Goal: Task Accomplishment & Management: Manage account settings

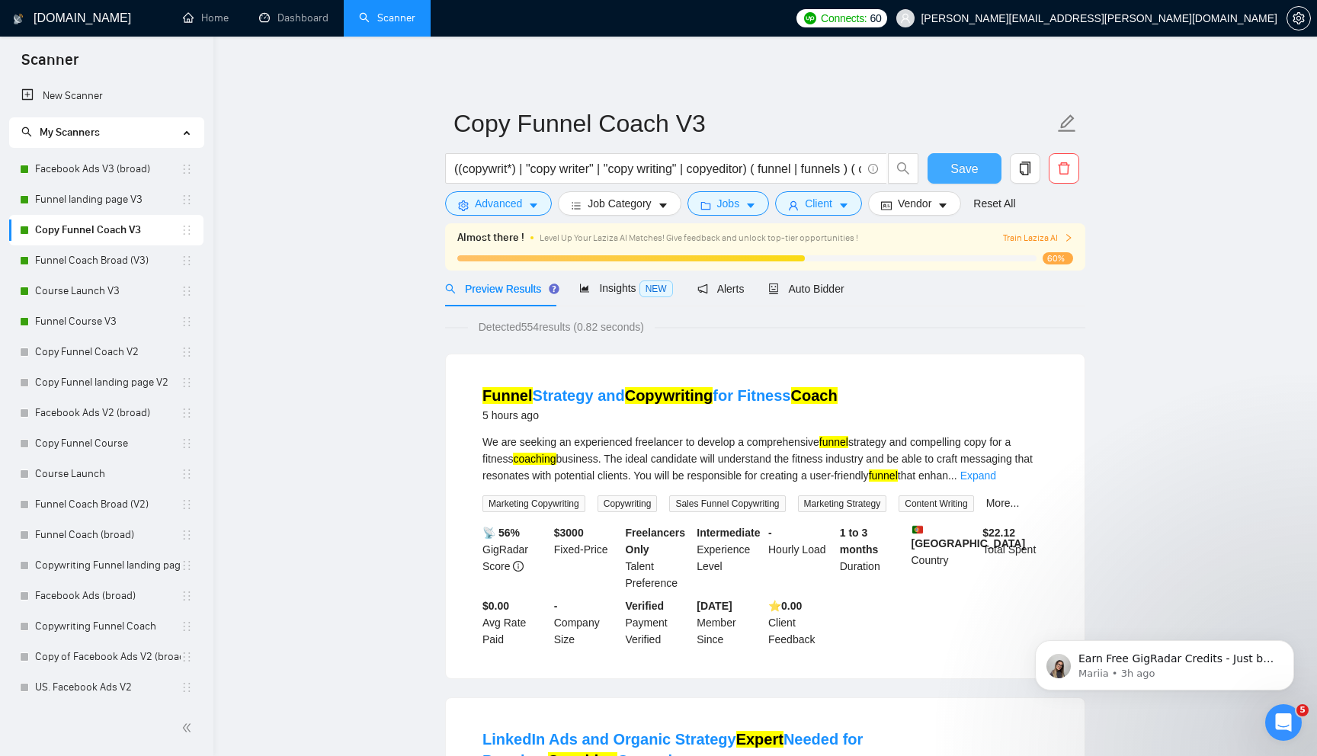
click at [947, 161] on button "Save" at bounding box center [964, 168] width 74 height 30
click at [309, 23] on link "Dashboard" at bounding box center [293, 17] width 69 height 13
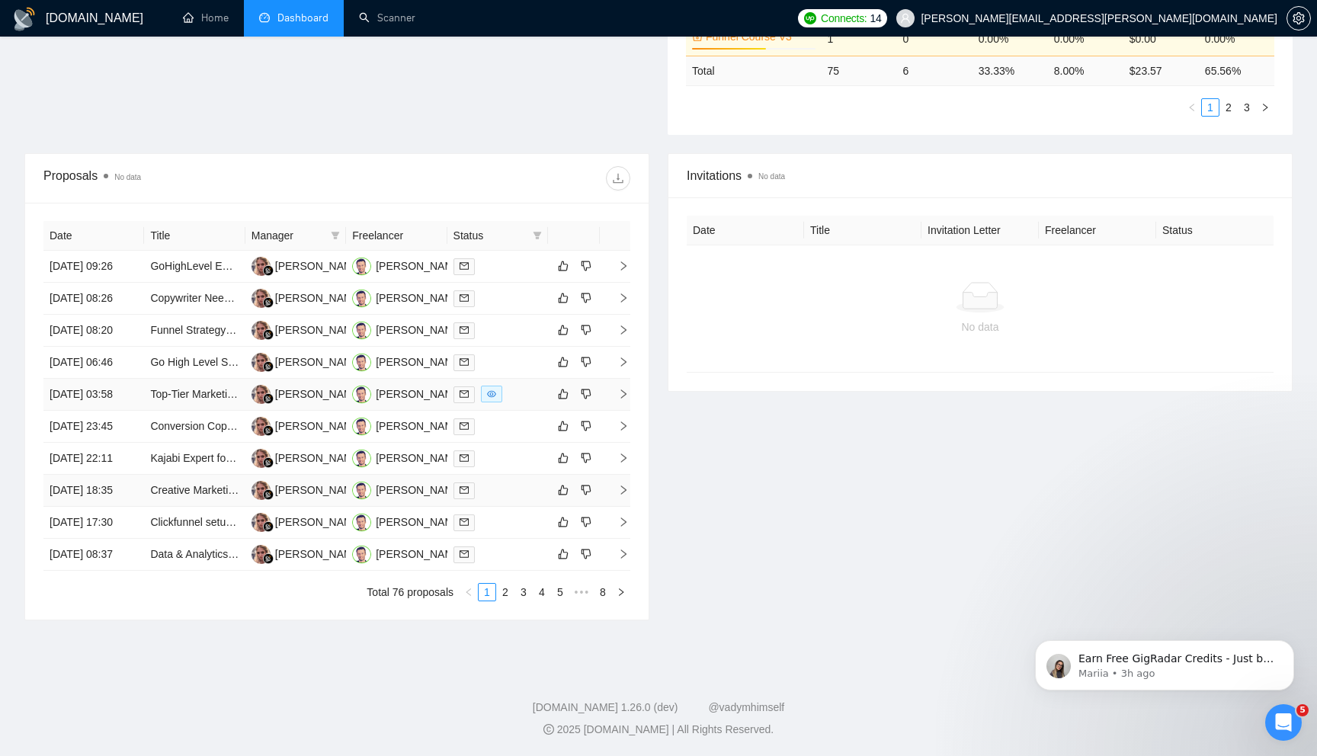
scroll to position [619, 0]
click at [502, 591] on link "2" at bounding box center [505, 592] width 17 height 17
click at [625, 389] on icon "right" at bounding box center [623, 393] width 5 height 9
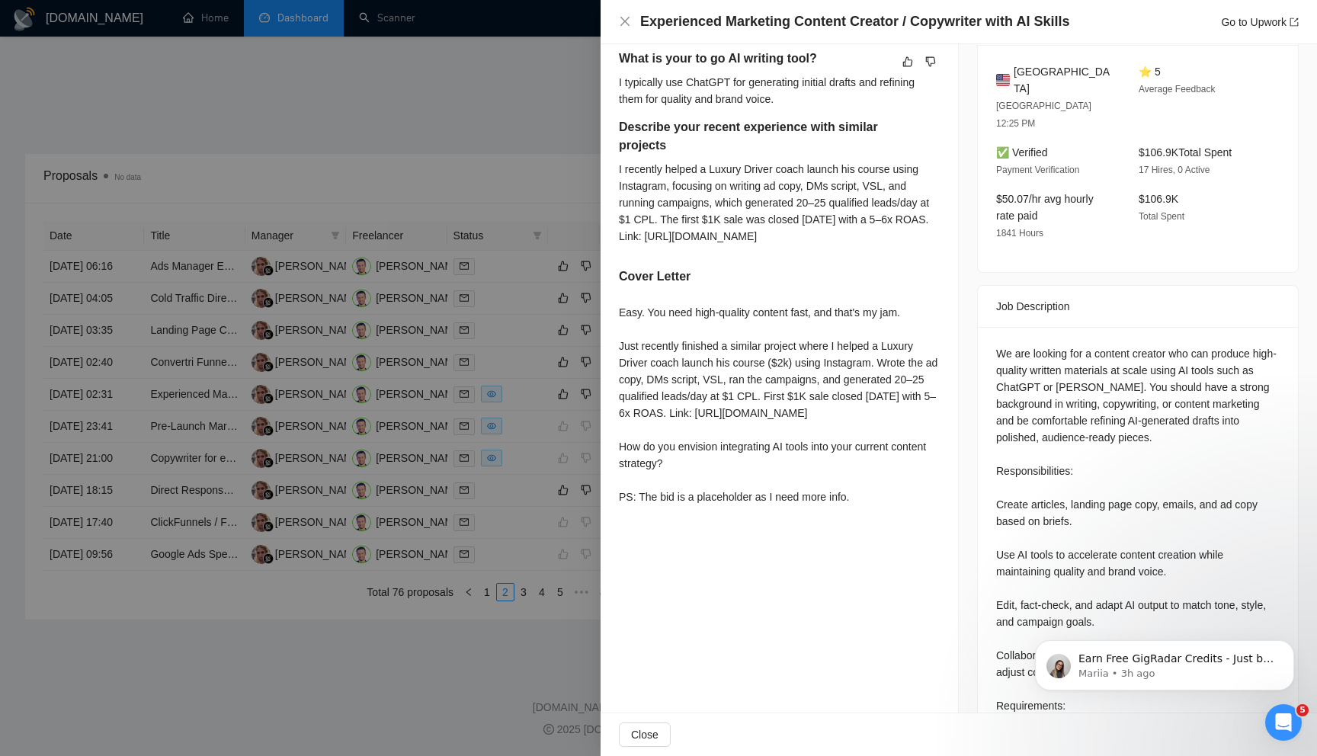
scroll to position [411, 0]
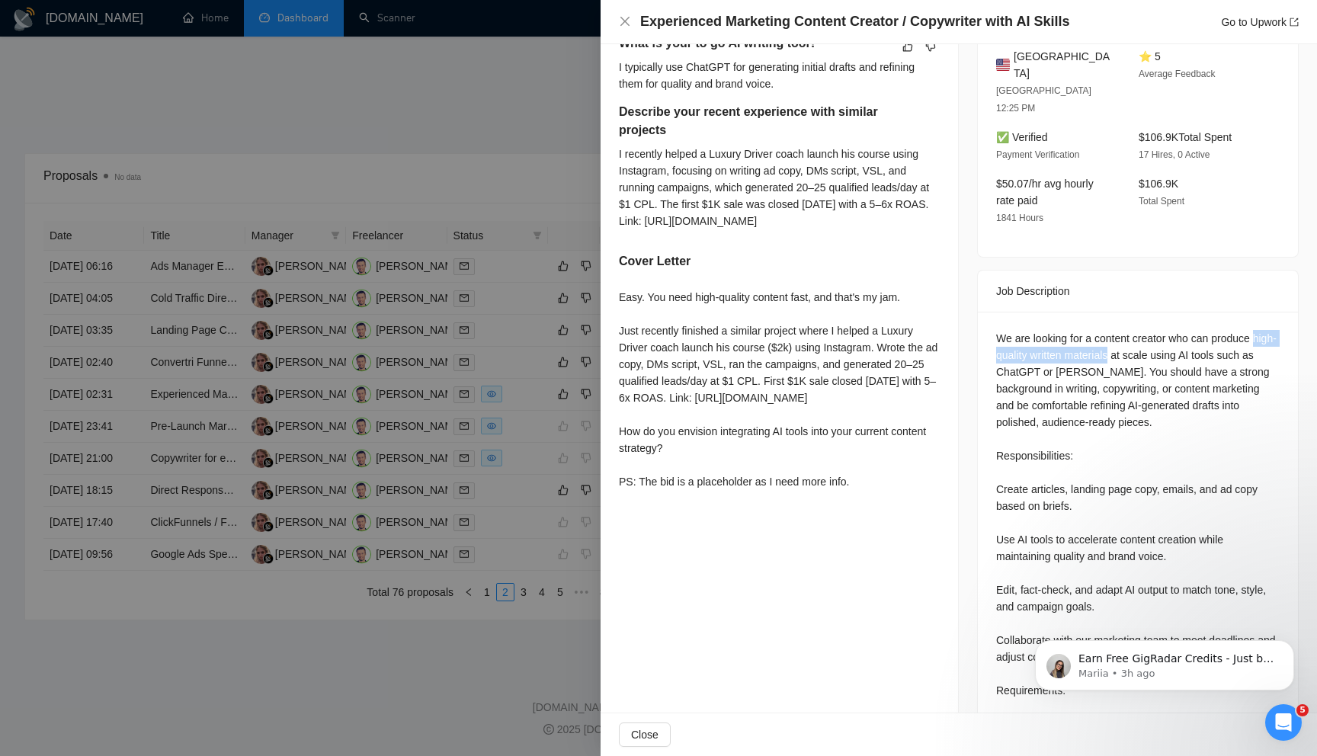
drag, startPoint x: 996, startPoint y: 322, endPoint x: 1139, endPoint y: 315, distance: 142.7
click at [1139, 330] on div "We are looking for a content creator who can produce high-quality written mater…" at bounding box center [1138, 623] width 284 height 587
copy div "high-quality written materials"
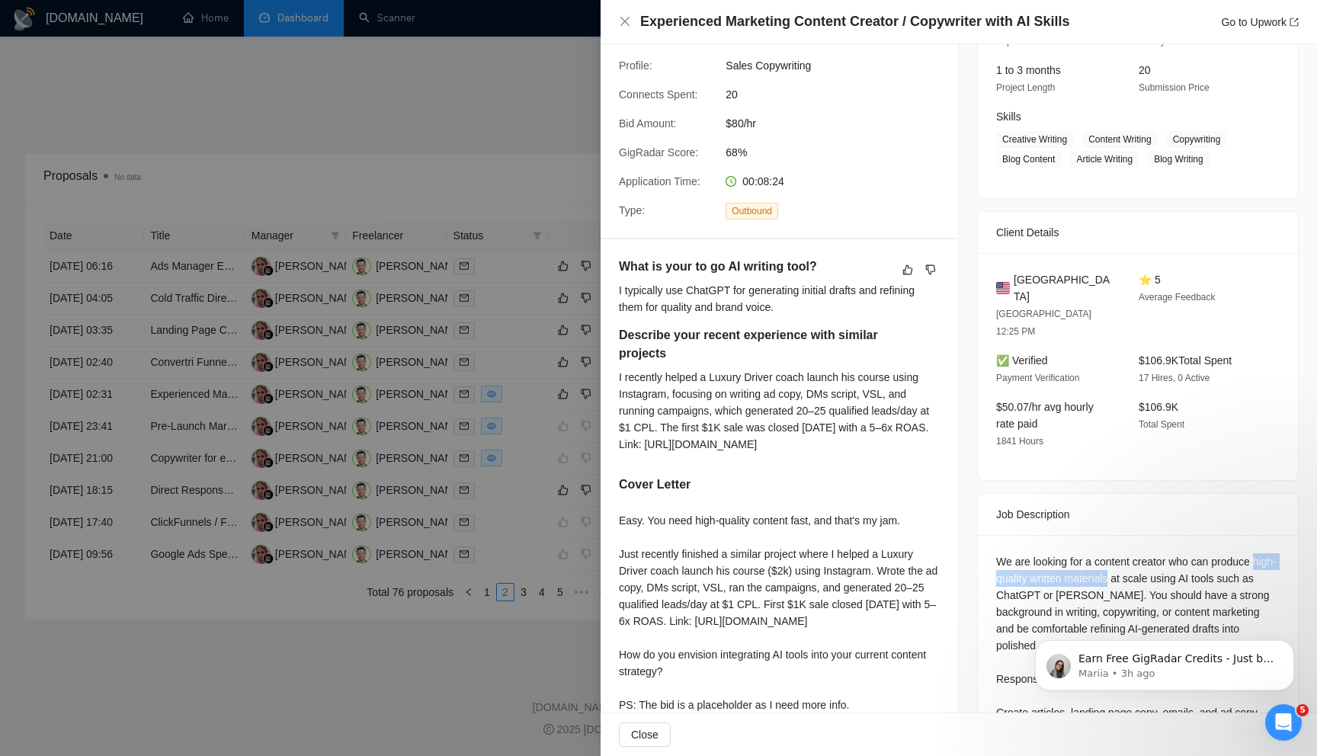
scroll to position [120, 0]
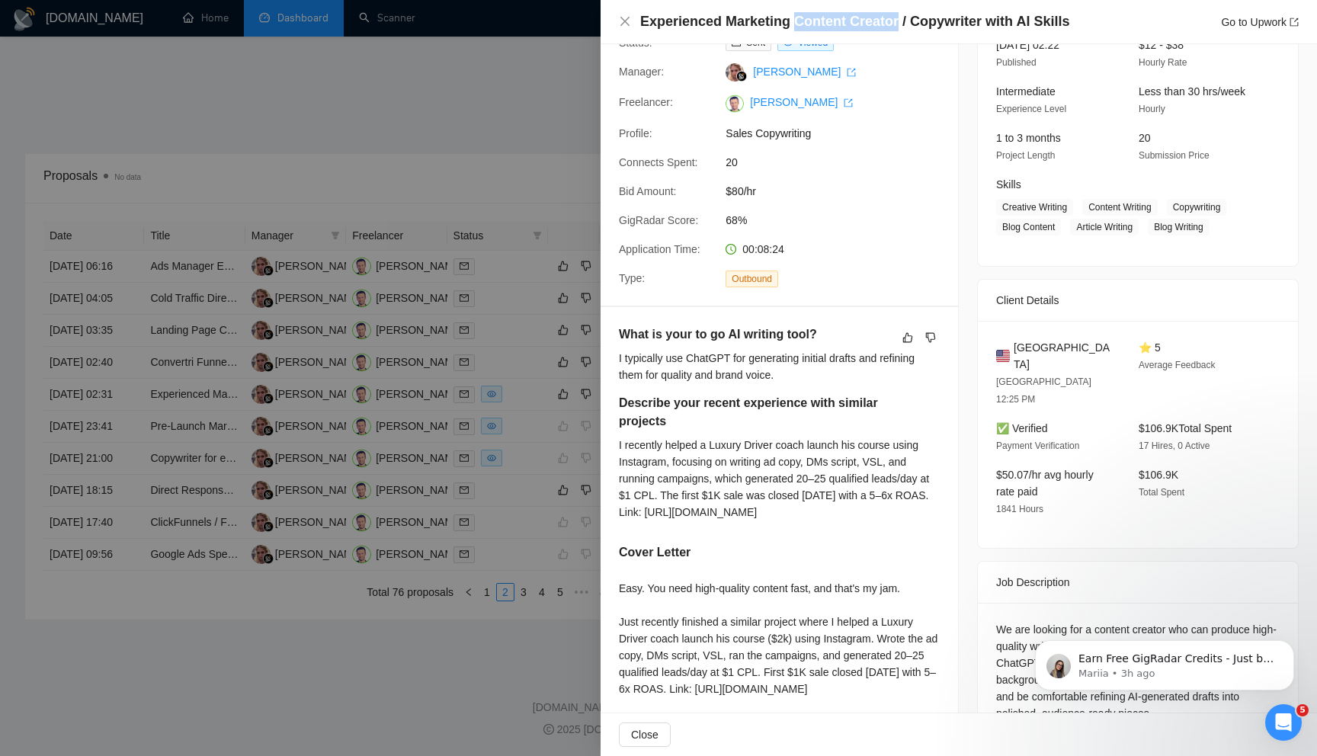
drag, startPoint x: 792, startPoint y: 23, endPoint x: 893, endPoint y: 21, distance: 101.4
click at [893, 21] on h4 "Experienced Marketing Content Creator / Copywriter with AI Skills" at bounding box center [854, 21] width 429 height 19
copy h4 "Content Creator"
click at [501, 256] on div at bounding box center [658, 378] width 1317 height 756
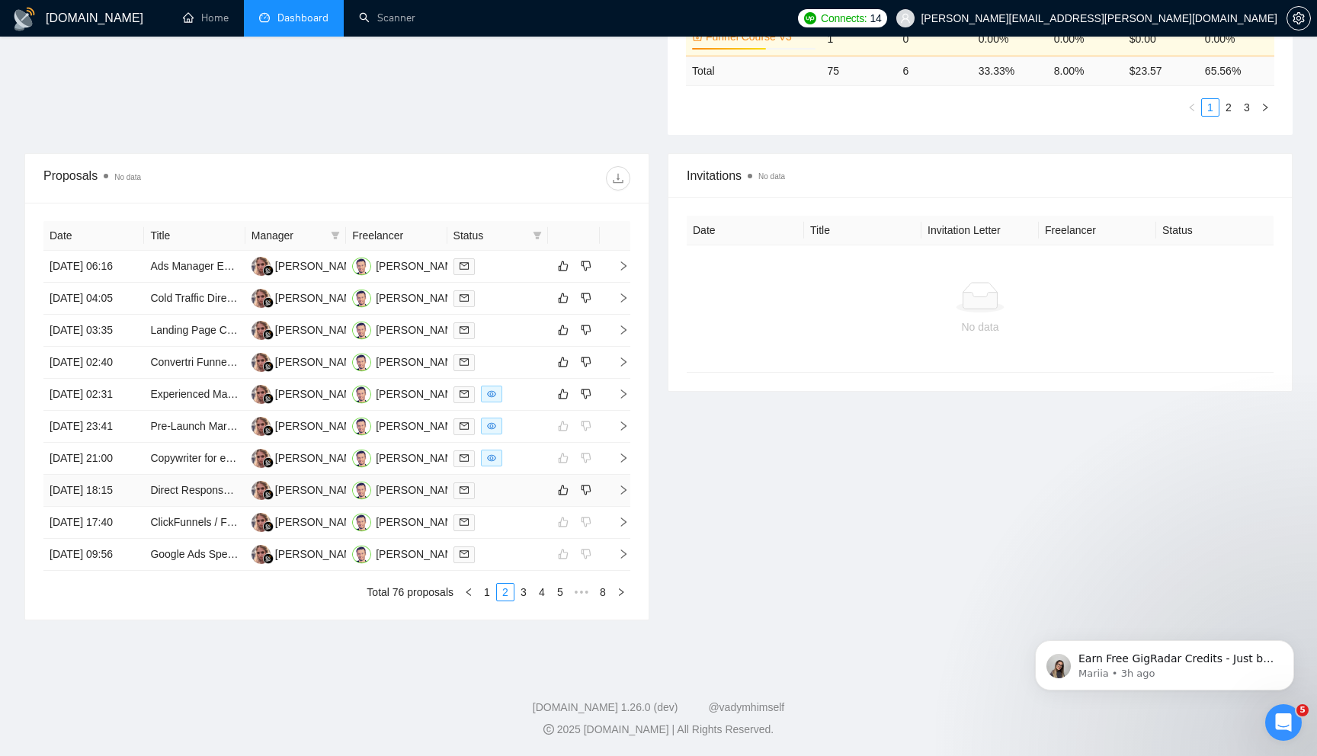
click at [623, 475] on td at bounding box center [615, 491] width 30 height 32
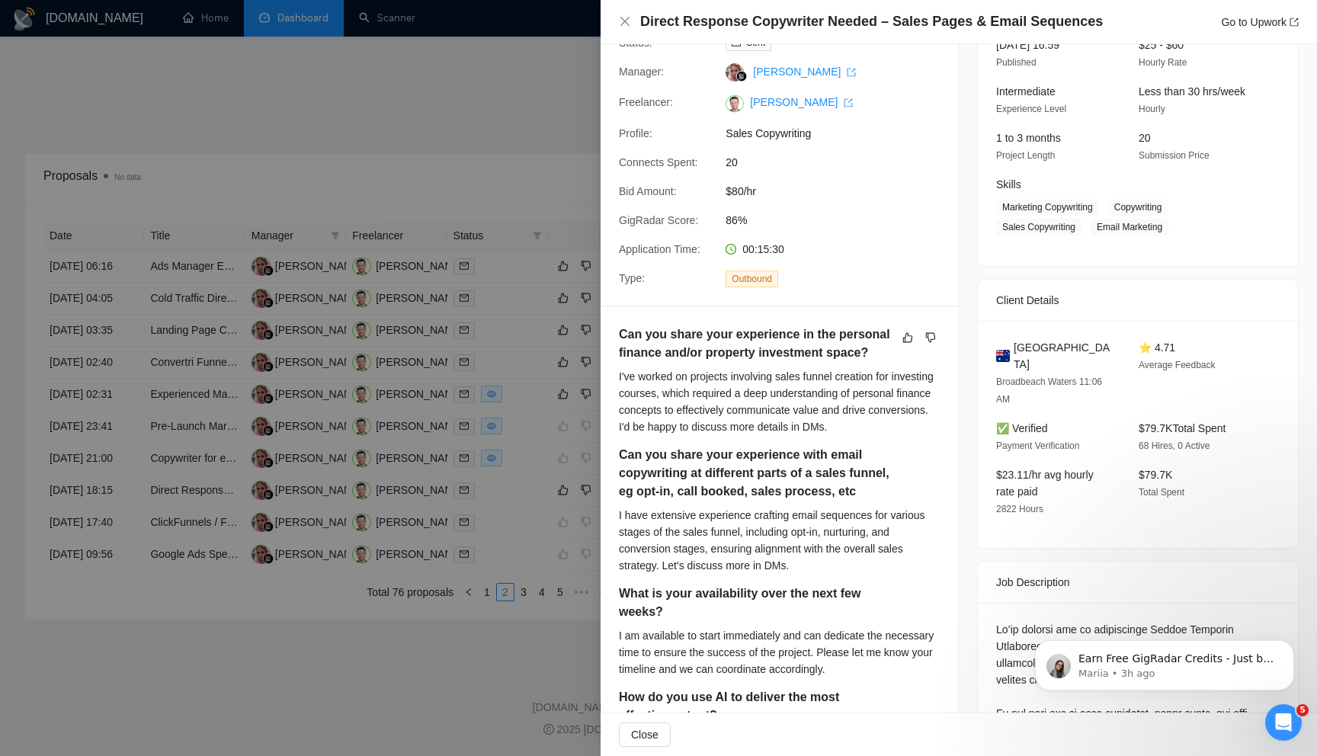
click at [562, 505] on div at bounding box center [658, 378] width 1317 height 756
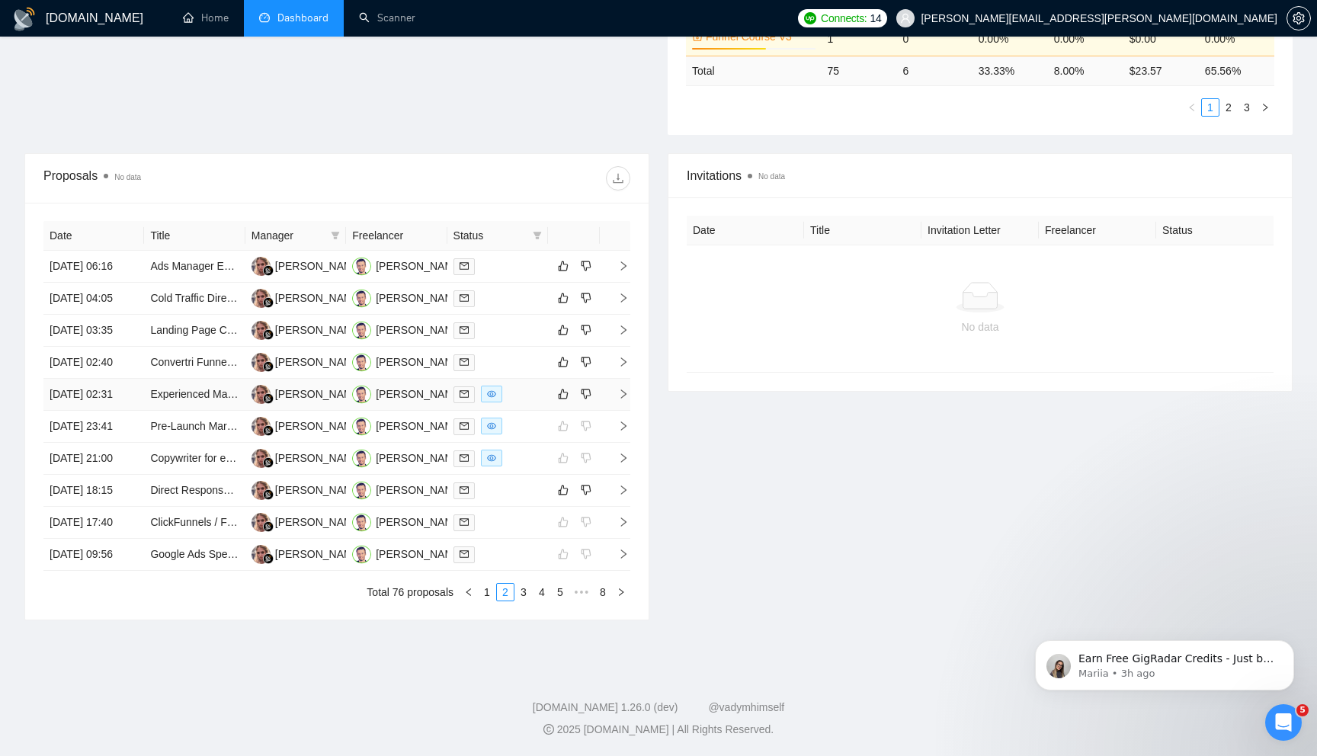
click at [622, 389] on icon "right" at bounding box center [623, 394] width 11 height 11
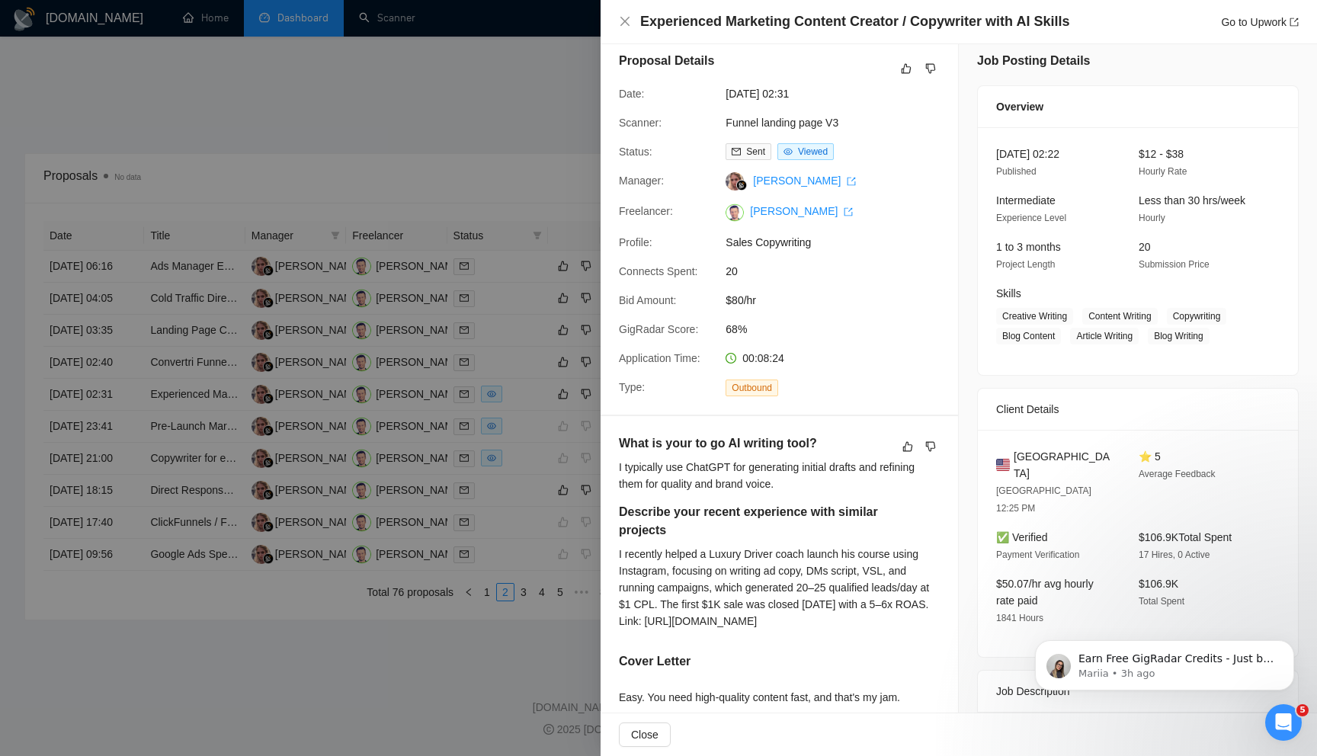
scroll to position [0, 0]
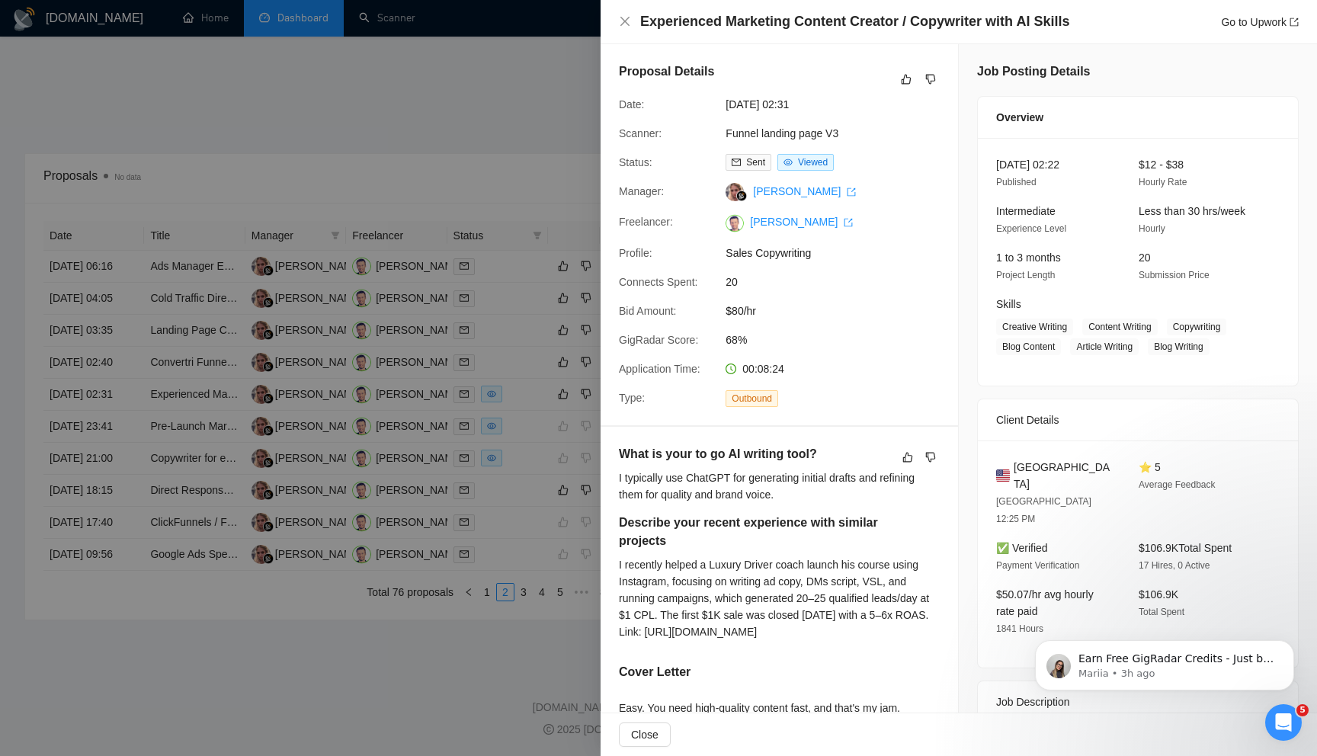
click at [525, 240] on div at bounding box center [658, 378] width 1317 height 756
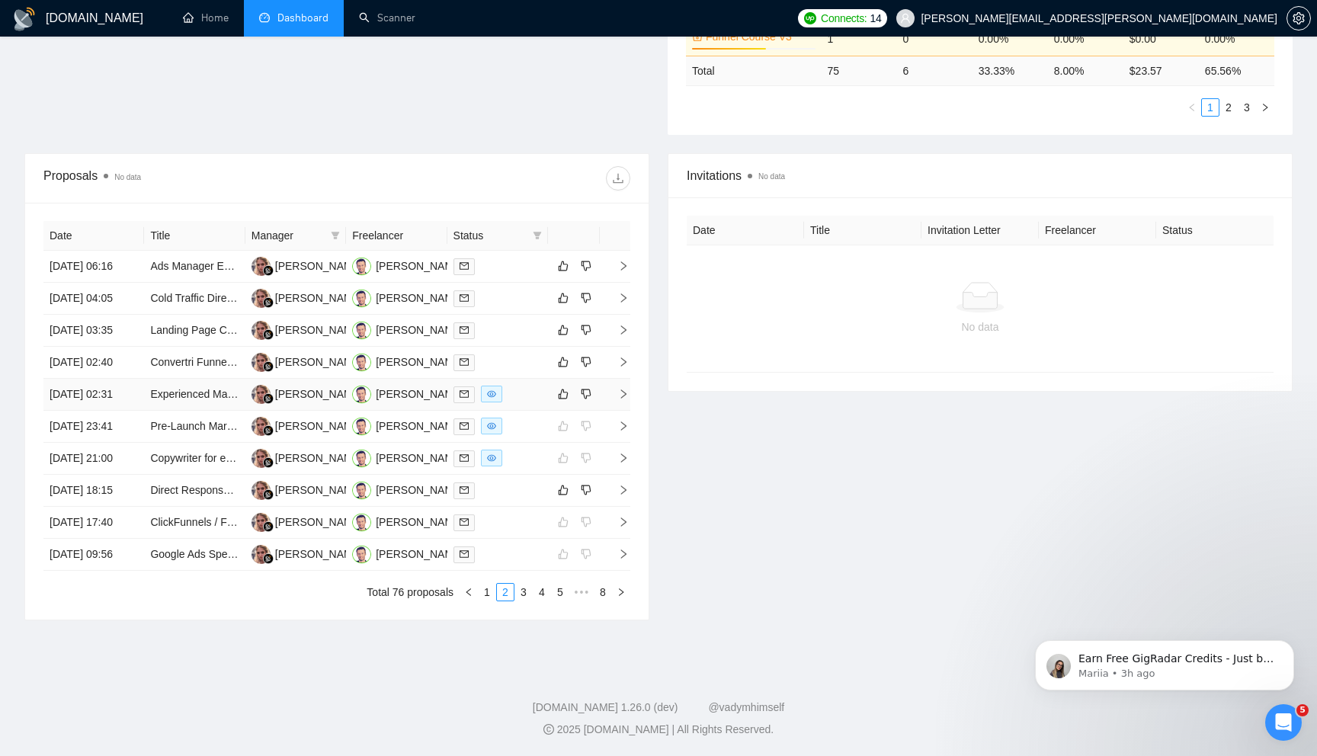
click at [624, 389] on icon "right" at bounding box center [623, 393] width 5 height 9
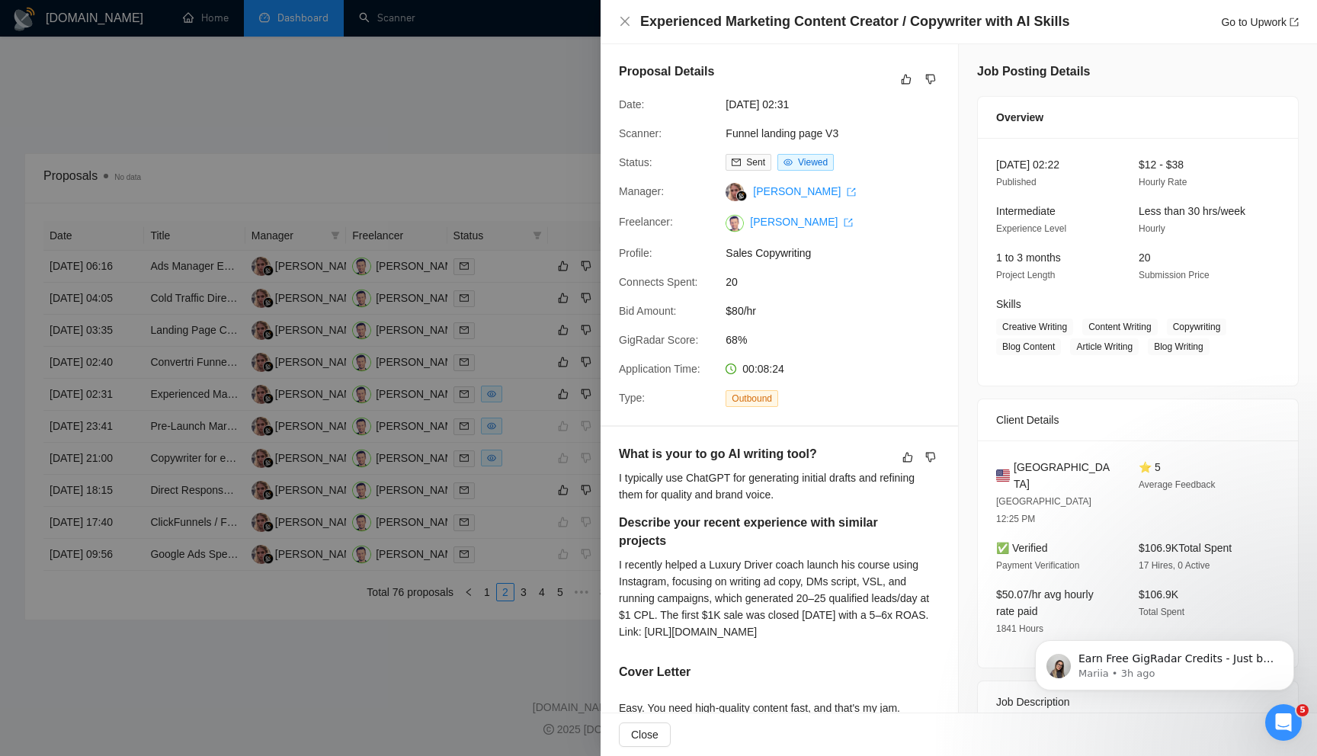
click at [521, 348] on div at bounding box center [658, 378] width 1317 height 756
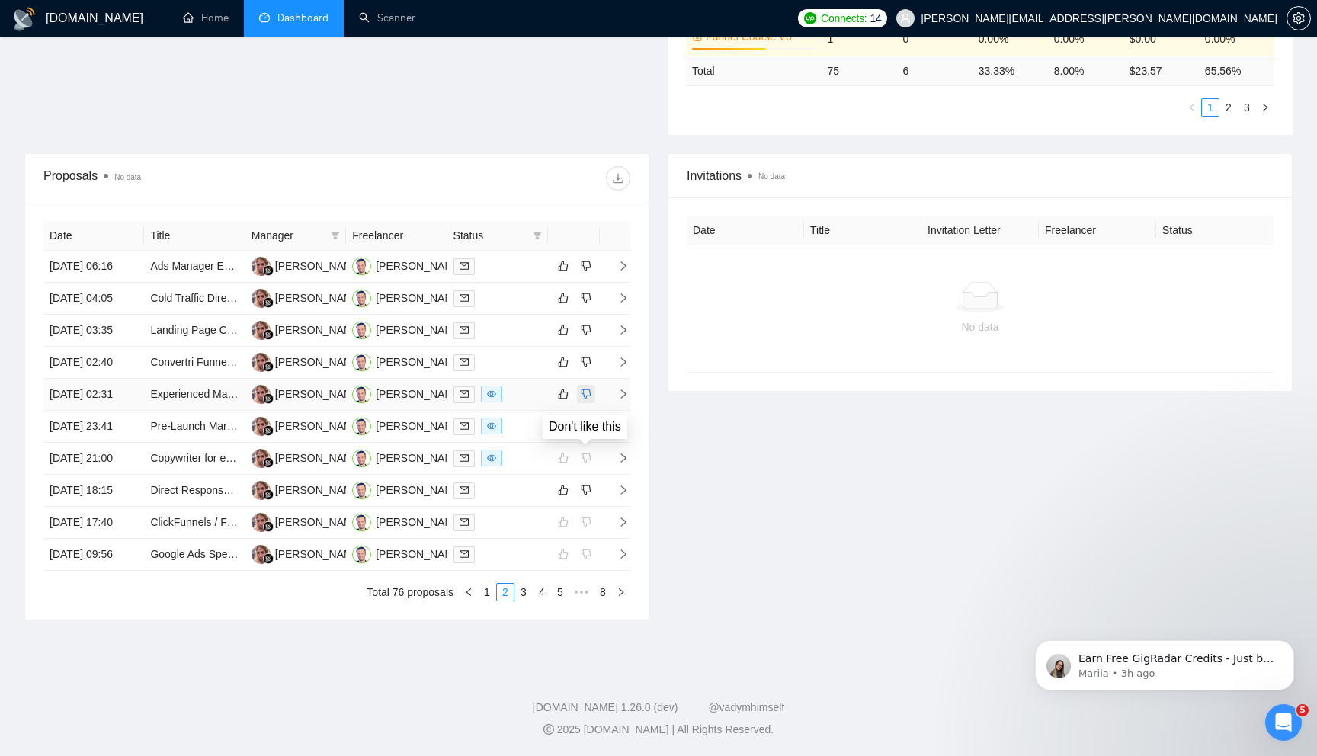
click at [588, 388] on icon "dislike" at bounding box center [586, 394] width 11 height 12
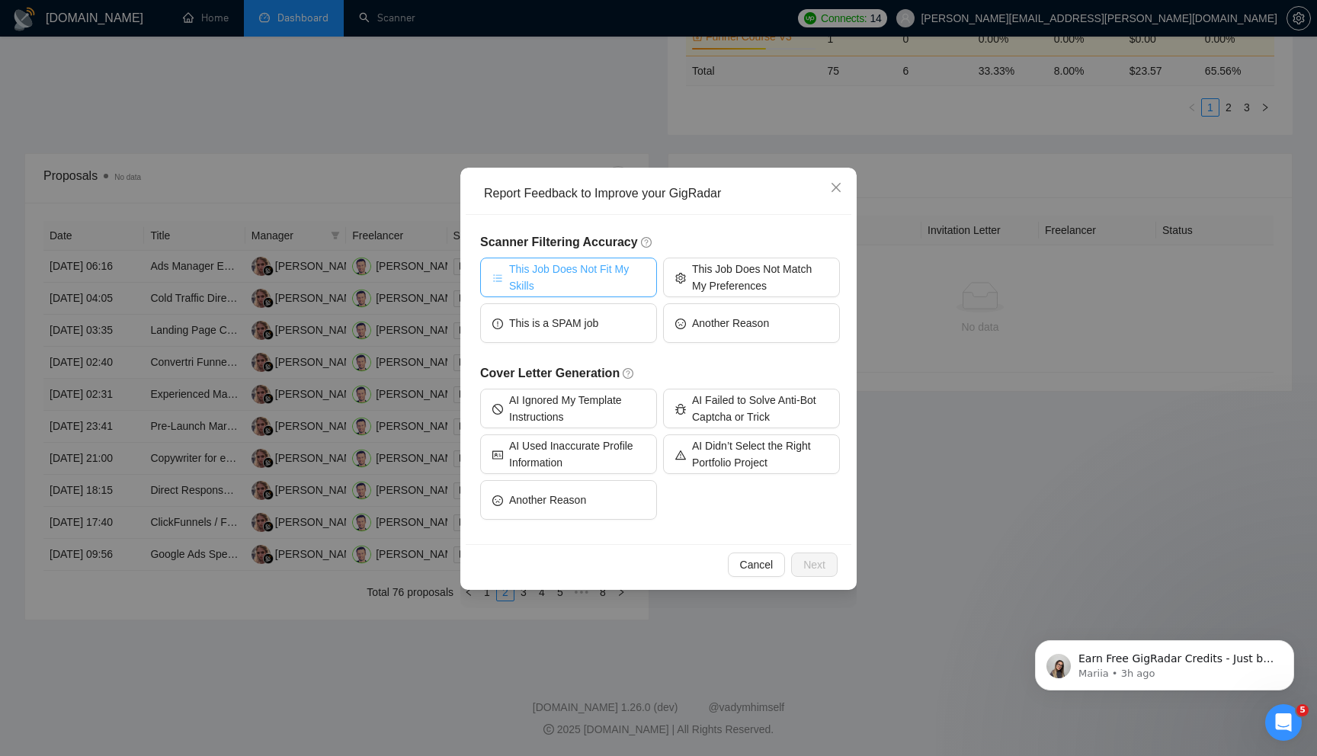
click at [625, 274] on span "This Job Does Not Fit My Skills" at bounding box center [577, 278] width 136 height 34
click at [817, 570] on span "Next" at bounding box center [814, 564] width 22 height 17
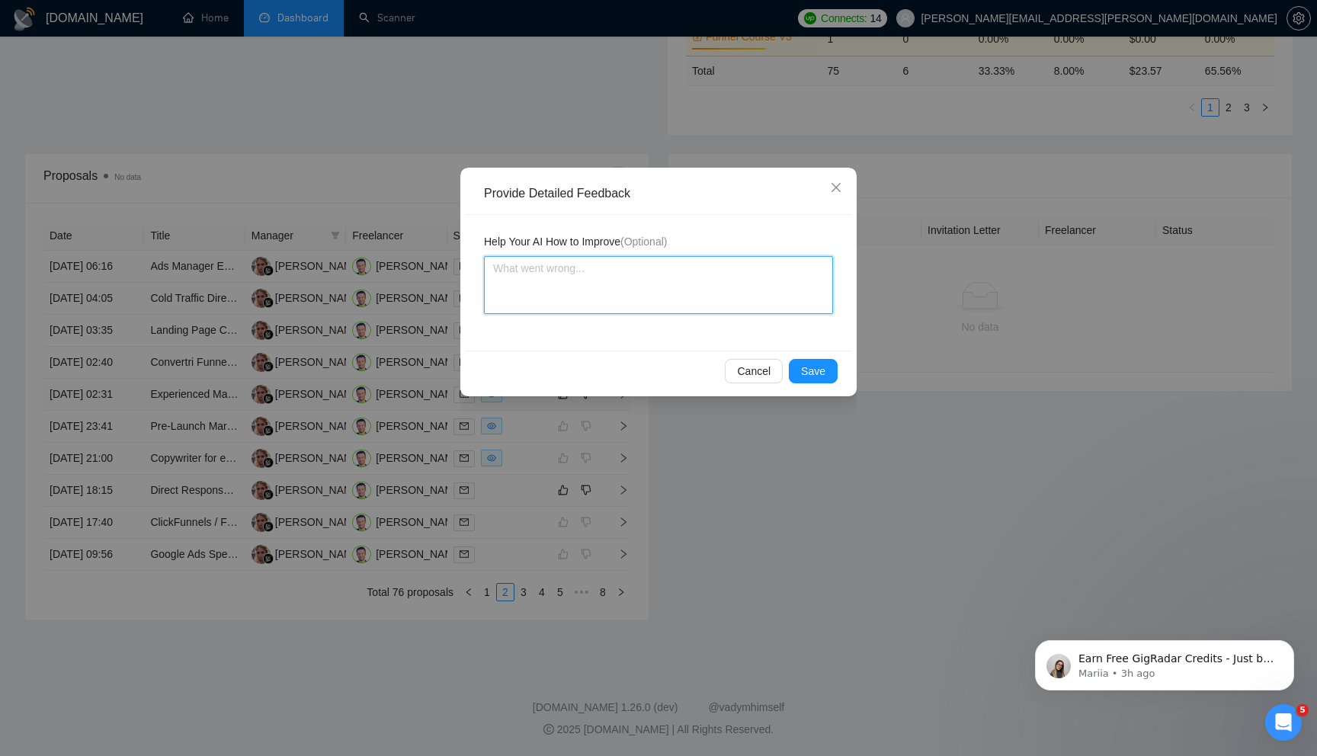
click at [624, 287] on textarea at bounding box center [658, 285] width 349 height 58
type textarea "T"
type textarea "Th"
type textarea "The"
type textarea "They"
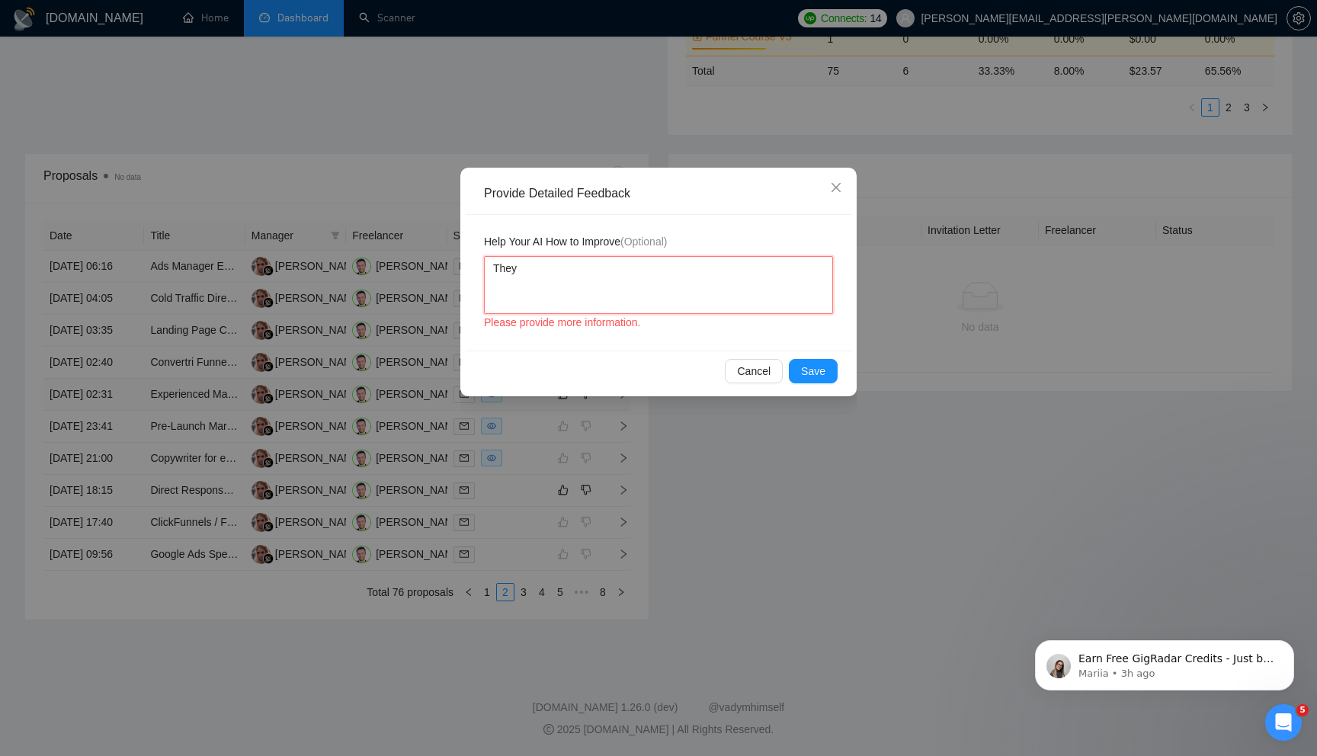
type textarea "They"
type textarea "They a"
type textarea "They ad"
type textarea "They adsk"
type textarea "They adske"
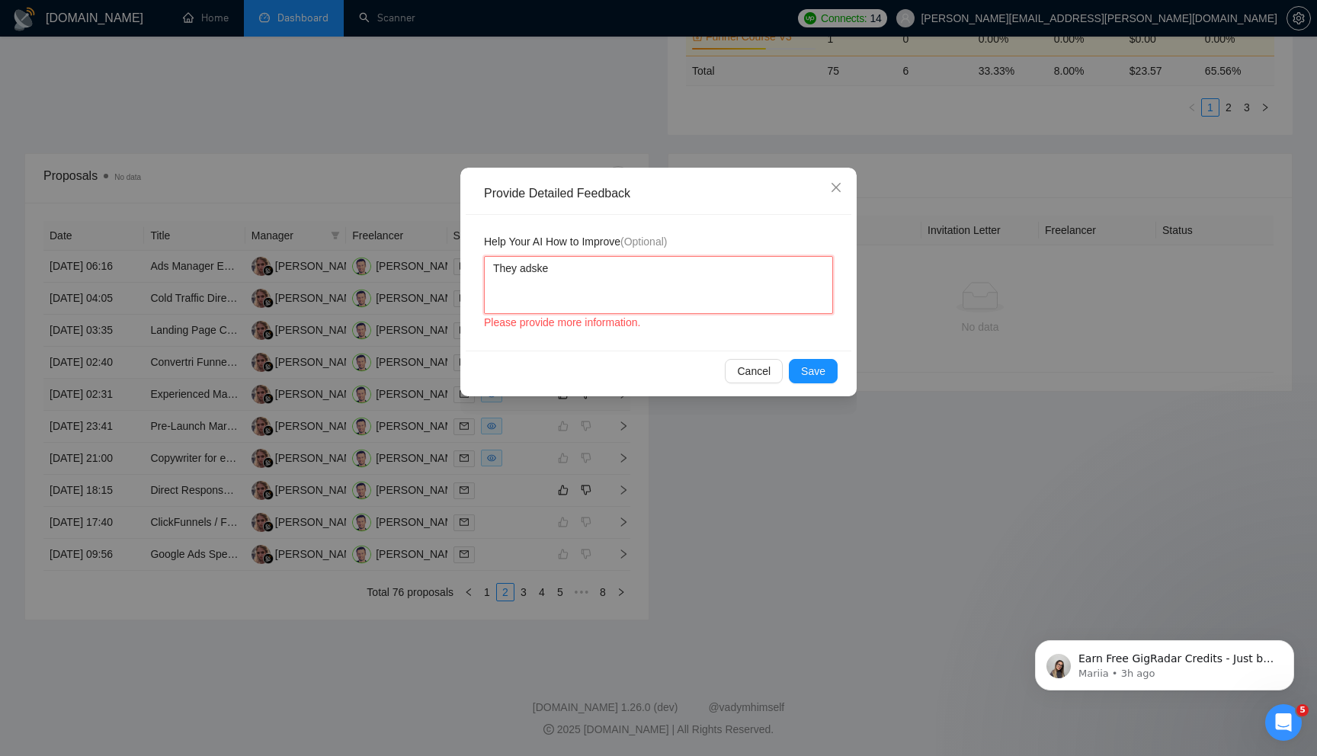
type textarea "They adsk"
type textarea "They ads"
type textarea "They ad"
type textarea "They a"
type textarea "They as"
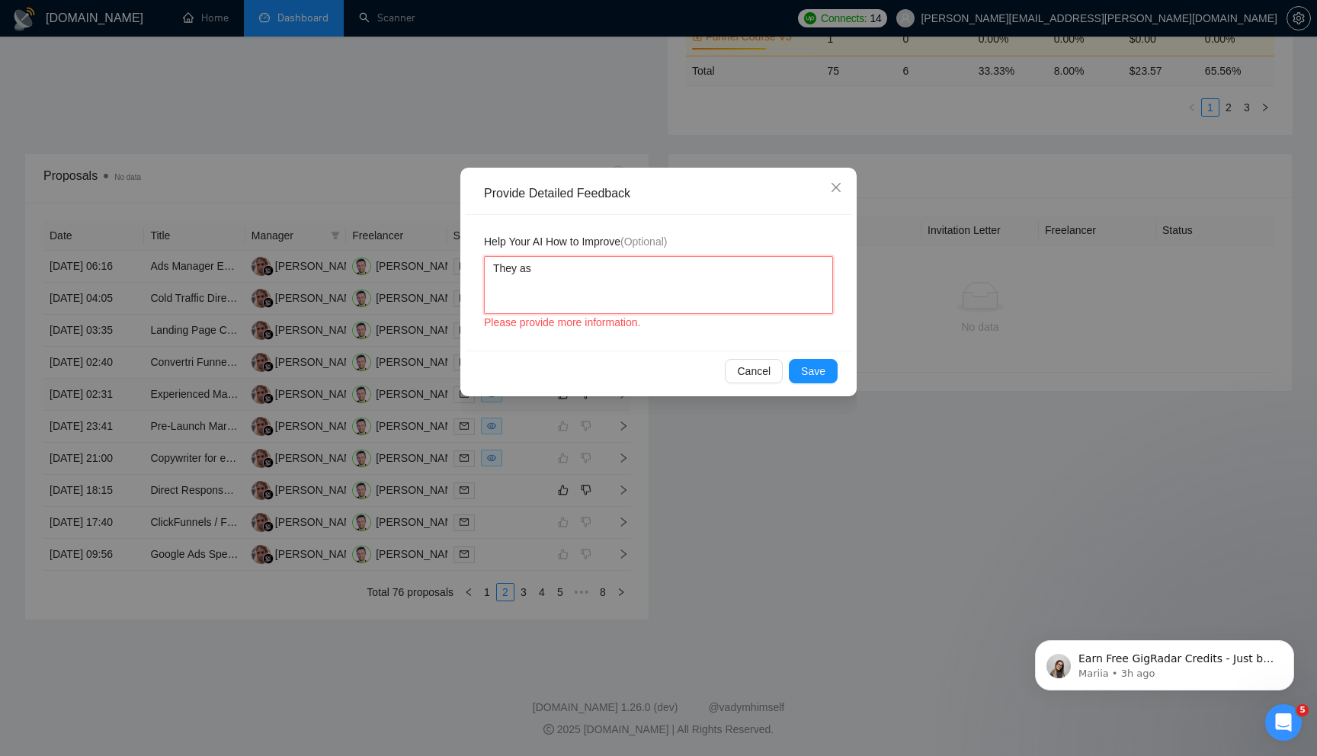
type textarea "They ask"
type textarea "They aske"
type textarea "They asked"
type textarea "They asked f"
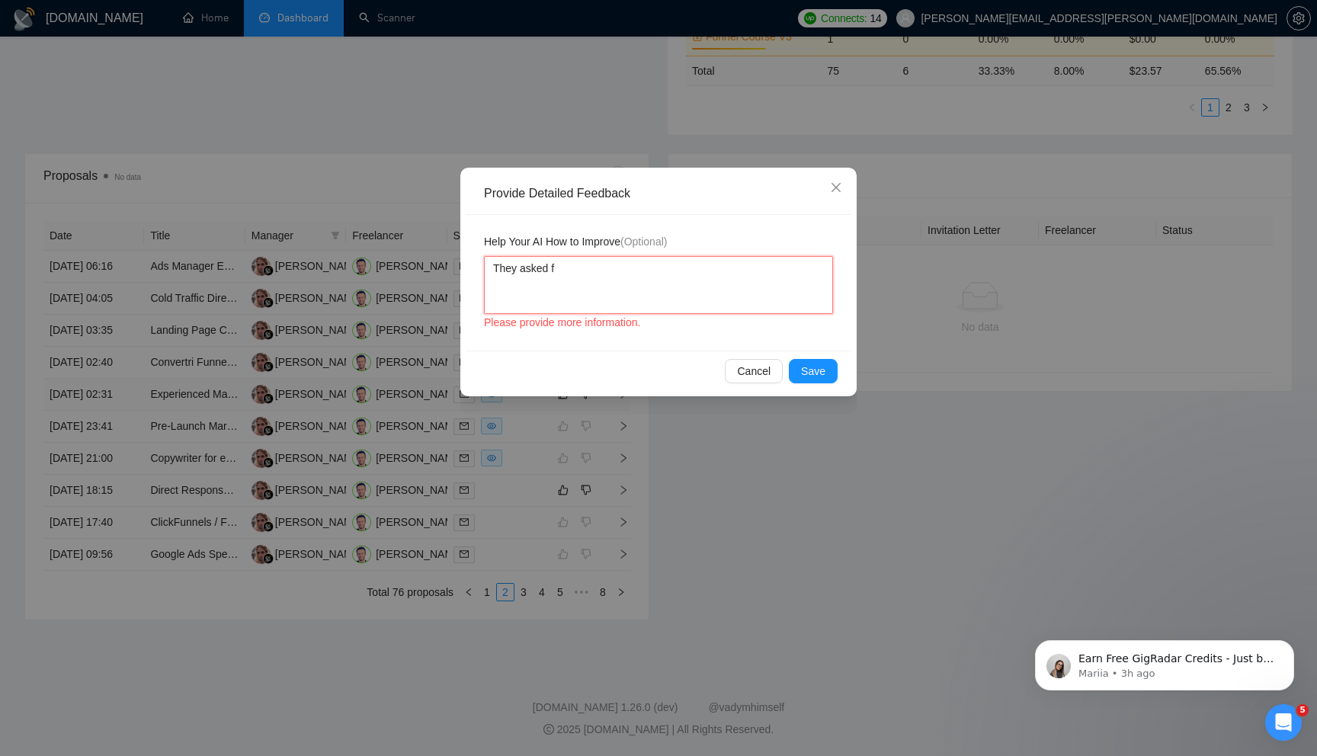
type textarea "They asked fo"
type textarea "They asked for"
type textarea "They asked for a"
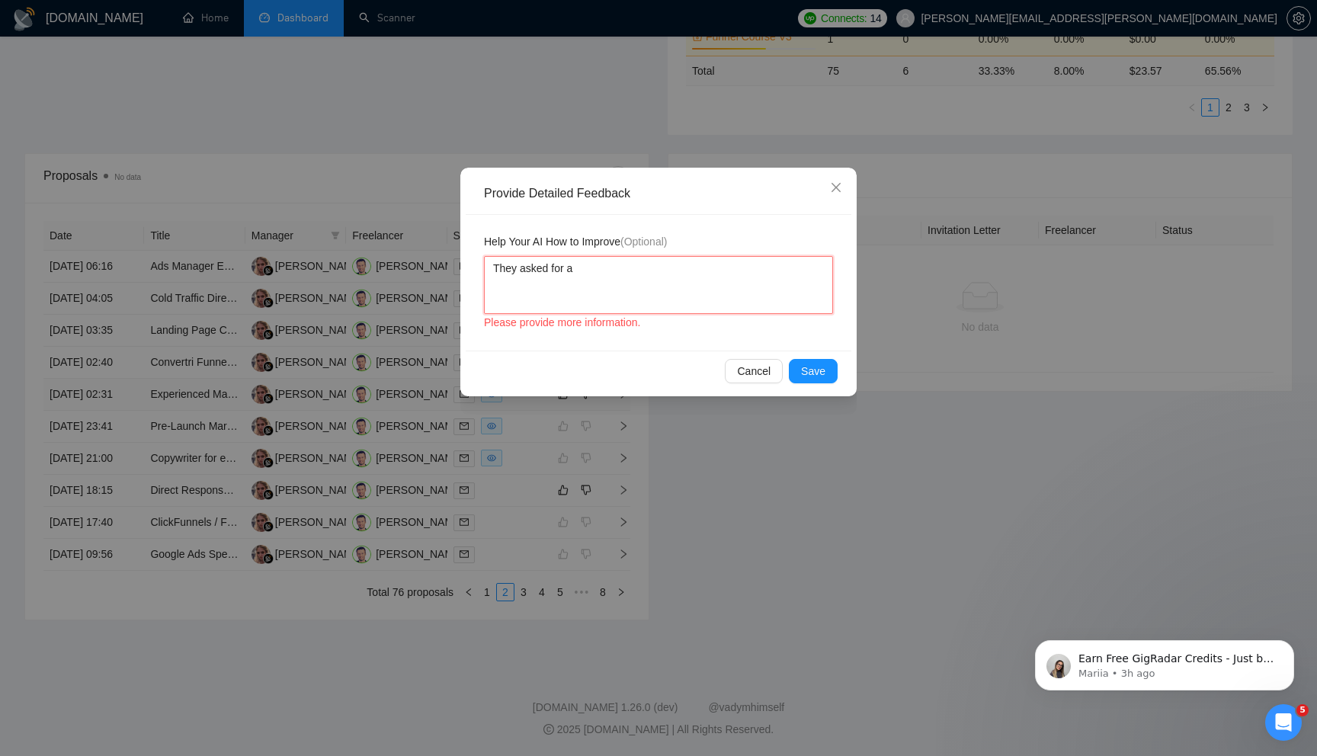
type textarea "They asked for a c"
type textarea "They asked for a co"
type textarea "They asked for a con"
type textarea "They asked for a cont"
type textarea "They asked for a conte"
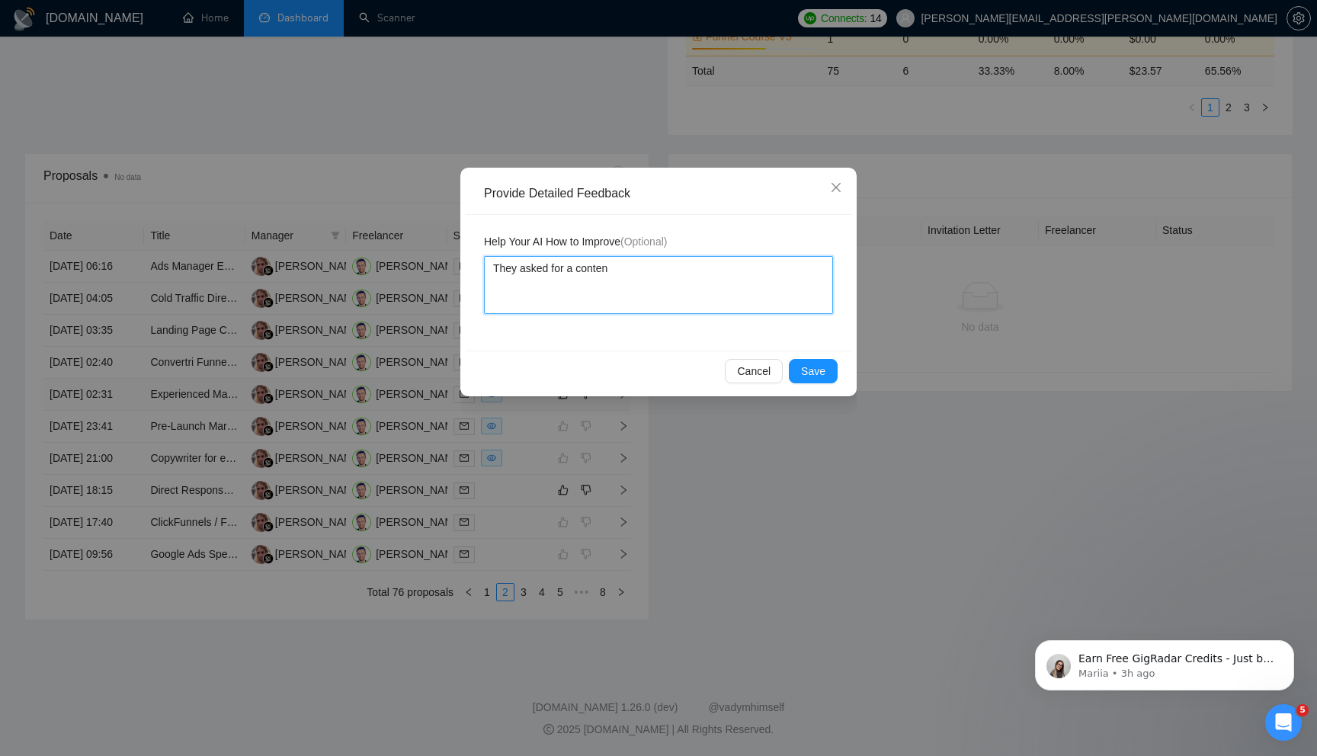
type textarea "They asked for a contene"
type textarea "They asked for a contenet"
type textarea "They asked for a contene"
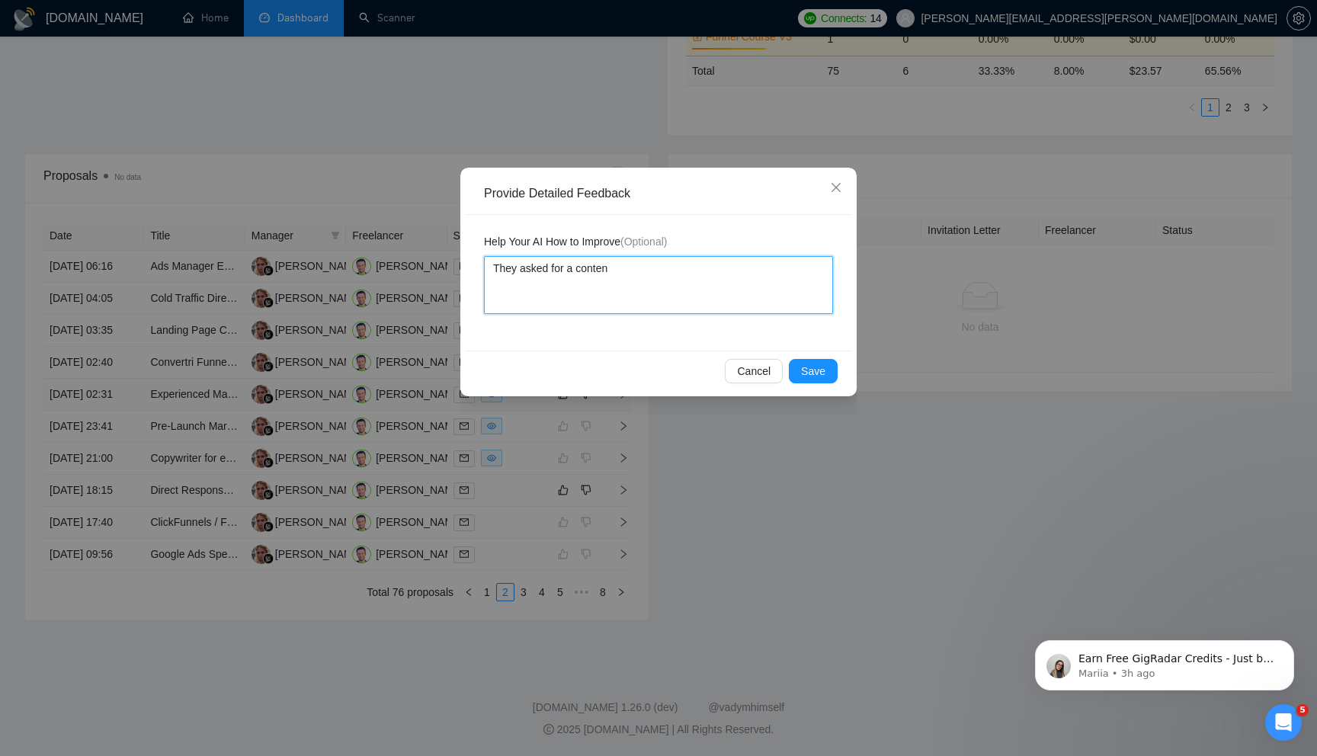
type textarea "They asked for a content"
type textarea "They asked for a content c"
type textarea "They asked for a content cr"
type textarea "They asked for a content cre"
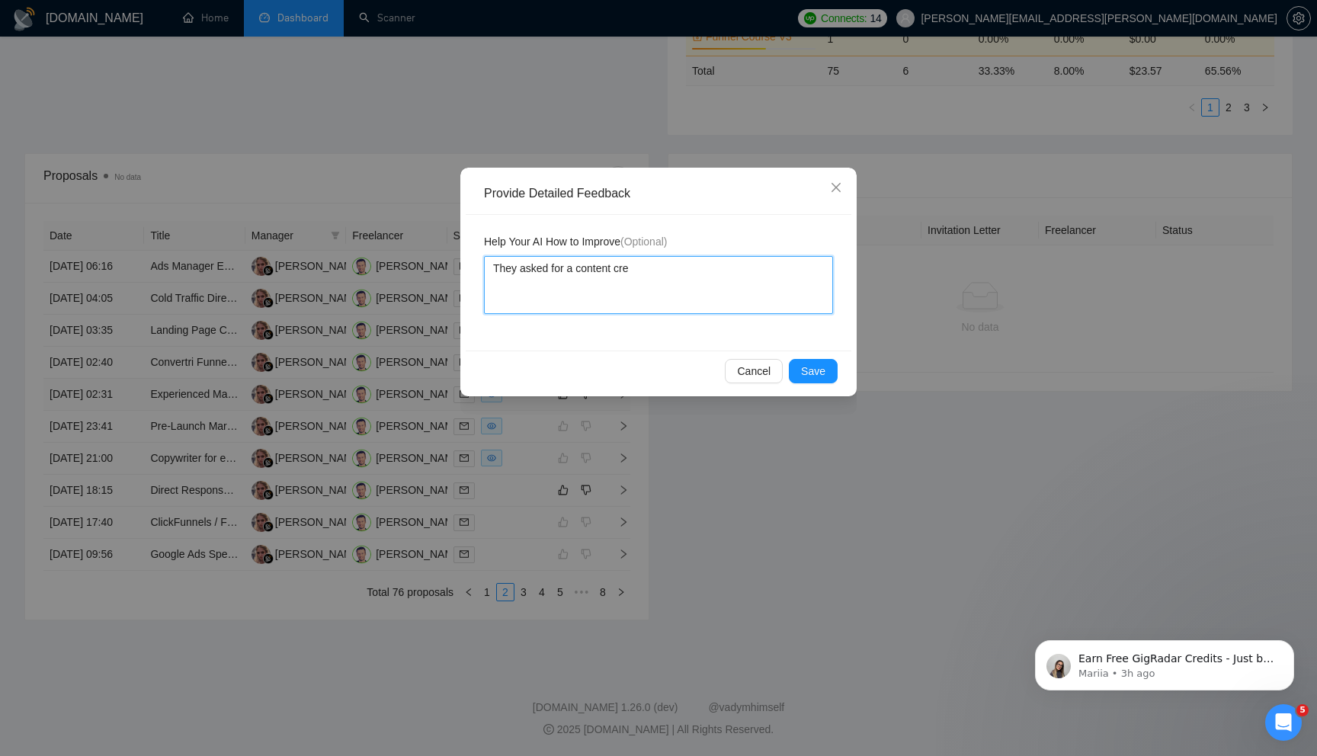
type textarea "They asked for a content crea"
type textarea "They asked for a content creat"
type textarea "They asked for a content creato"
type textarea "They asked for a content creator"
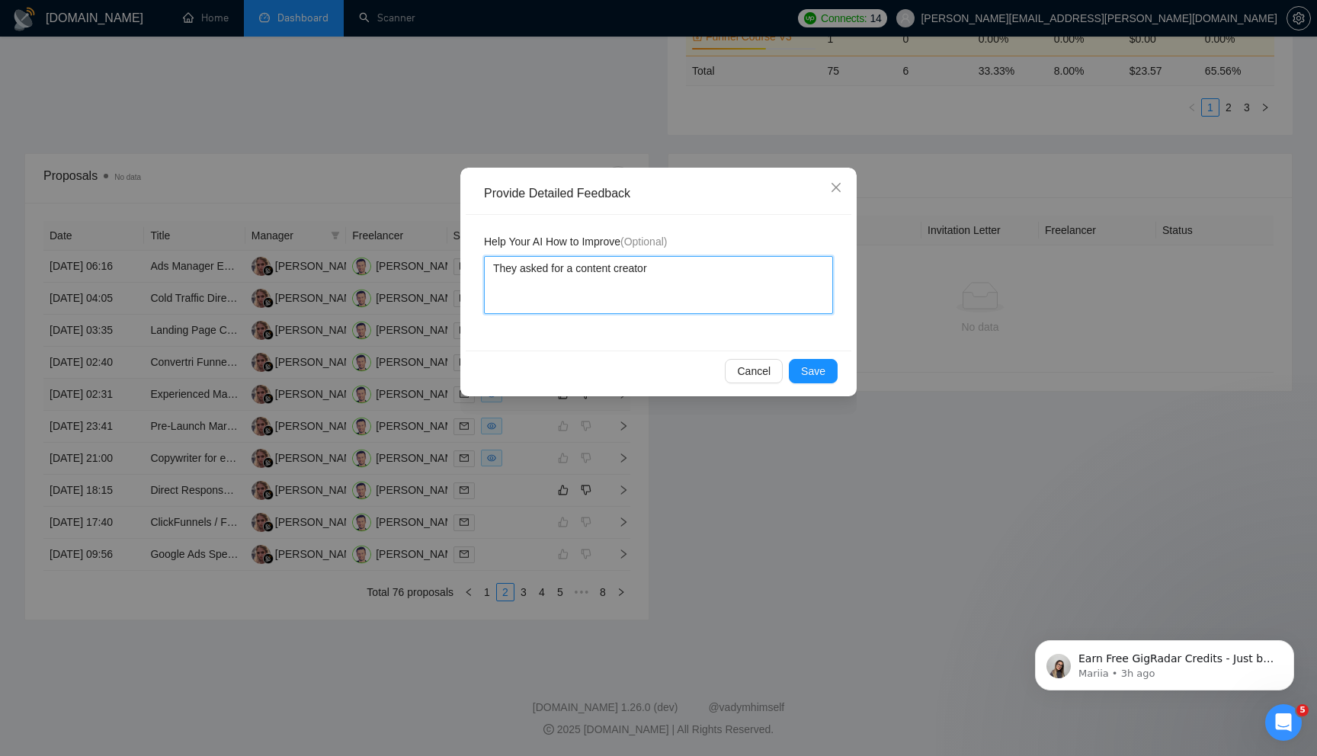
type textarea "They asked for a content creator t"
type textarea "They asked for a content creator to"
type textarea "They asked for a content creator to w"
type textarea "They asked for a content creator to wr"
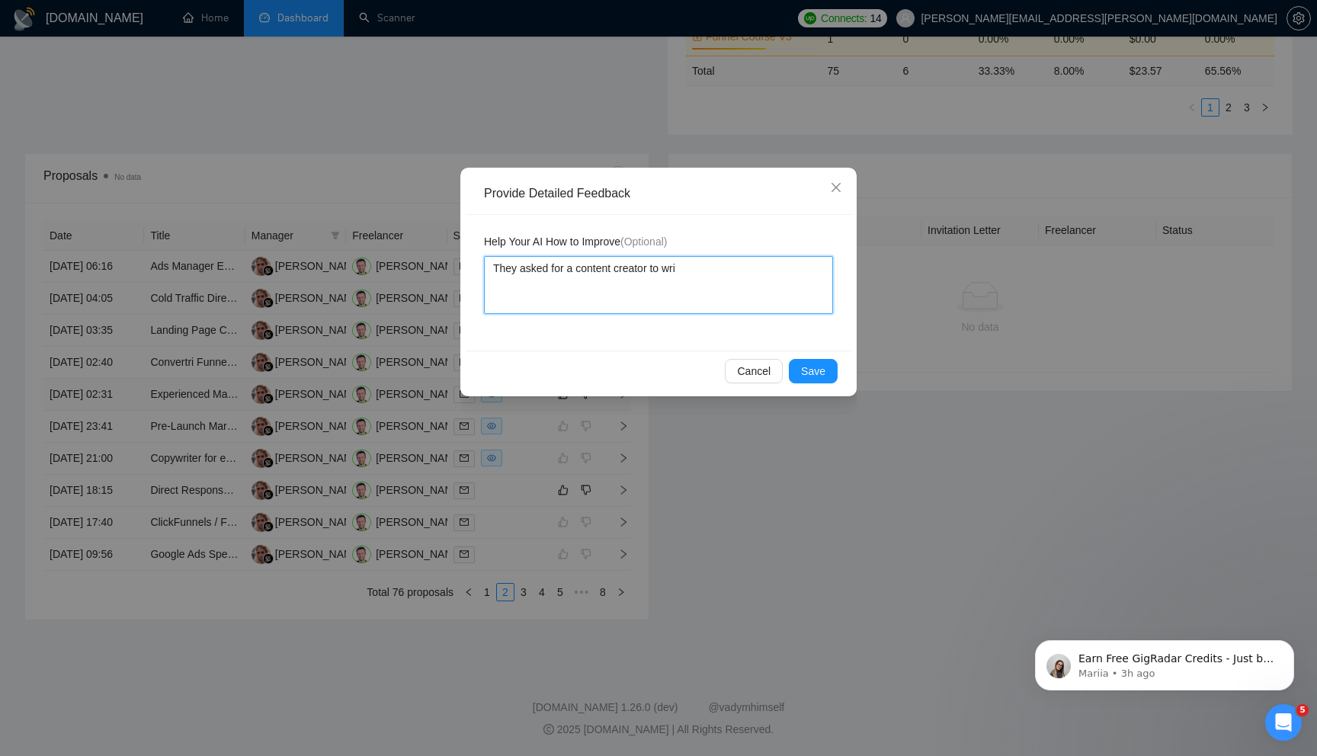
type textarea "They asked for a content creator to writ"
type textarea "They asked for a content creator to write"
type textarea "They asked for a content creator to write p"
type textarea "They asked for a content creator to write pi"
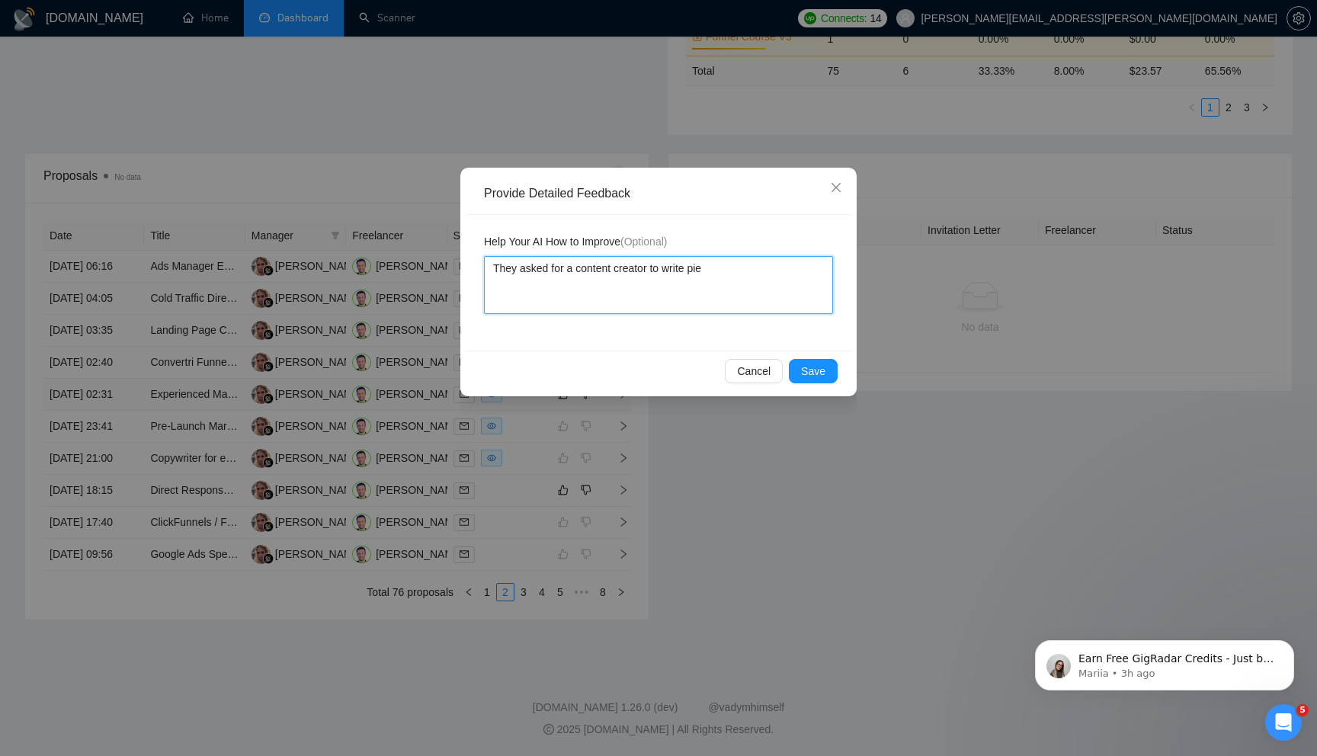
type textarea "They asked for a content creator to write piec"
type textarea "They asked for a content creator to write piece"
type textarea "They asked for a content creator to write pieces"
type textarea "They asked for a content creator to write pieces o"
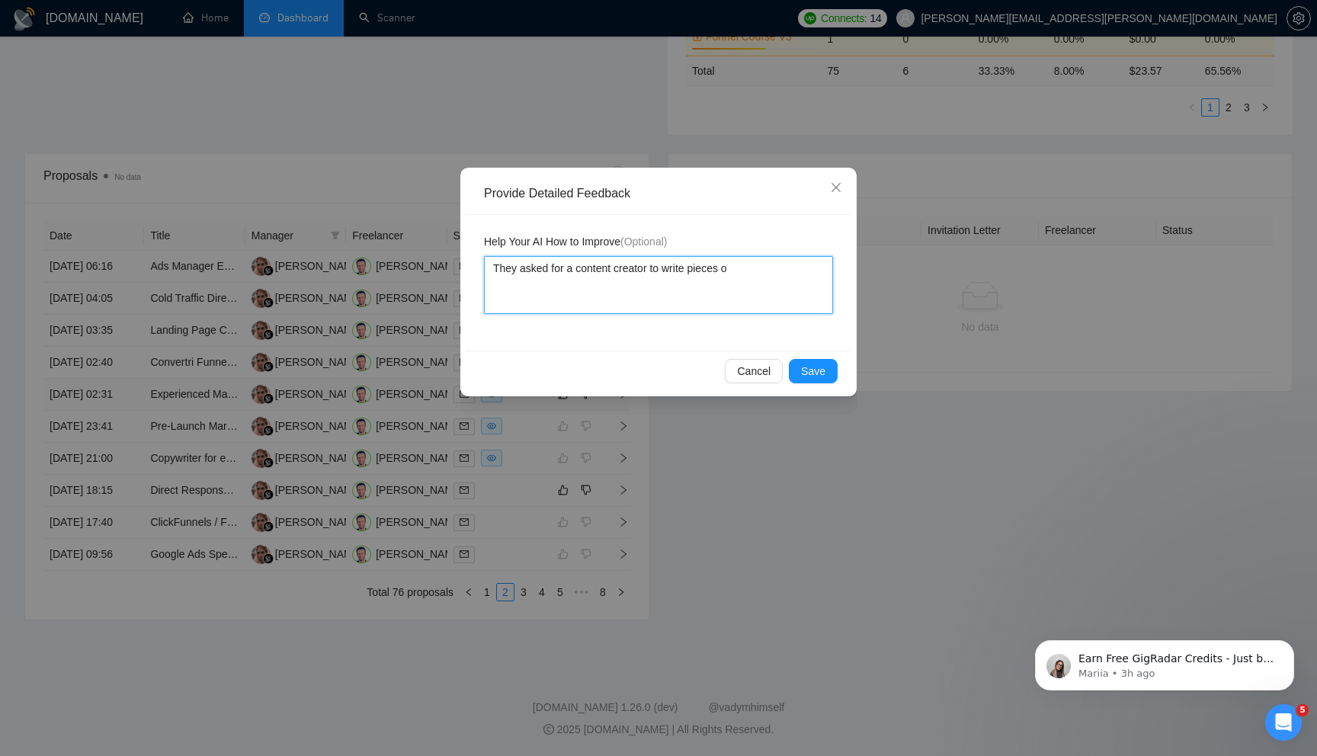
type textarea "They asked for a content creator to write pieces of"
type textarea "They asked for a content creator to write pieces of c"
type textarea "They asked for a content creator to write pieces of co"
type textarea "They asked for a content creator to write pieces of con"
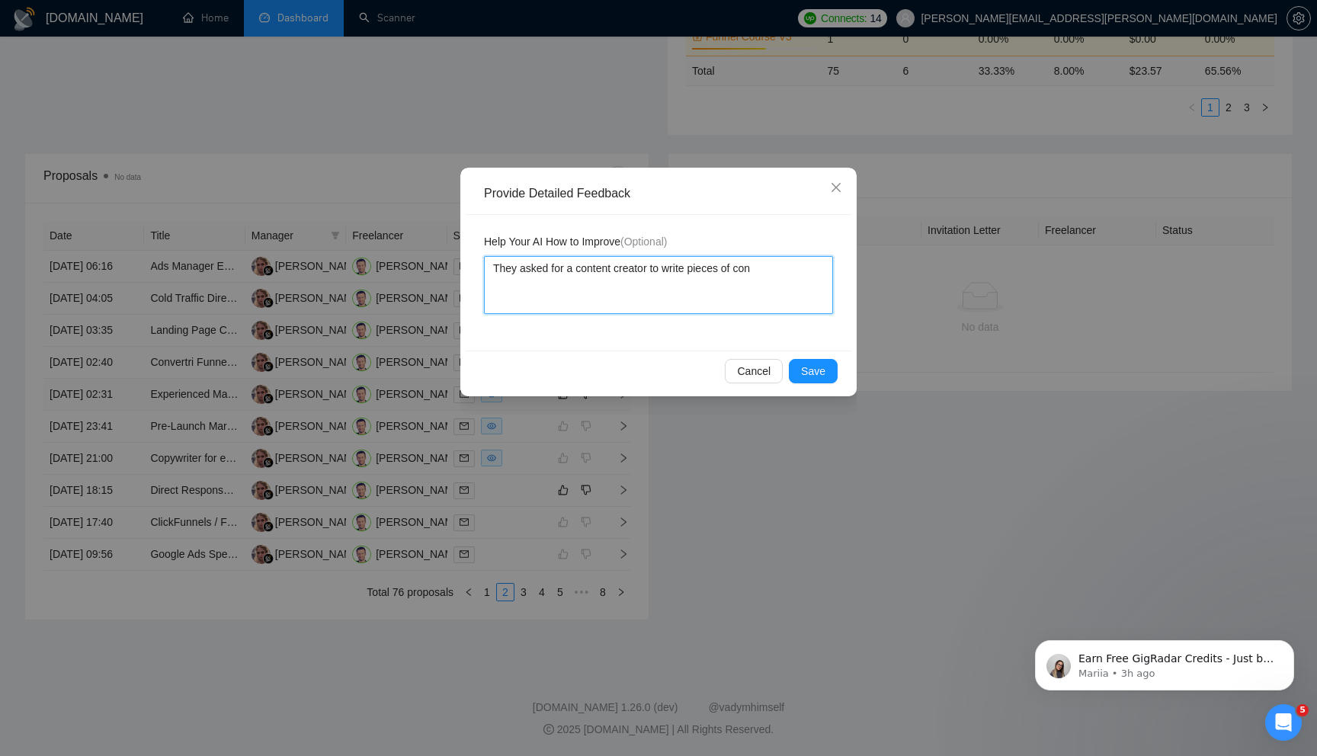
type textarea "They asked for a content creator to write pieces of cont"
type textarea "They asked for a content creator to write pieces of conte"
type textarea "They asked for a content creator to write pieces of conten"
type textarea "They asked for a content creator to write pieces of content"
type textarea "They asked for a content creator to write pieces of content."
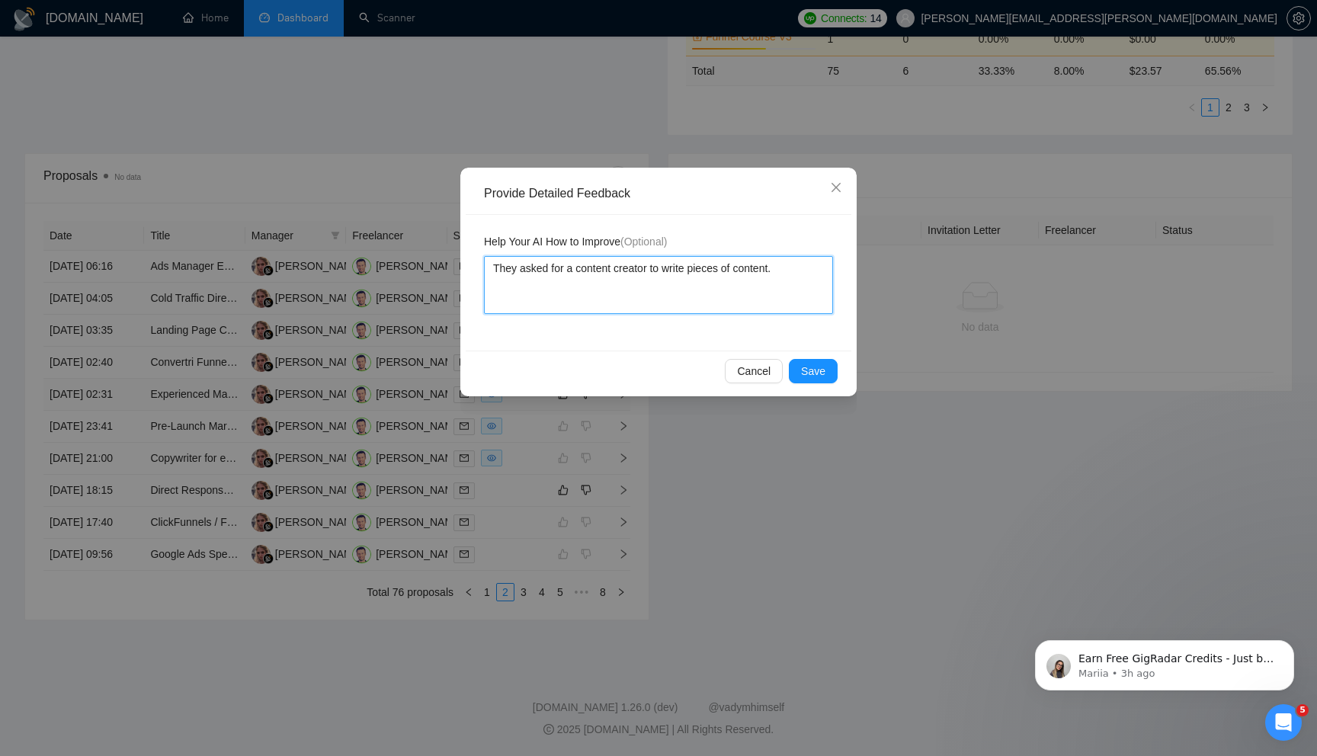
type textarea "They asked for a content creator to write pieces of content."
type textarea "They asked for a content creator to write pieces of content. I"
type textarea "They asked for a content creator to write pieces of content. I fo"
type textarea "They asked for a content creator to write pieces of content. I foc"
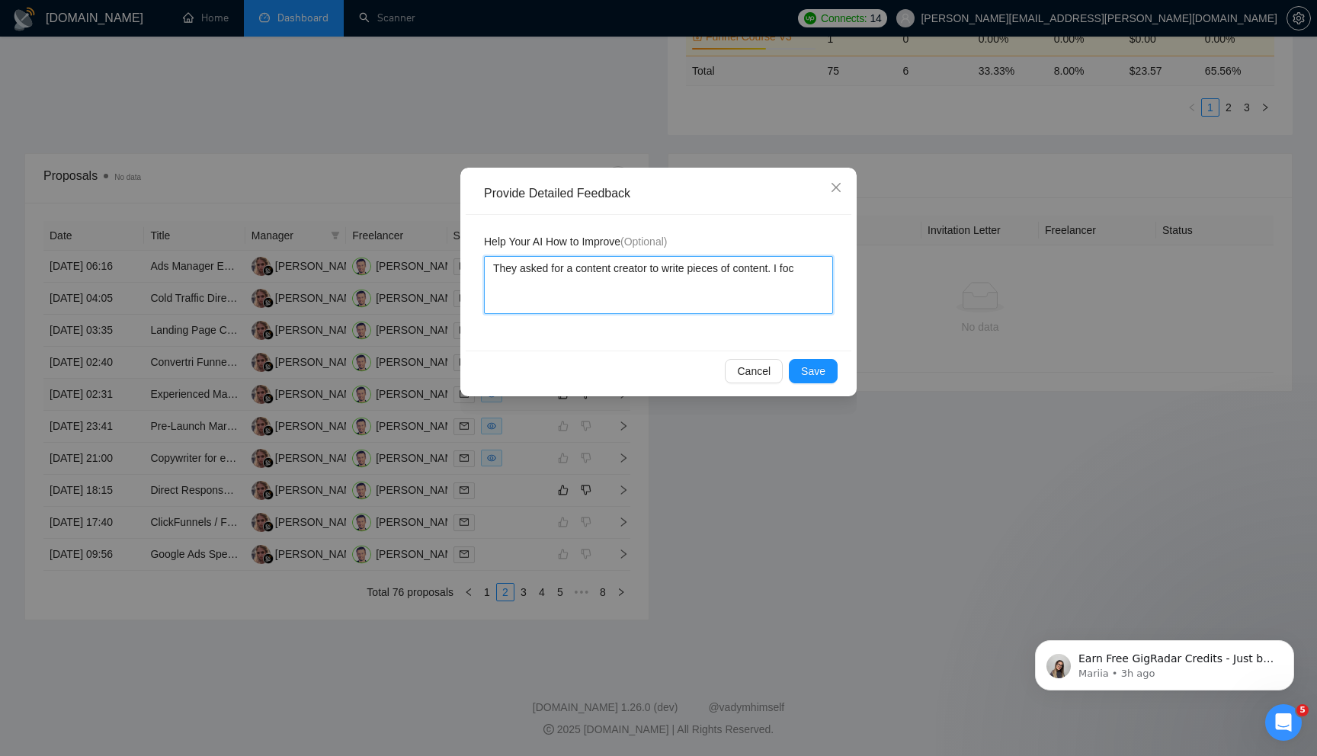
type textarea "They asked for a content creator to write pieces of content. I focu"
type textarea "They asked for a content creator to write pieces of content. I focus"
type textarea "They asked for a content creator to write pieces of content. I focus o"
type textarea "They asked for a content creator to write pieces of content. I focus on"
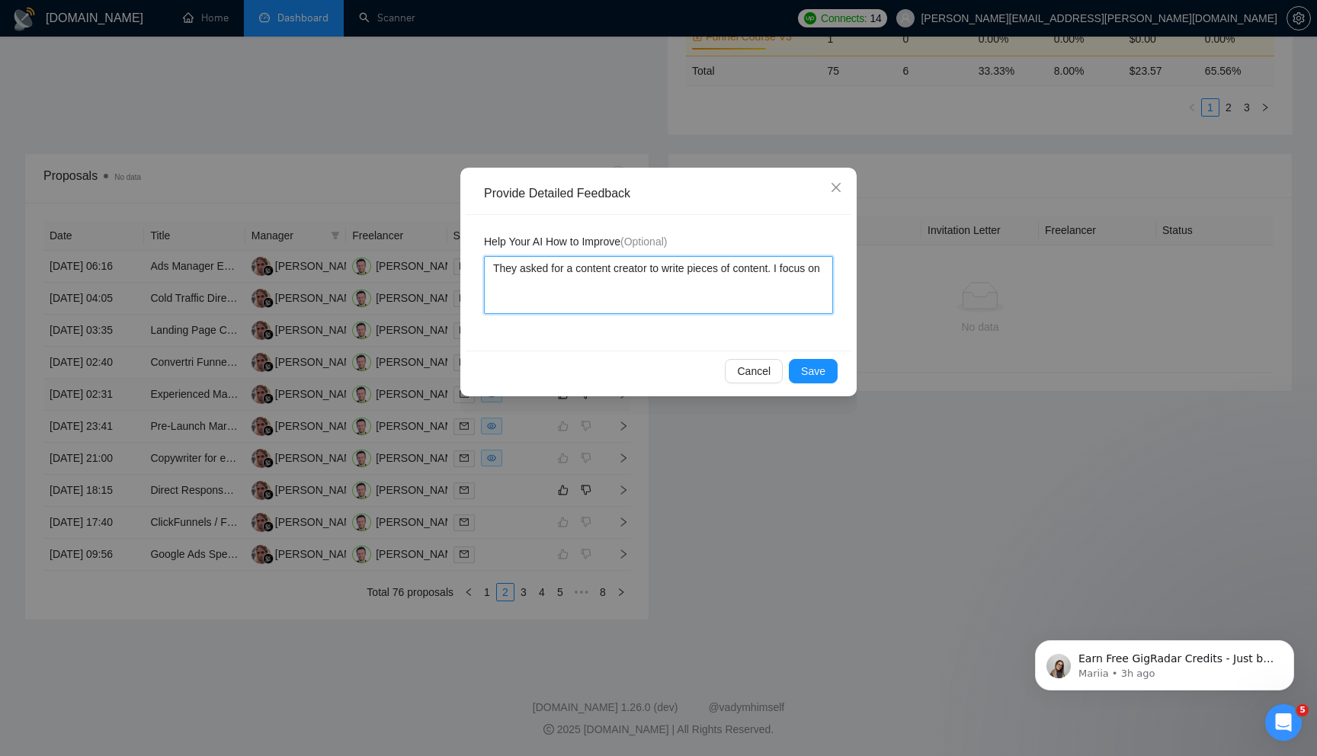
type textarea "They asked for a content creator to write pieces of content. I focus on"
type textarea "They asked for a content creator to write pieces of content. I focus on f"
type textarea "They asked for a content creator to write pieces of content. I focus on fu"
type textarea "They asked for a content creator to write pieces of content. I focus on fun"
type textarea "They asked for a content creator to write pieces of content. I focus on funn"
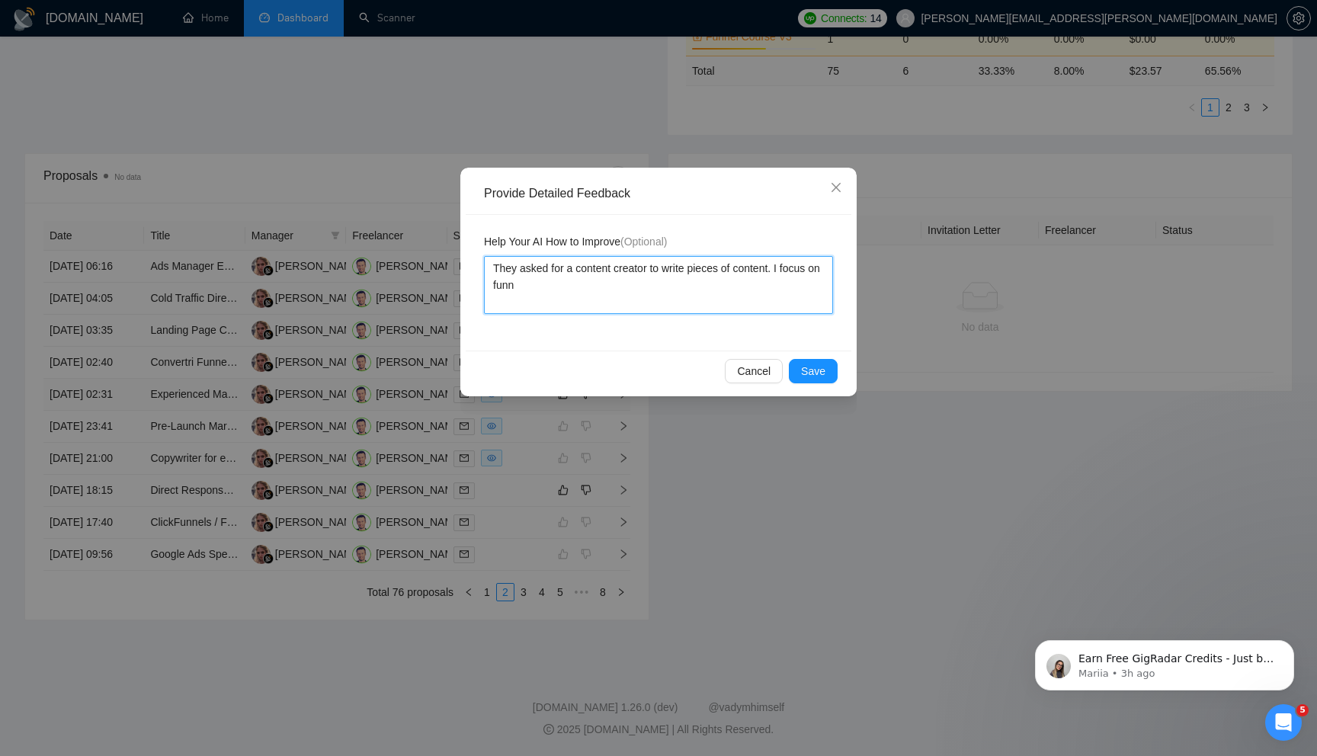
type textarea "They asked for a content creator to write pieces of content. I focus on funne"
type textarea "They asked for a content creator to write pieces of content. I focus on funnel"
type textarea "They asked for a content creator to write pieces of content. I focus on funnel b"
type textarea "They asked for a content creator to write pieces of content. I focus on funnel …"
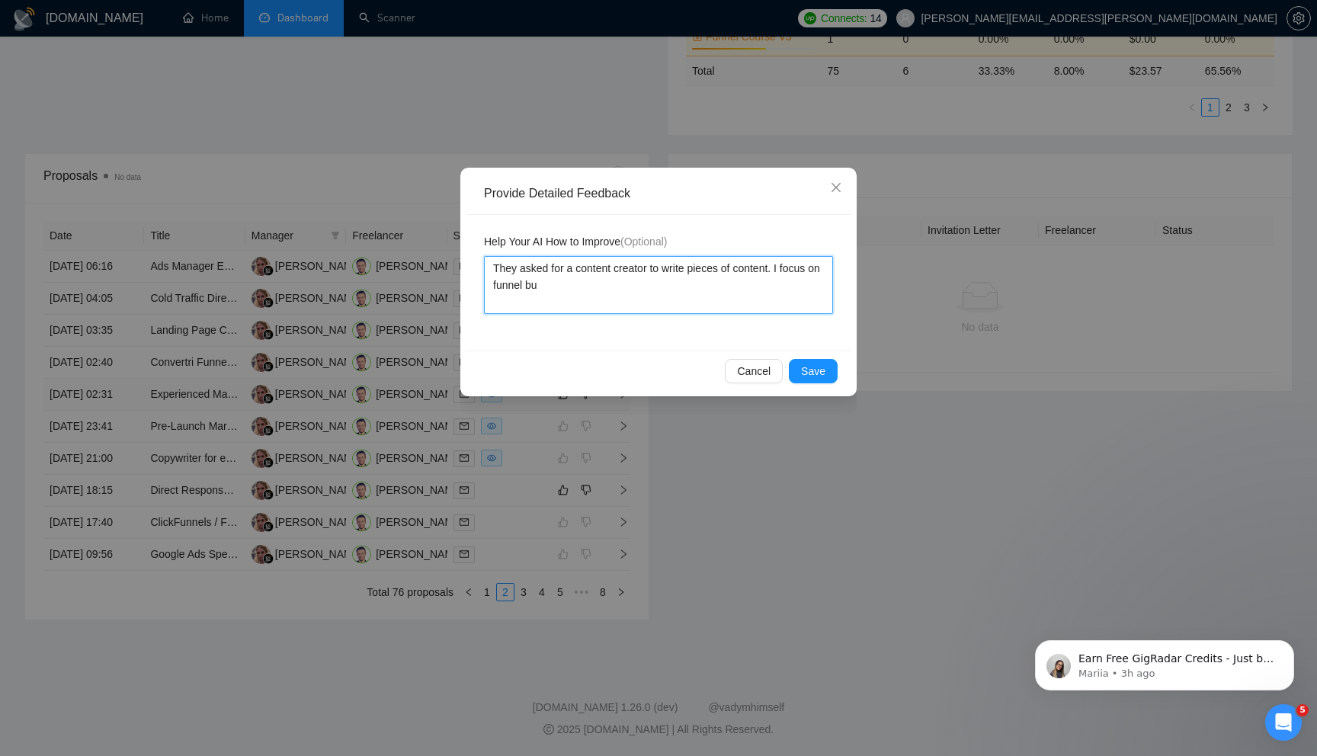
type textarea "They asked for a content creator to write pieces of content. I focus on funnel …"
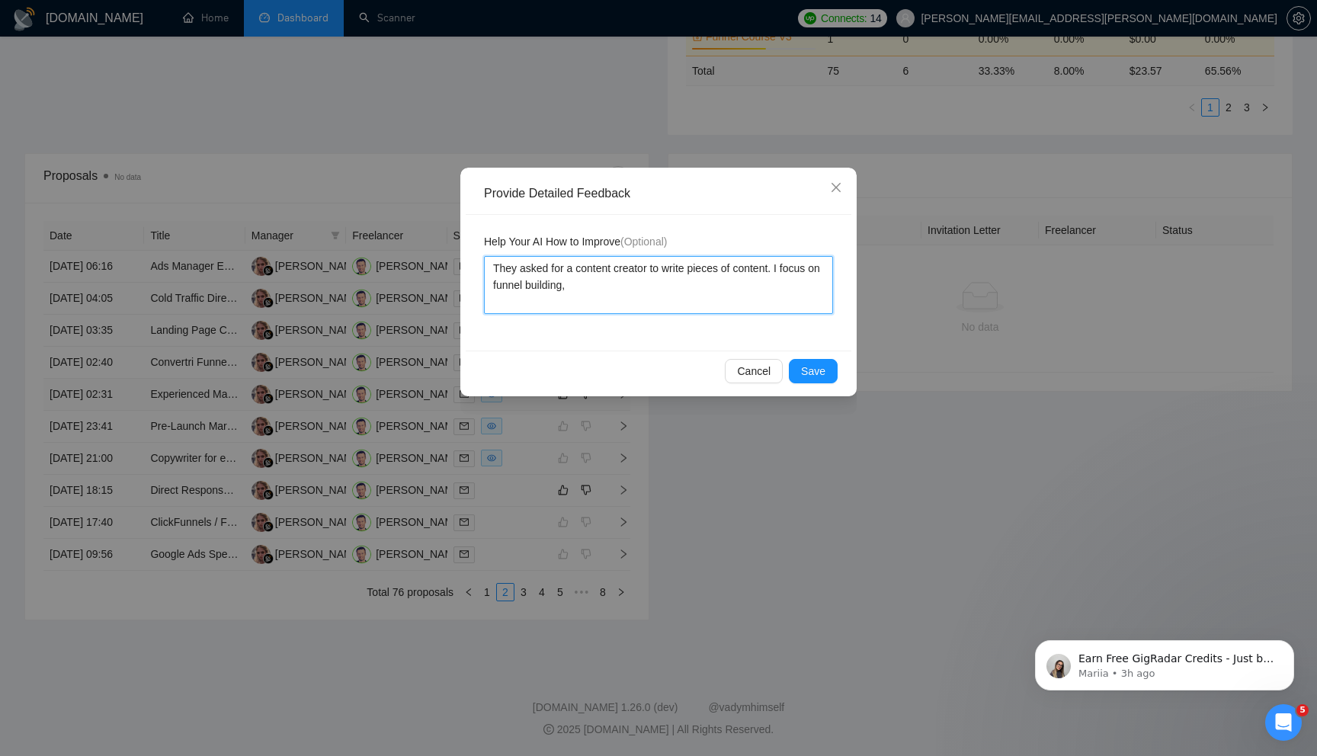
type textarea "They asked for a content creator to write pieces of content. I focus on funnel …"
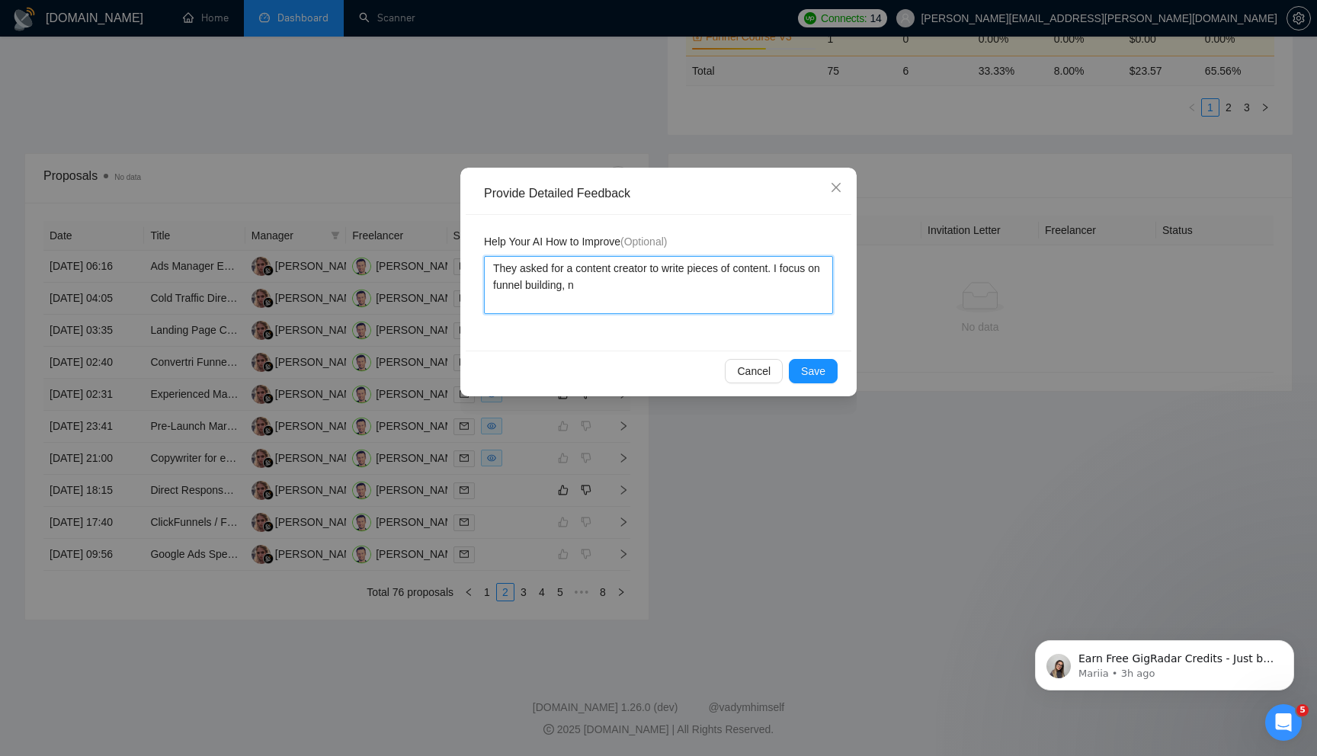
type textarea "They asked for a content creator to write pieces of content. I focus on funnel …"
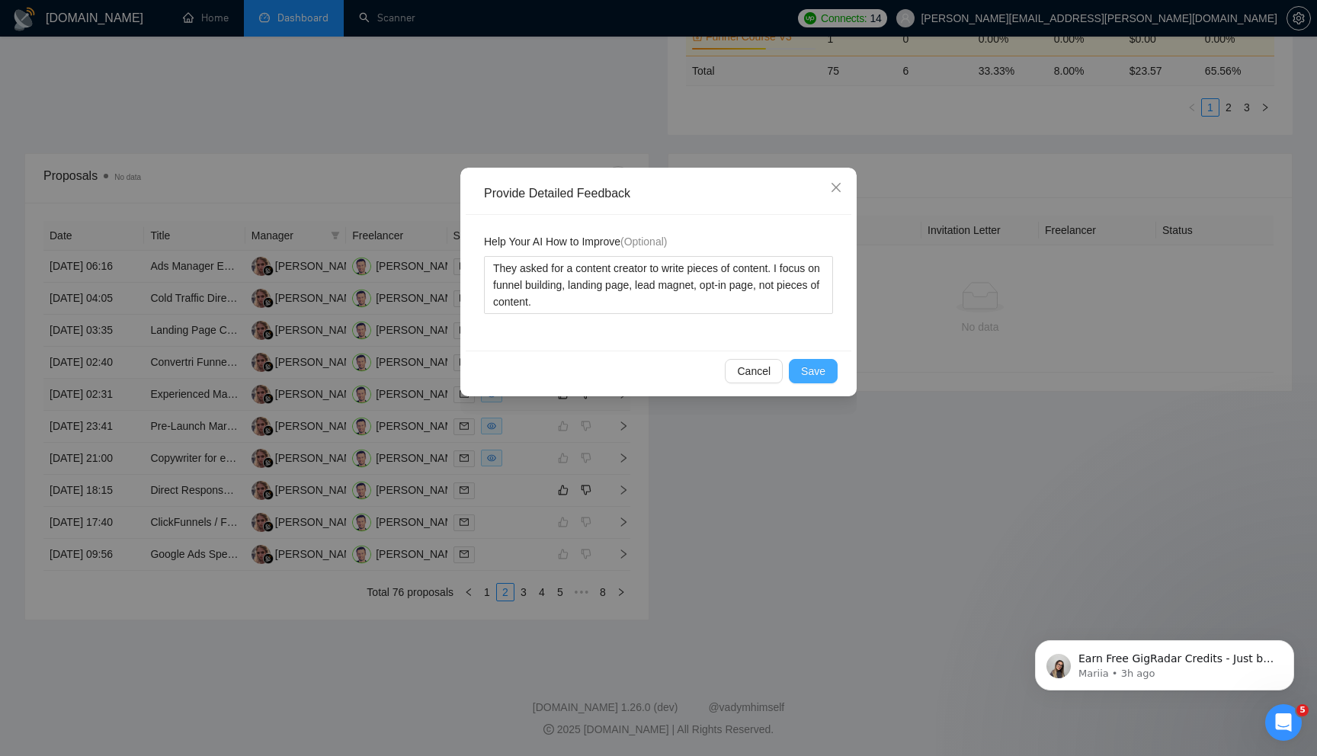
click at [822, 363] on span "Save" at bounding box center [813, 371] width 24 height 17
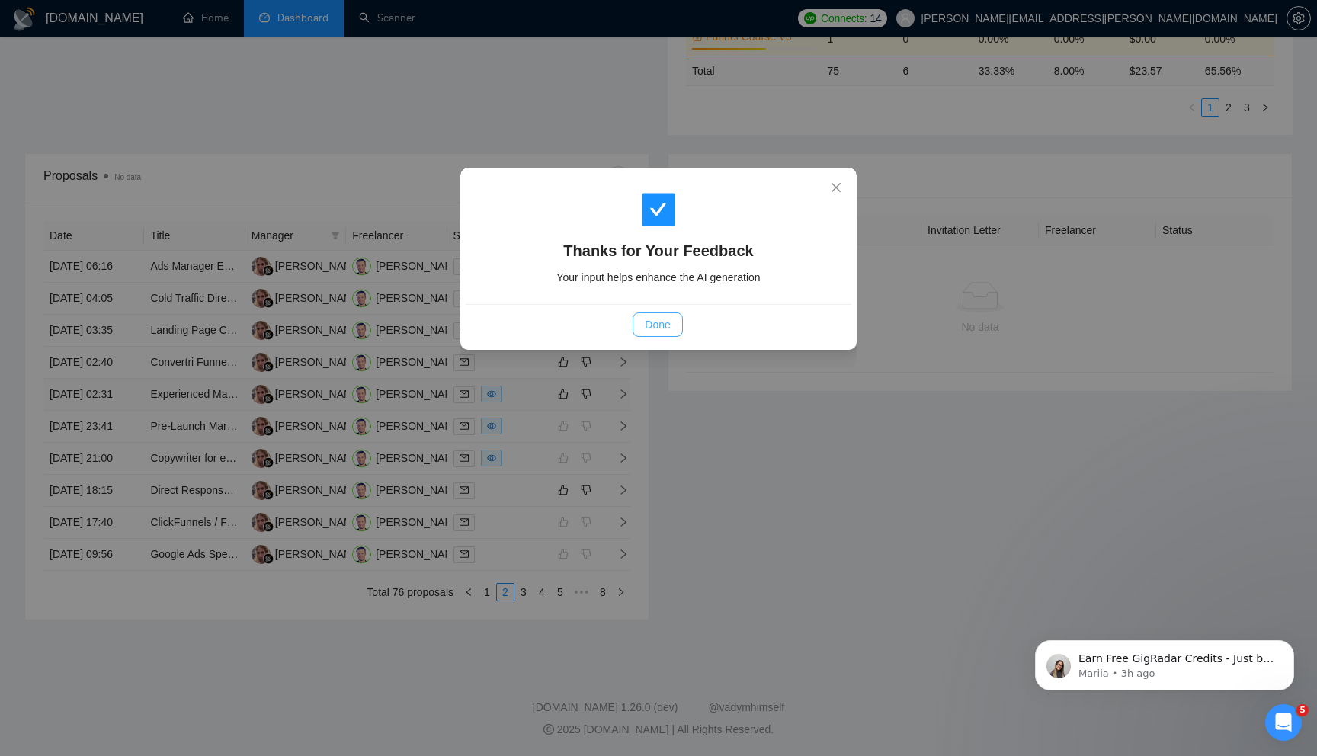
click at [668, 324] on span "Done" at bounding box center [657, 324] width 25 height 17
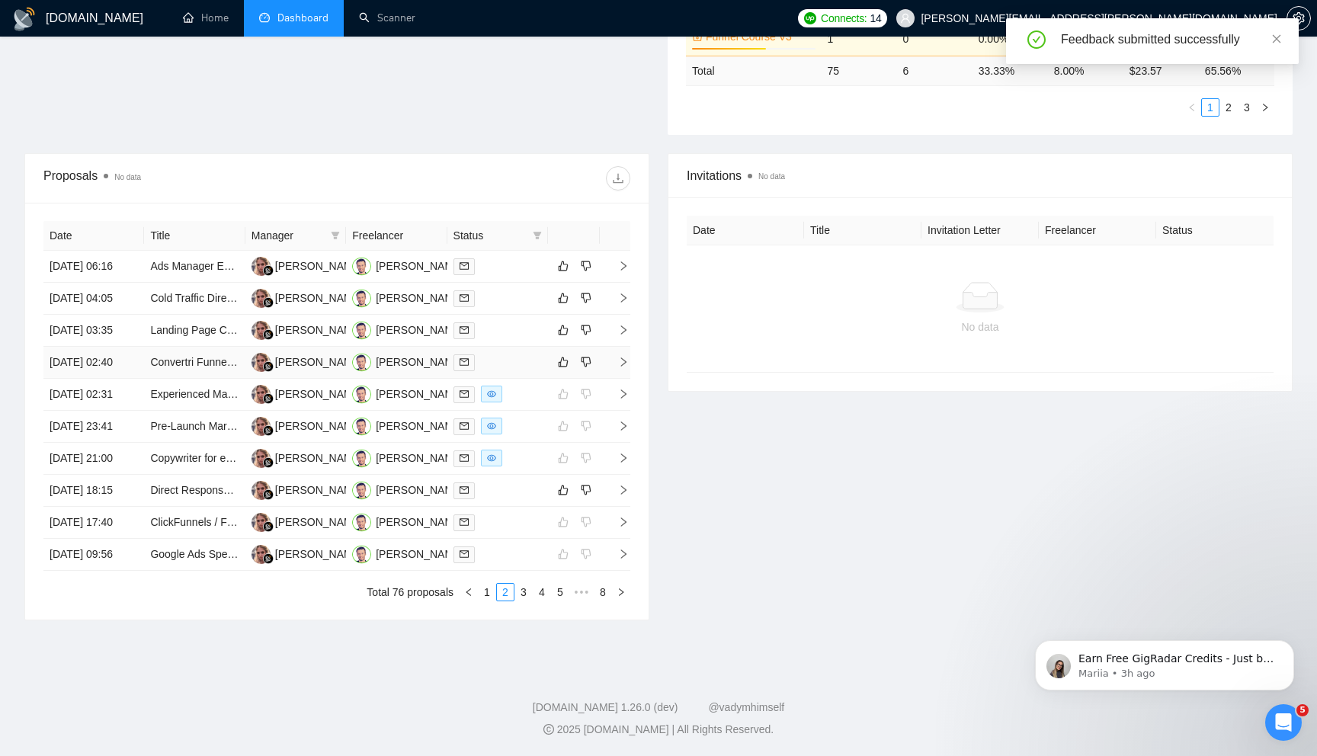
click at [620, 357] on icon "right" at bounding box center [623, 362] width 11 height 11
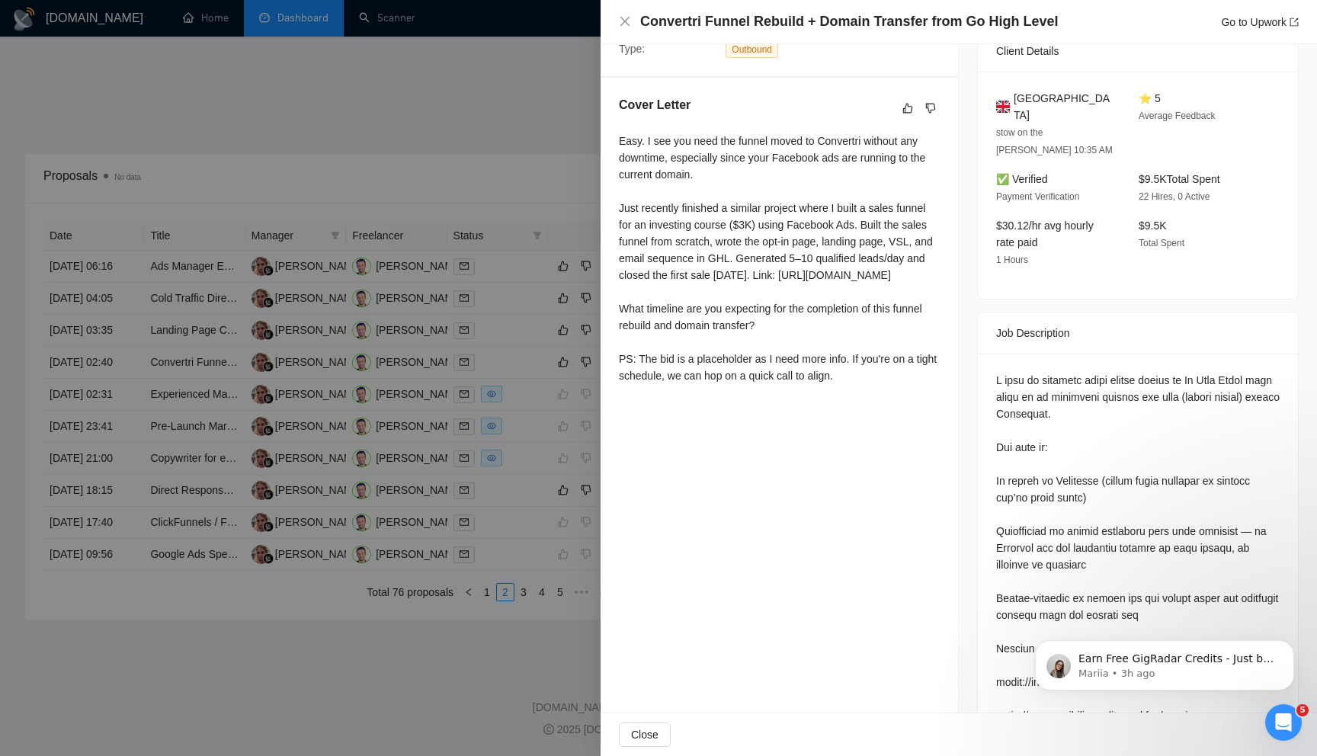
scroll to position [351, 0]
drag, startPoint x: 1013, startPoint y: 442, endPoint x: 1104, endPoint y: 441, distance: 91.5
copy div "expert in Convertri"
click at [562, 635] on div at bounding box center [658, 378] width 1317 height 756
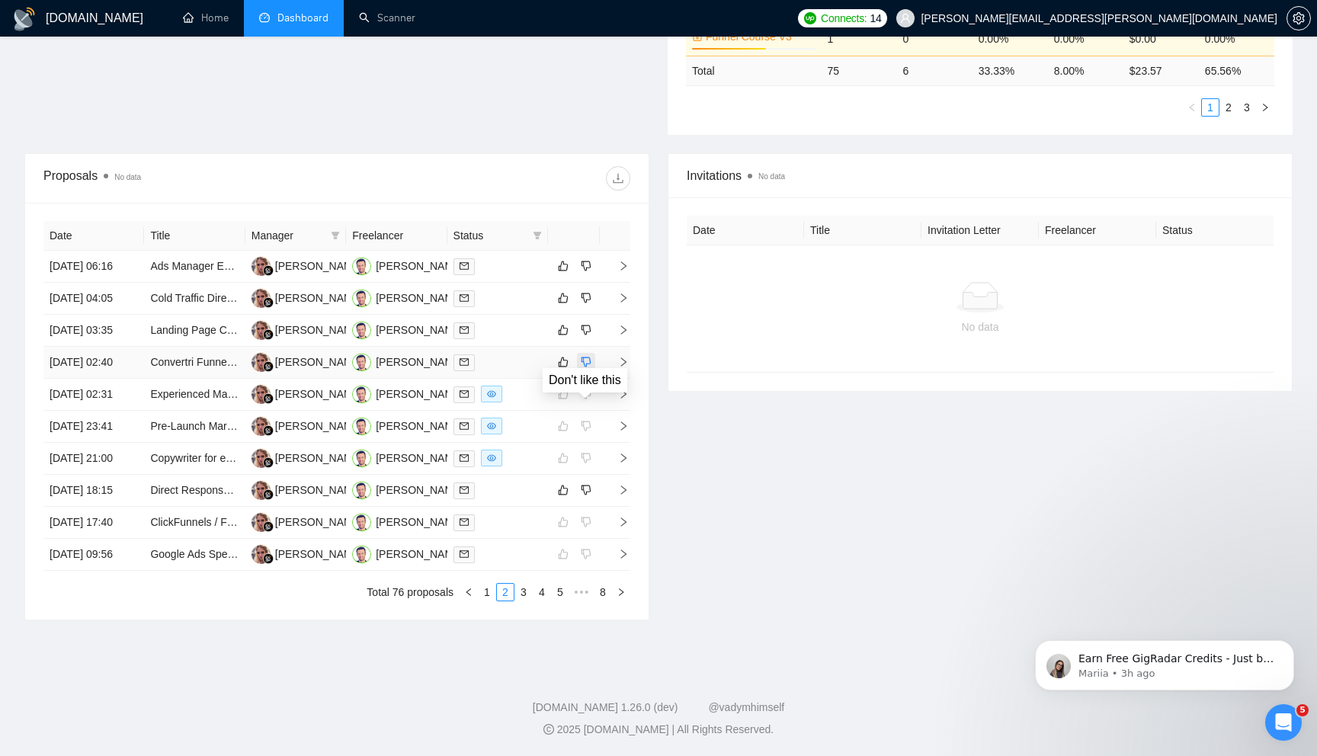
click at [586, 357] on icon "dislike" at bounding box center [586, 362] width 10 height 10
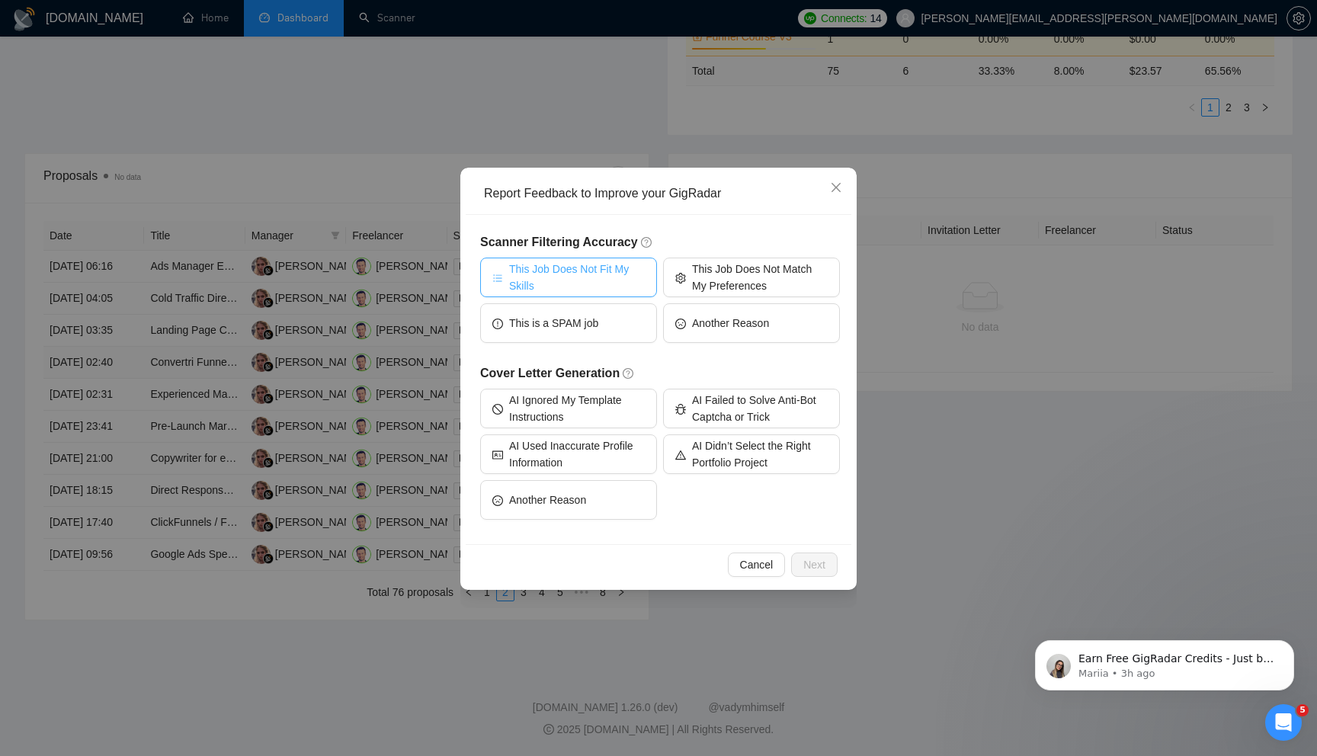
click at [586, 271] on span "This Job Does Not Fit My Skills" at bounding box center [577, 278] width 136 height 34
click at [812, 556] on button "Next" at bounding box center [814, 565] width 46 height 24
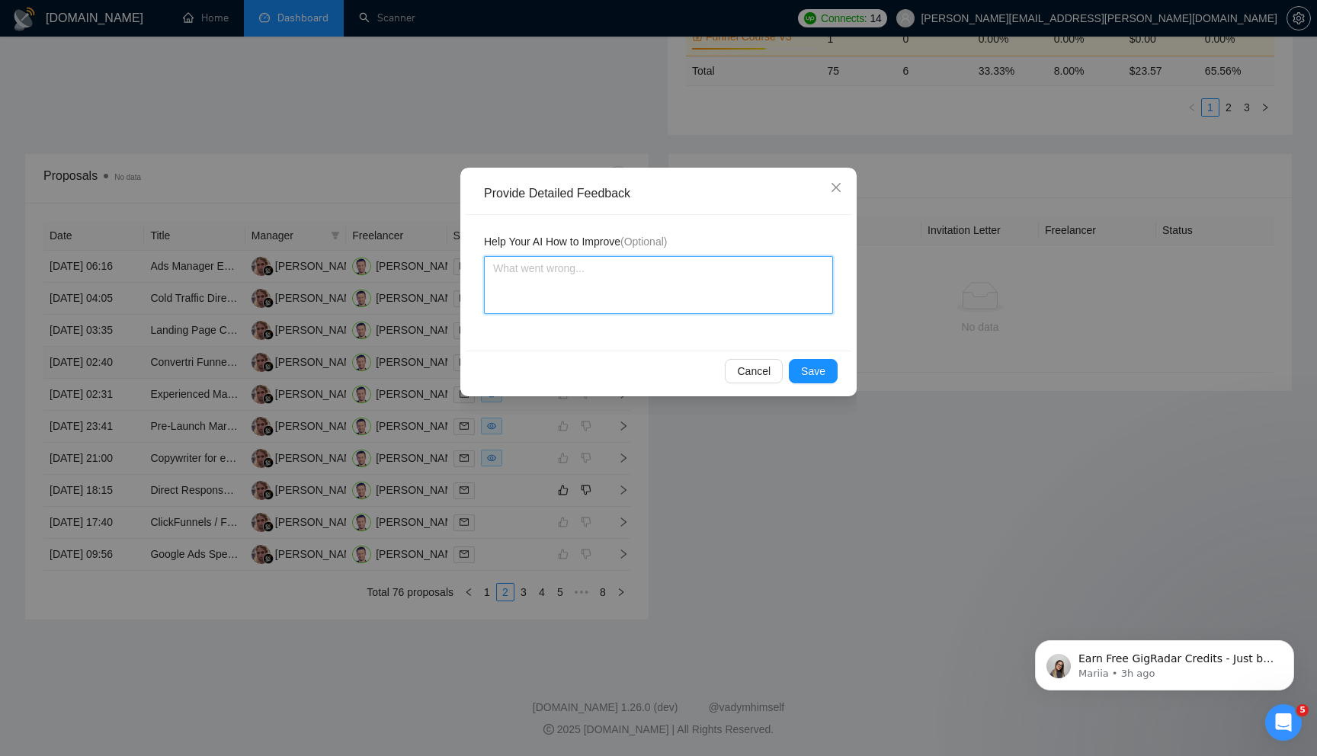
click at [668, 290] on textarea at bounding box center [658, 285] width 349 height 58
paste textarea "expert in Convertri"
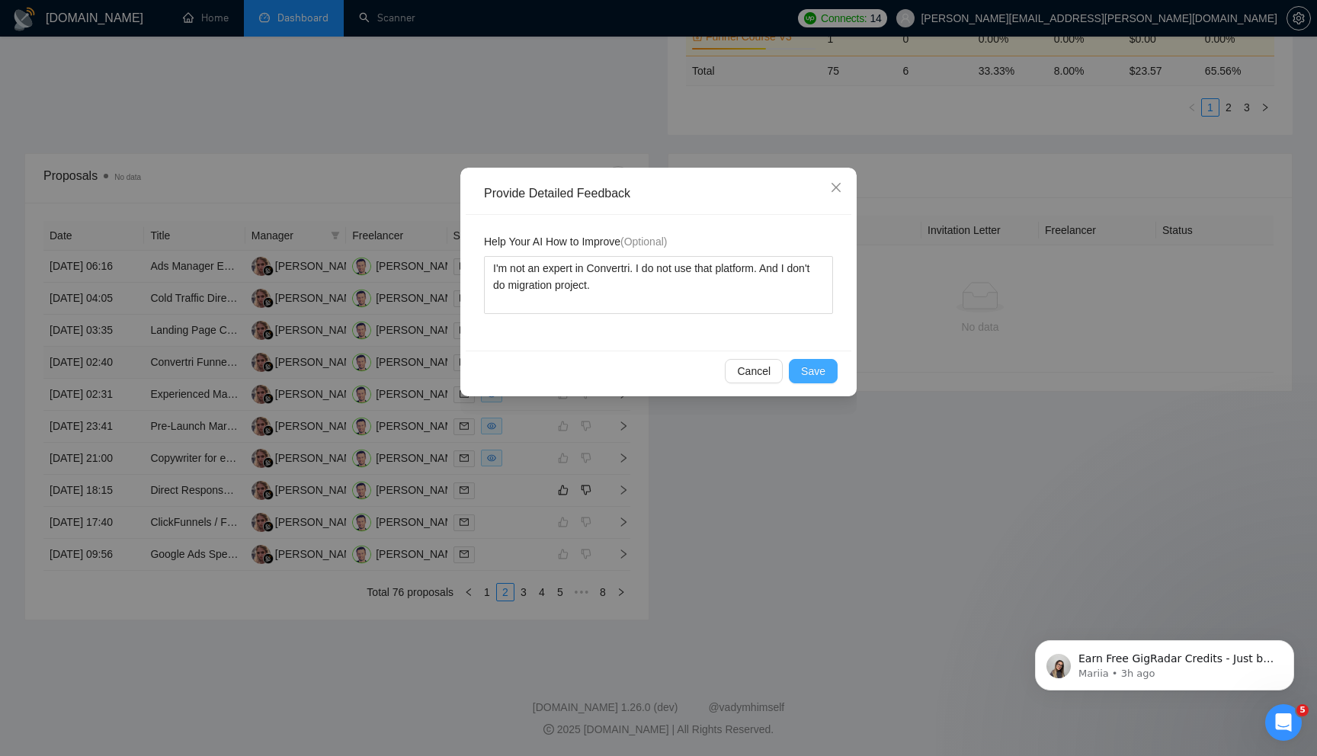
click at [815, 368] on span "Save" at bounding box center [813, 371] width 24 height 17
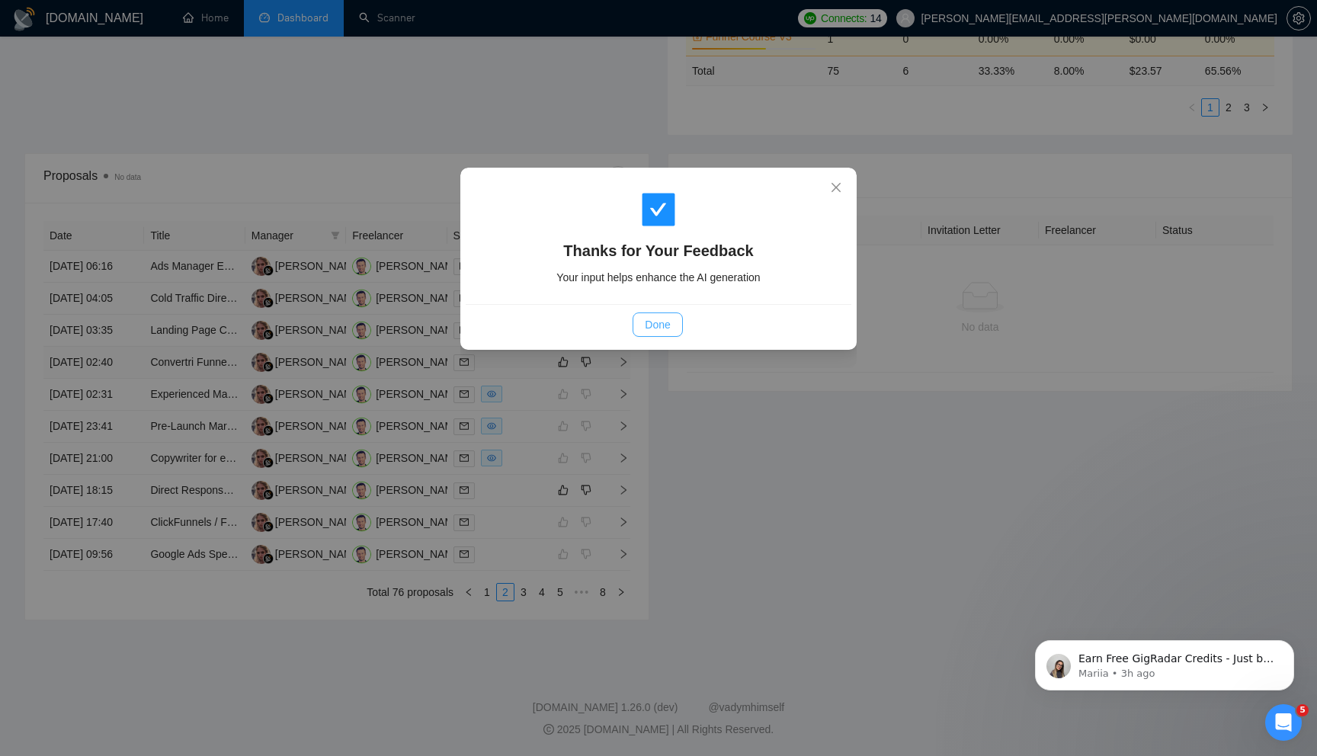
click at [658, 324] on span "Done" at bounding box center [657, 324] width 25 height 17
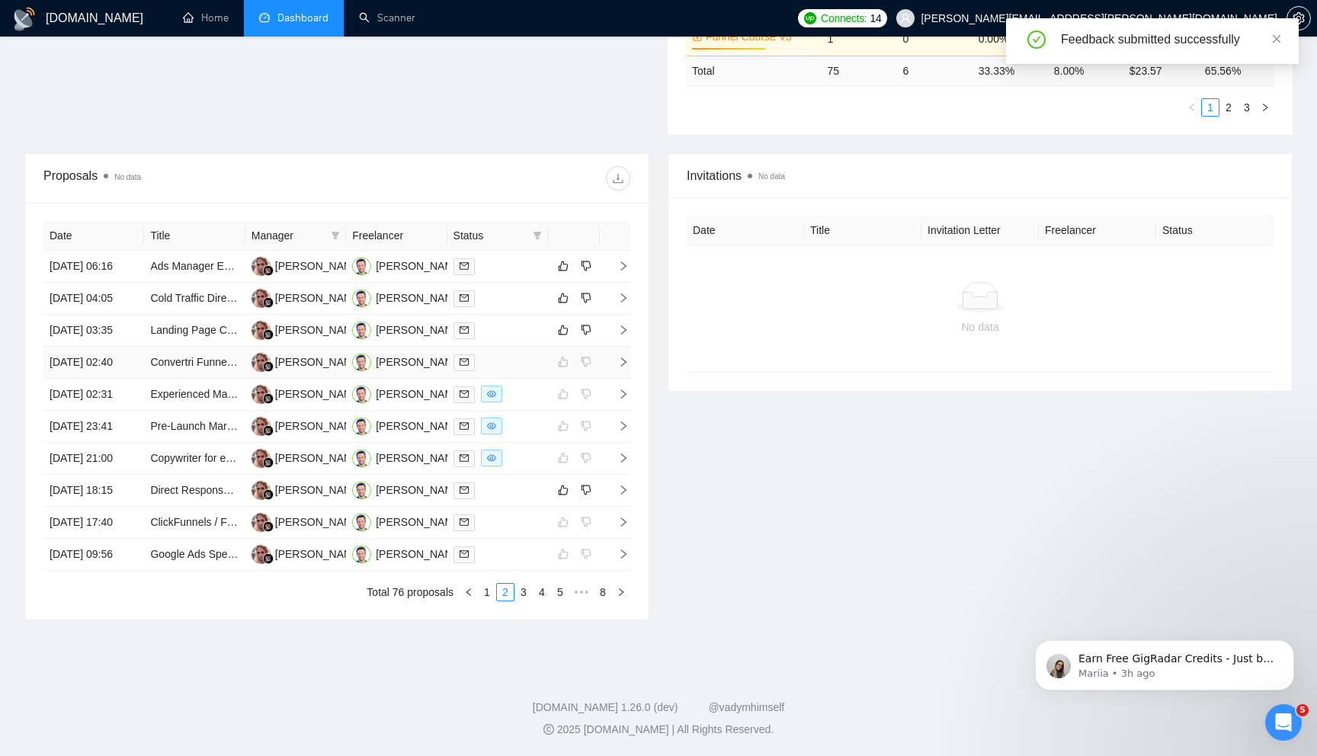
click at [626, 357] on icon "right" at bounding box center [623, 362] width 11 height 11
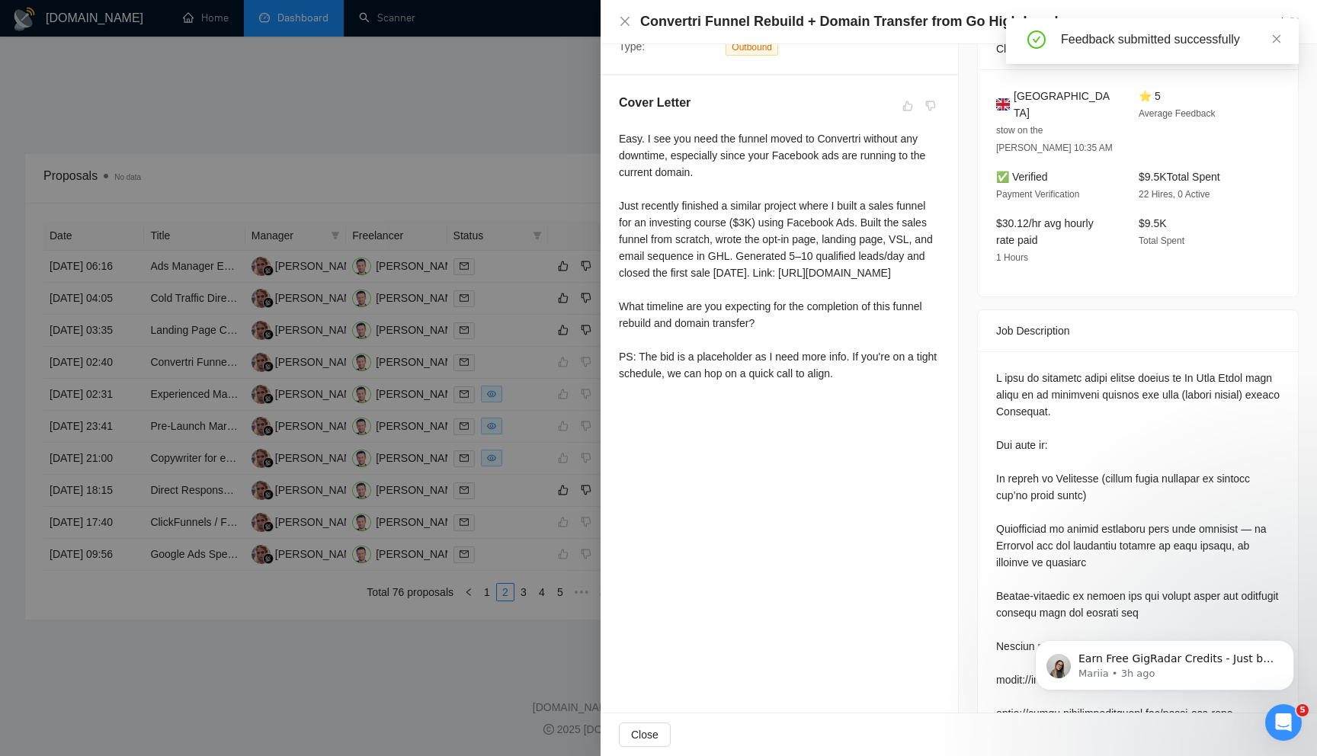
scroll to position [0, 0]
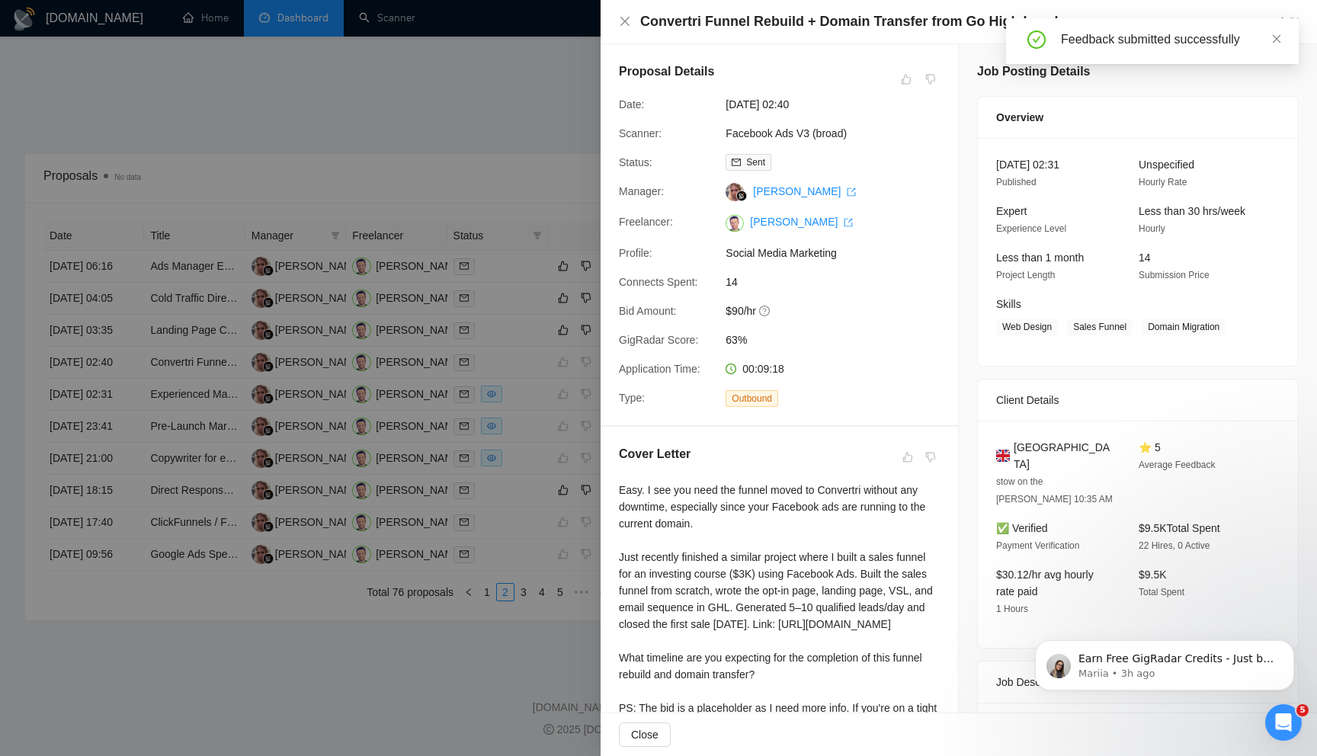
click at [486, 668] on div at bounding box center [658, 378] width 1317 height 756
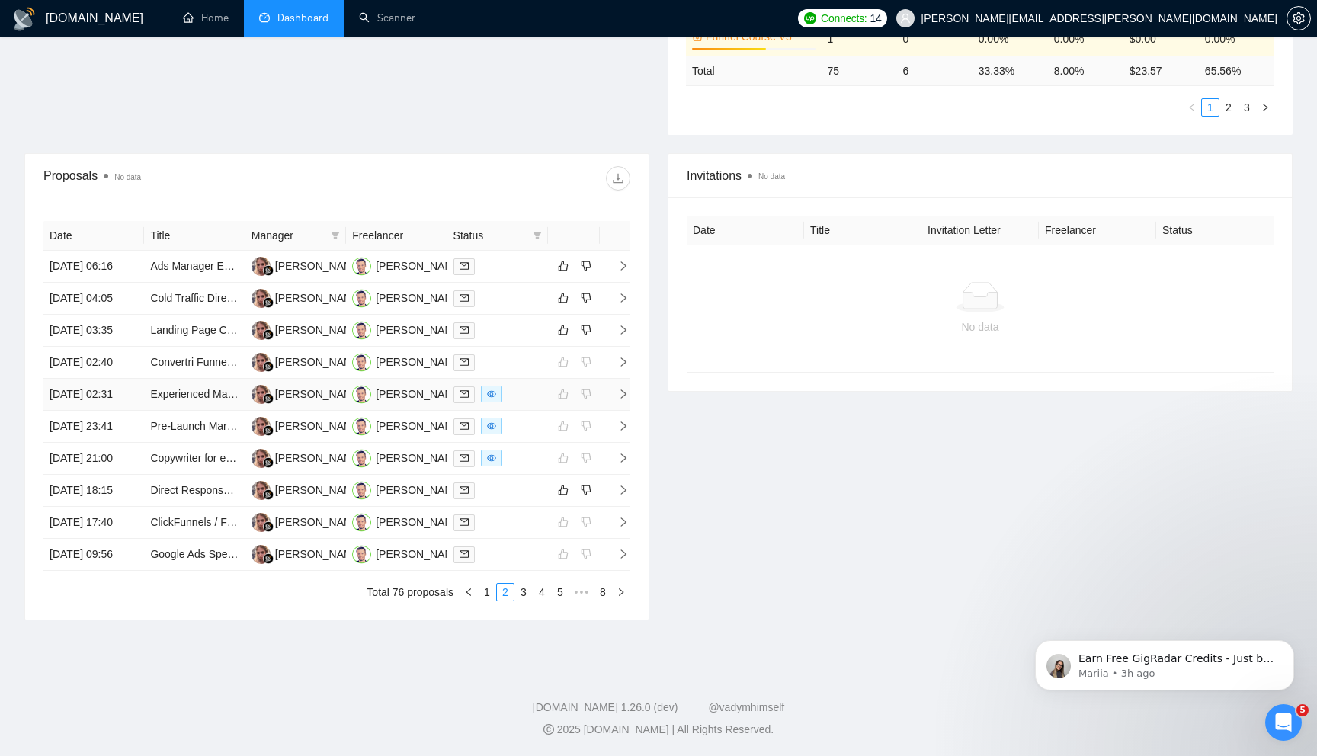
click at [623, 389] on icon "right" at bounding box center [623, 394] width 11 height 11
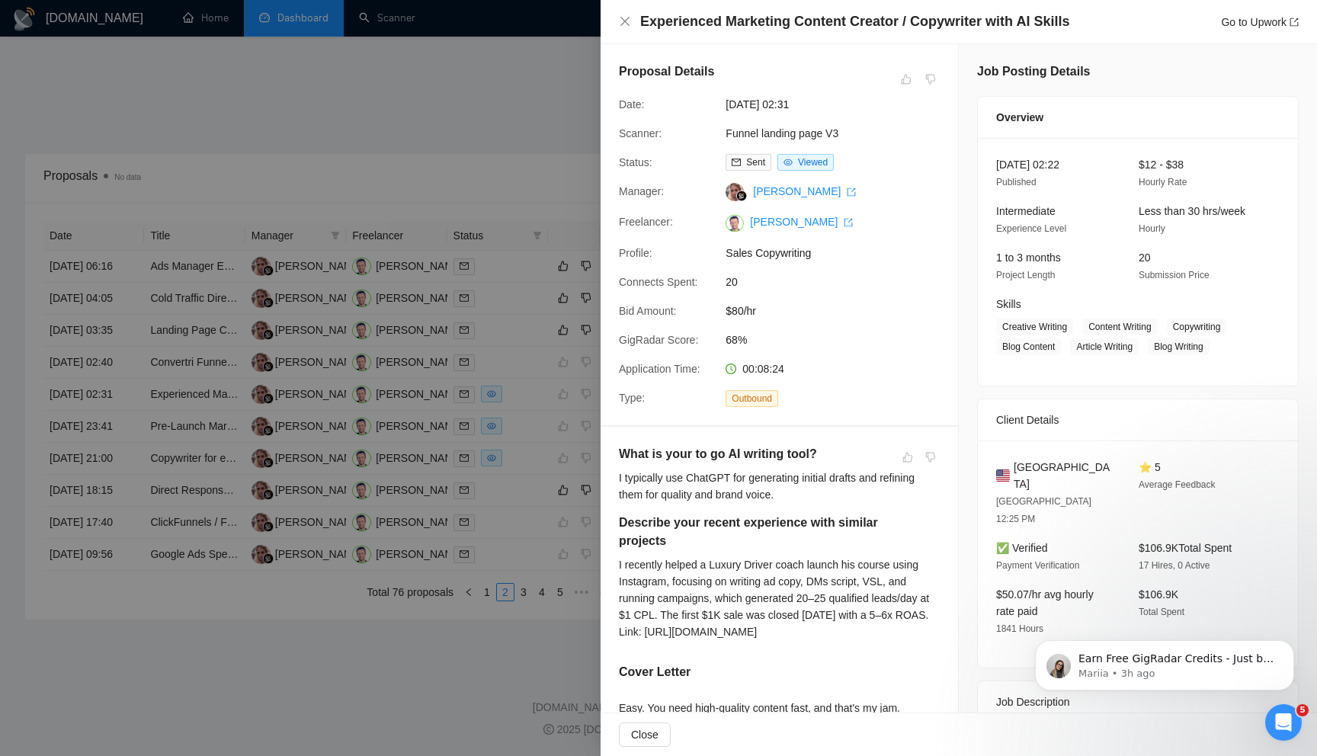
click at [476, 297] on div at bounding box center [658, 378] width 1317 height 756
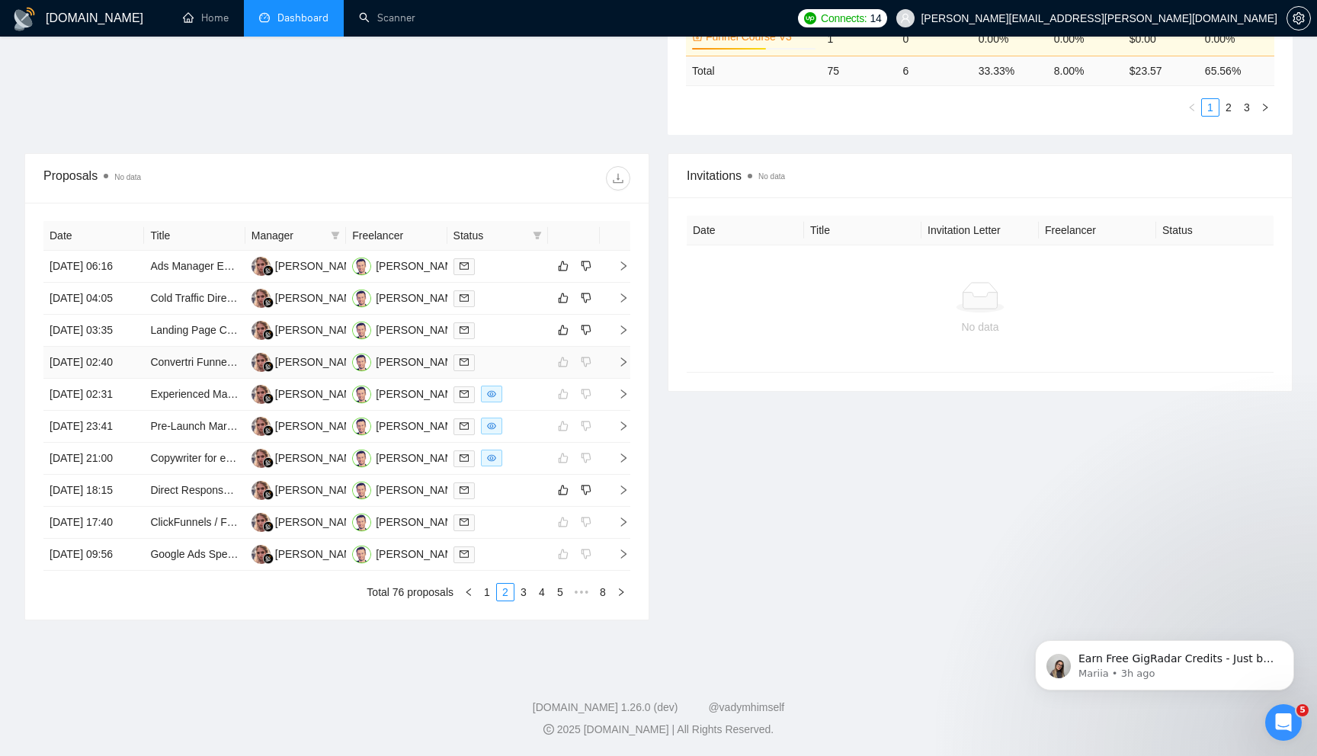
click at [622, 357] on icon "right" at bounding box center [623, 361] width 5 height 9
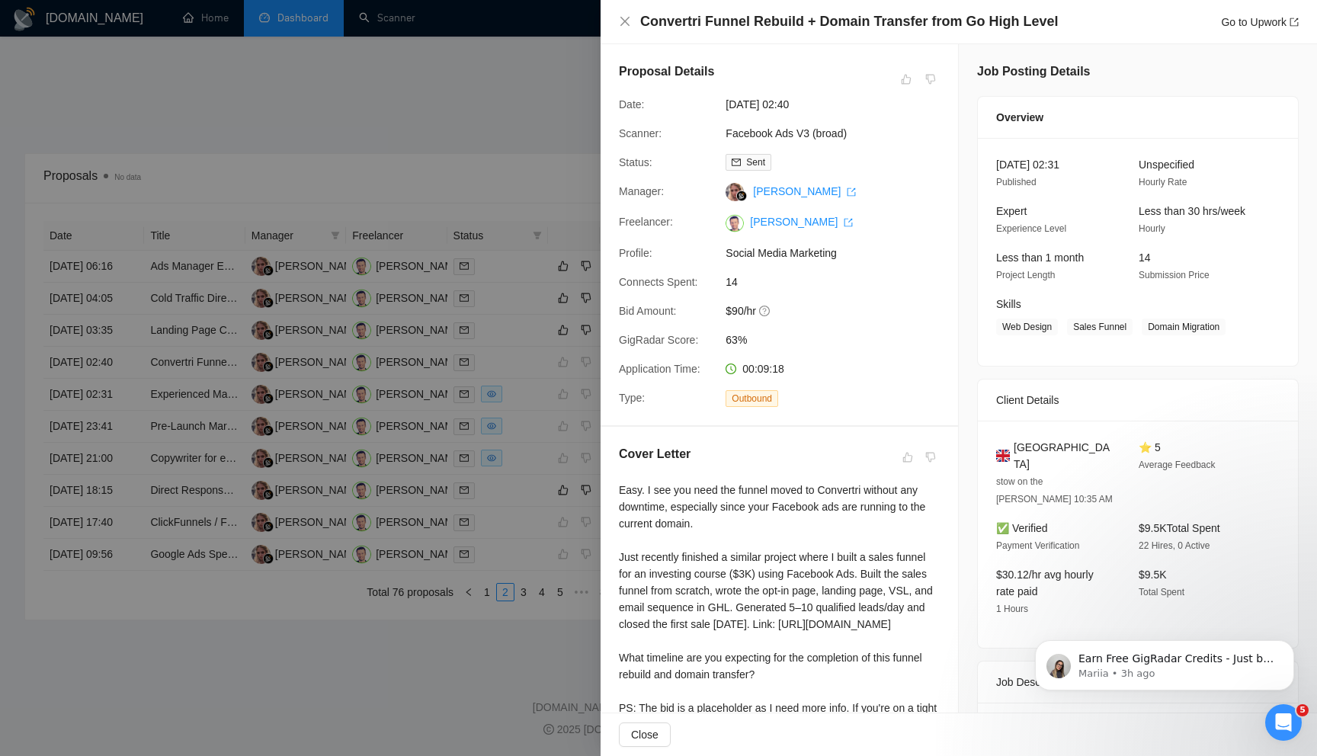
click at [508, 273] on div at bounding box center [658, 378] width 1317 height 756
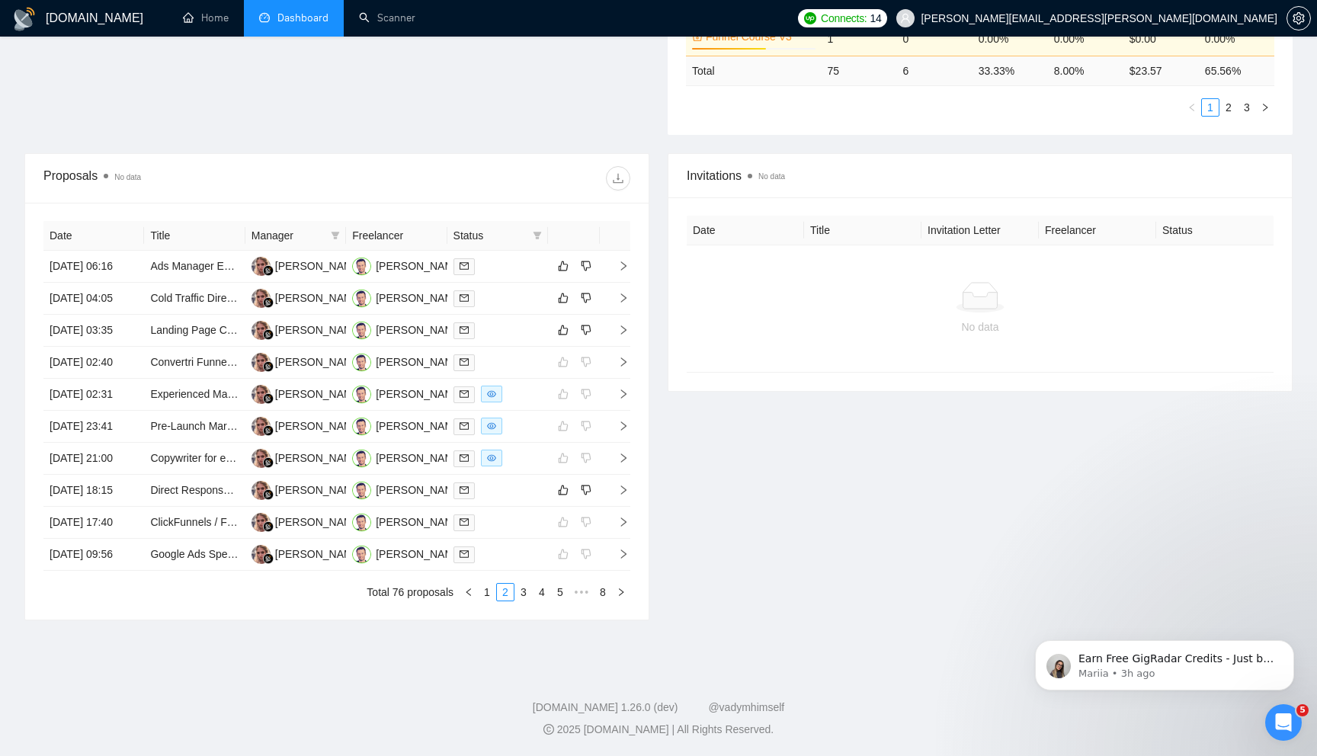
scroll to position [574, 0]
click at [620, 325] on icon "right" at bounding box center [623, 330] width 11 height 11
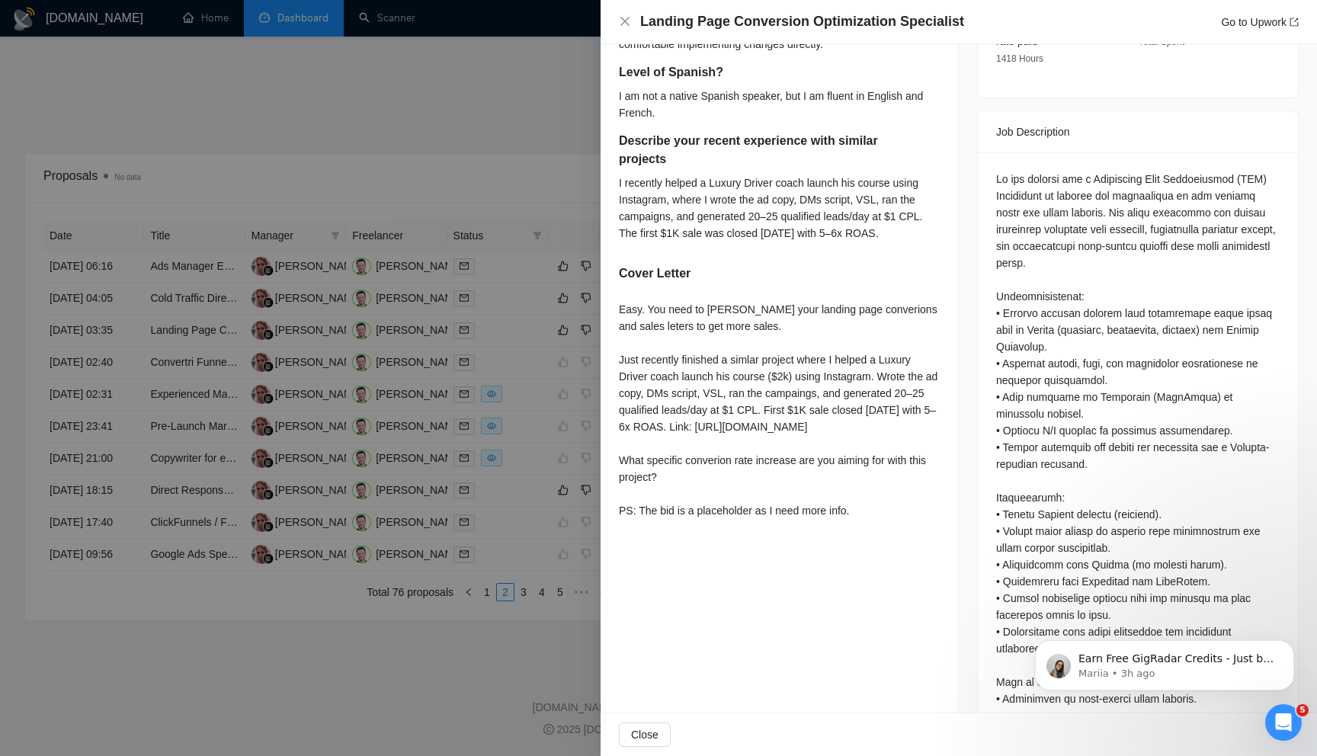
scroll to position [617, 0]
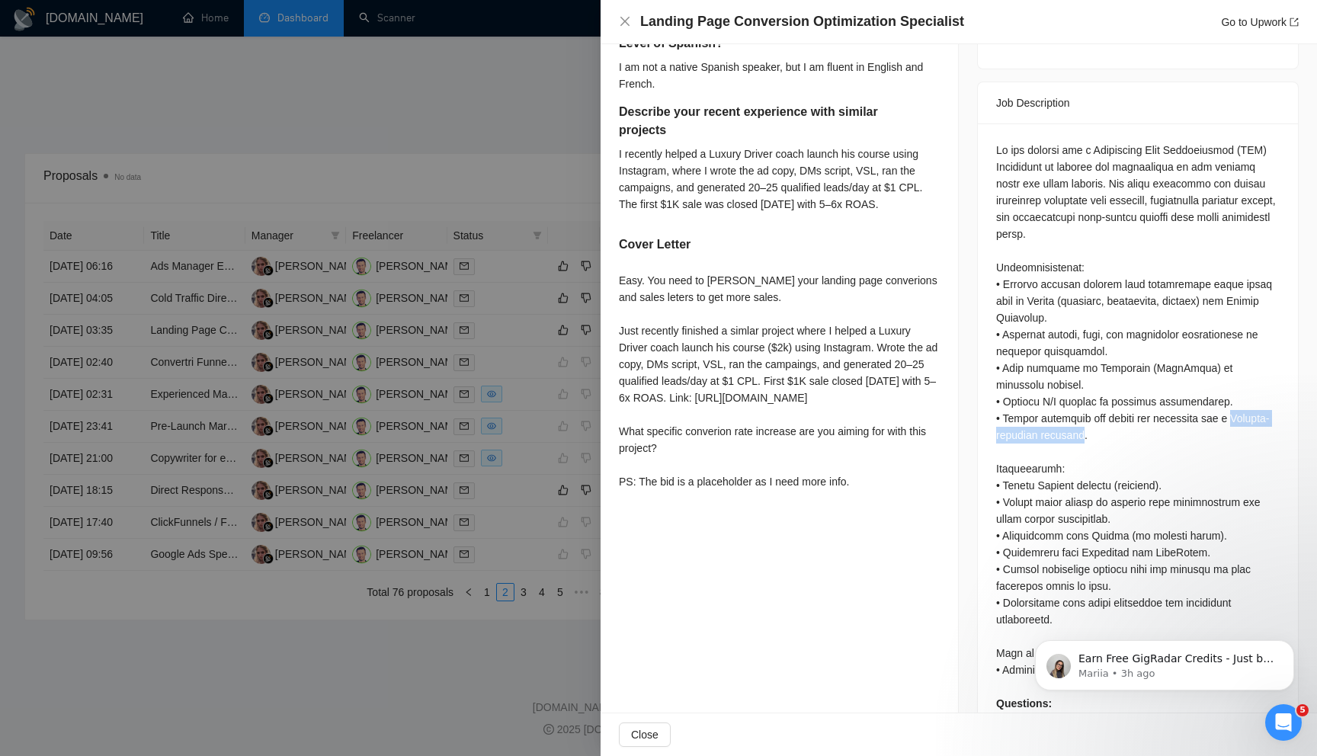
drag, startPoint x: 995, startPoint y: 380, endPoint x: 1130, endPoint y: 378, distance: 134.9
click at [1130, 378] on div "Questions: Which availability do you have? Experience with hotjar or similar to…" at bounding box center [1138, 473] width 320 height 701
copy div "Spanish-speaking audience"
click at [467, 351] on div at bounding box center [658, 378] width 1317 height 756
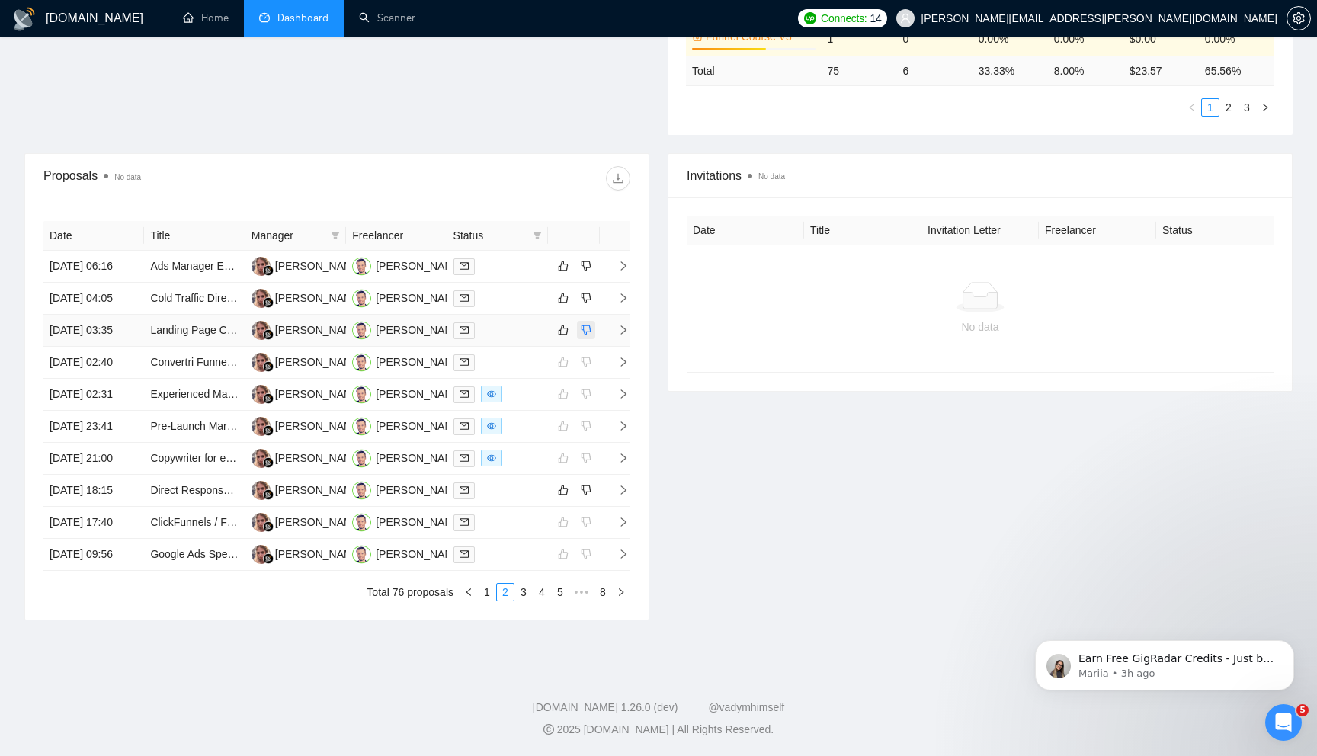
click at [591, 324] on icon "dislike" at bounding box center [586, 330] width 11 height 12
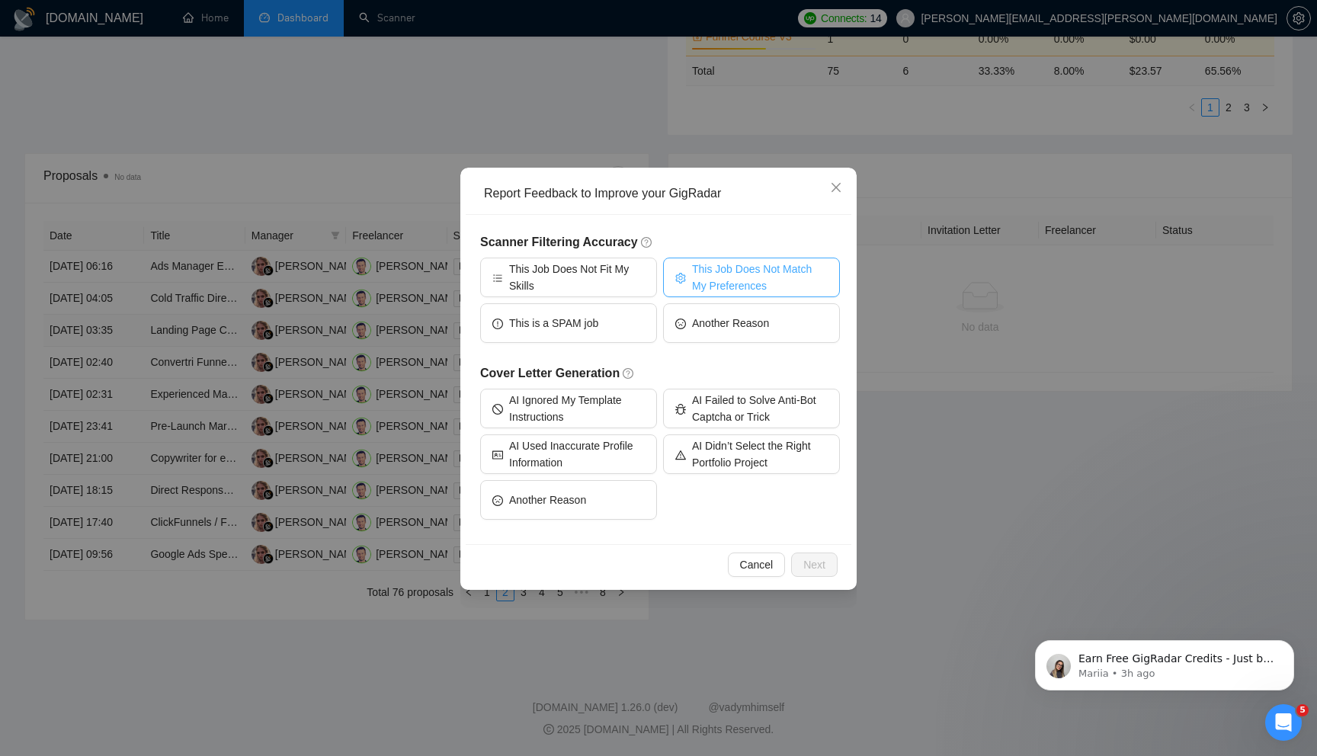
click at [718, 274] on span "This Job Does Not Match My Preferences" at bounding box center [760, 278] width 136 height 34
click at [811, 573] on button "Next" at bounding box center [814, 565] width 46 height 24
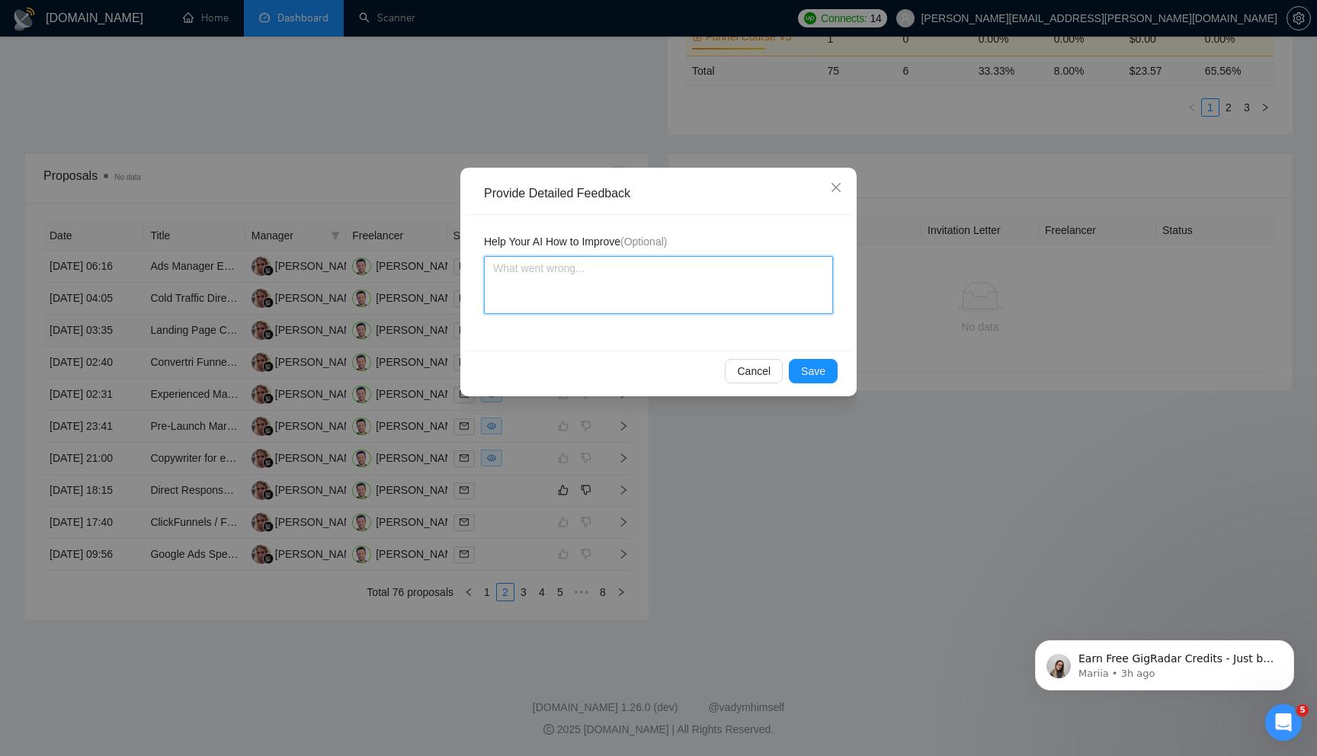
click at [607, 282] on textarea at bounding box center [658, 285] width 349 height 58
paste textarea "Spanish-speaking audience"
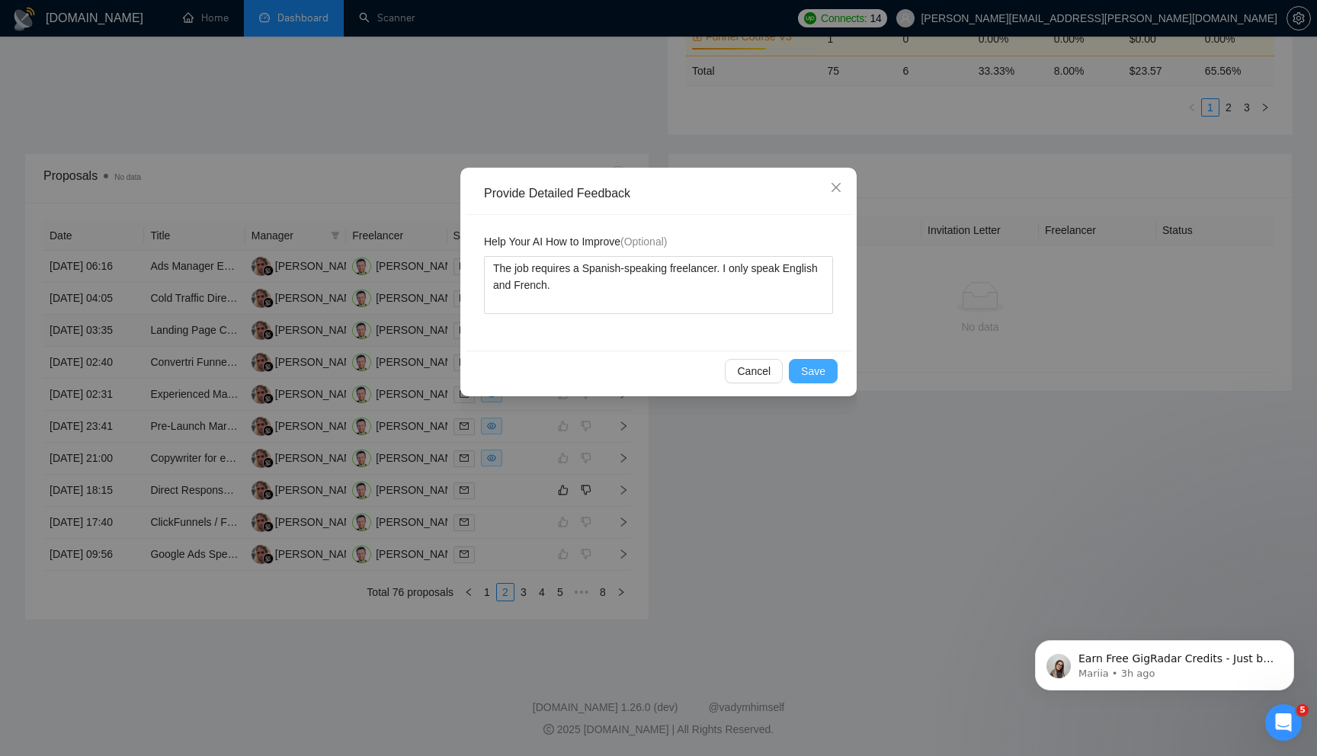
click at [816, 371] on span "Save" at bounding box center [813, 371] width 24 height 17
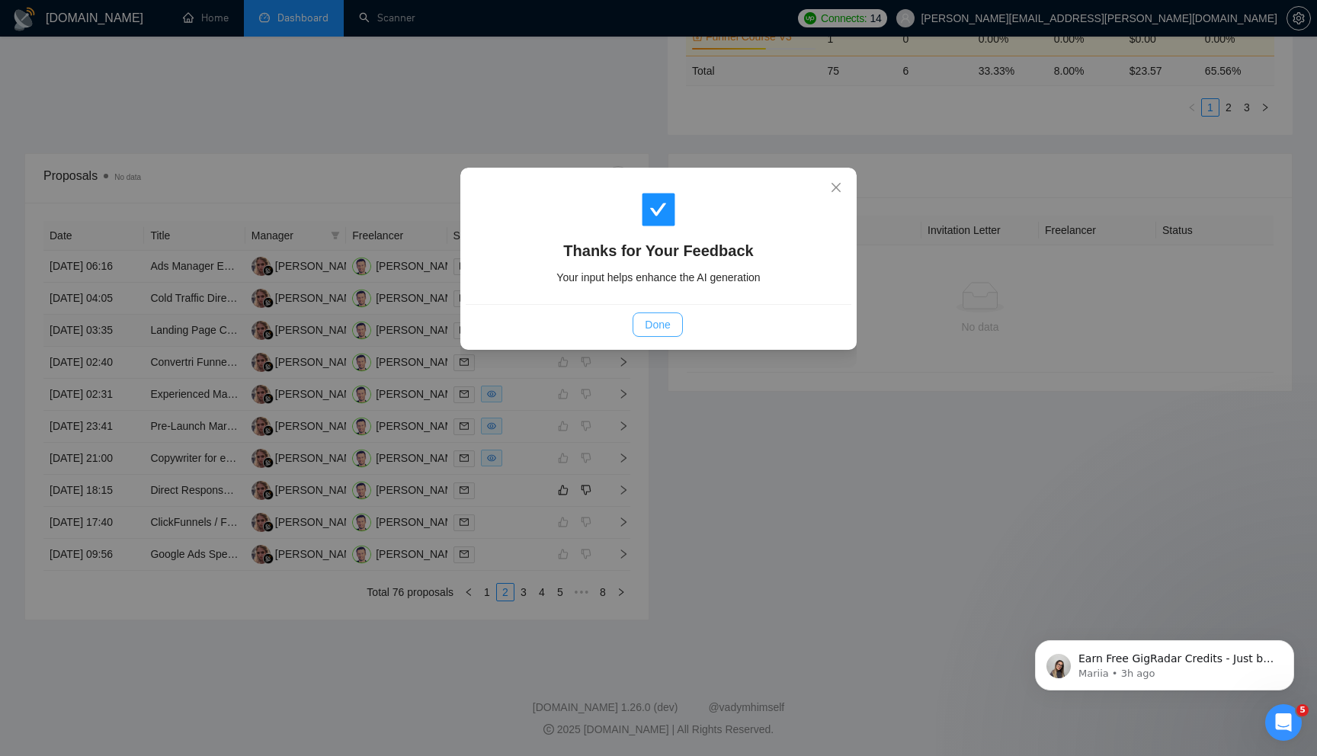
click at [673, 328] on button "Done" at bounding box center [658, 324] width 50 height 24
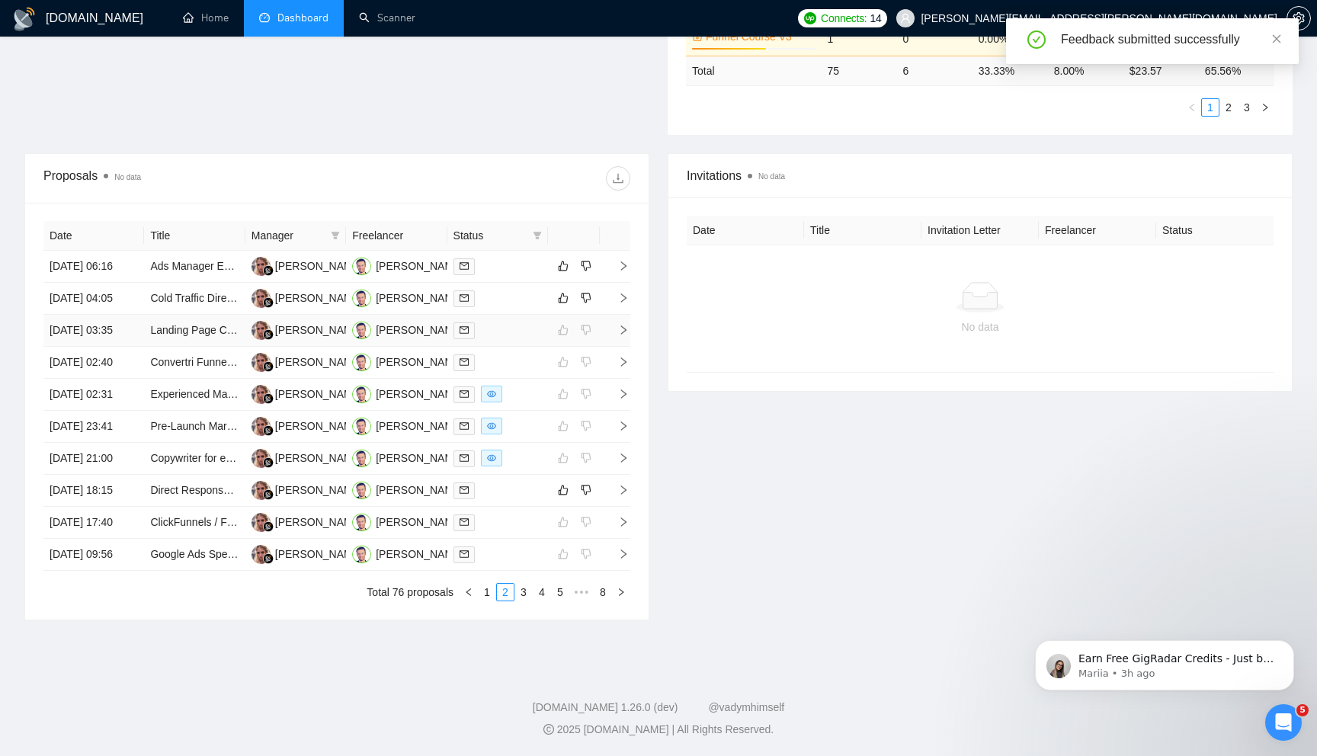
click at [625, 325] on icon "right" at bounding box center [623, 329] width 5 height 9
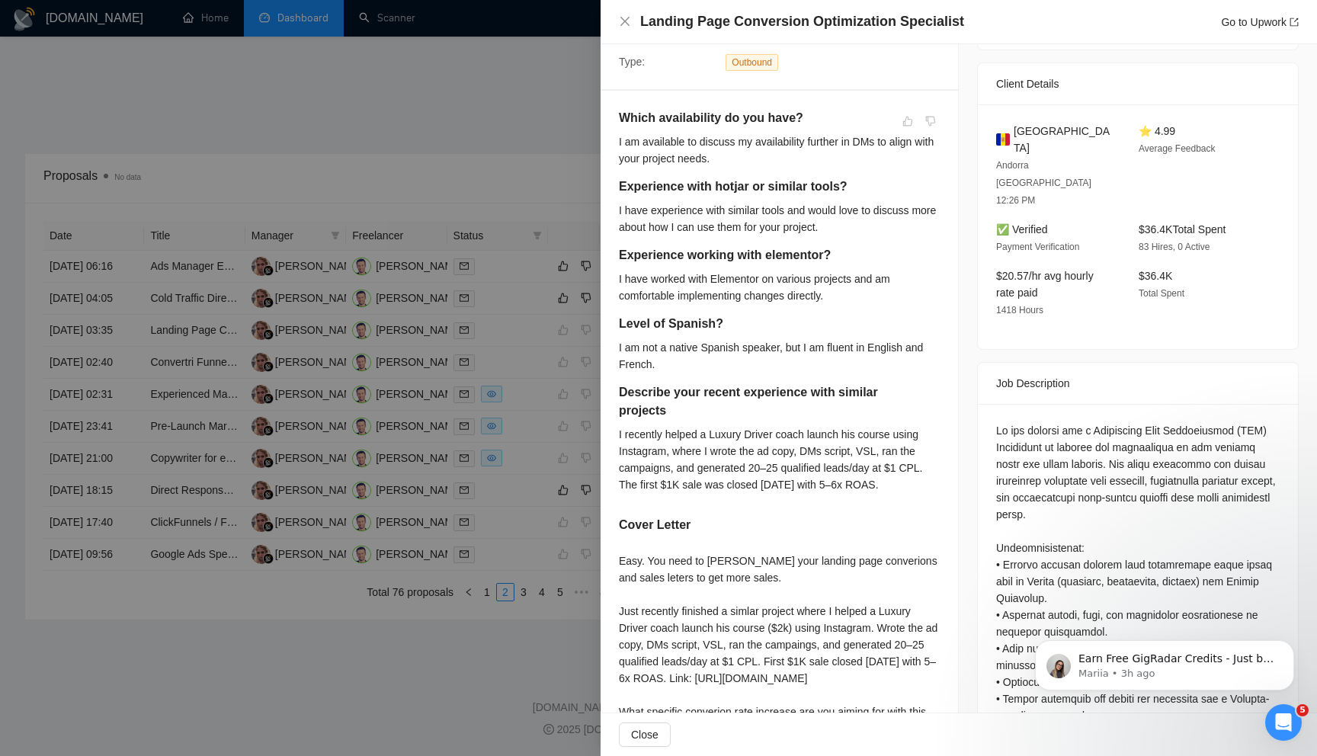
scroll to position [0, 0]
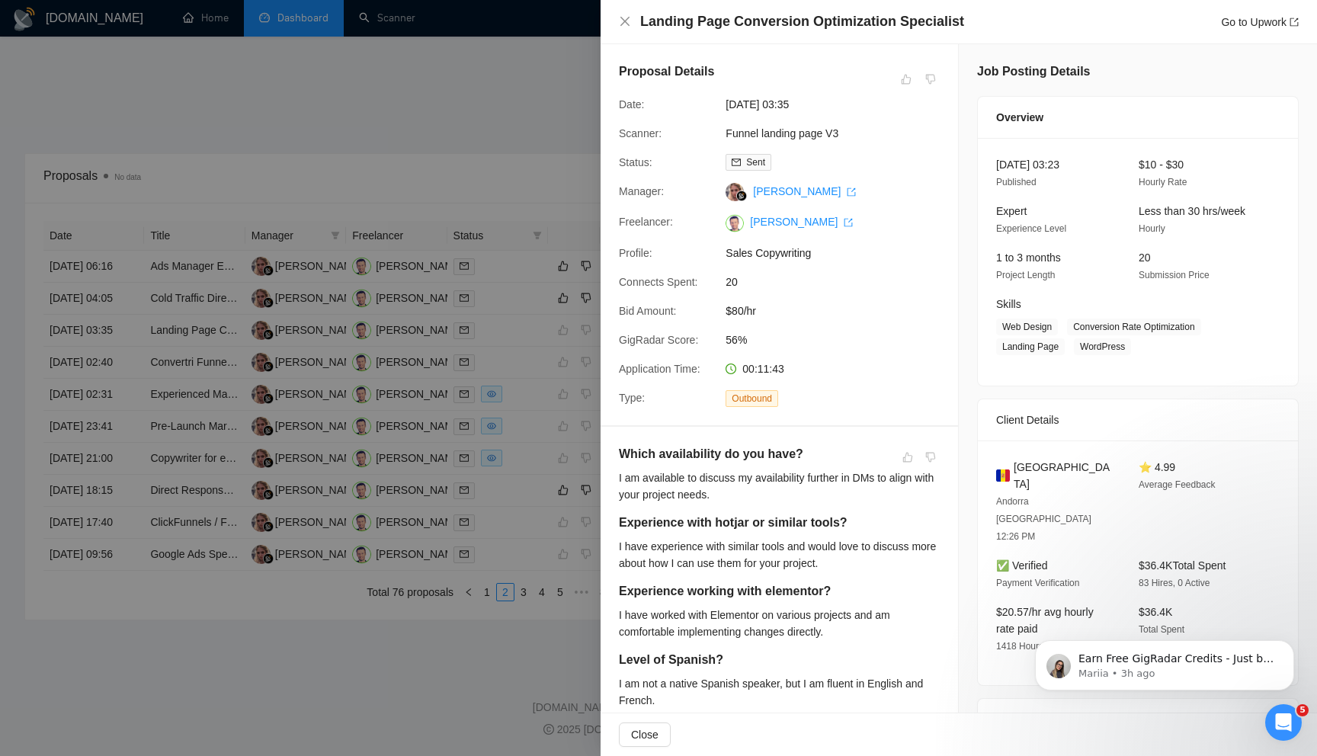
click at [514, 101] on div at bounding box center [658, 378] width 1317 height 756
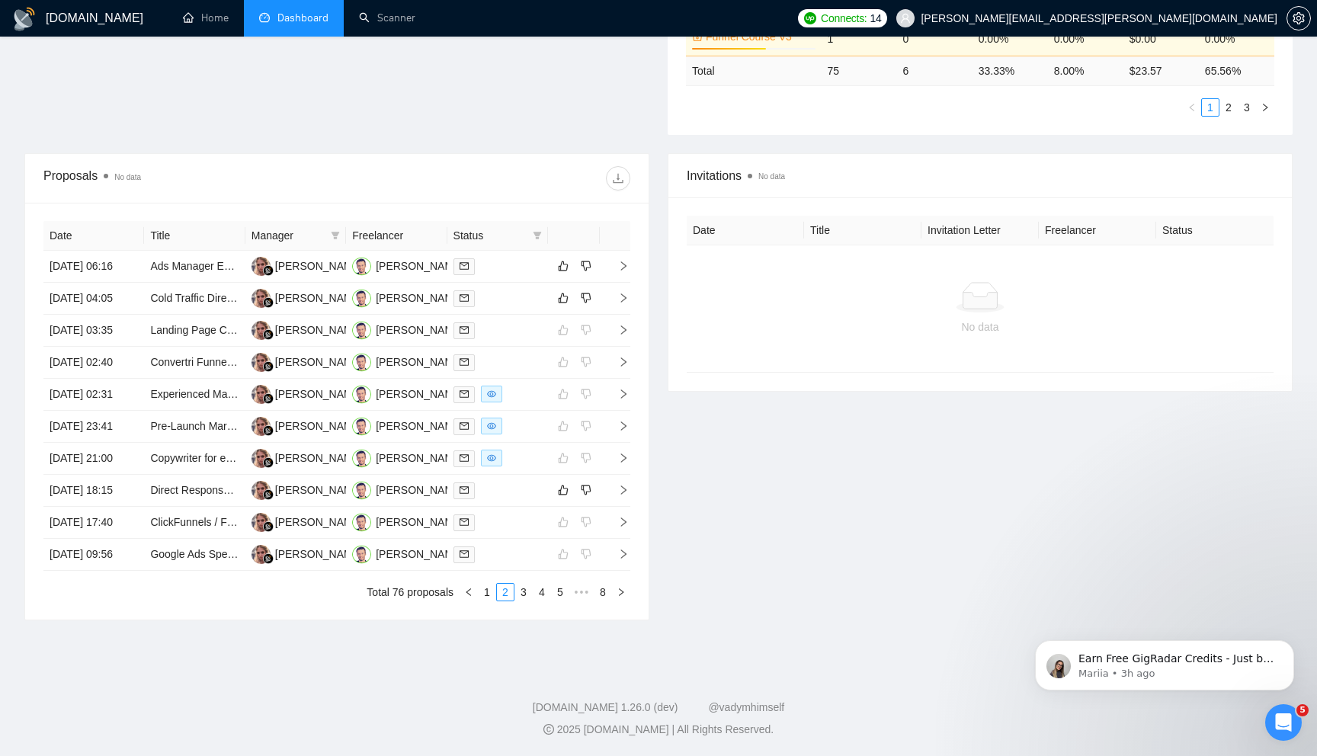
scroll to position [523, 0]
click at [624, 293] on icon "right" at bounding box center [623, 298] width 11 height 11
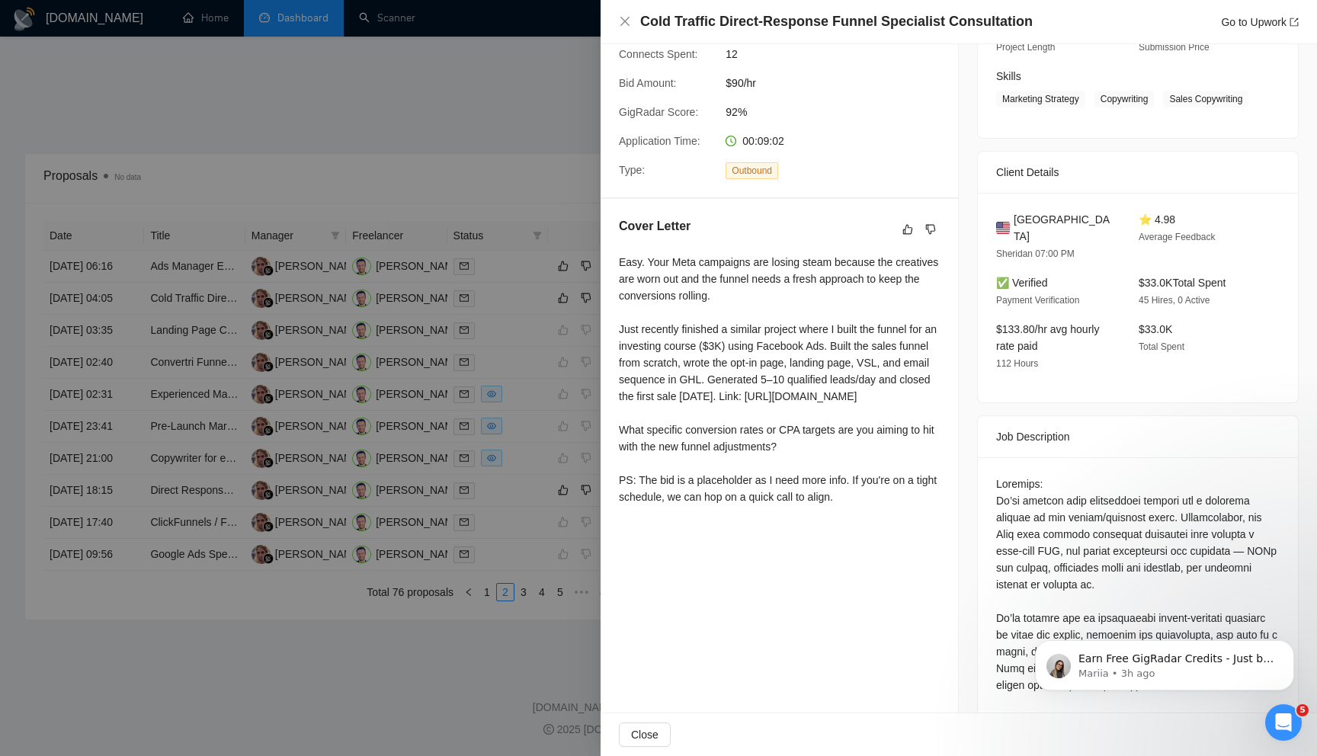
scroll to position [155, 0]
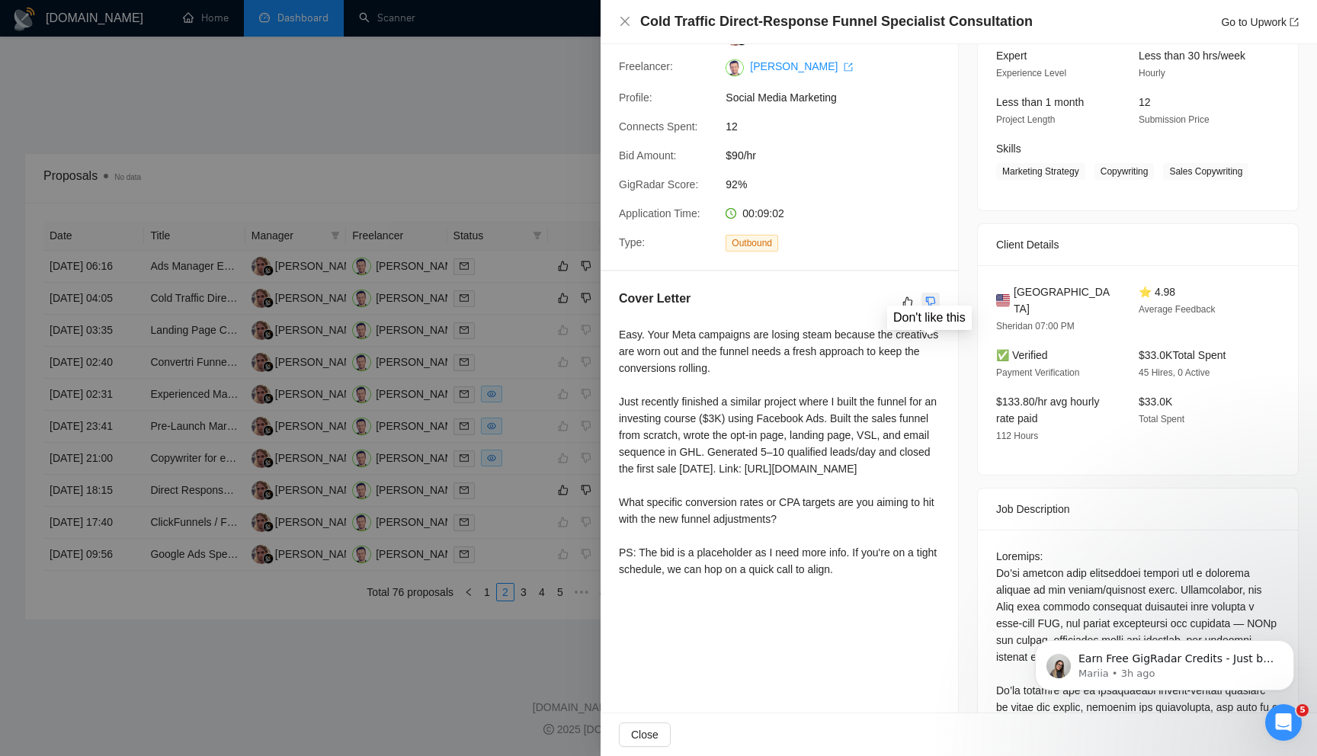
click at [933, 300] on icon "dislike" at bounding box center [930, 302] width 11 height 12
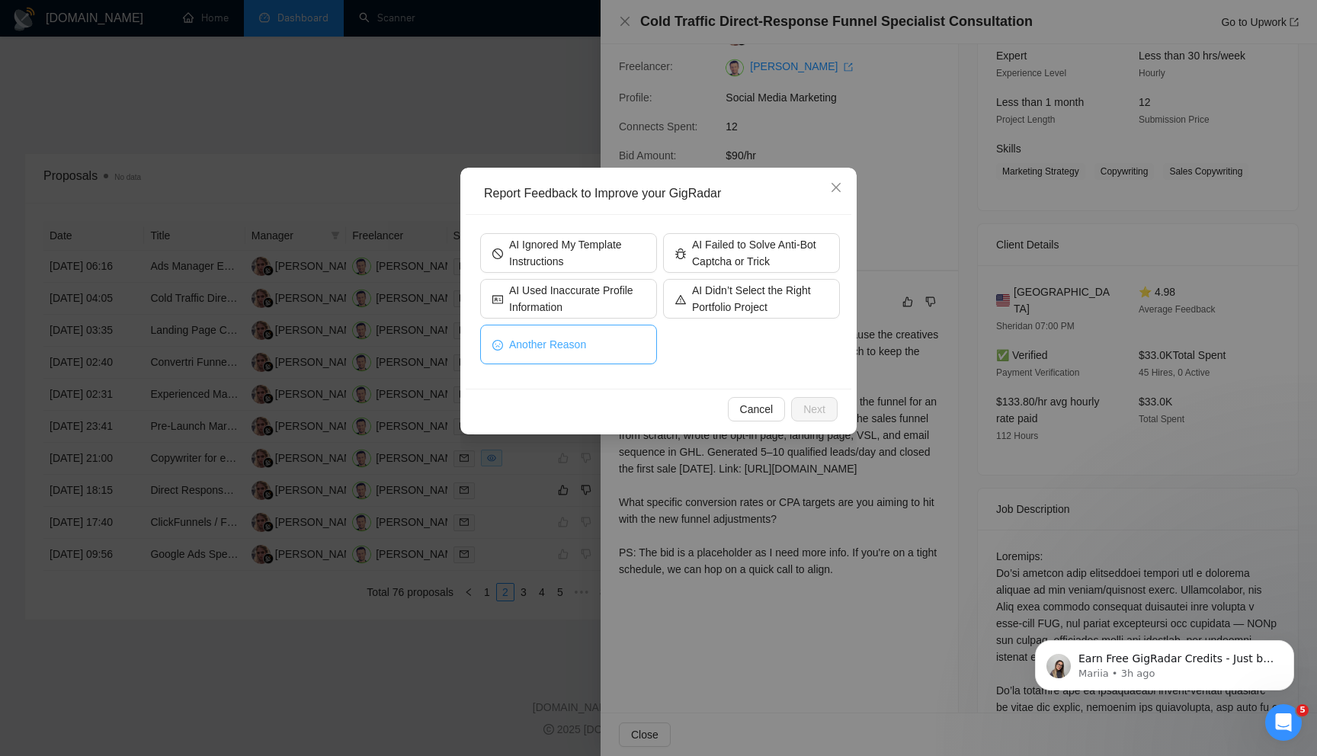
click at [583, 344] on span "Another Reason" at bounding box center [547, 344] width 77 height 17
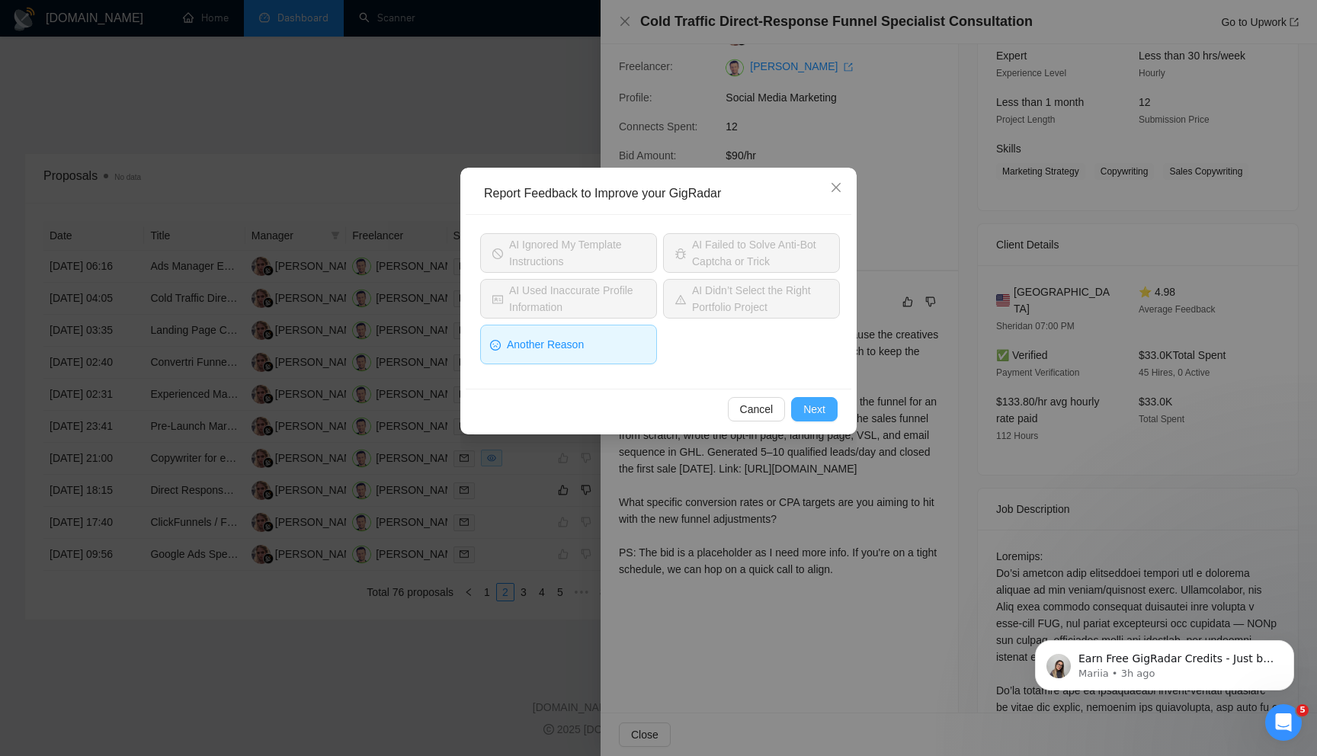
click at [815, 408] on span "Next" at bounding box center [814, 409] width 22 height 17
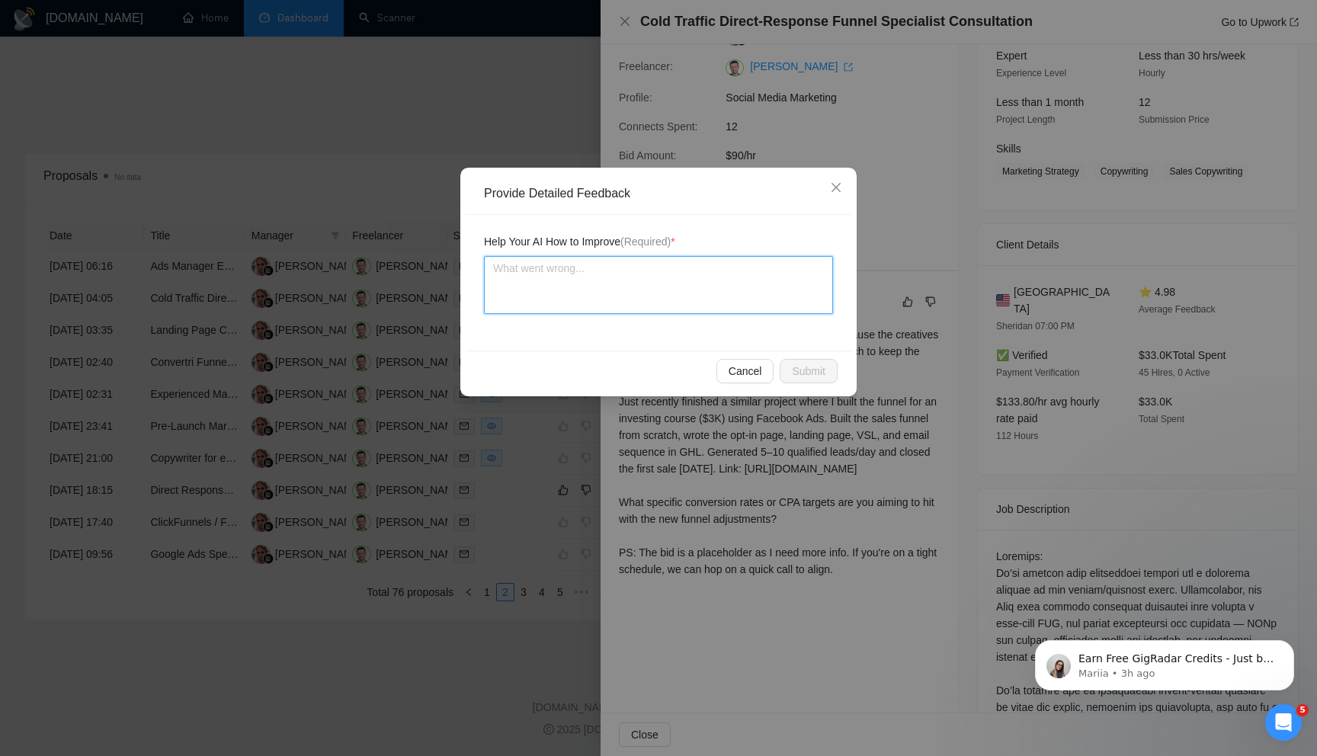
click at [635, 286] on textarea at bounding box center [658, 285] width 349 height 58
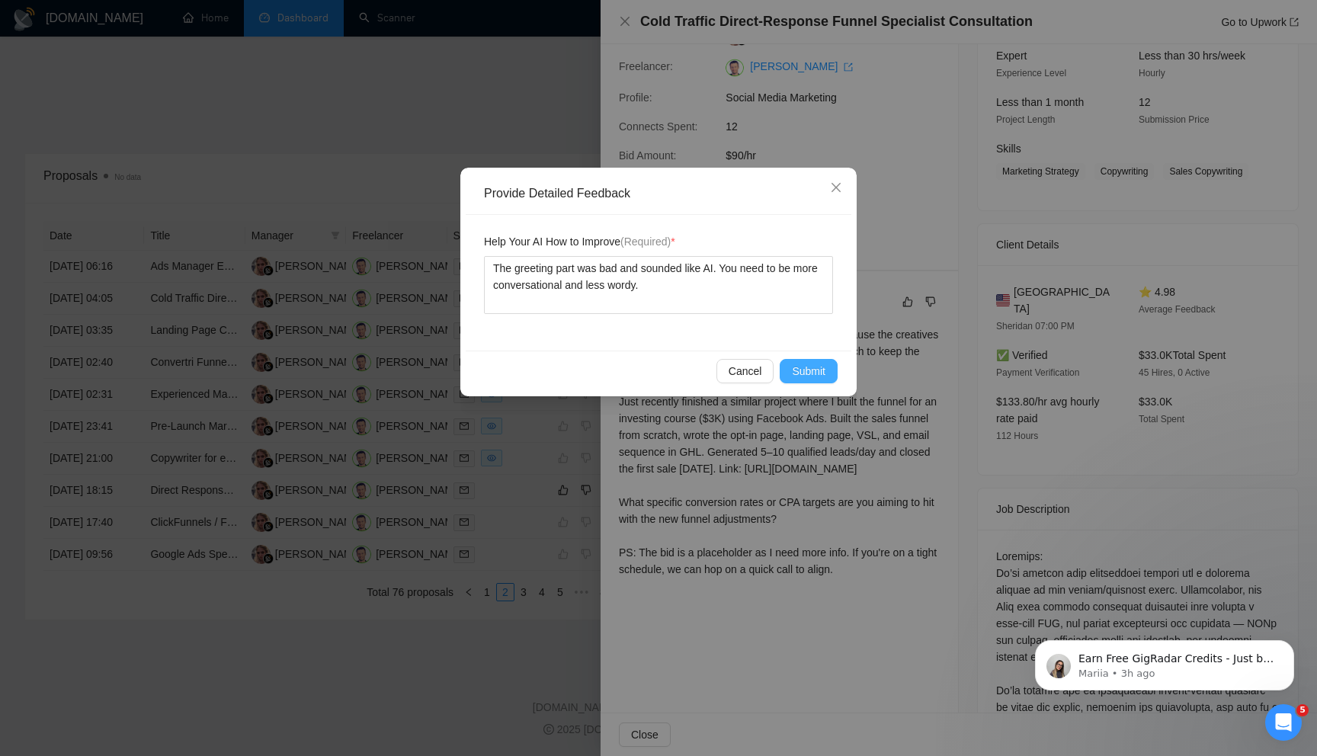
click at [806, 368] on span "Submit" at bounding box center [809, 371] width 34 height 17
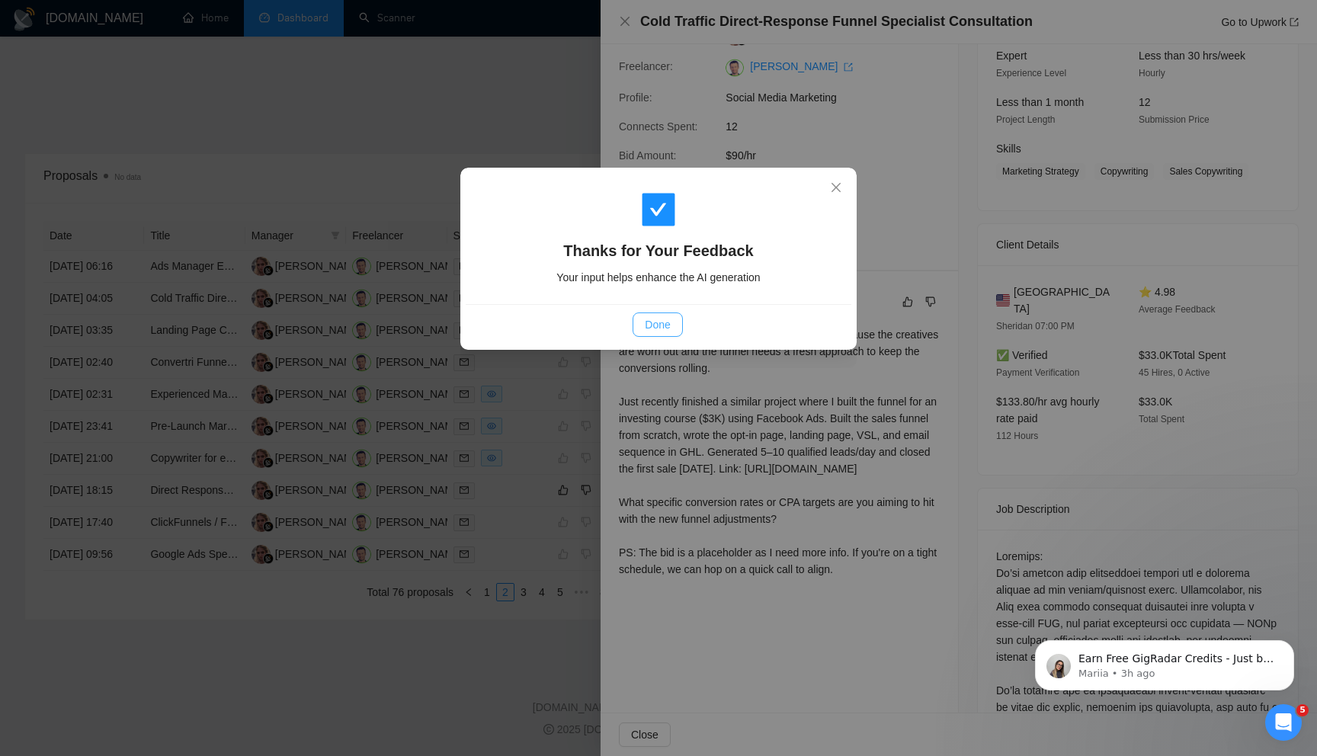
click at [661, 316] on span "Done" at bounding box center [657, 324] width 25 height 17
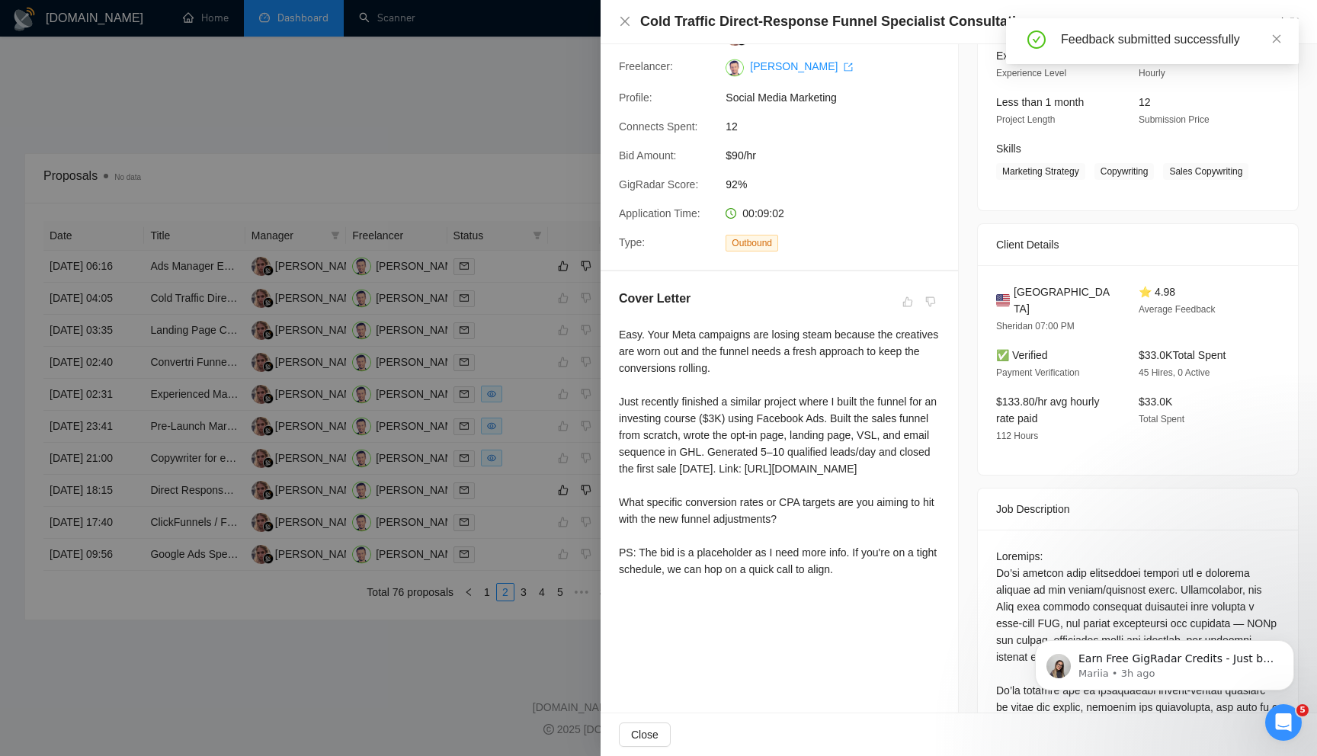
scroll to position [0, 0]
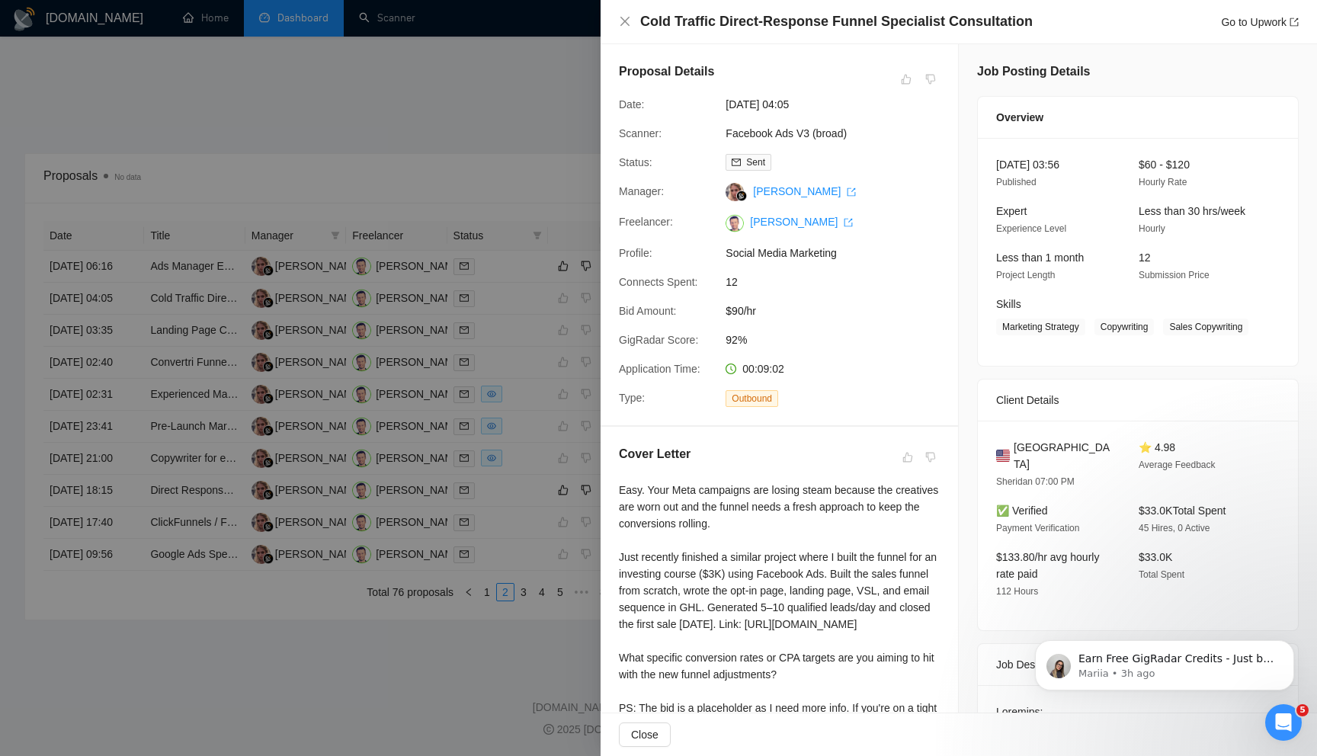
click at [540, 421] on div at bounding box center [658, 378] width 1317 height 756
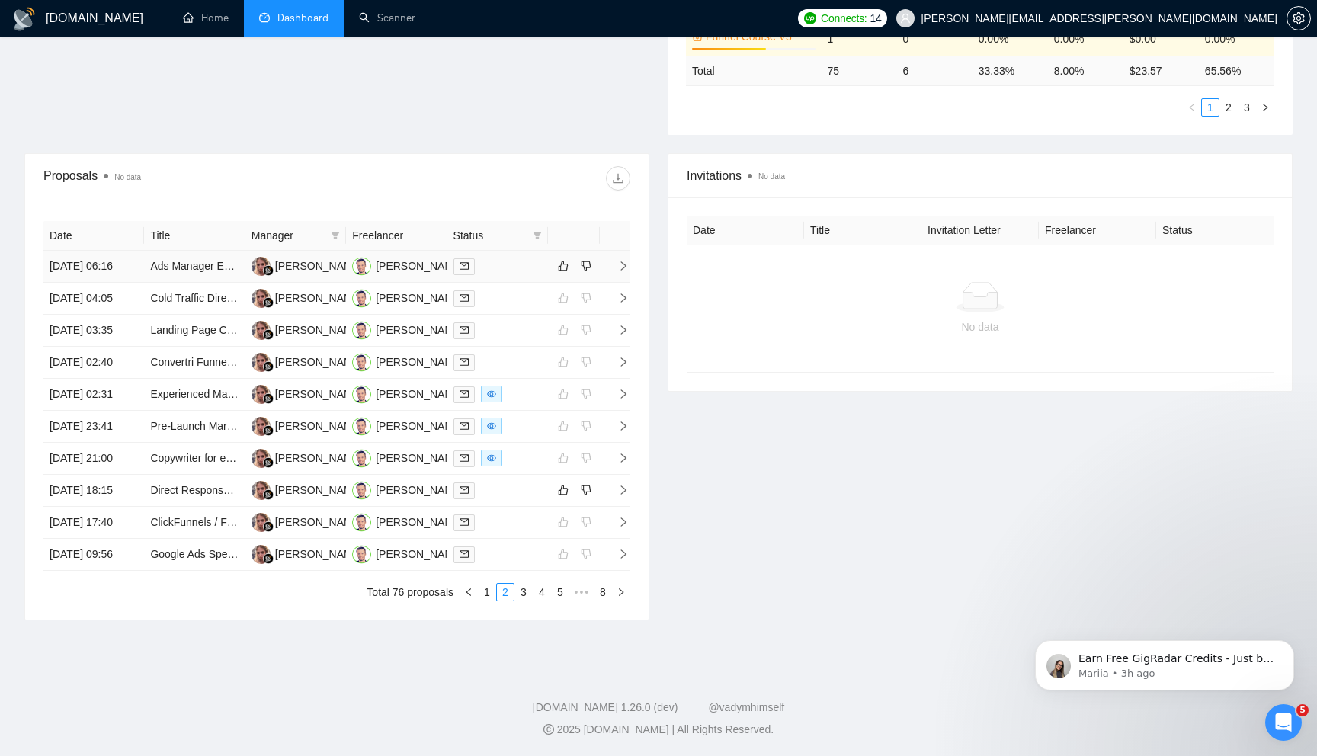
click at [625, 261] on icon "right" at bounding box center [623, 265] width 5 height 9
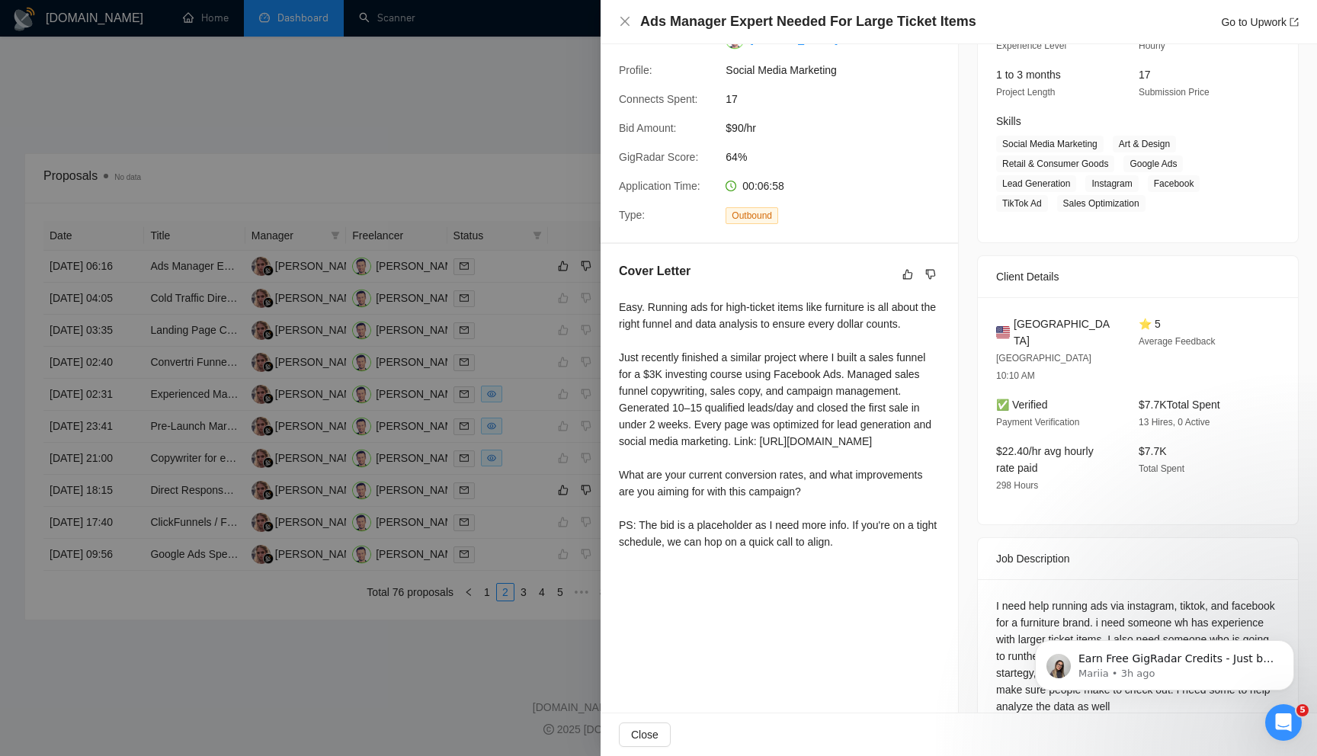
scroll to position [192, 0]
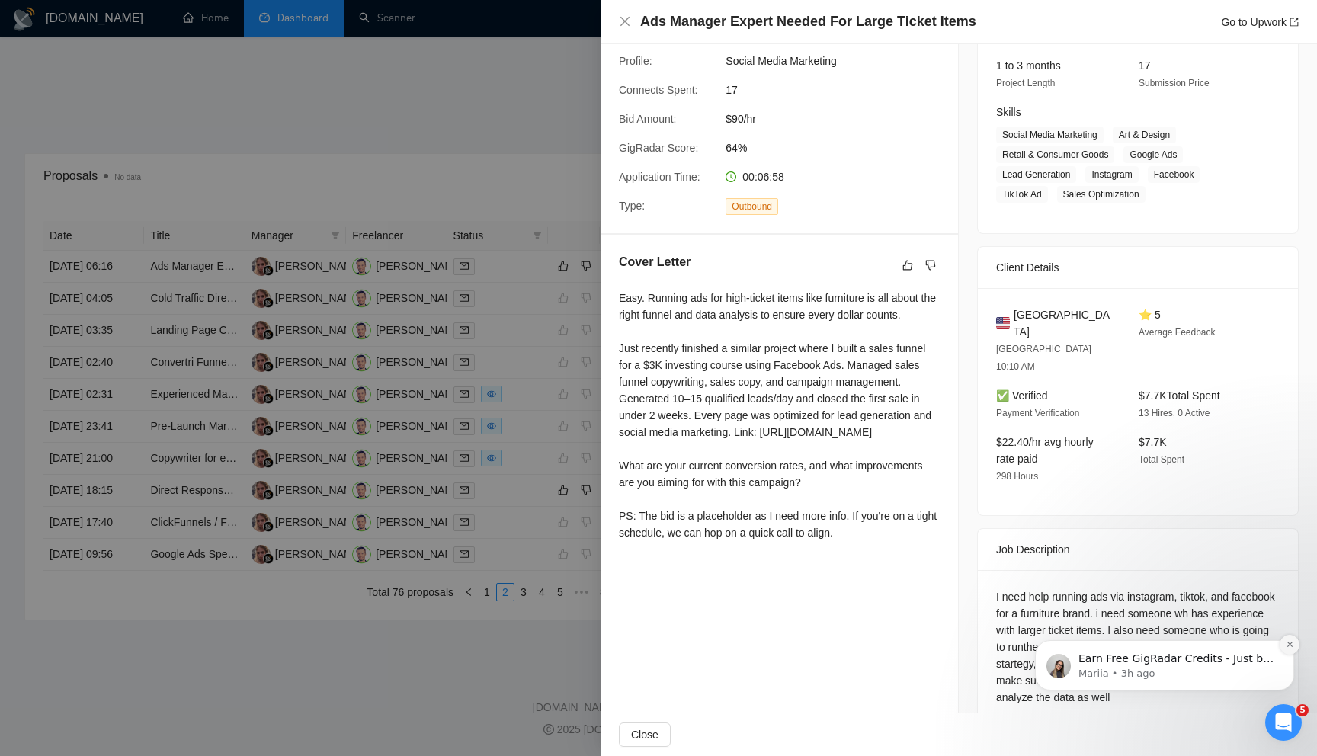
click at [1289, 645] on icon "Dismiss notification" at bounding box center [1288, 644] width 5 height 5
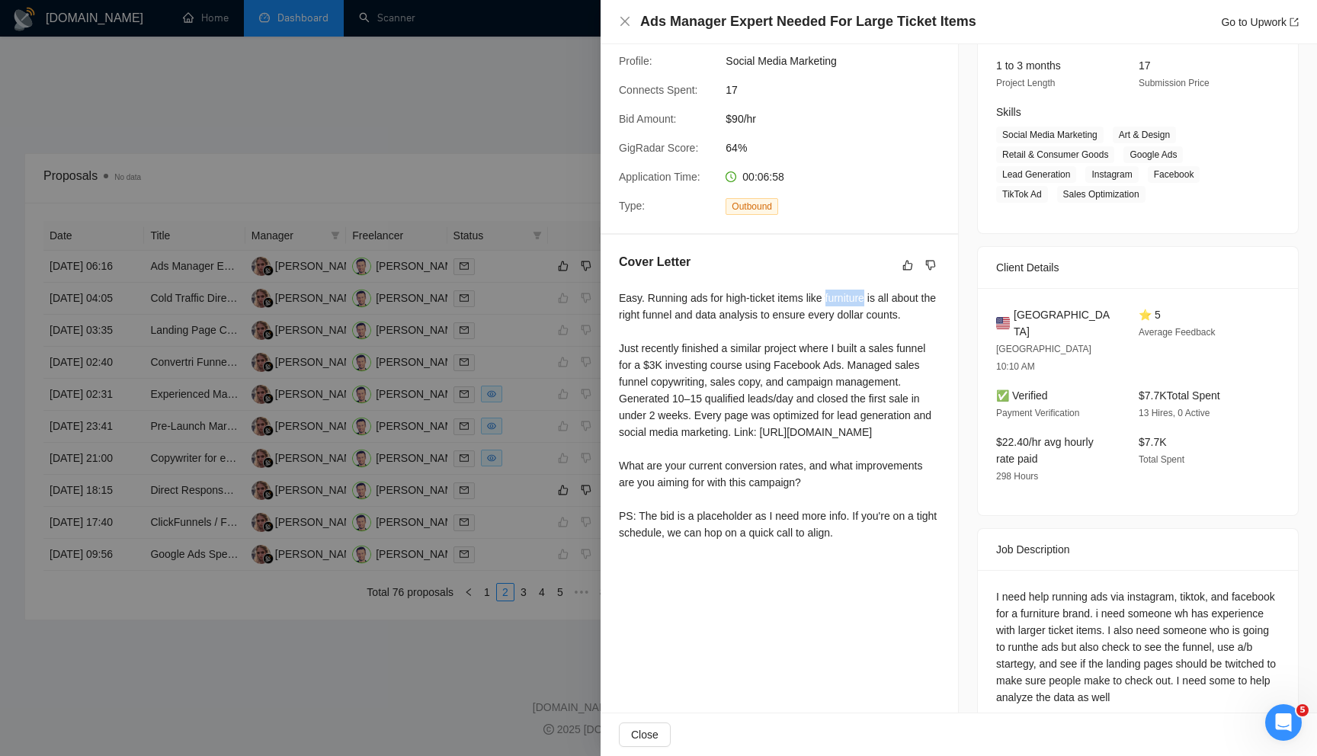
drag, startPoint x: 831, startPoint y: 299, endPoint x: 873, endPoint y: 299, distance: 41.2
click at [873, 299] on div "Easy. Running ads for high-ticket items like furniture is all about the right f…" at bounding box center [779, 415] width 321 height 251
copy div "furniture"
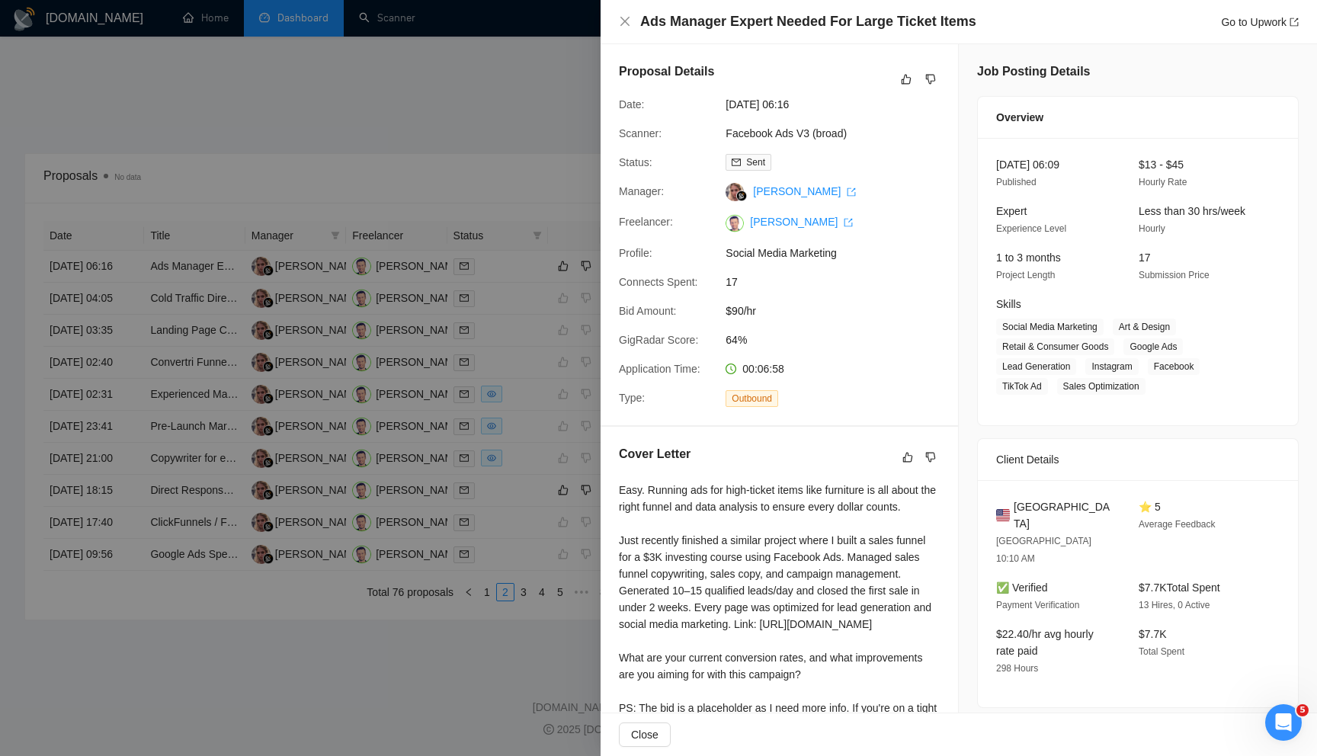
click at [543, 73] on div at bounding box center [658, 378] width 1317 height 756
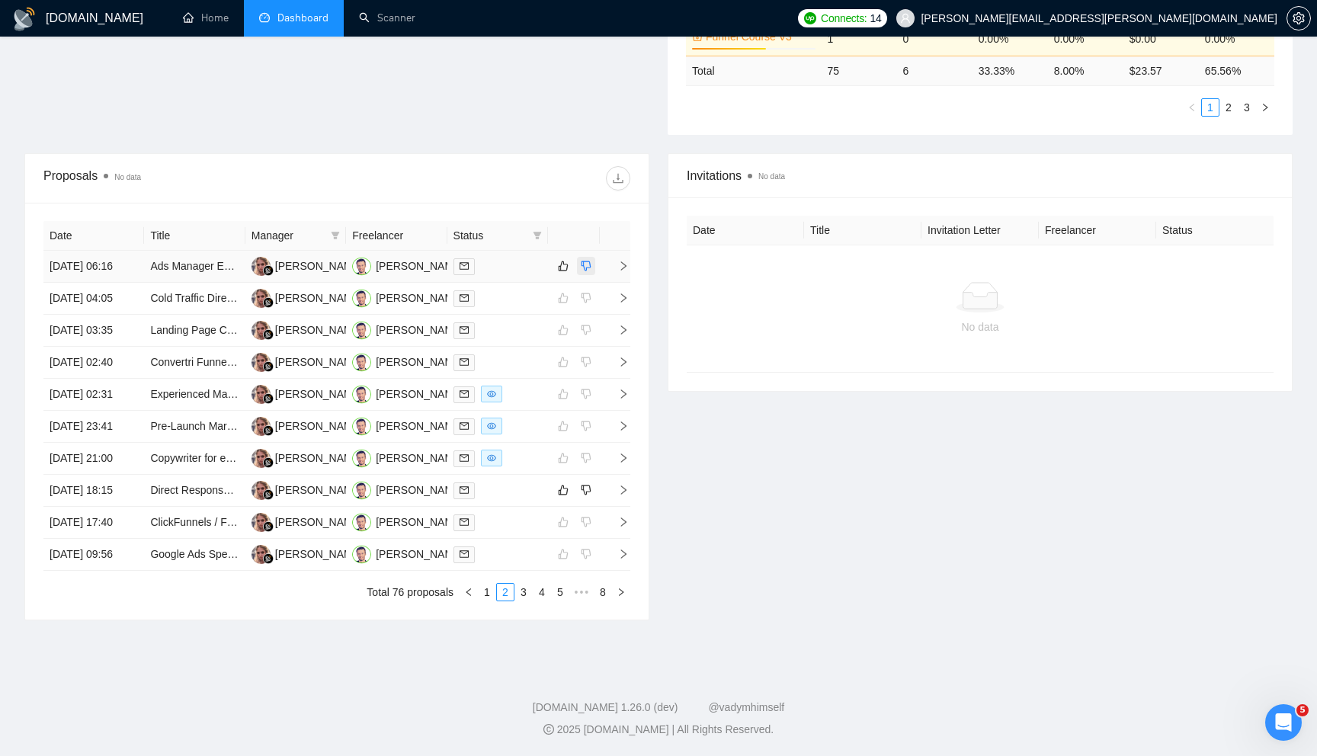
click at [586, 260] on icon "dislike" at bounding box center [586, 266] width 11 height 12
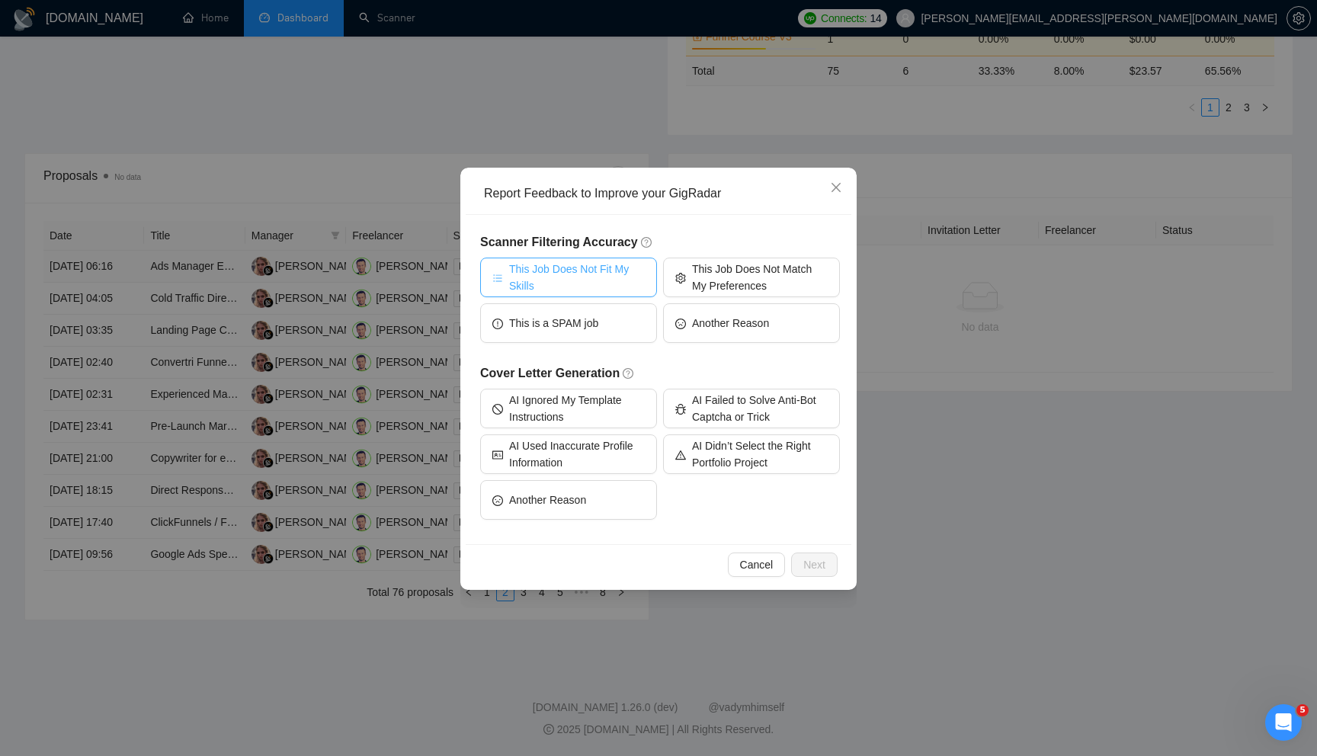
click at [596, 284] on span "This Job Does Not Fit My Skills" at bounding box center [577, 278] width 136 height 34
click at [808, 557] on span "Next" at bounding box center [814, 564] width 22 height 17
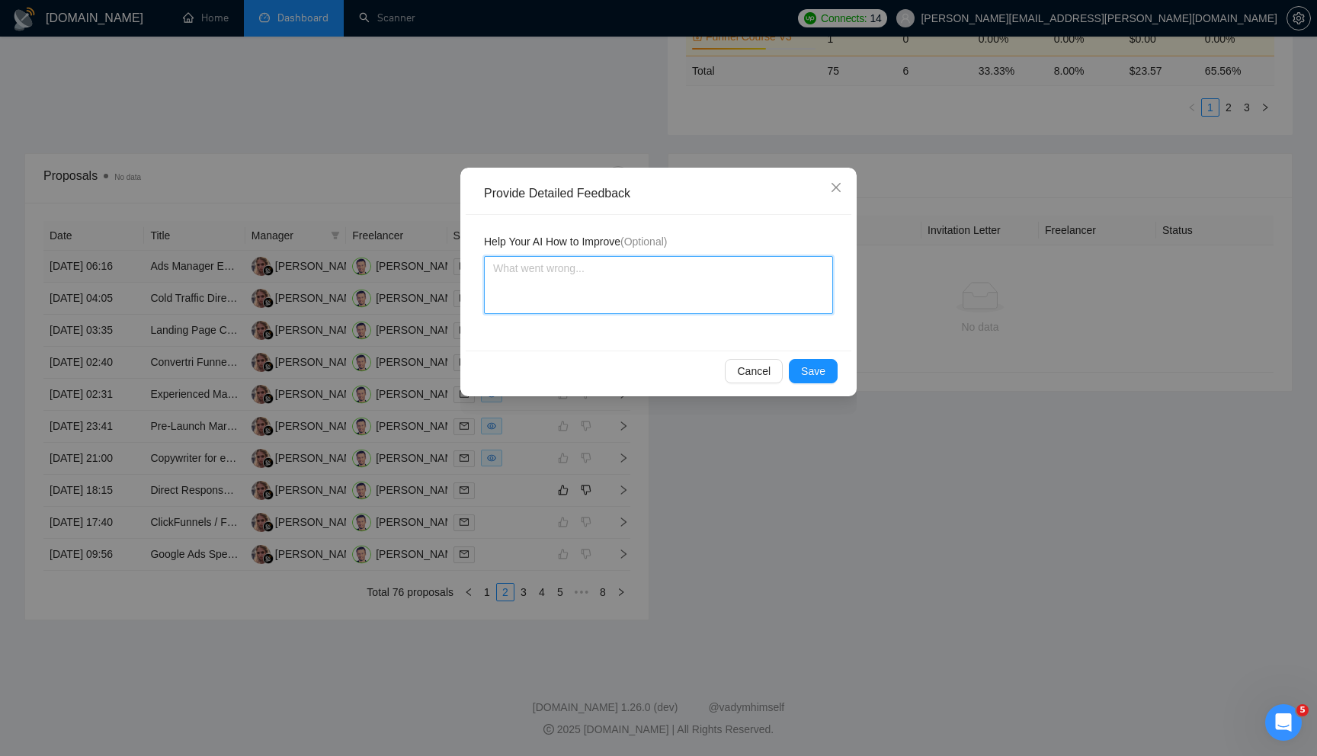
click at [581, 279] on textarea at bounding box center [658, 285] width 349 height 58
click at [614, 271] on textarea "They are selling furniture. I do not do e-commerce products, products, or Amazo…" at bounding box center [658, 285] width 349 height 58
click at [700, 279] on textarea "They are selling furnitures. I do not do e-commerce products, products, or Amaz…" at bounding box center [658, 285] width 349 height 58
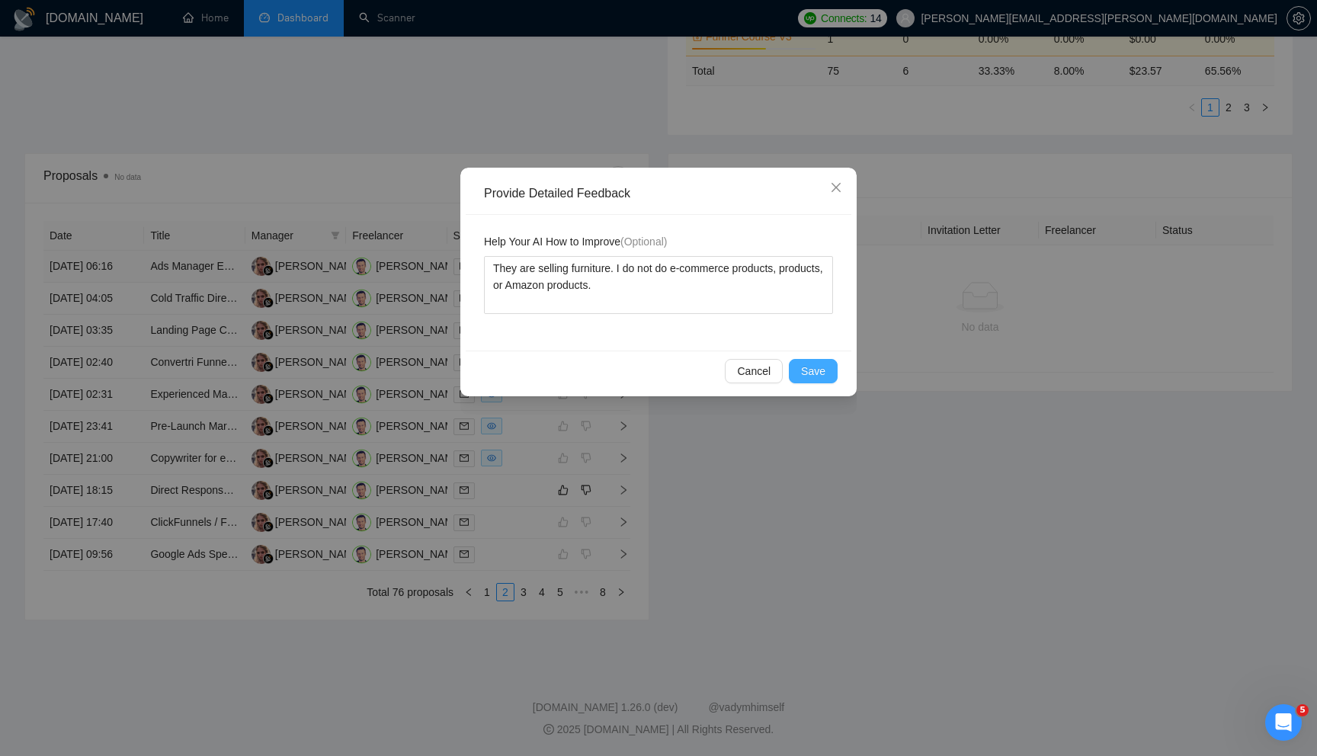
click at [802, 372] on span "Save" at bounding box center [813, 371] width 24 height 17
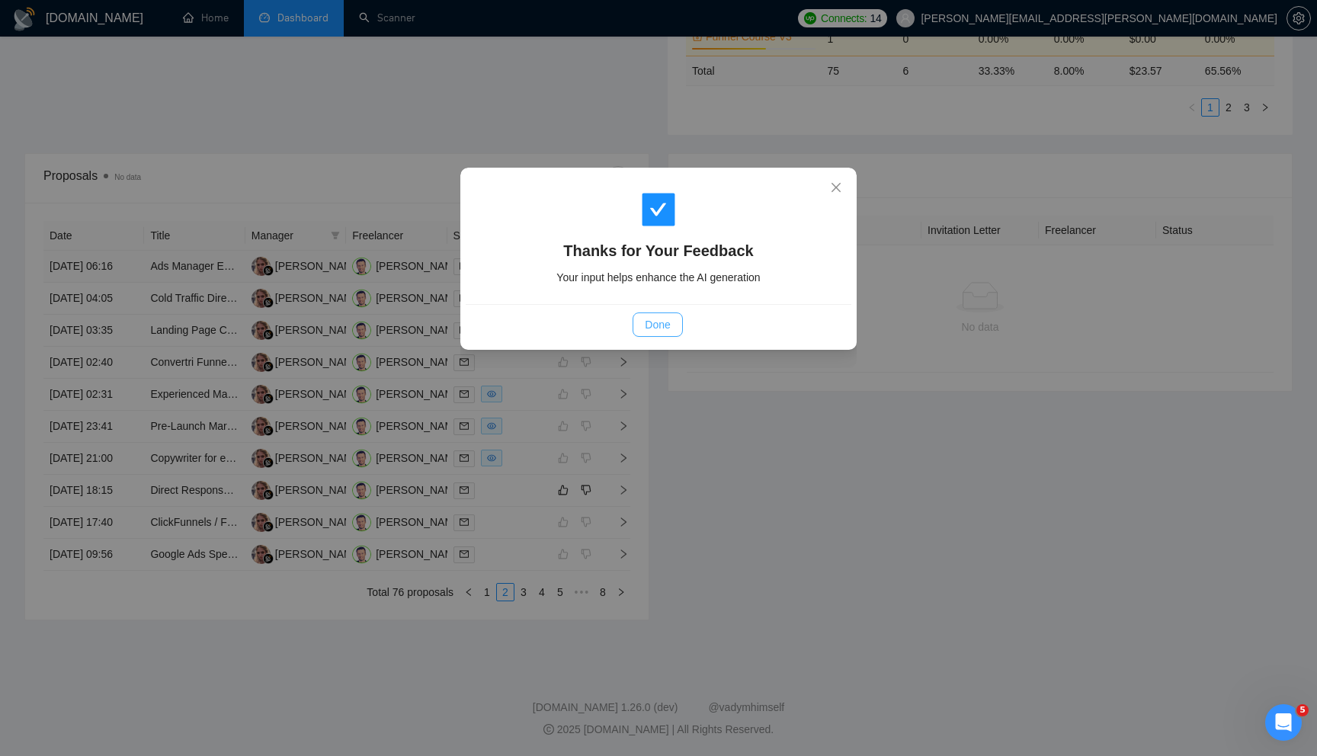
click at [661, 333] on button "Done" at bounding box center [658, 324] width 50 height 24
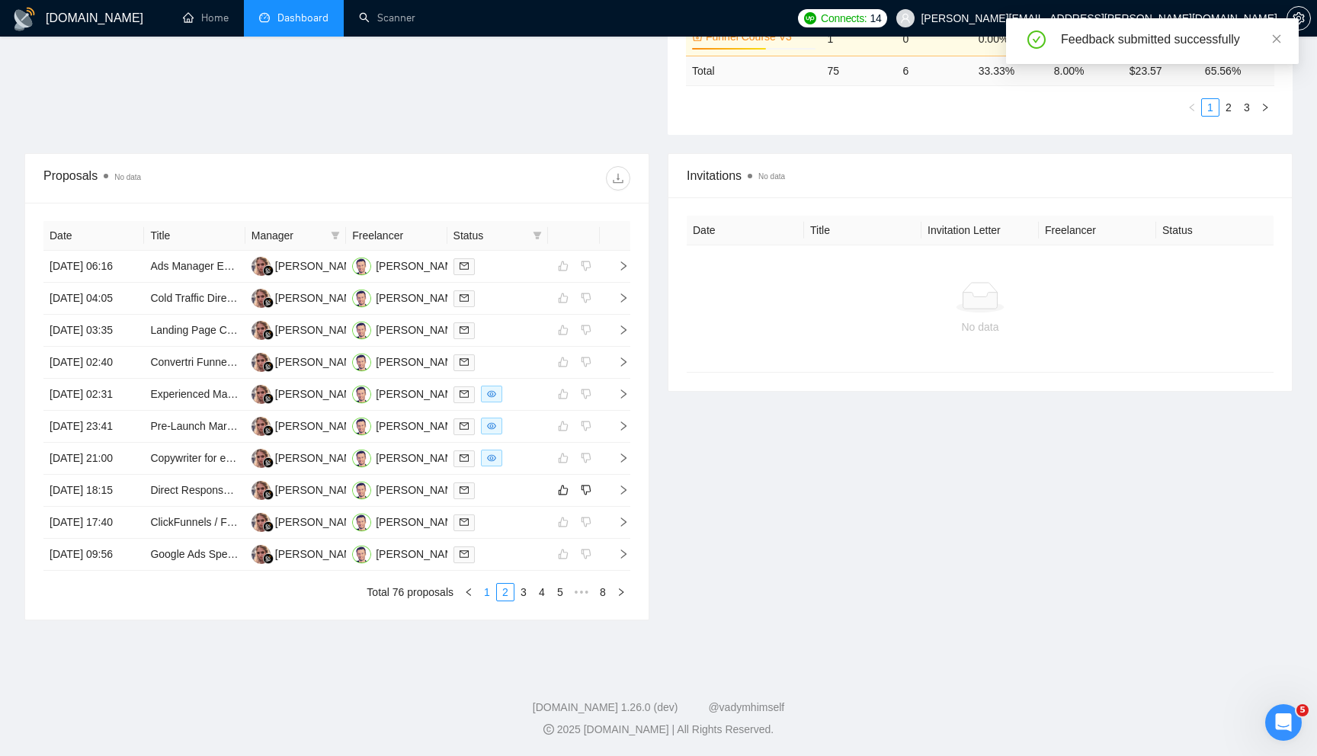
click at [489, 601] on link "1" at bounding box center [487, 592] width 17 height 17
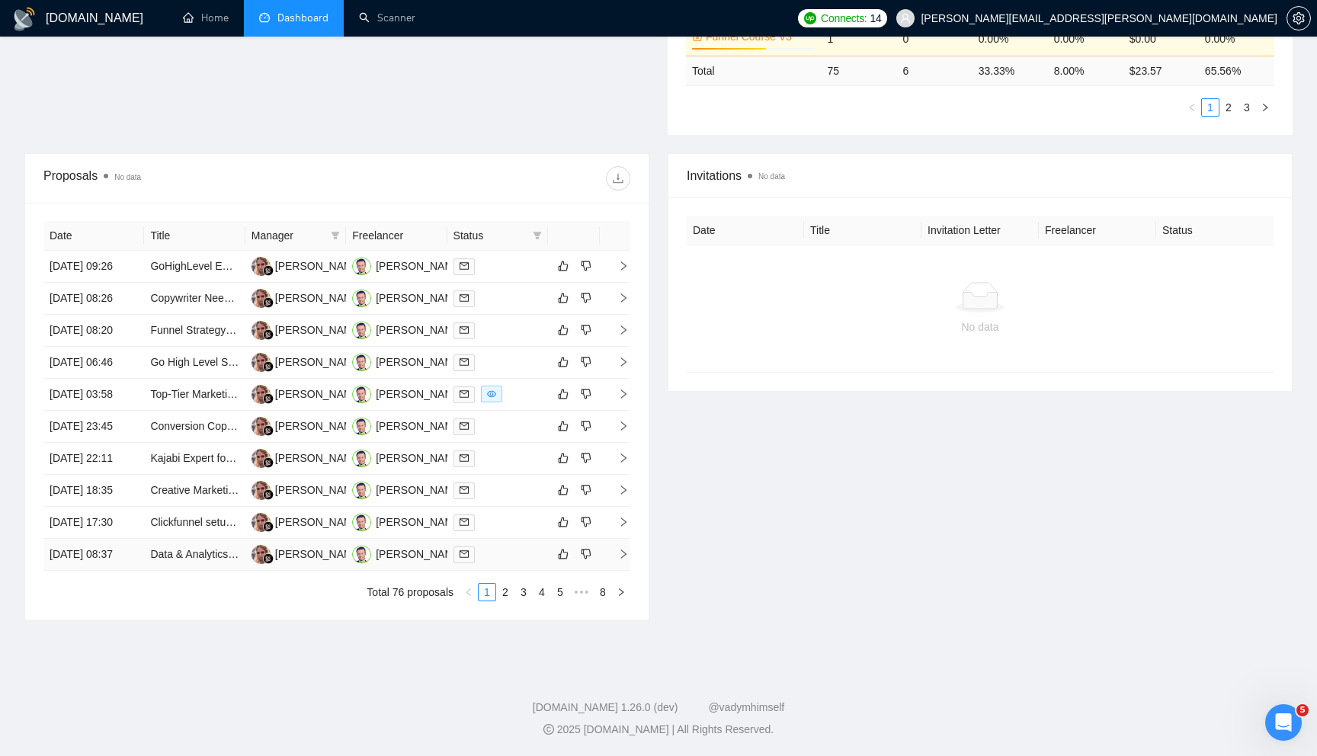
click at [624, 559] on icon "right" at bounding box center [623, 553] width 5 height 9
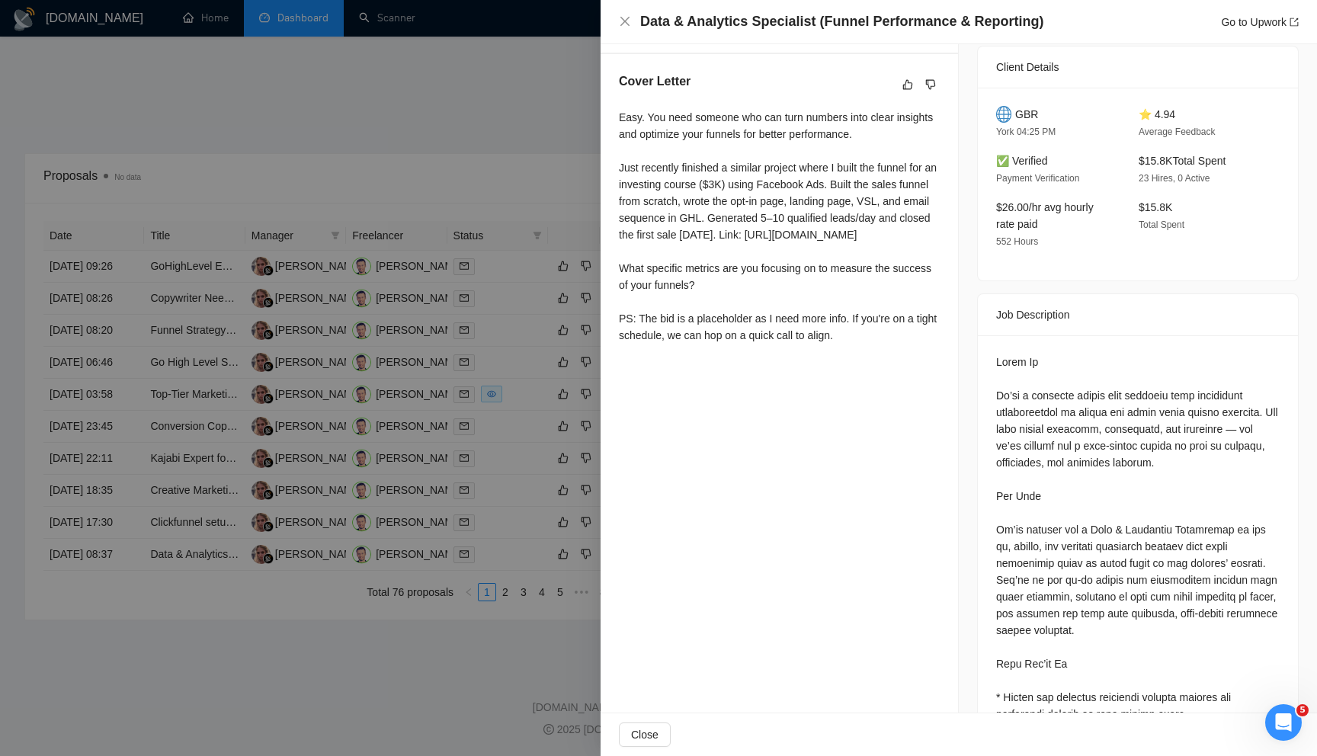
scroll to position [382, 0]
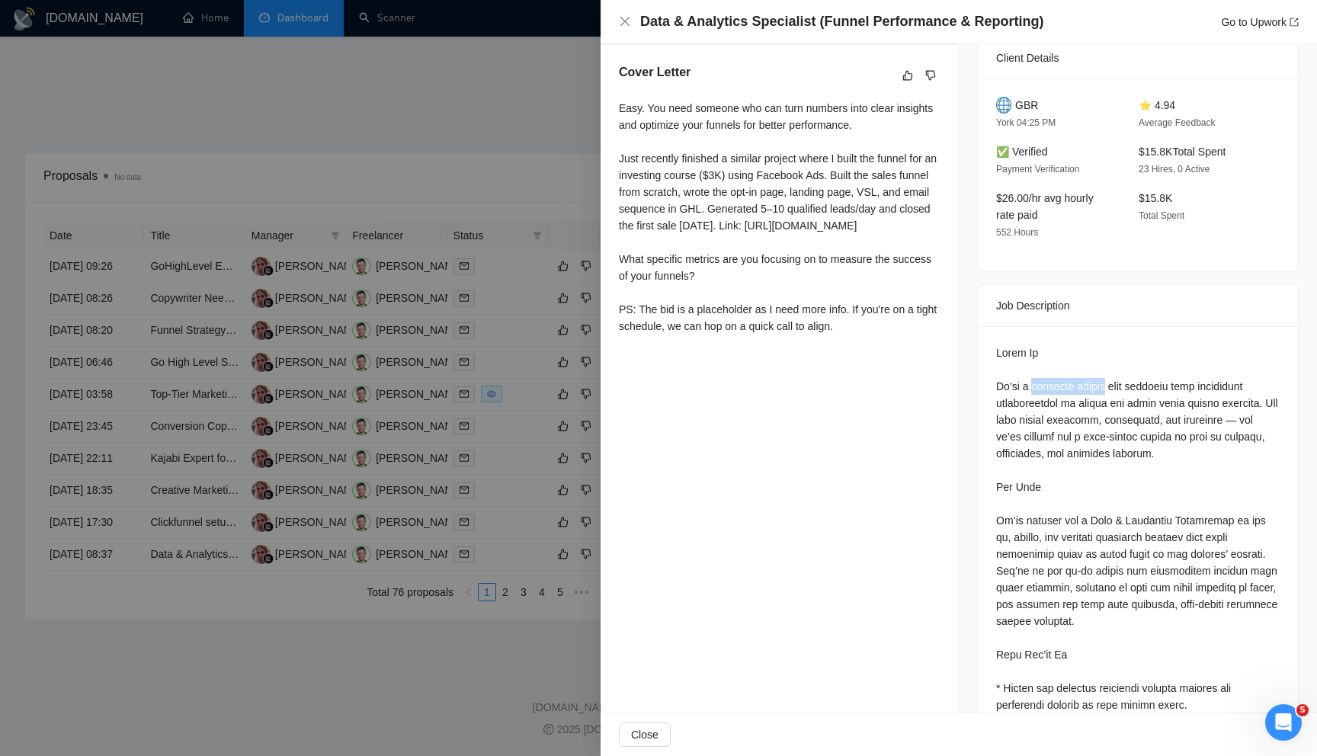
drag, startPoint x: 1036, startPoint y: 386, endPoint x: 1112, endPoint y: 385, distance: 76.2
copy div "creative agency"
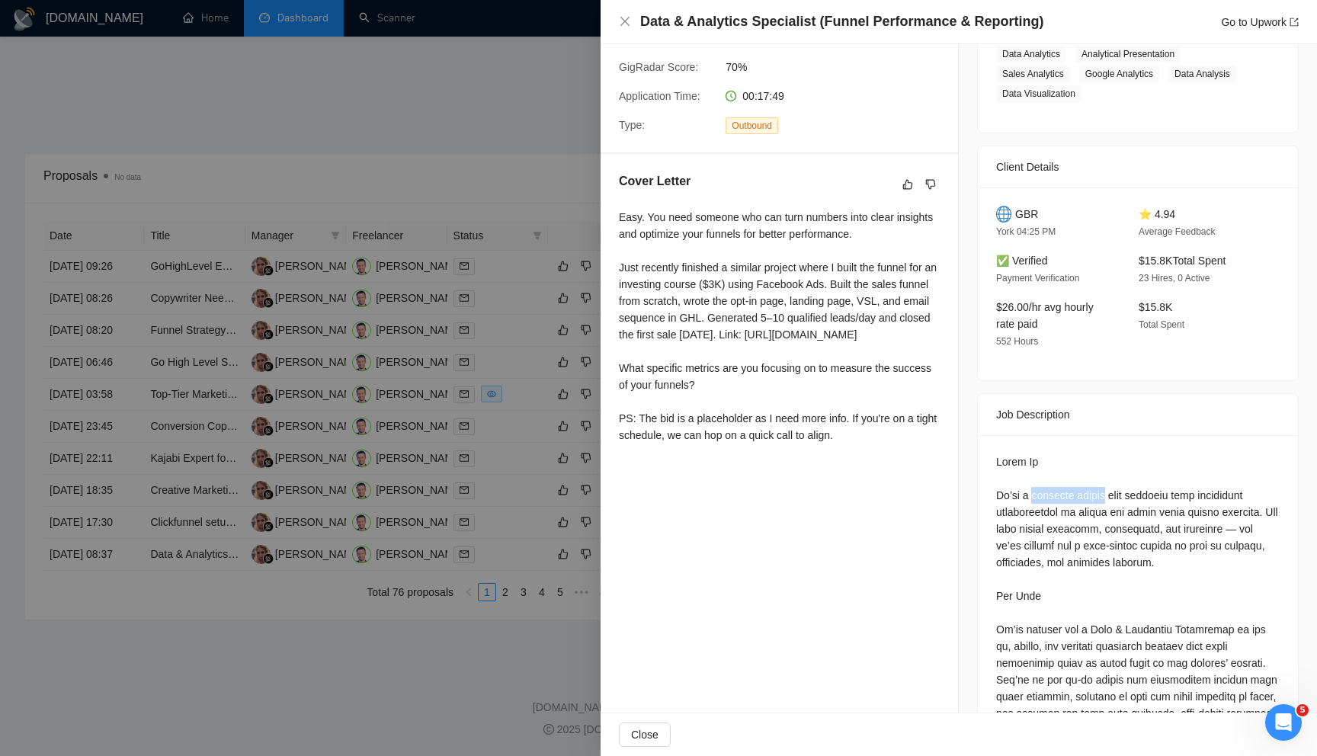
scroll to position [277, 0]
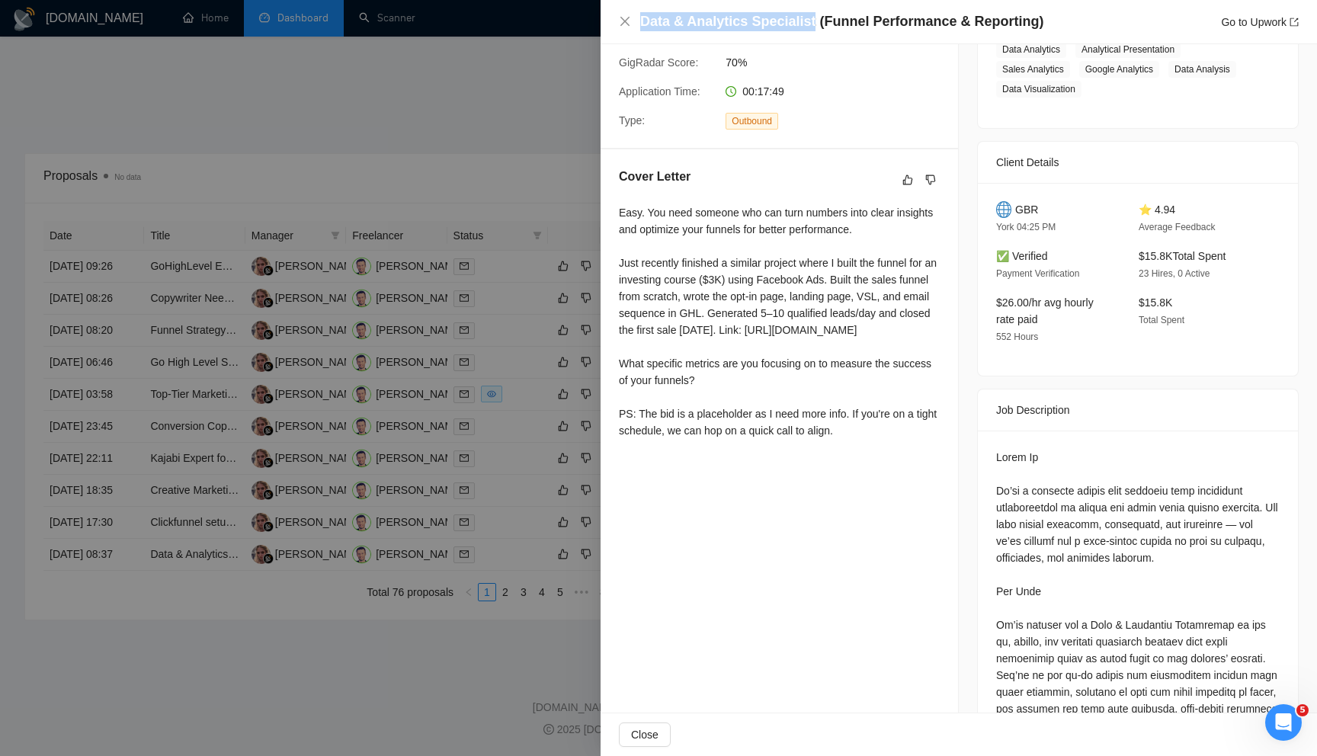
drag, startPoint x: 640, startPoint y: 22, endPoint x: 812, endPoint y: 19, distance: 171.5
click at [812, 19] on h4 "Data & Analytics Specialist (Funnel Performance & Reporting)" at bounding box center [841, 21] width 403 height 19
copy h4 "Data & Analytics Specialist"
click at [543, 320] on div at bounding box center [658, 378] width 1317 height 756
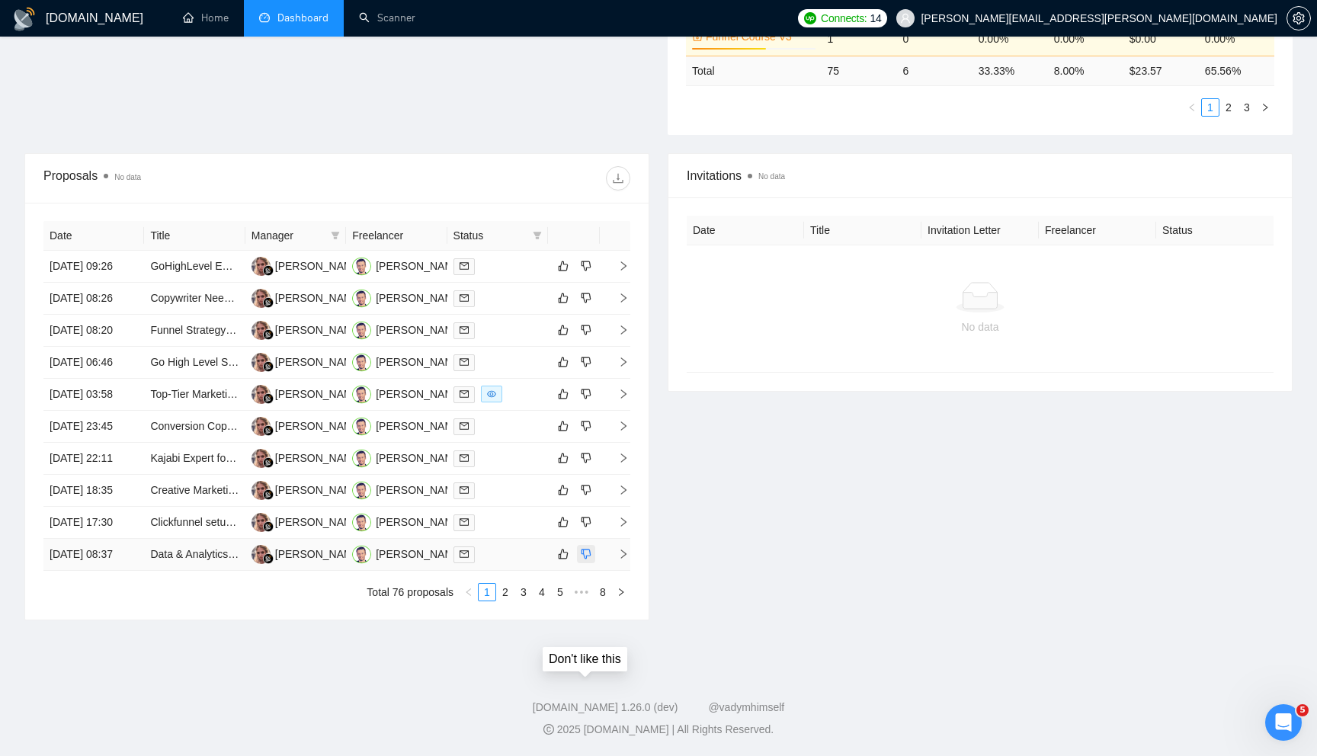
click at [593, 563] on button "button" at bounding box center [586, 554] width 18 height 18
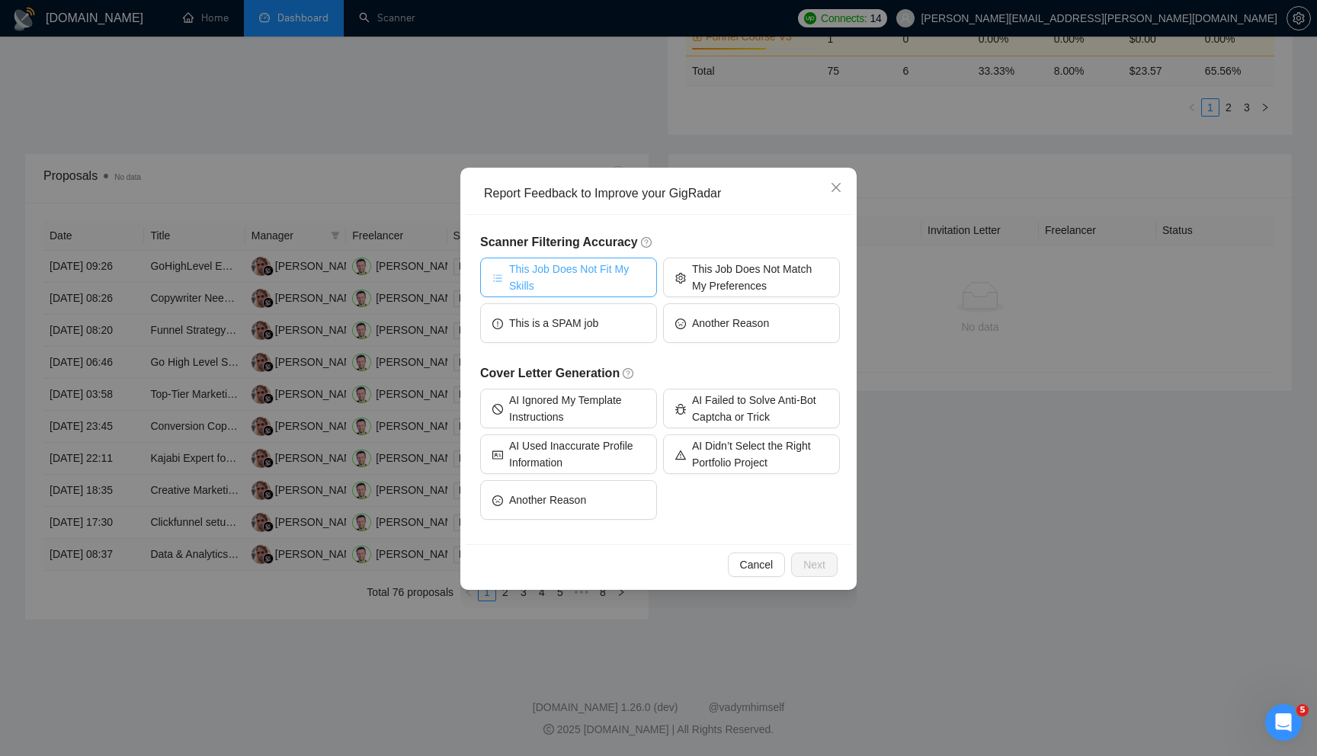
click at [610, 280] on span "This Job Does Not Fit My Skills" at bounding box center [577, 278] width 136 height 34
click at [809, 563] on span "Next" at bounding box center [814, 564] width 22 height 17
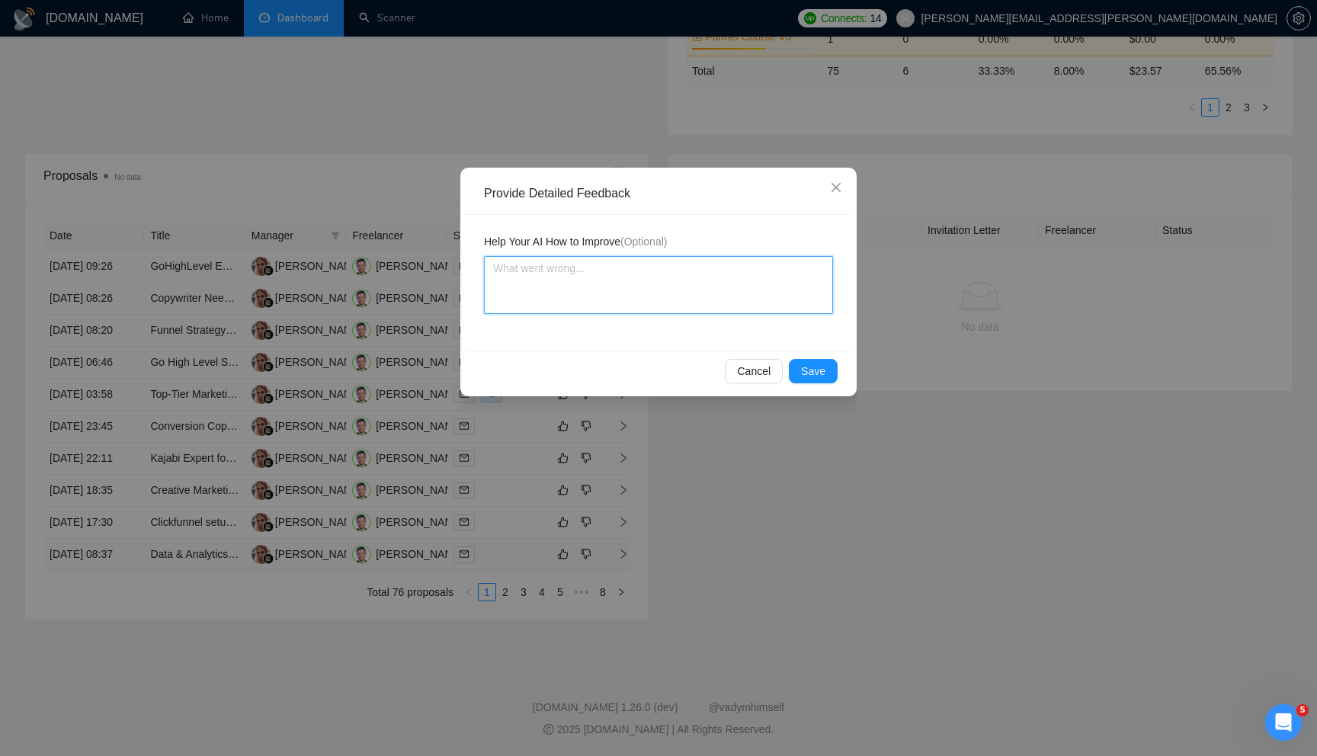
click at [602, 294] on textarea at bounding box center [658, 285] width 349 height 58
click at [829, 367] on button "Save" at bounding box center [813, 371] width 49 height 24
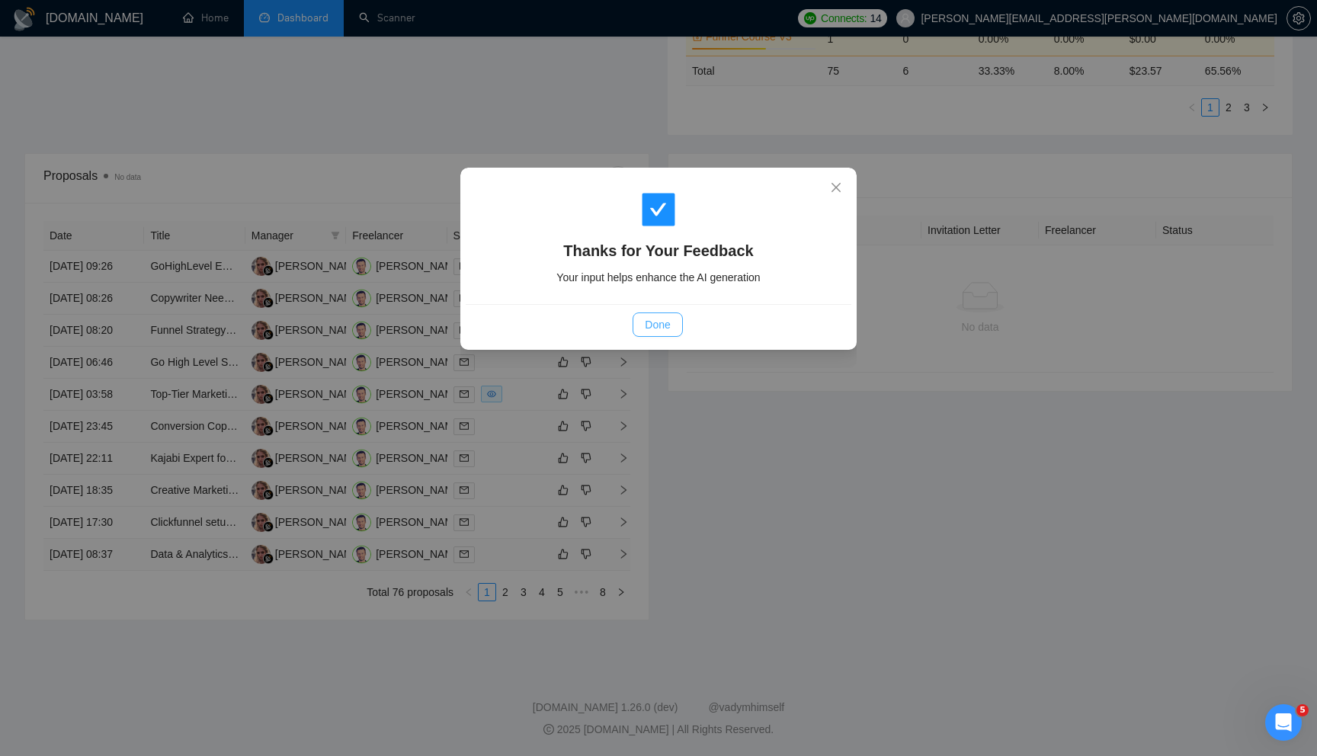
click at [641, 318] on button "Done" at bounding box center [658, 324] width 50 height 24
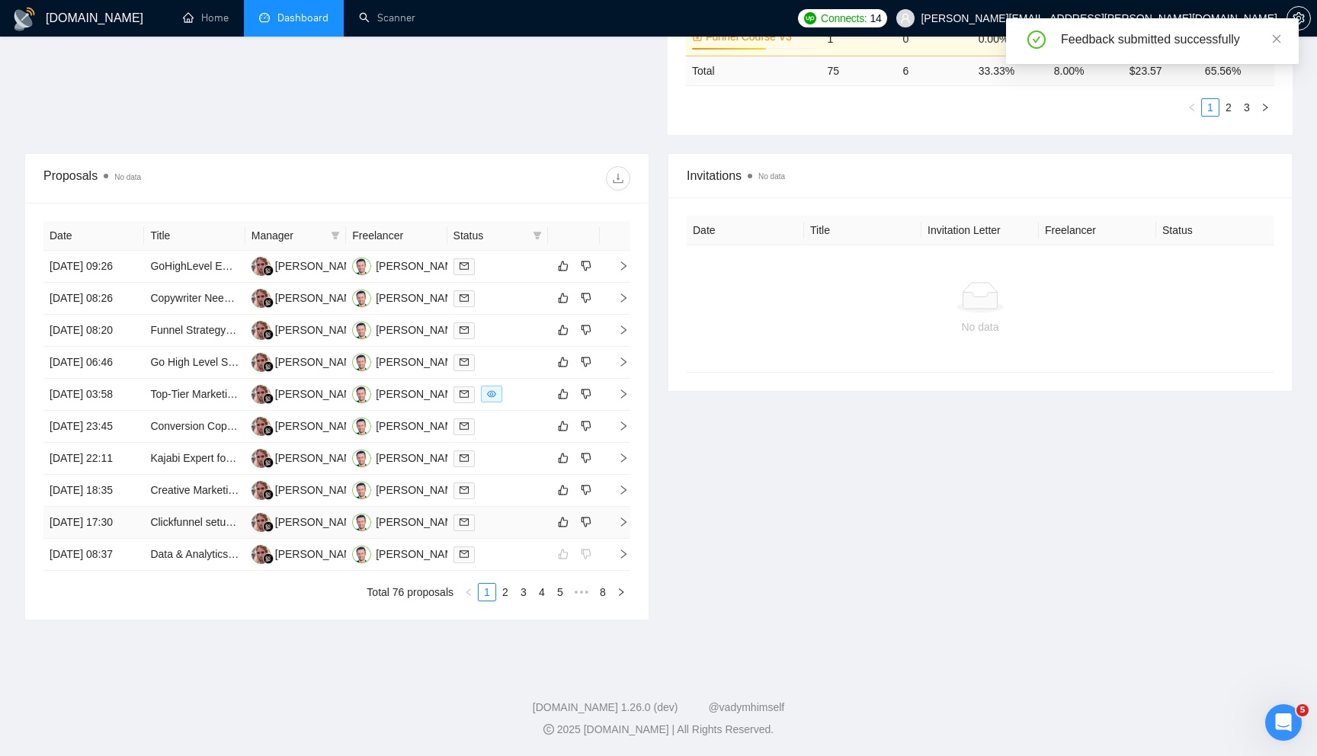
click at [623, 527] on icon "right" at bounding box center [623, 522] width 11 height 11
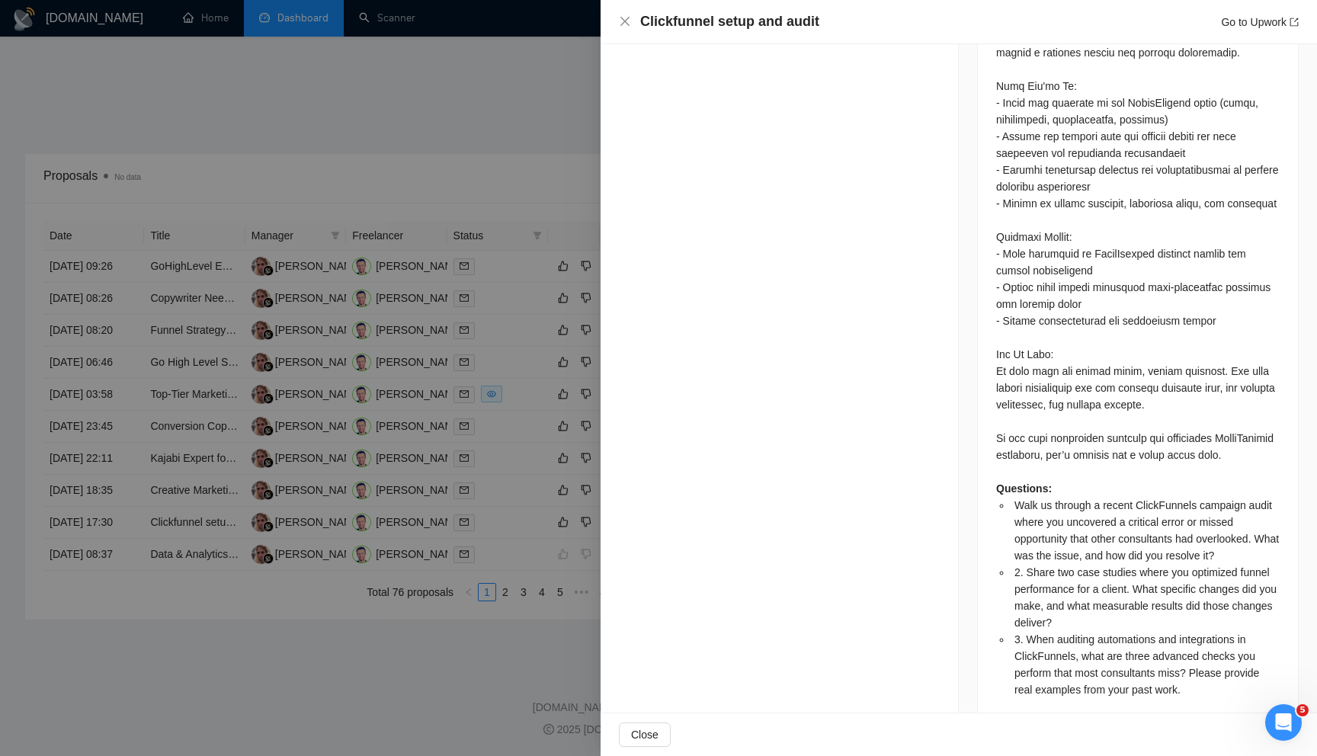
scroll to position [1381, 0]
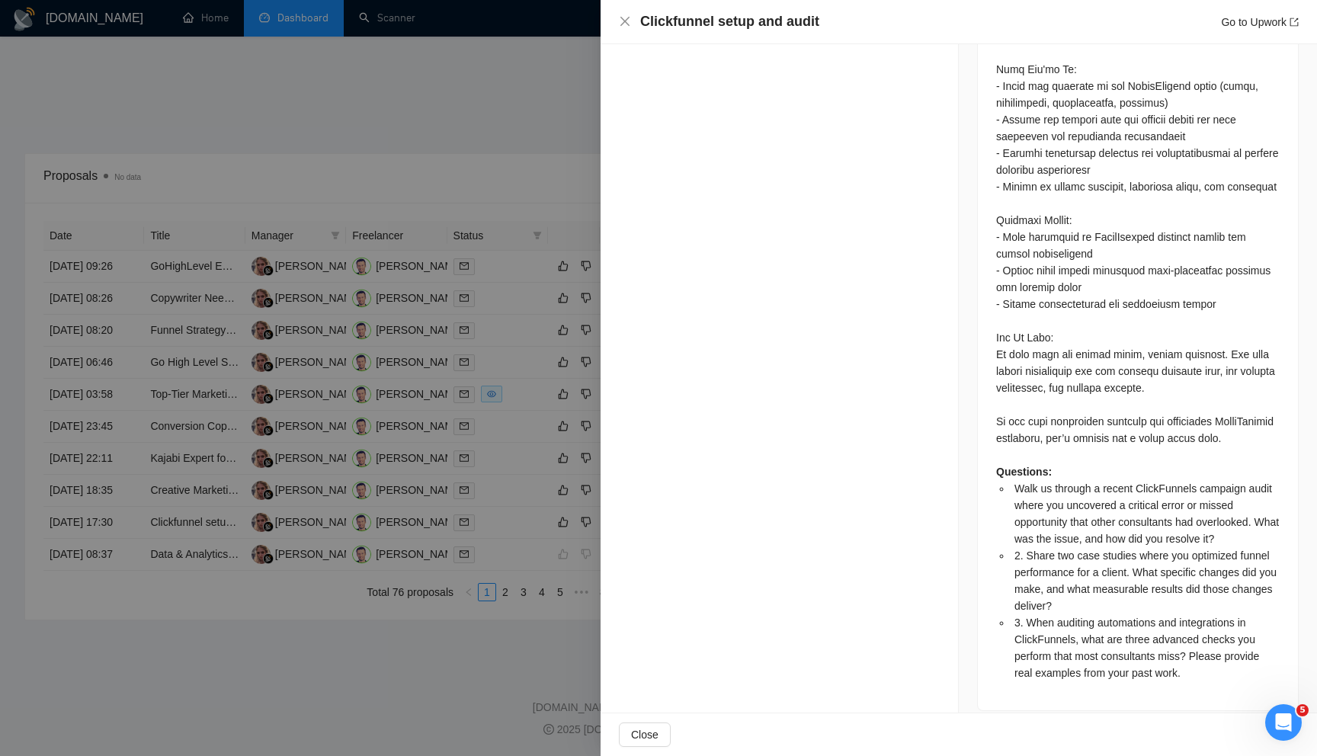
click at [515, 601] on div at bounding box center [658, 378] width 1317 height 756
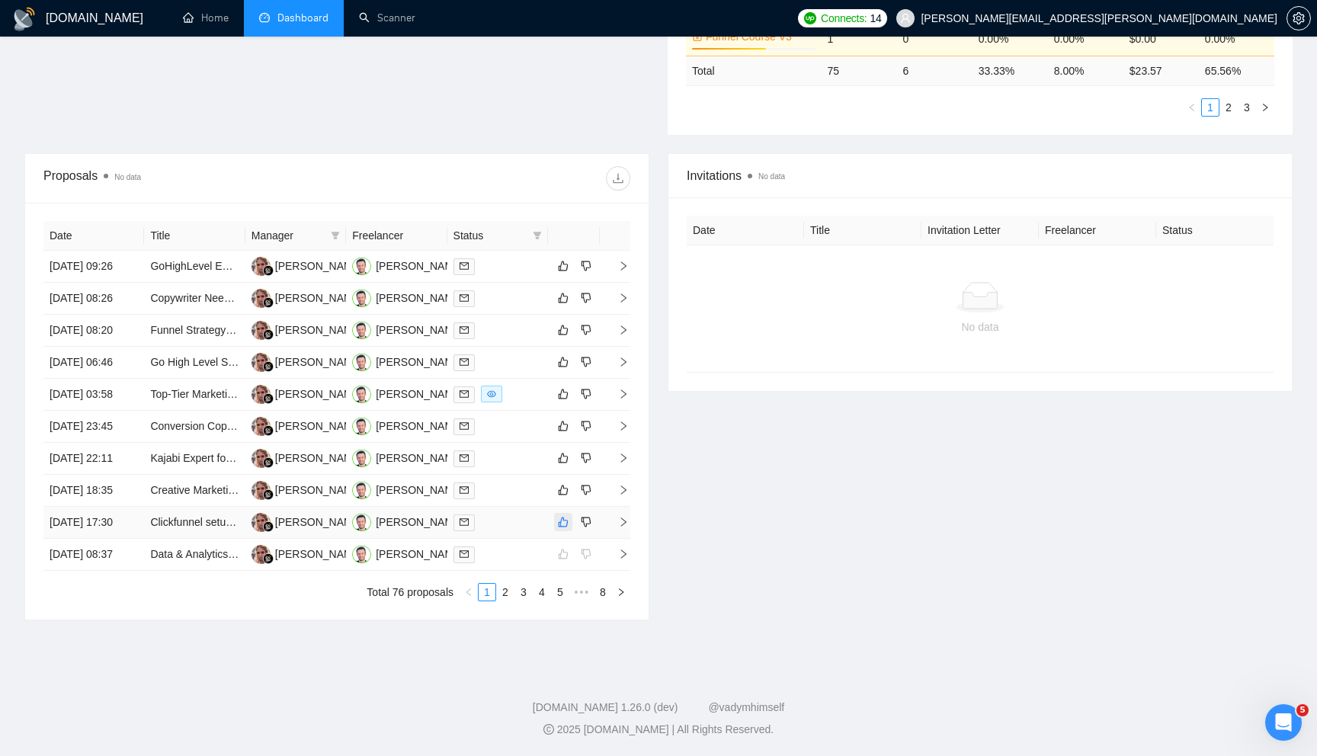
click at [560, 527] on icon "like" at bounding box center [564, 522] width 10 height 10
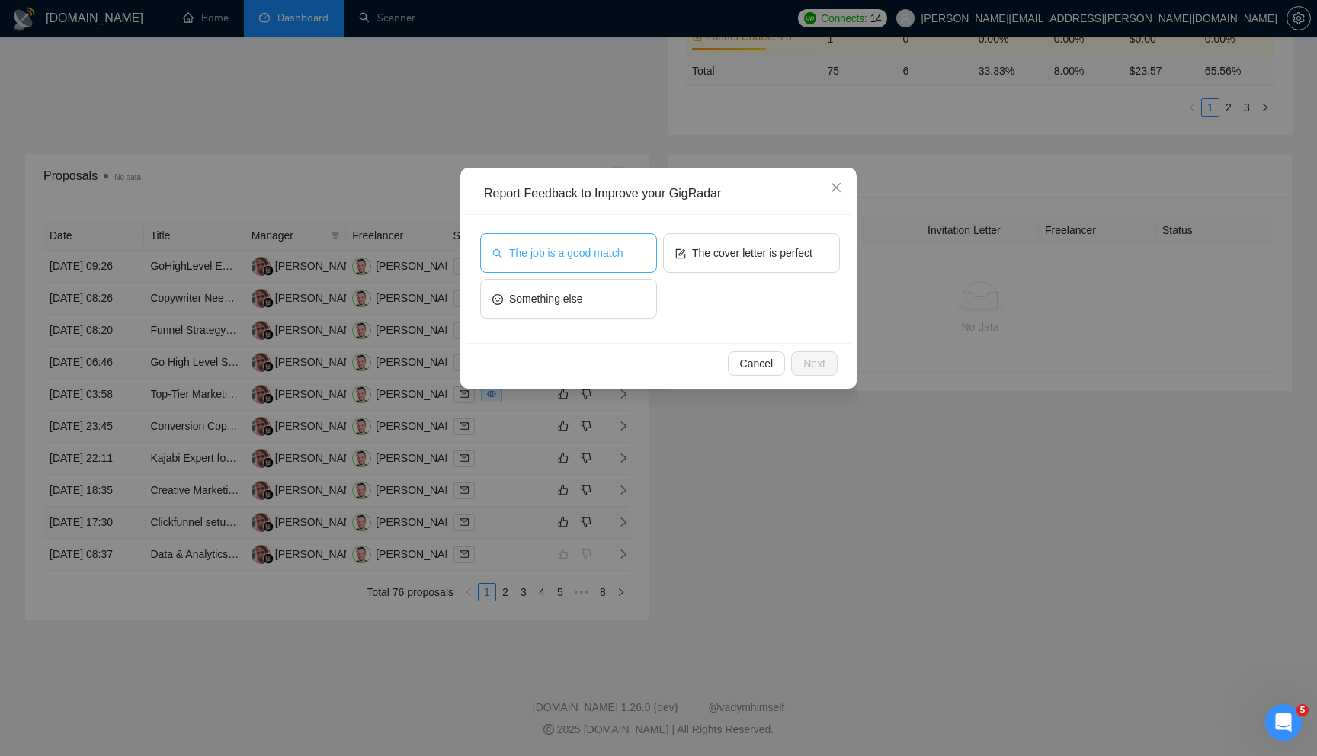
click at [623, 258] on span "The job is a good match" at bounding box center [566, 253] width 114 height 17
click at [809, 374] on button "Next" at bounding box center [814, 363] width 46 height 24
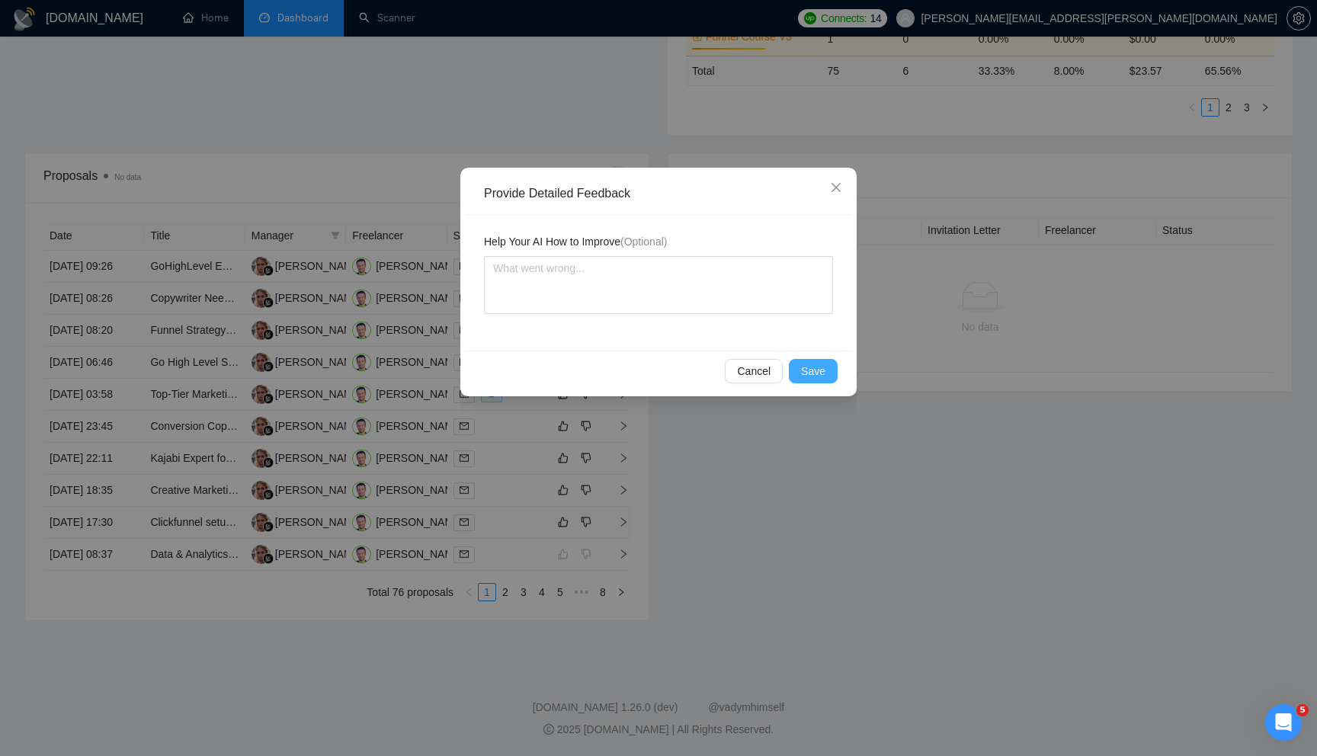
click at [809, 374] on span "Save" at bounding box center [813, 371] width 24 height 17
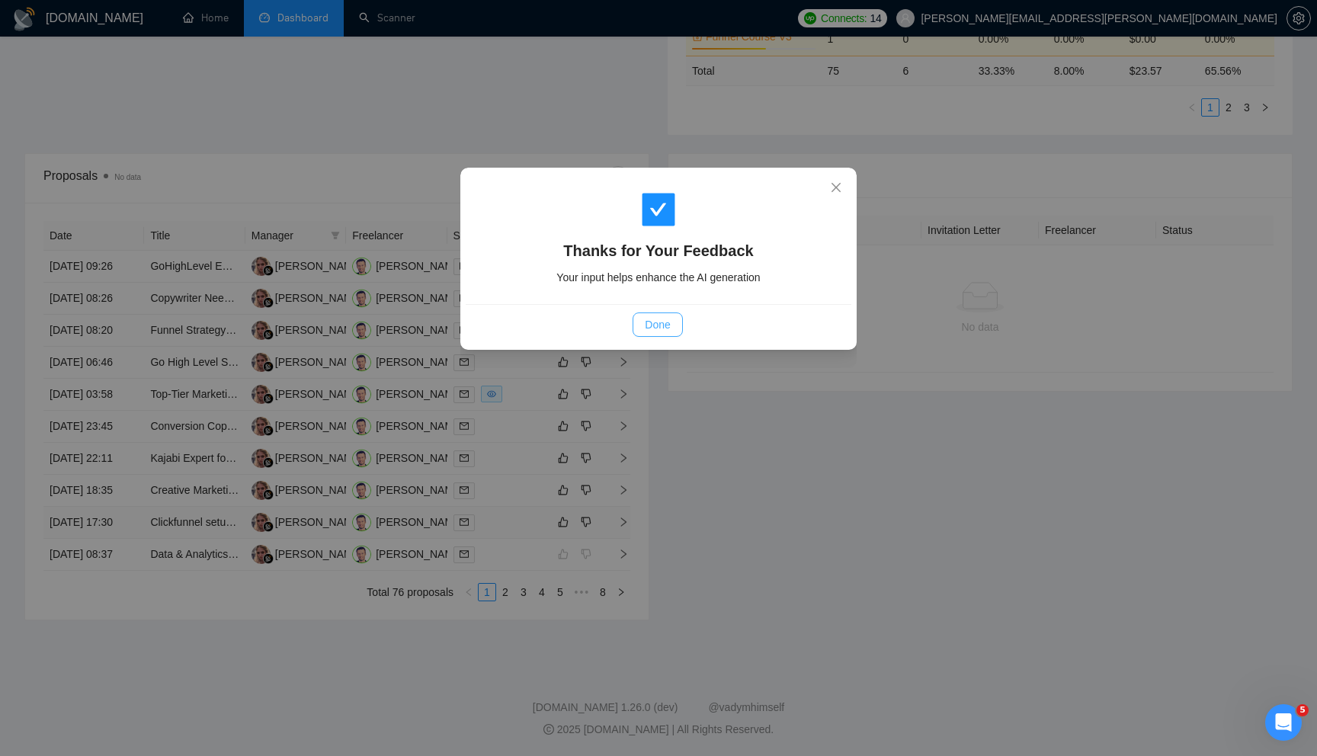
click at [675, 319] on button "Done" at bounding box center [658, 324] width 50 height 24
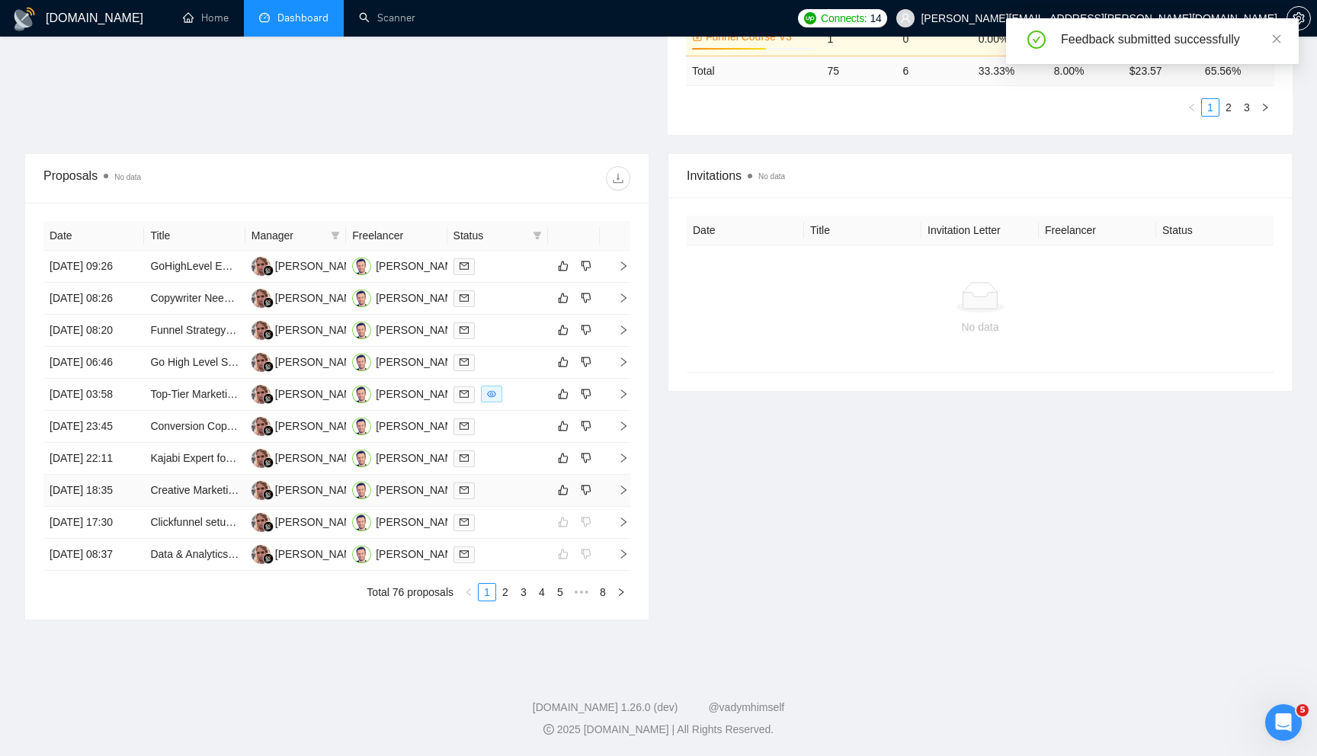
click at [618, 495] on icon "right" at bounding box center [623, 490] width 11 height 11
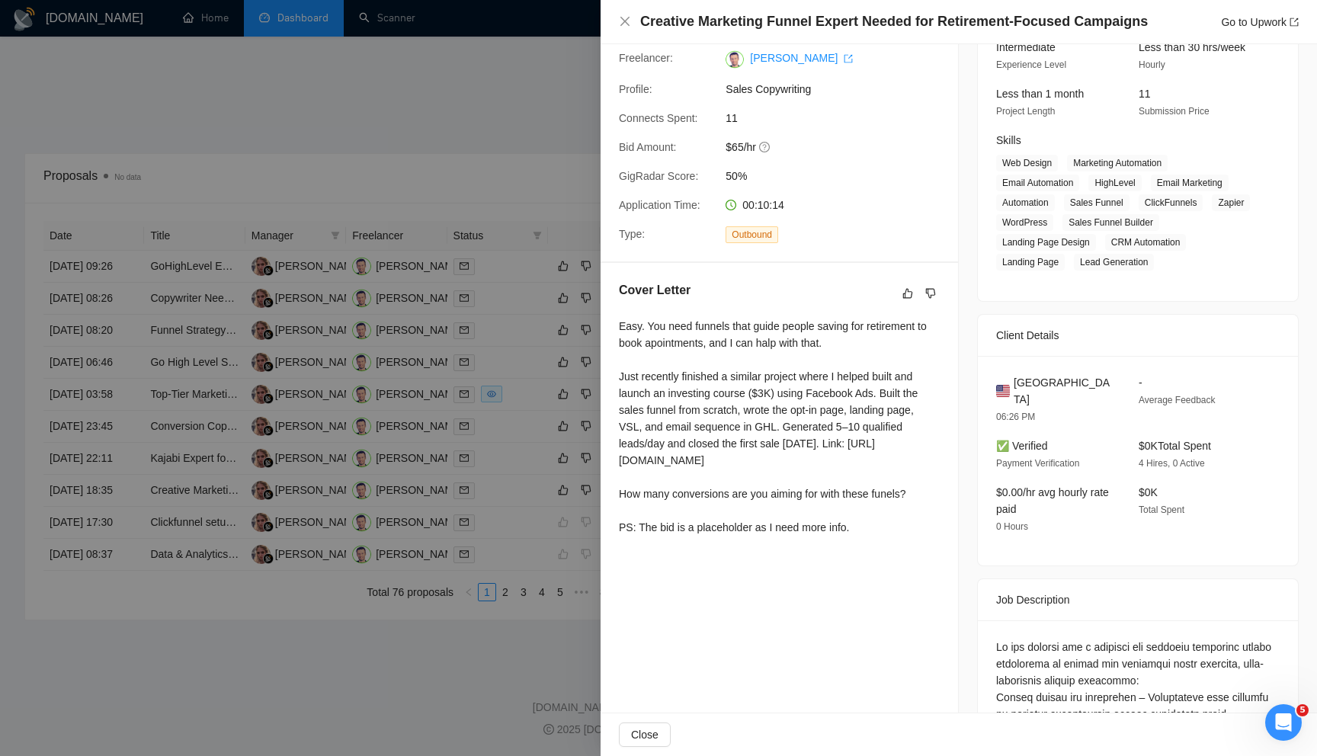
scroll to position [185, 0]
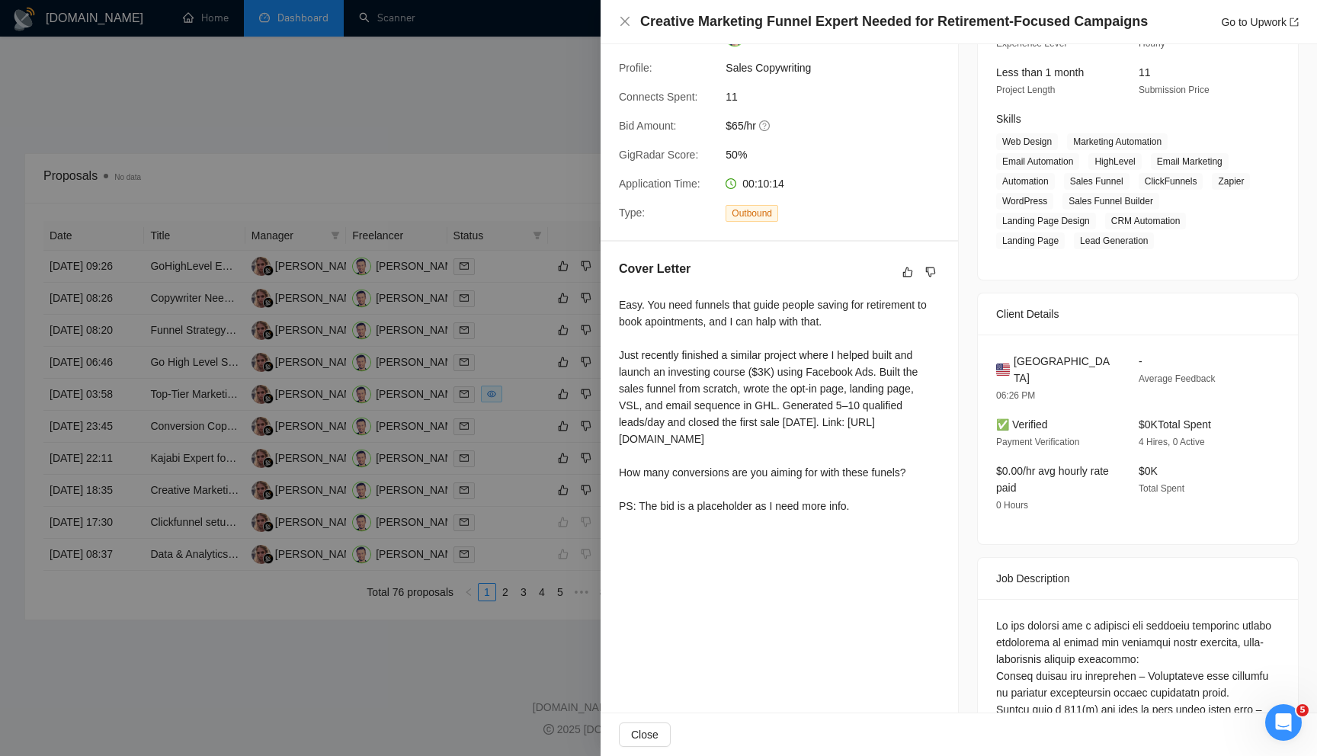
click at [504, 596] on div at bounding box center [658, 378] width 1317 height 756
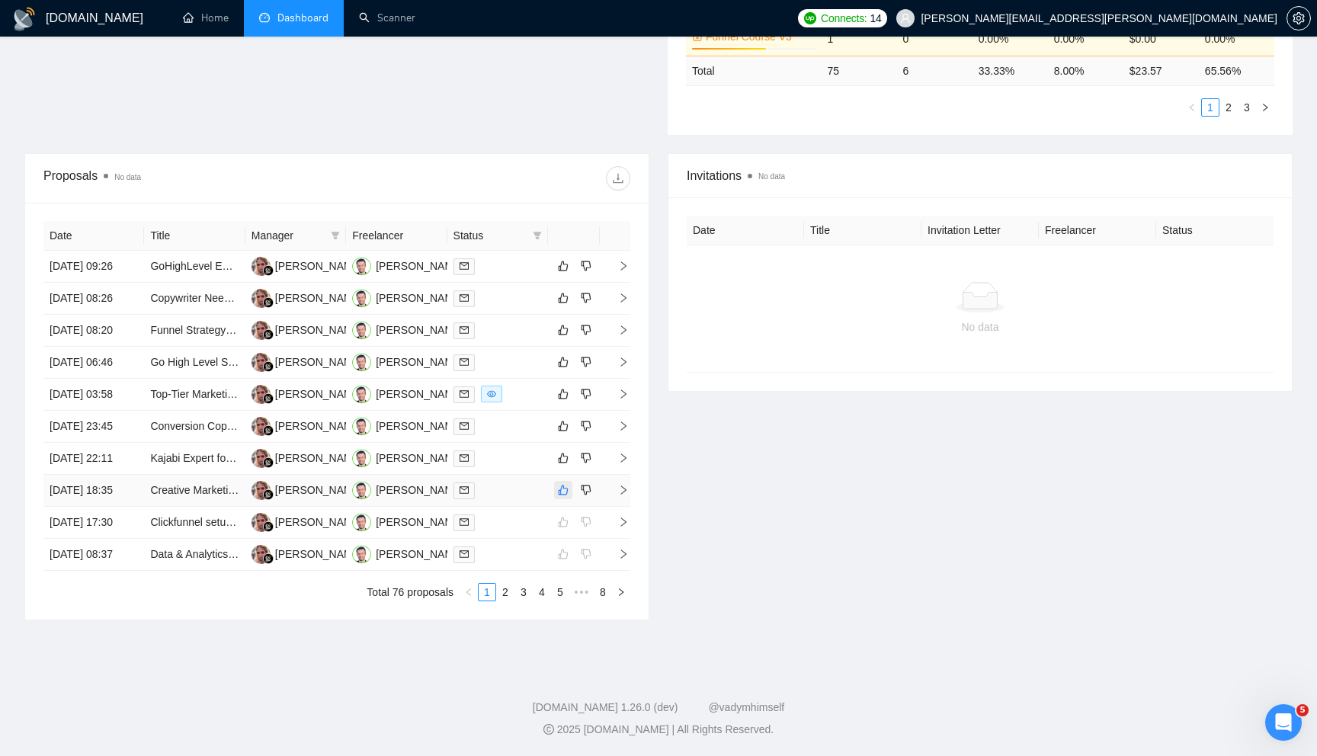
click at [563, 495] on icon "like" at bounding box center [564, 490] width 10 height 10
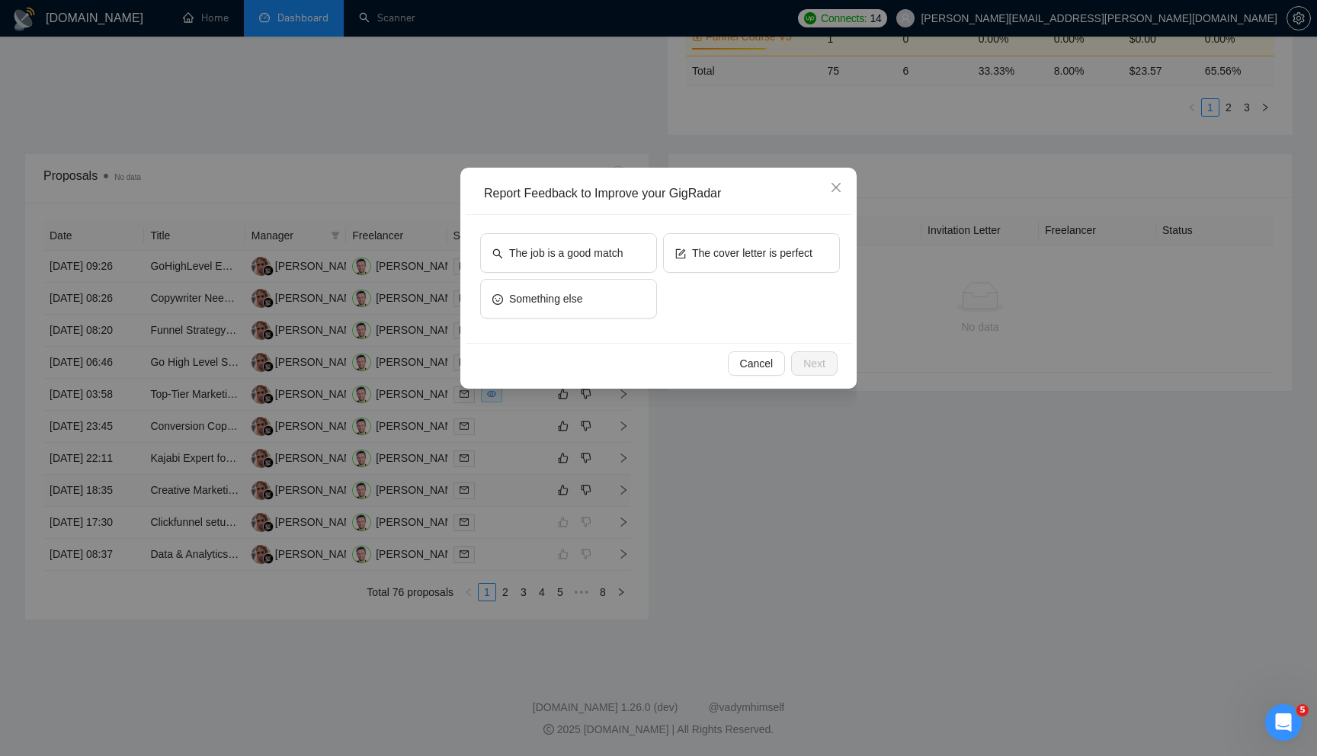
click at [610, 274] on div "The job is a good match" at bounding box center [568, 256] width 177 height 46
click at [618, 259] on span "The job is a good match" at bounding box center [566, 253] width 114 height 17
click at [806, 371] on span "Next" at bounding box center [814, 363] width 22 height 17
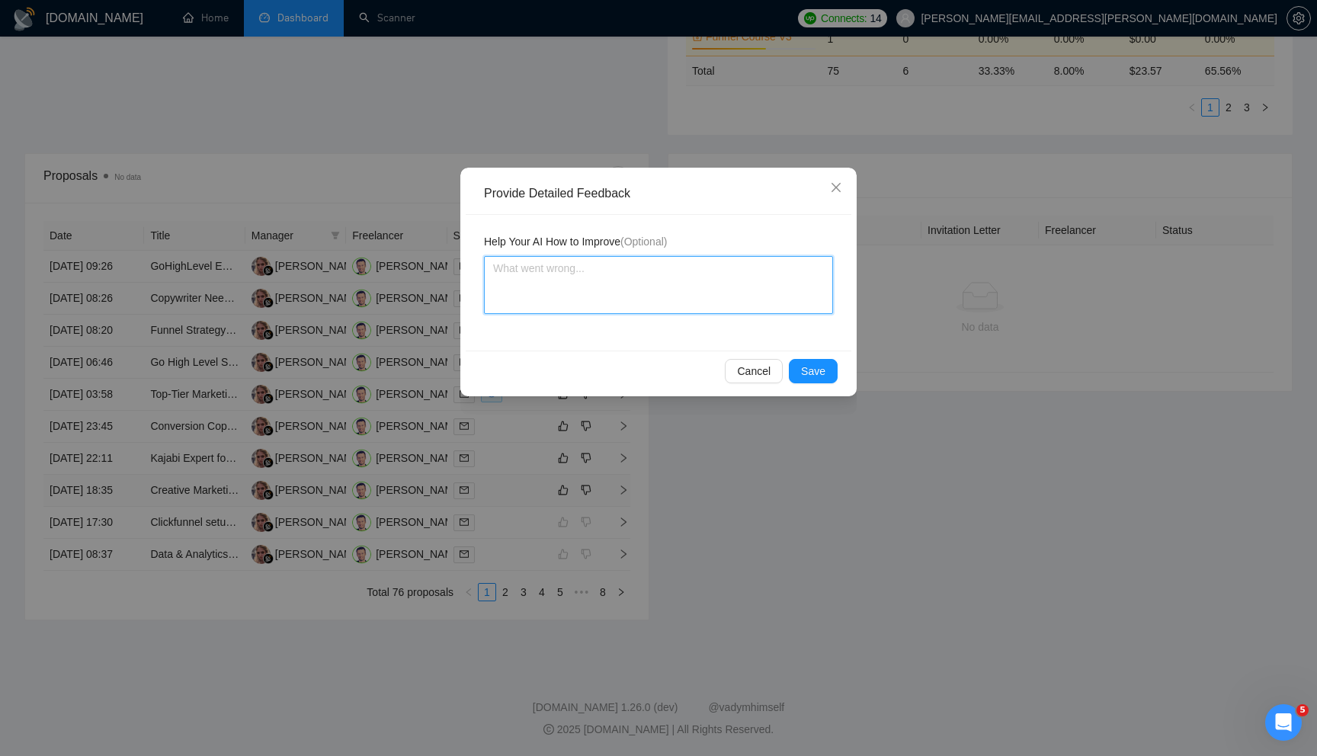
click at [675, 303] on textarea at bounding box center [658, 285] width 349 height 58
click at [819, 364] on span "Save" at bounding box center [813, 371] width 24 height 17
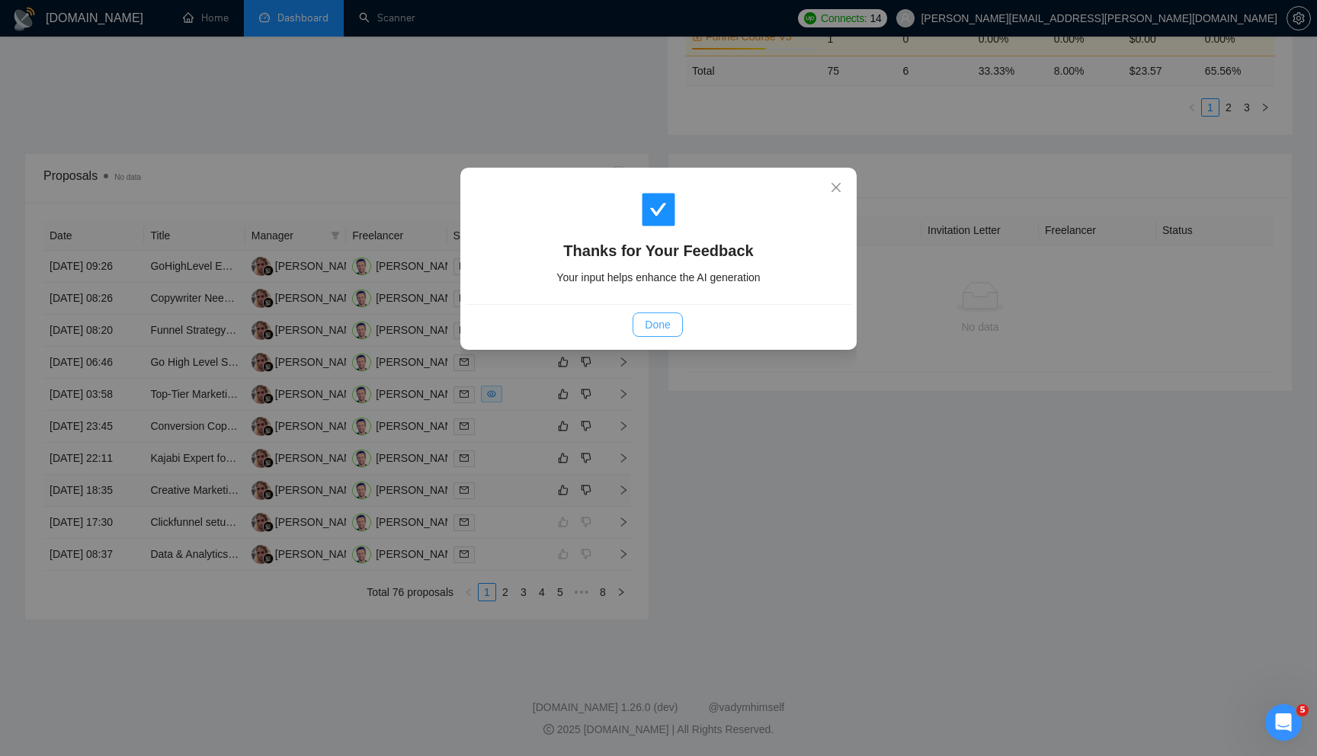
click at [671, 325] on button "Done" at bounding box center [658, 324] width 50 height 24
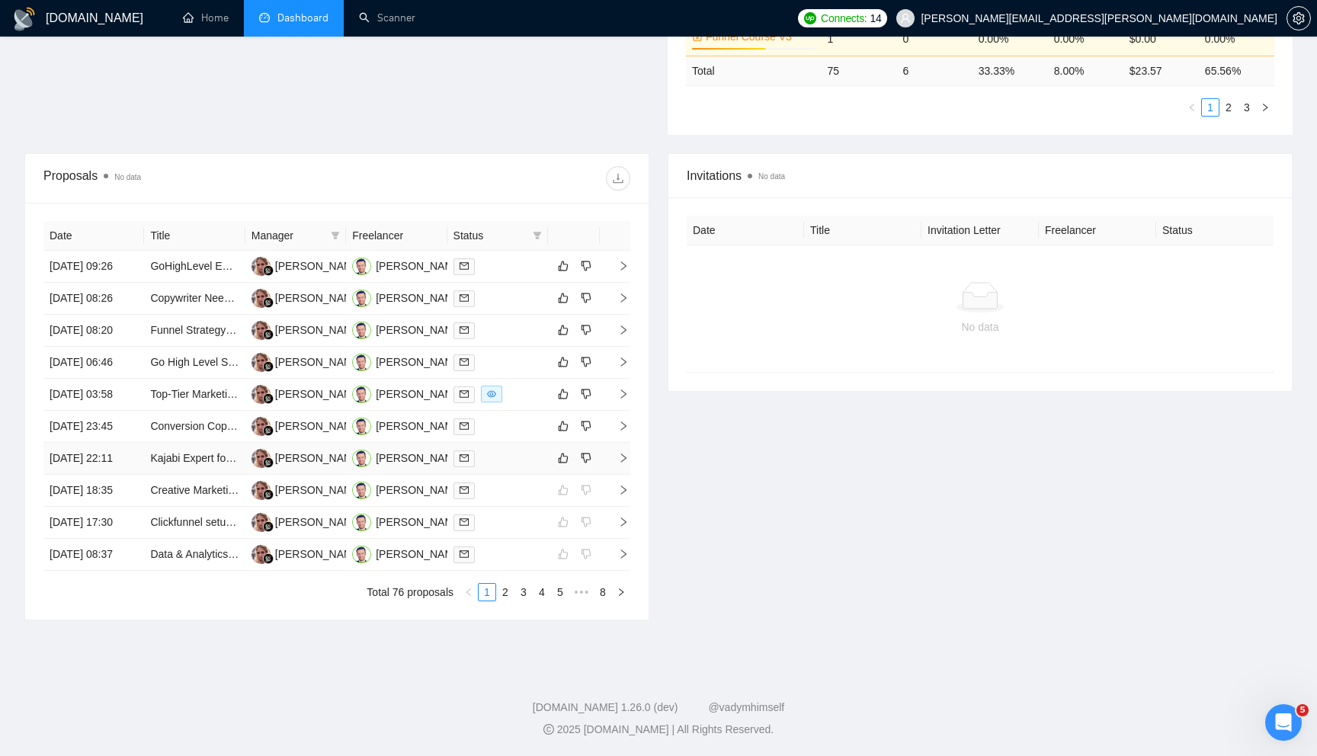
click at [622, 475] on td at bounding box center [615, 459] width 30 height 32
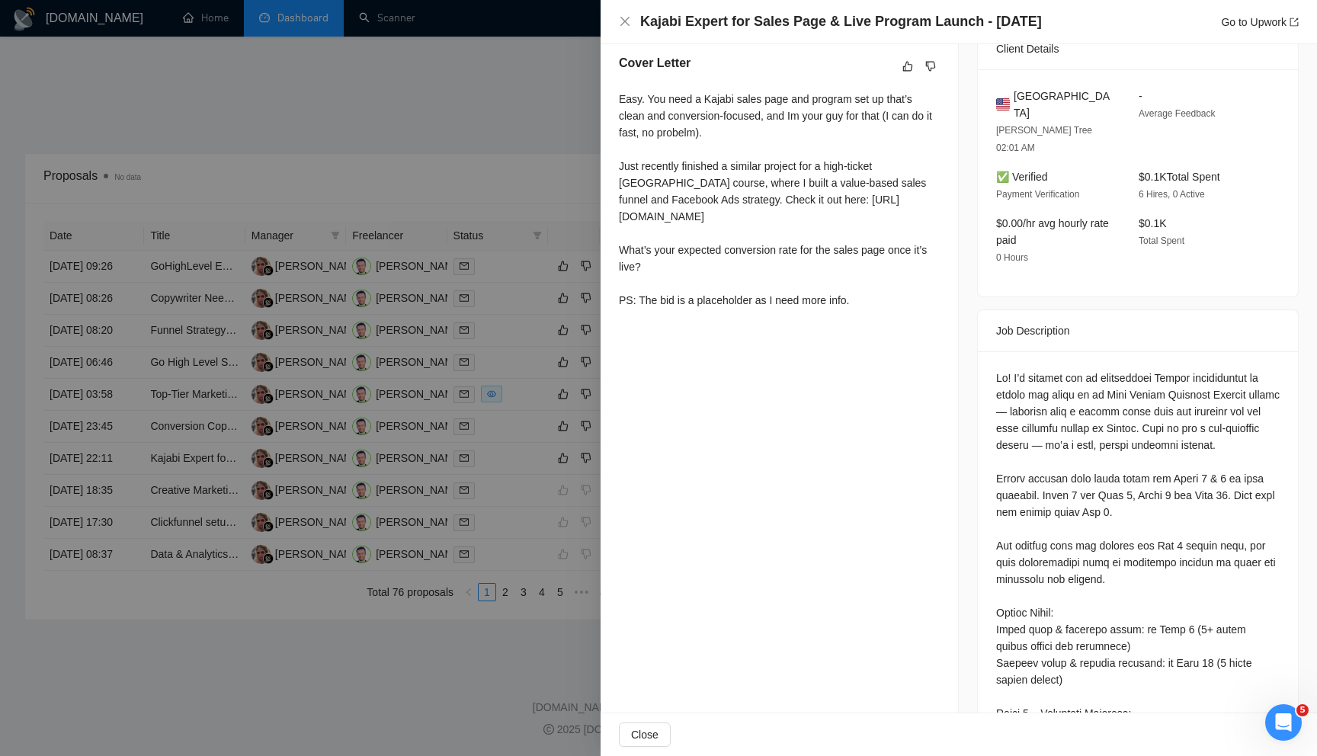
scroll to position [412, 0]
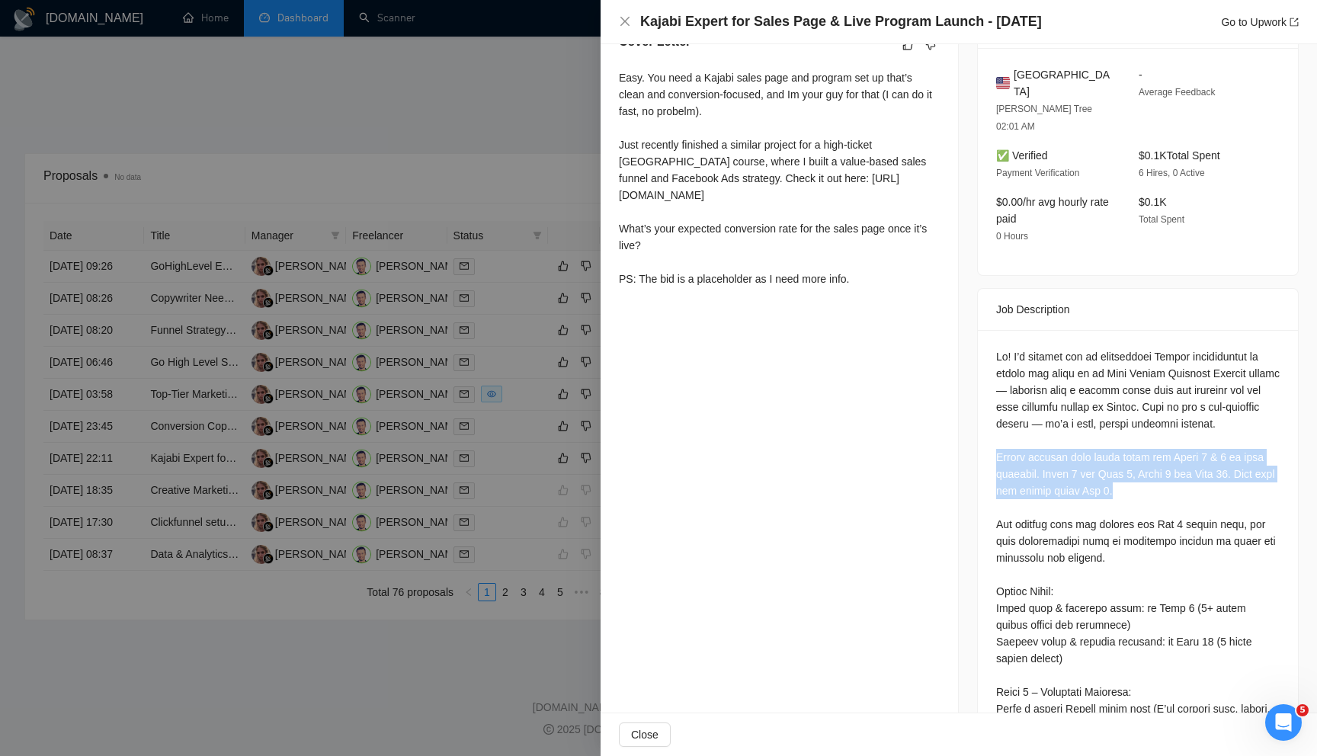
drag, startPoint x: 995, startPoint y: 423, endPoint x: 1167, endPoint y: 452, distance: 174.7
click at [1167, 452] on div at bounding box center [1138, 762] width 320 height 864
copy div "Please include your fixed price for Phase 1 & 2 in your proposal. Phase 1 due S…"
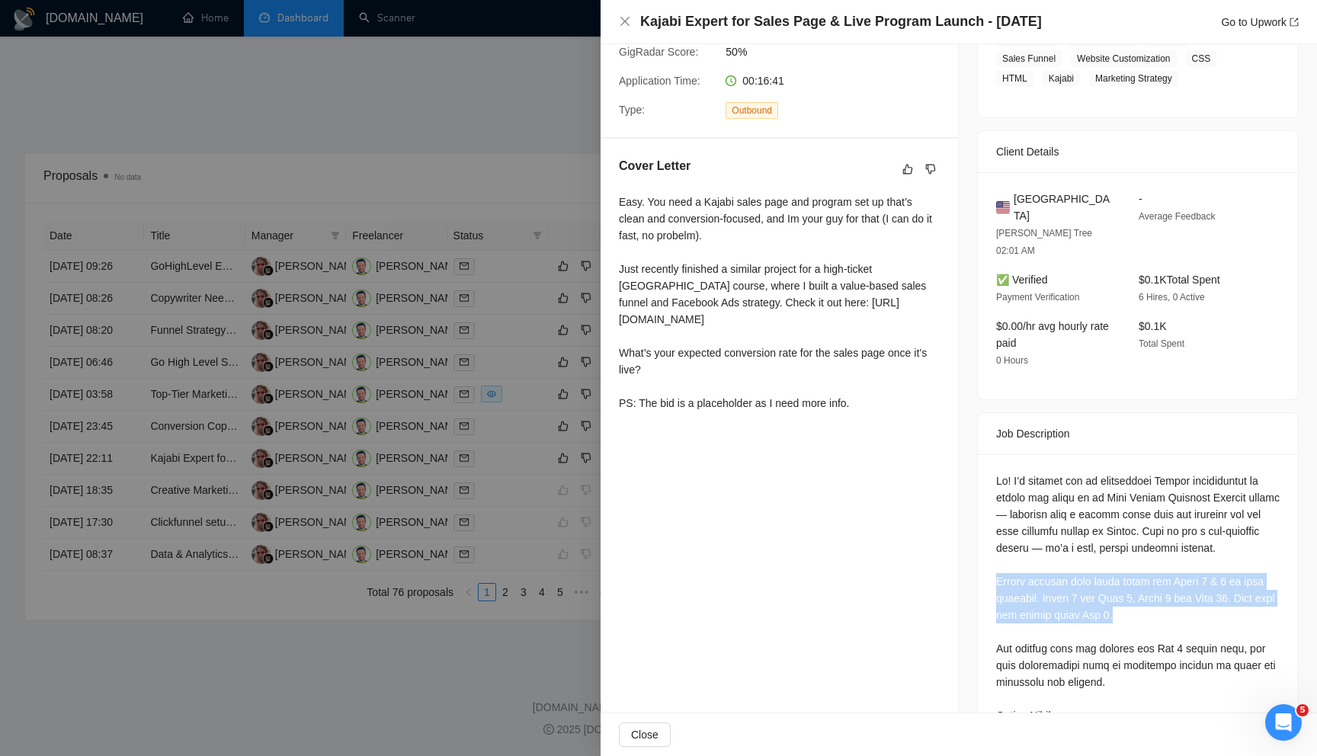
scroll to position [0, 0]
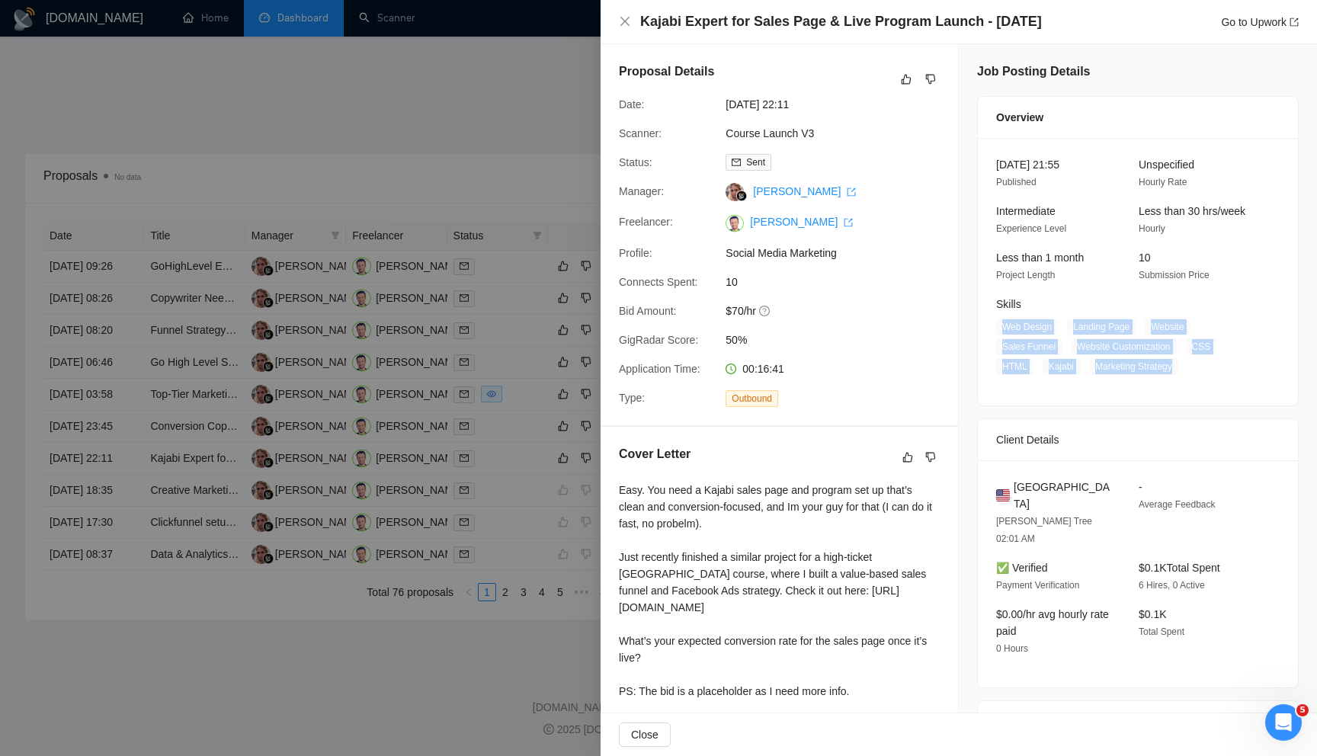
drag, startPoint x: 990, startPoint y: 321, endPoint x: 1187, endPoint y: 367, distance: 201.9
click at [1187, 367] on div "Skills Web Design Landing Page Website Sales Funnel Website Customization CSS H…" at bounding box center [1126, 335] width 273 height 79
copy span "Web Design Landing Page Website Sales Funnel Website Customization CSS HTML Kaj…"
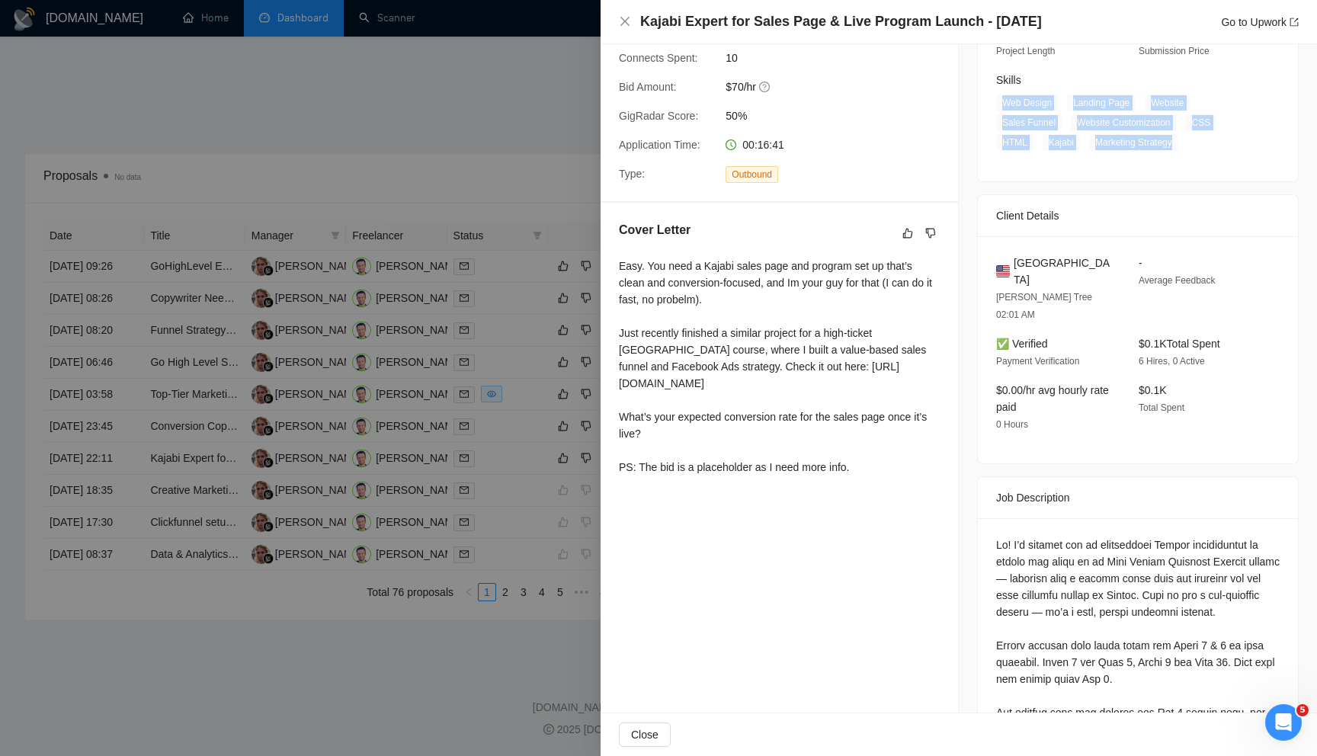
scroll to position [228, 0]
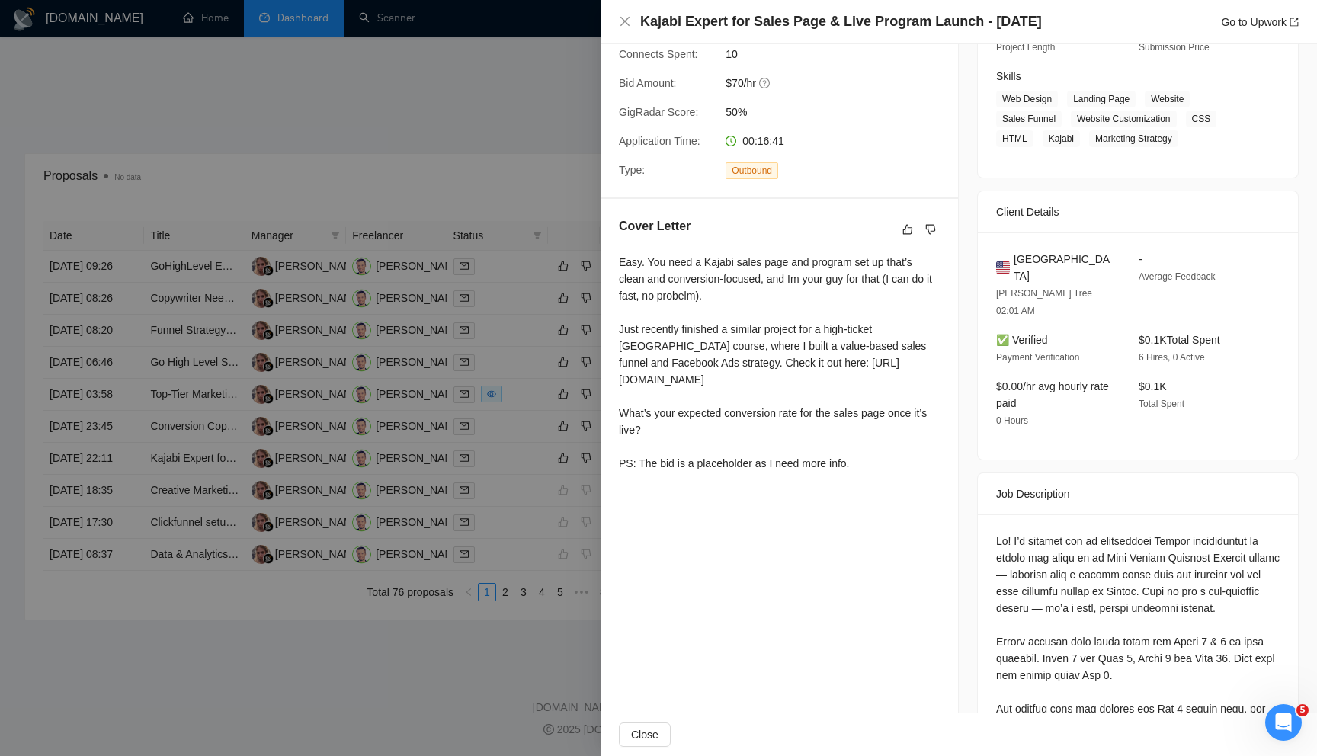
click at [788, 290] on div "Easy. You need a Kajabi sales page and program set up that’s clean and conversi…" at bounding box center [779, 363] width 321 height 218
drag, startPoint x: 775, startPoint y: 279, endPoint x: 799, endPoint y: 296, distance: 29.4
click at [799, 296] on div "Easy. You need a Kajabi sales page and program set up that’s clean and conversi…" at bounding box center [779, 363] width 321 height 218
copy div "and Im your guy for that (I can do it fast, no probelm)."
click at [934, 224] on icon "dislike" at bounding box center [931, 229] width 10 height 10
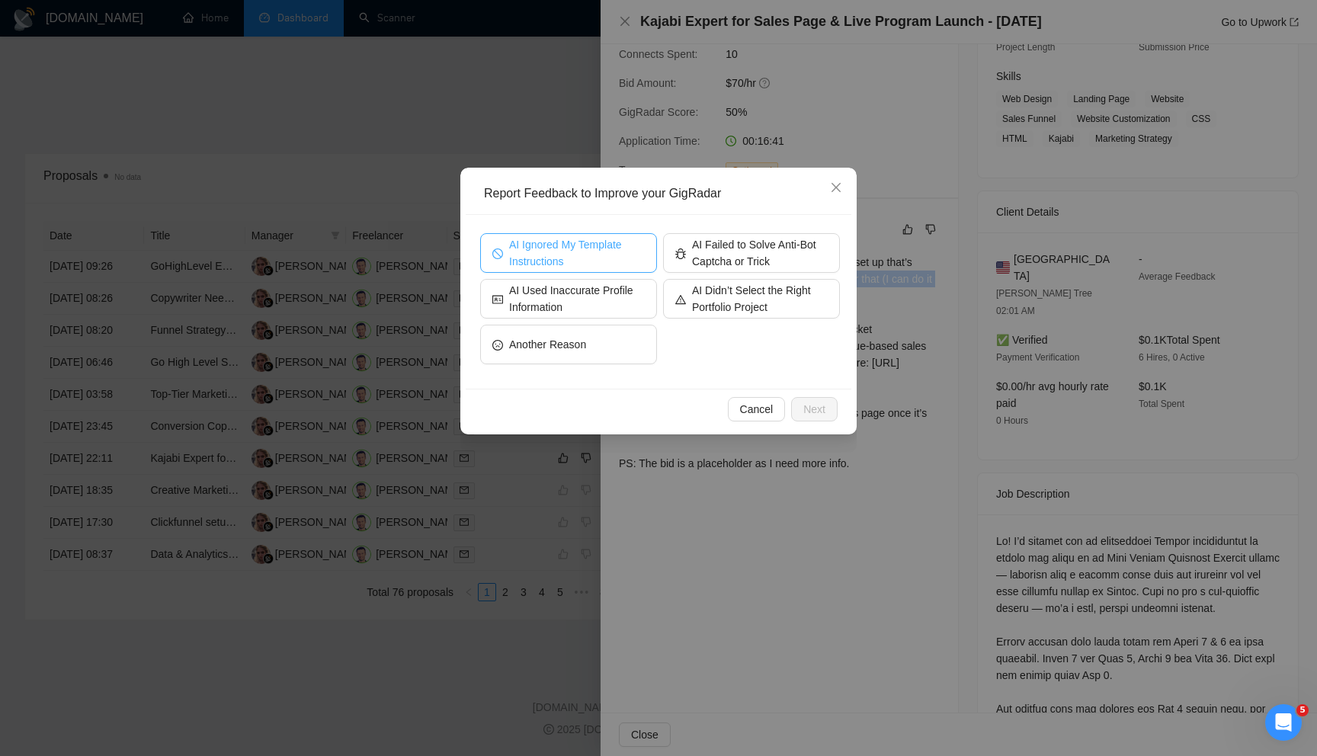
click at [617, 255] on span "AI Ignored My Template Instructions" at bounding box center [577, 253] width 136 height 34
click at [806, 402] on span "Next" at bounding box center [814, 409] width 22 height 17
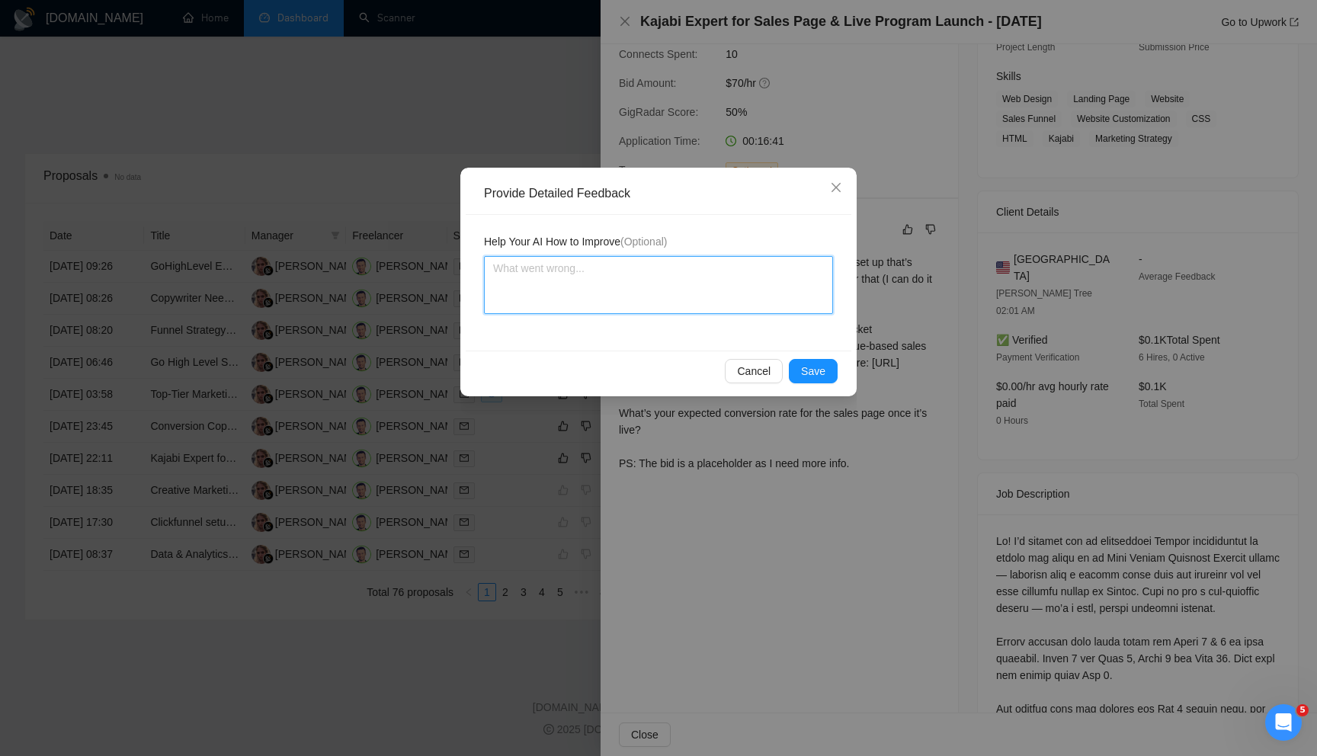
click at [630, 290] on textarea at bounding box center [658, 285] width 349 height 58
paste textarea "and Im your guy for that (I can do it fast, no probelm)."
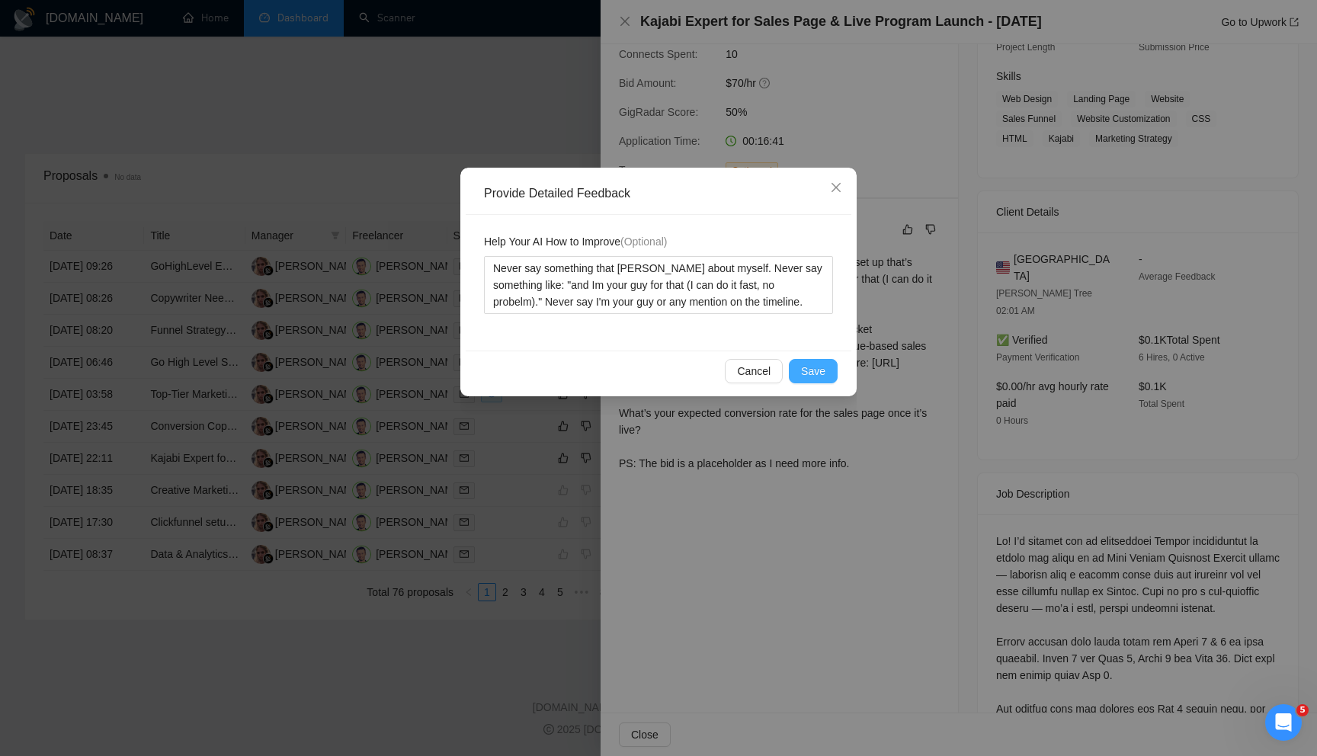
click at [811, 363] on span "Save" at bounding box center [813, 371] width 24 height 17
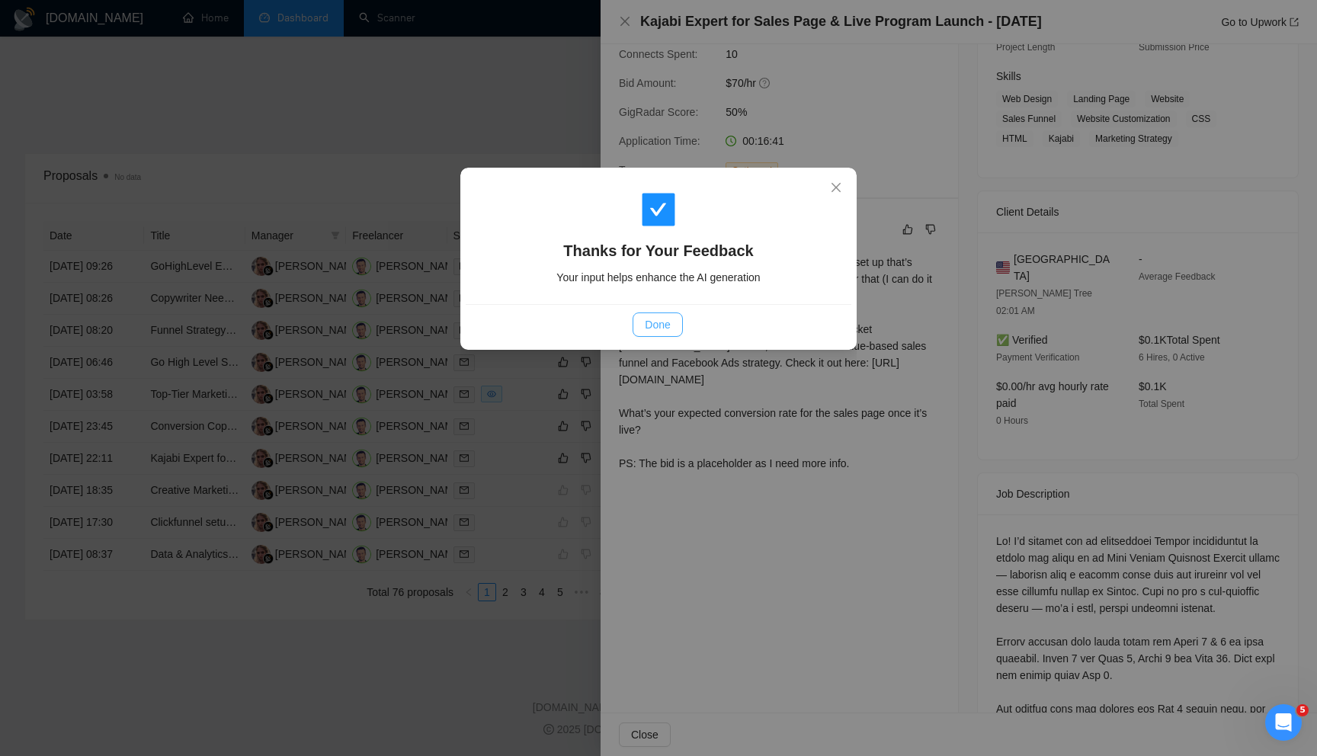
click at [661, 330] on span "Done" at bounding box center [657, 324] width 25 height 17
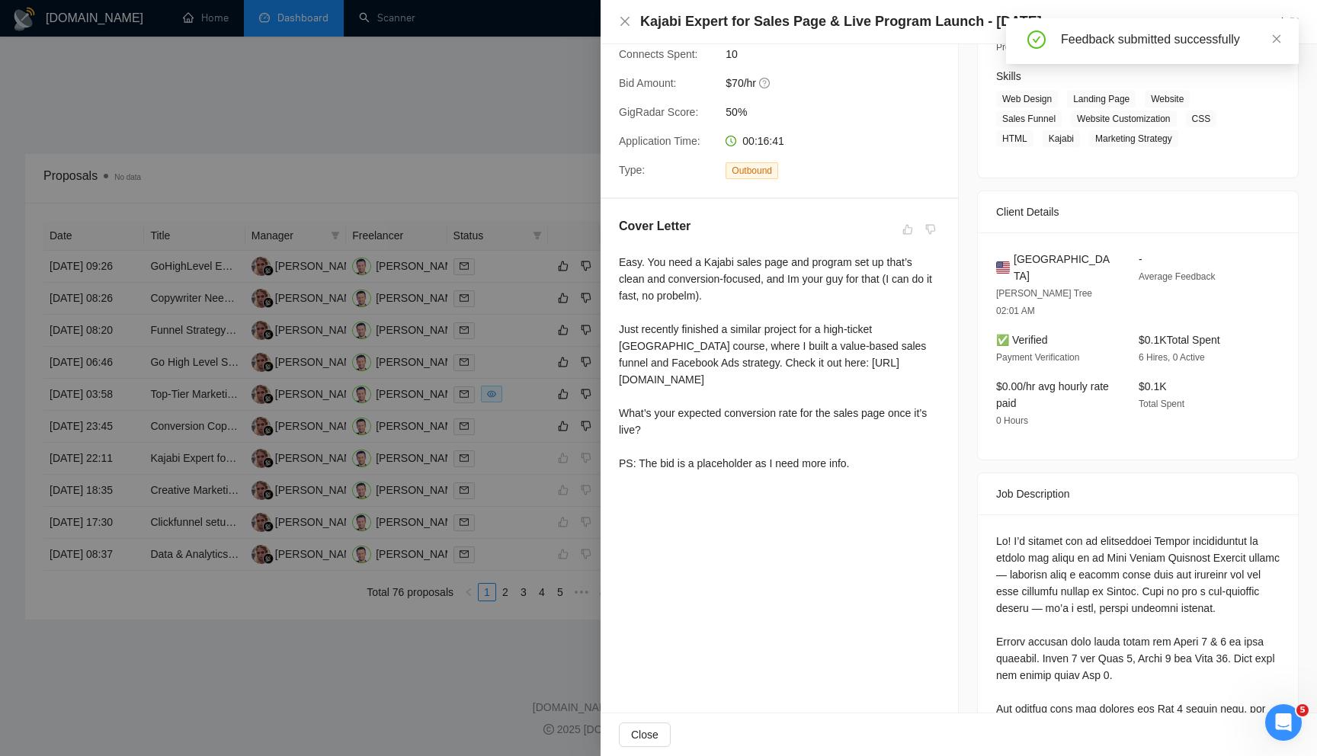
scroll to position [0, 0]
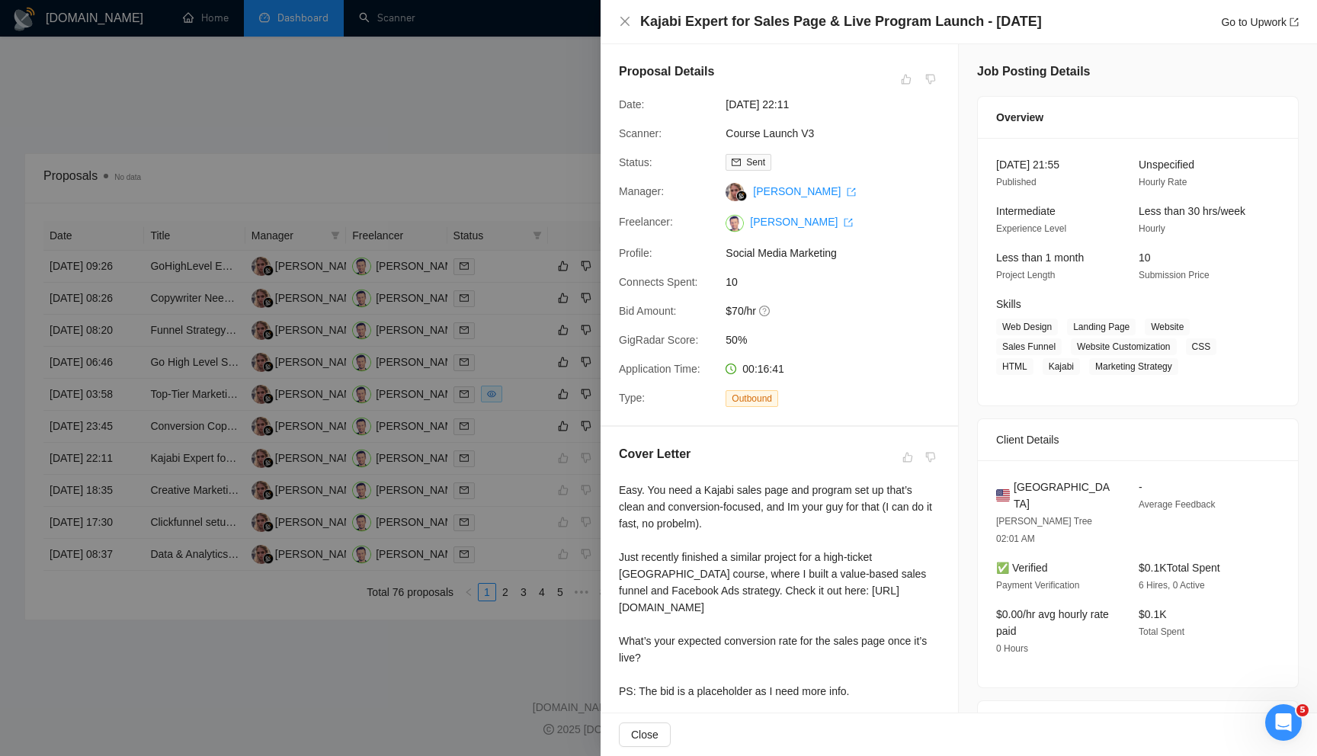
click at [545, 144] on div at bounding box center [658, 378] width 1317 height 756
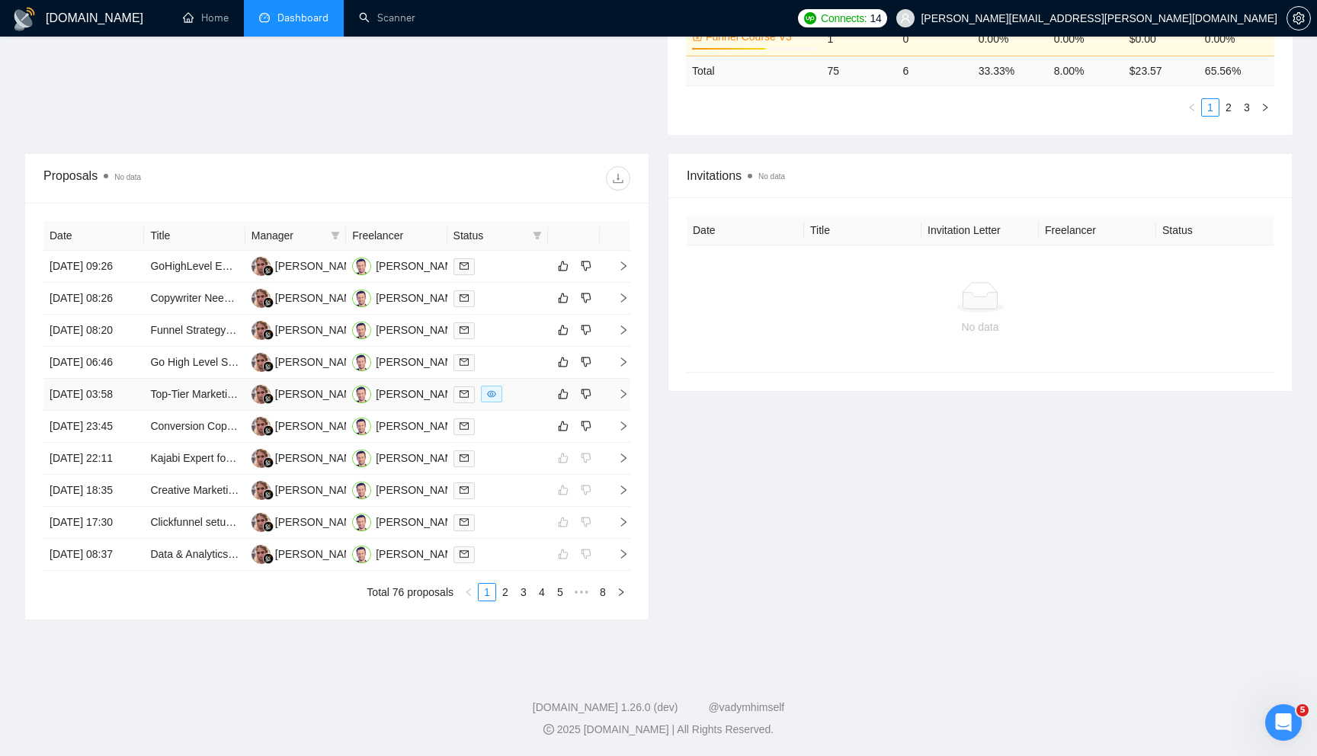
click at [625, 399] on icon "right" at bounding box center [623, 394] width 11 height 11
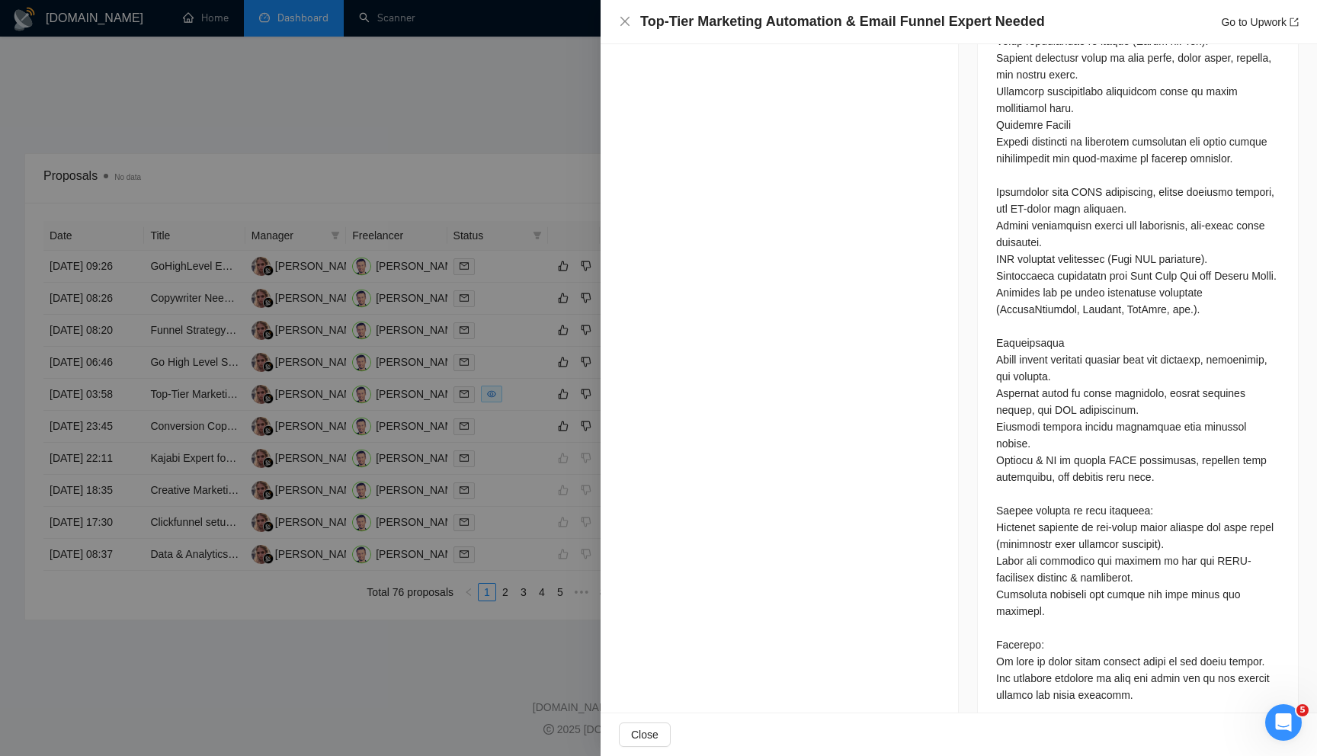
scroll to position [1547, 0]
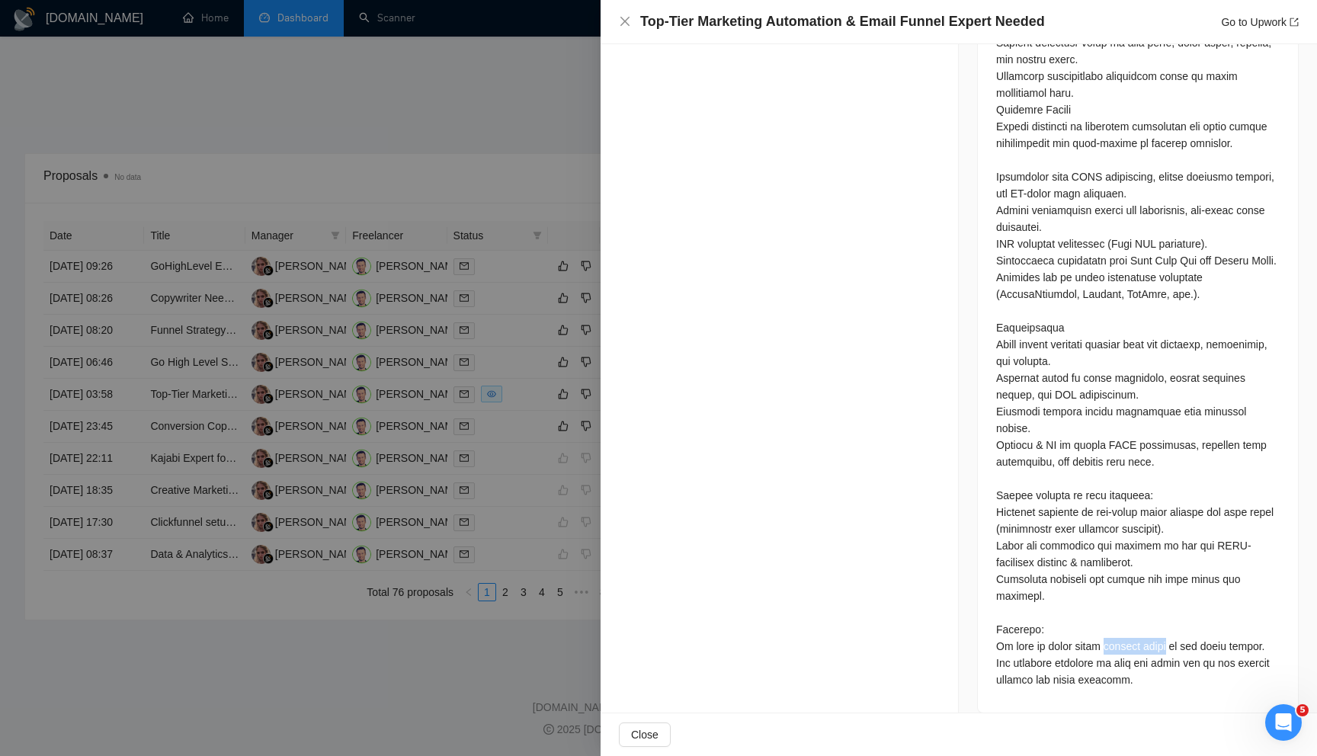
drag, startPoint x: 1111, startPoint y: 630, endPoint x: 1173, endPoint y: 630, distance: 61.7
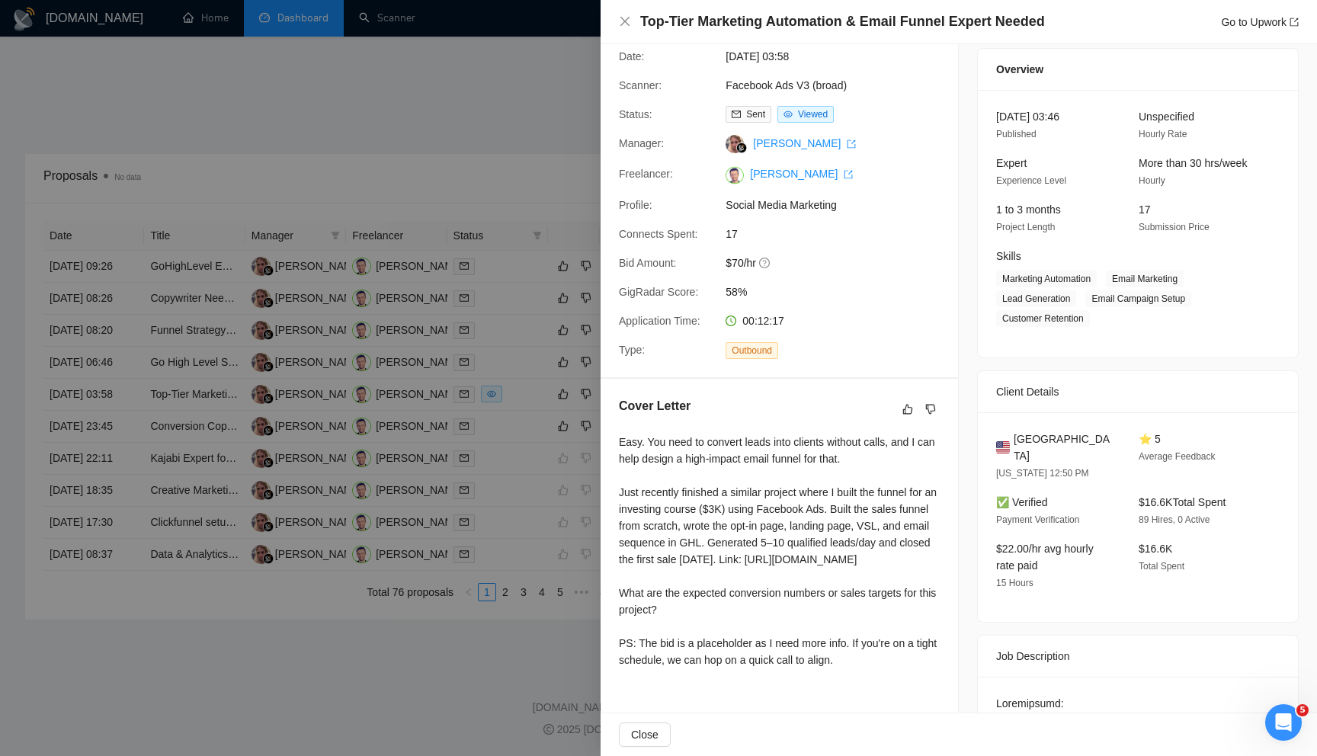
scroll to position [0, 0]
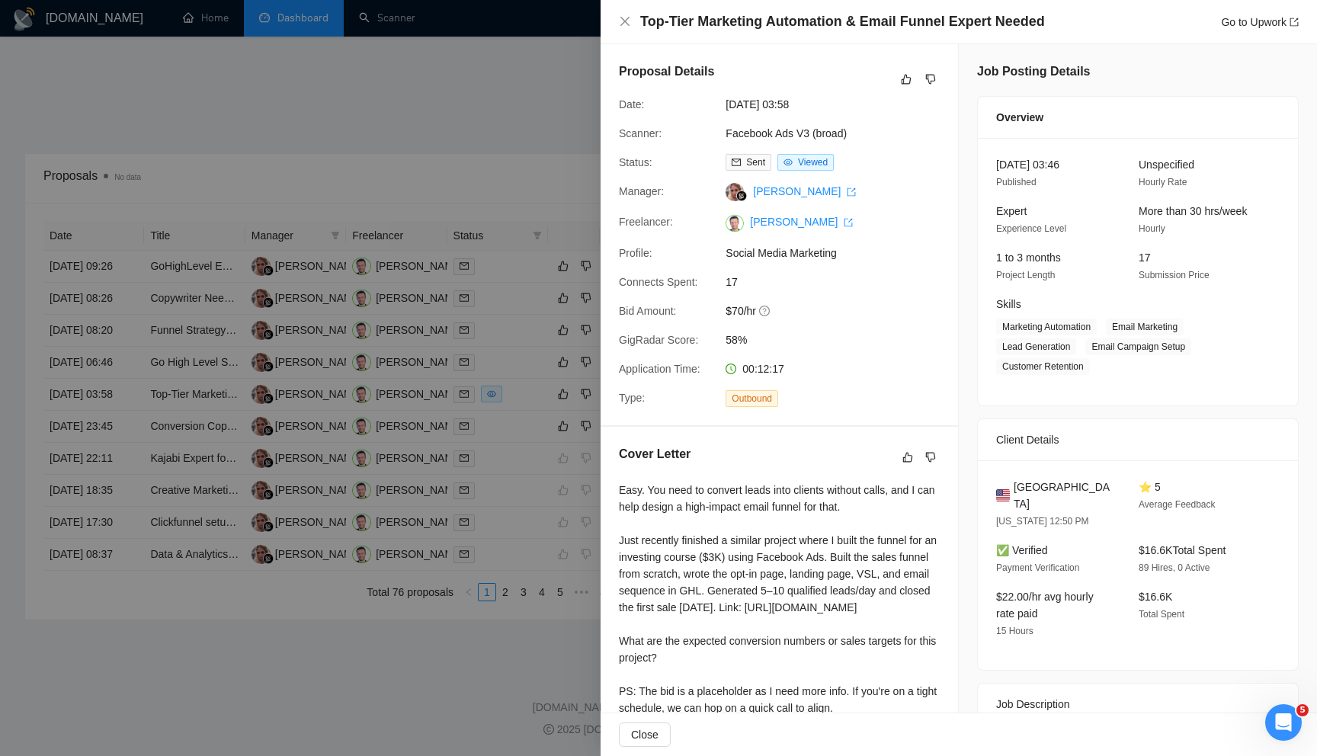
click at [551, 518] on div at bounding box center [658, 378] width 1317 height 756
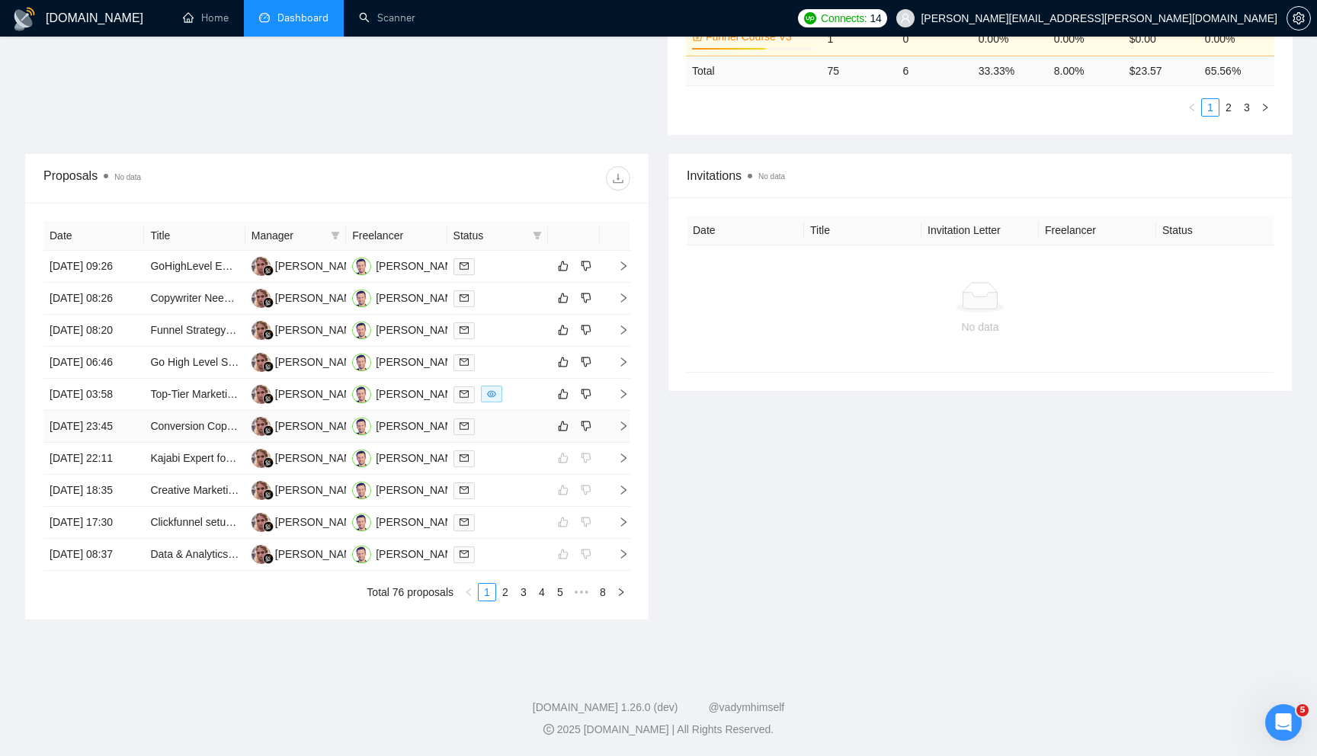
click at [627, 443] on td at bounding box center [615, 427] width 30 height 32
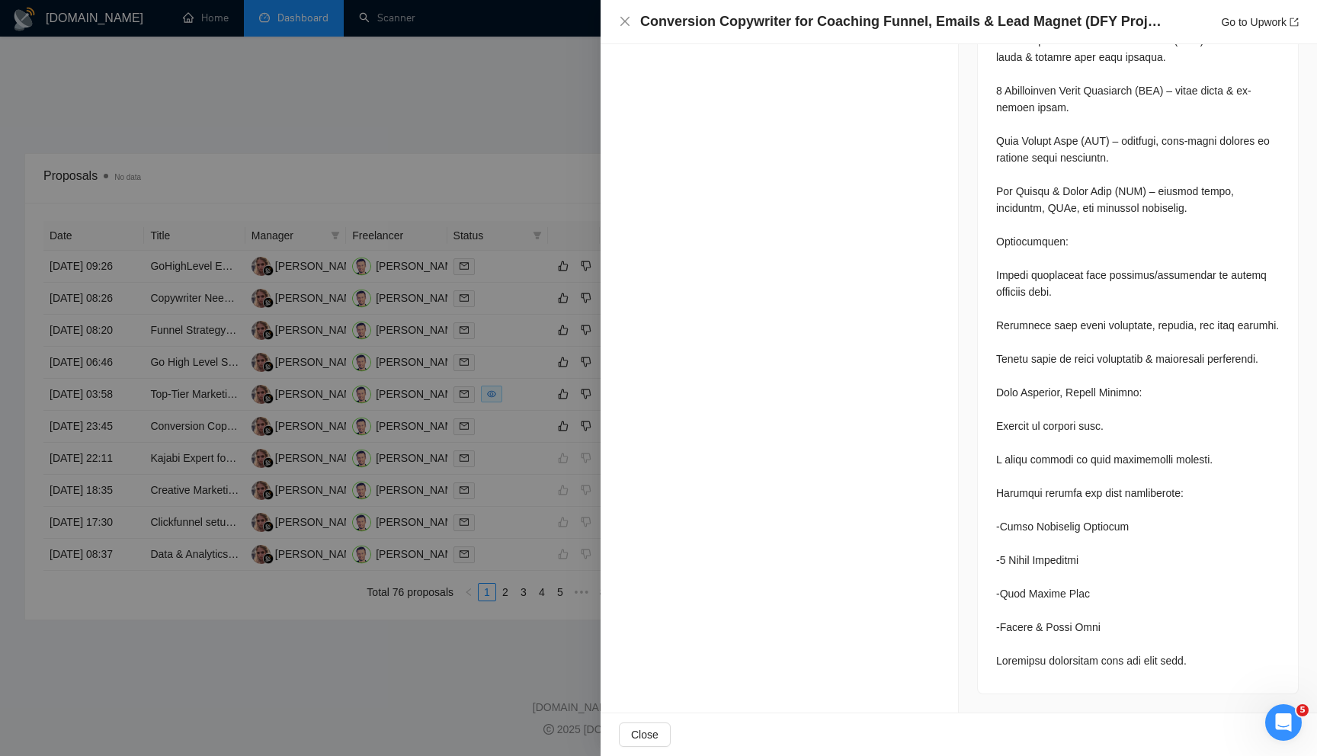
scroll to position [893, 0]
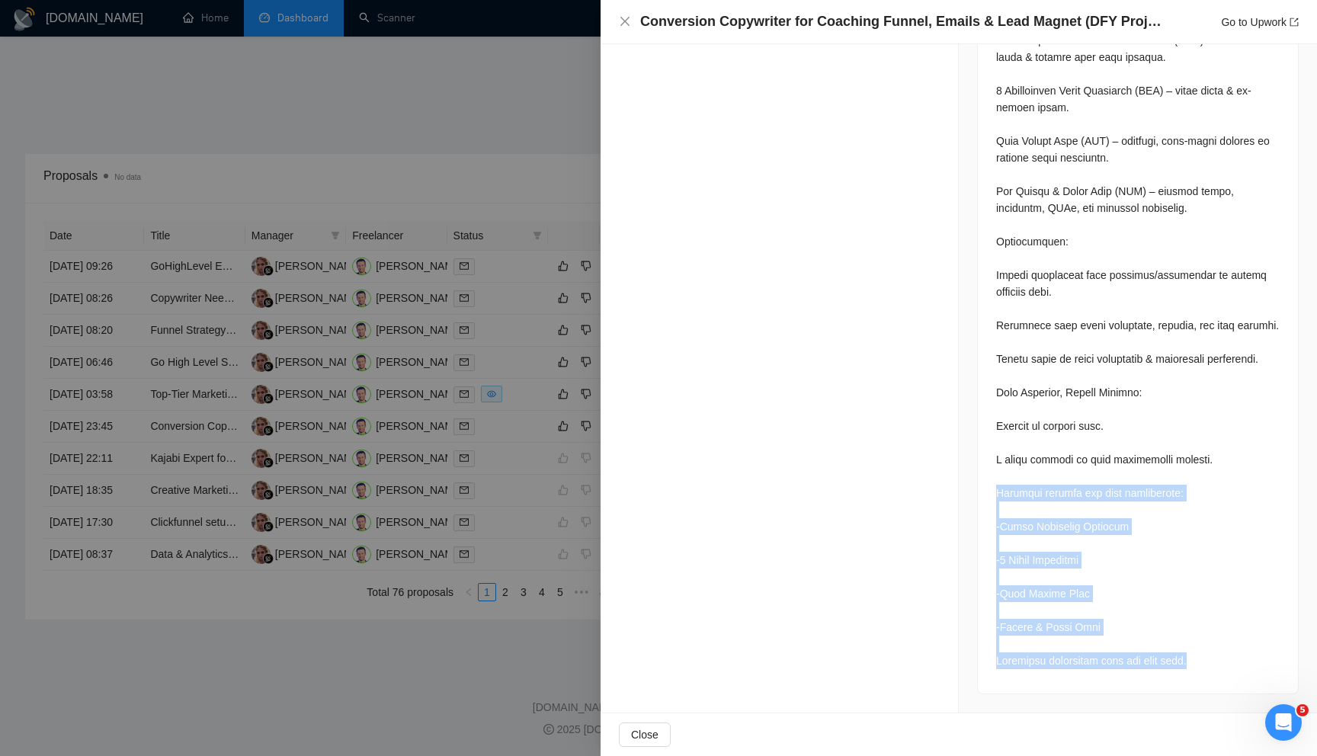
drag, startPoint x: 996, startPoint y: 493, endPoint x: 1198, endPoint y: 657, distance: 260.1
click at [1199, 657] on div at bounding box center [1138, 283] width 284 height 771
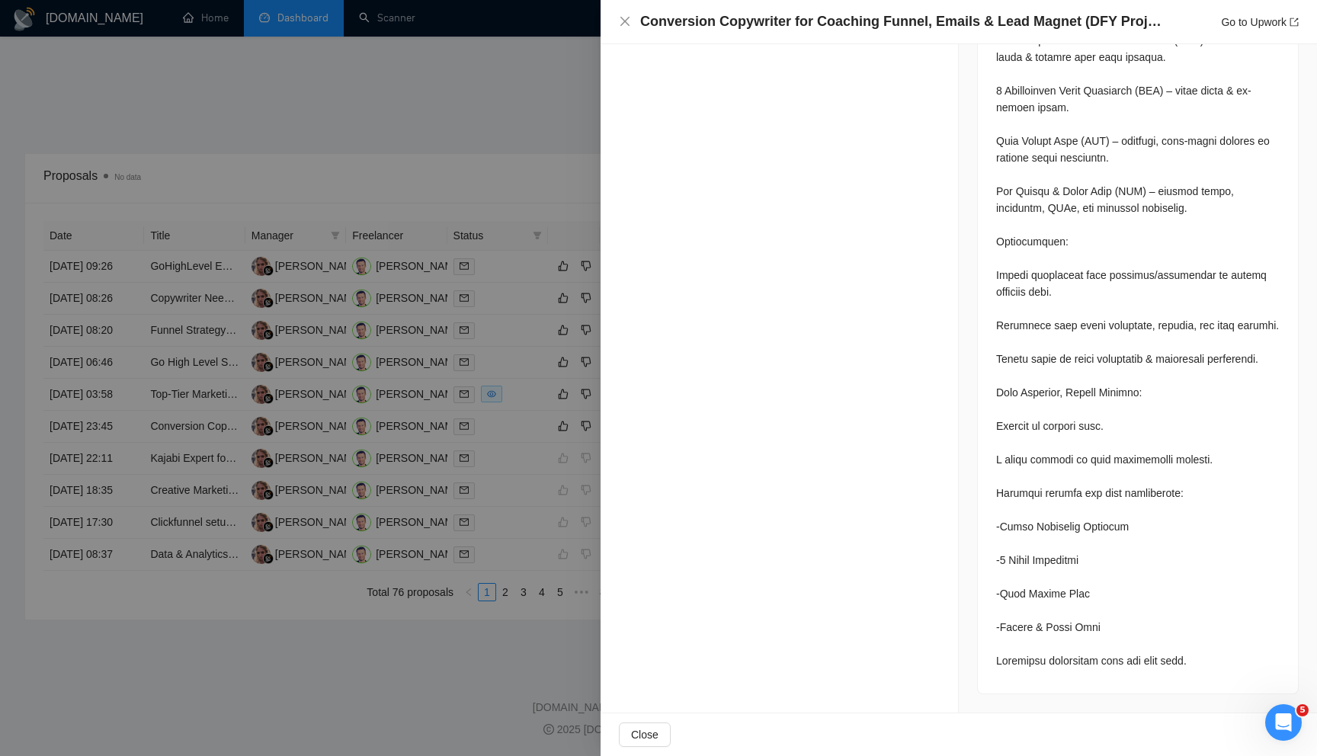
click at [521, 463] on div at bounding box center [658, 378] width 1317 height 756
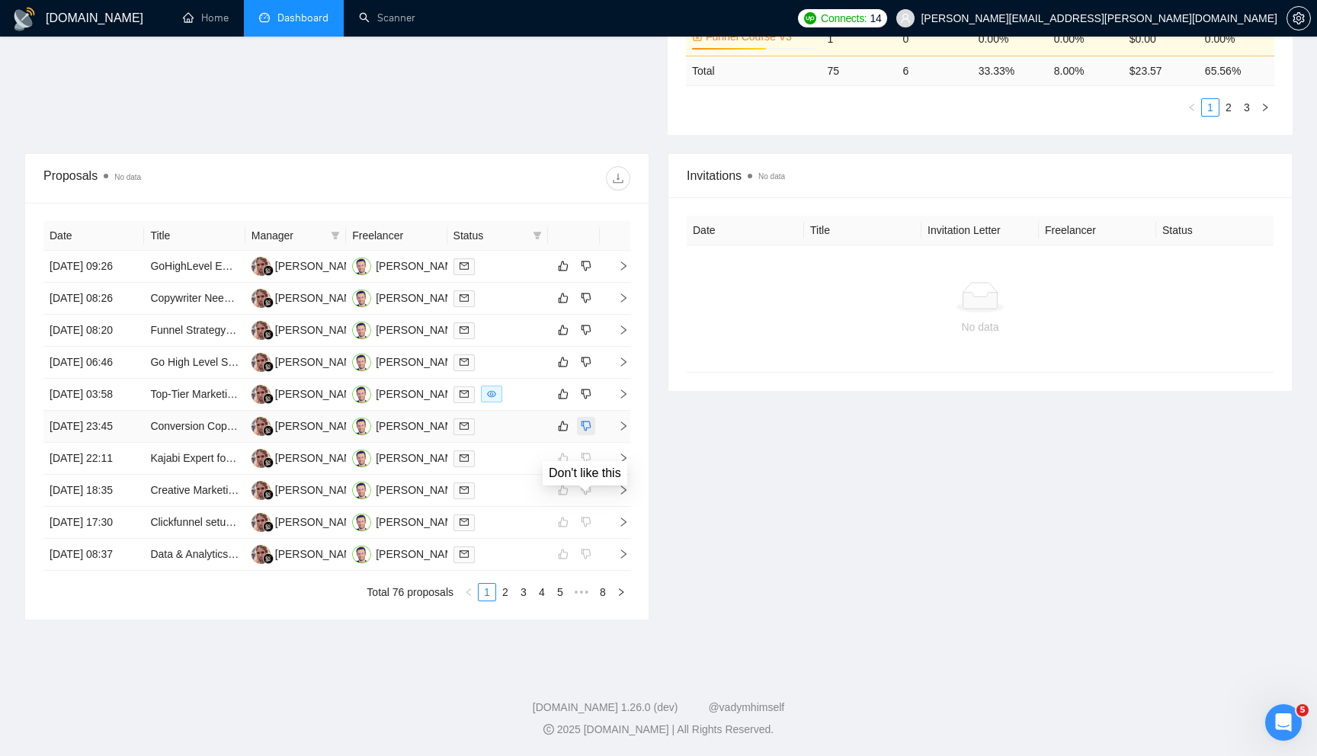
click at [587, 432] on icon "dislike" at bounding box center [586, 426] width 11 height 12
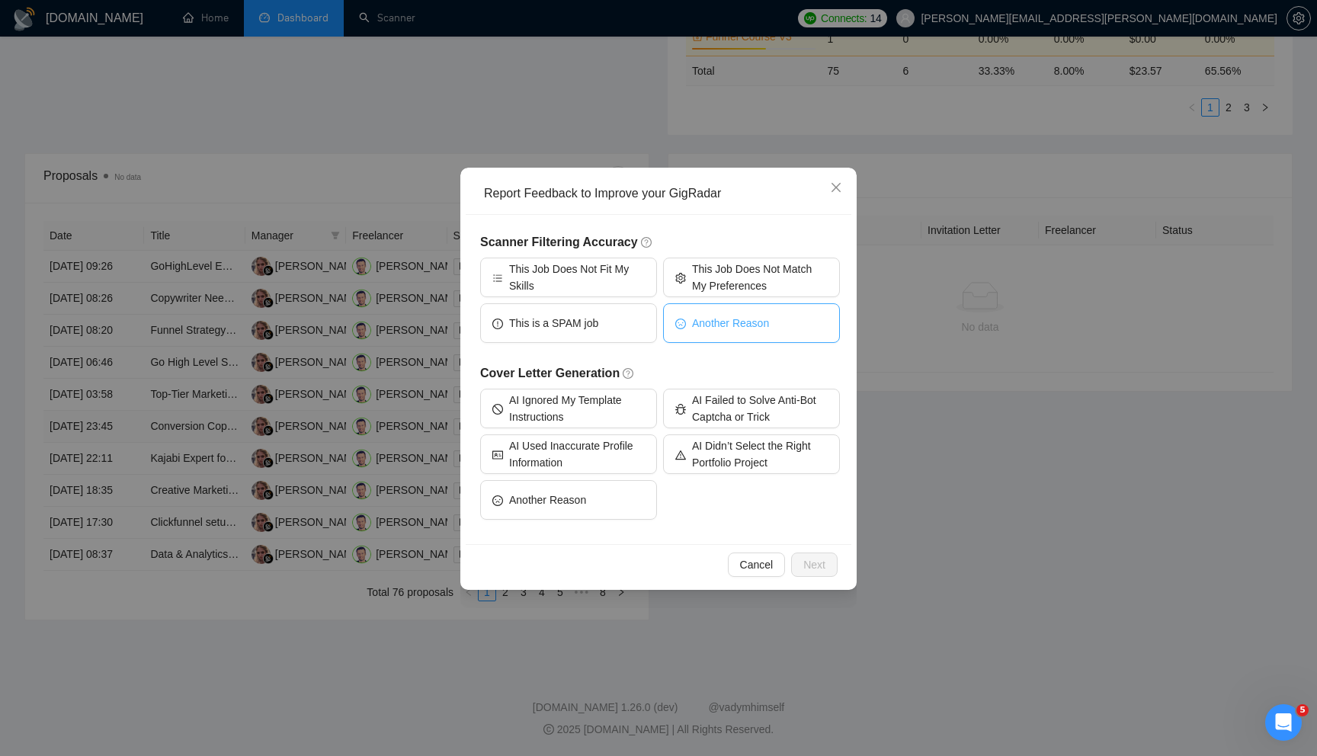
click at [716, 316] on span "Another Reason" at bounding box center [730, 323] width 77 height 17
click at [809, 567] on span "Next" at bounding box center [814, 564] width 22 height 17
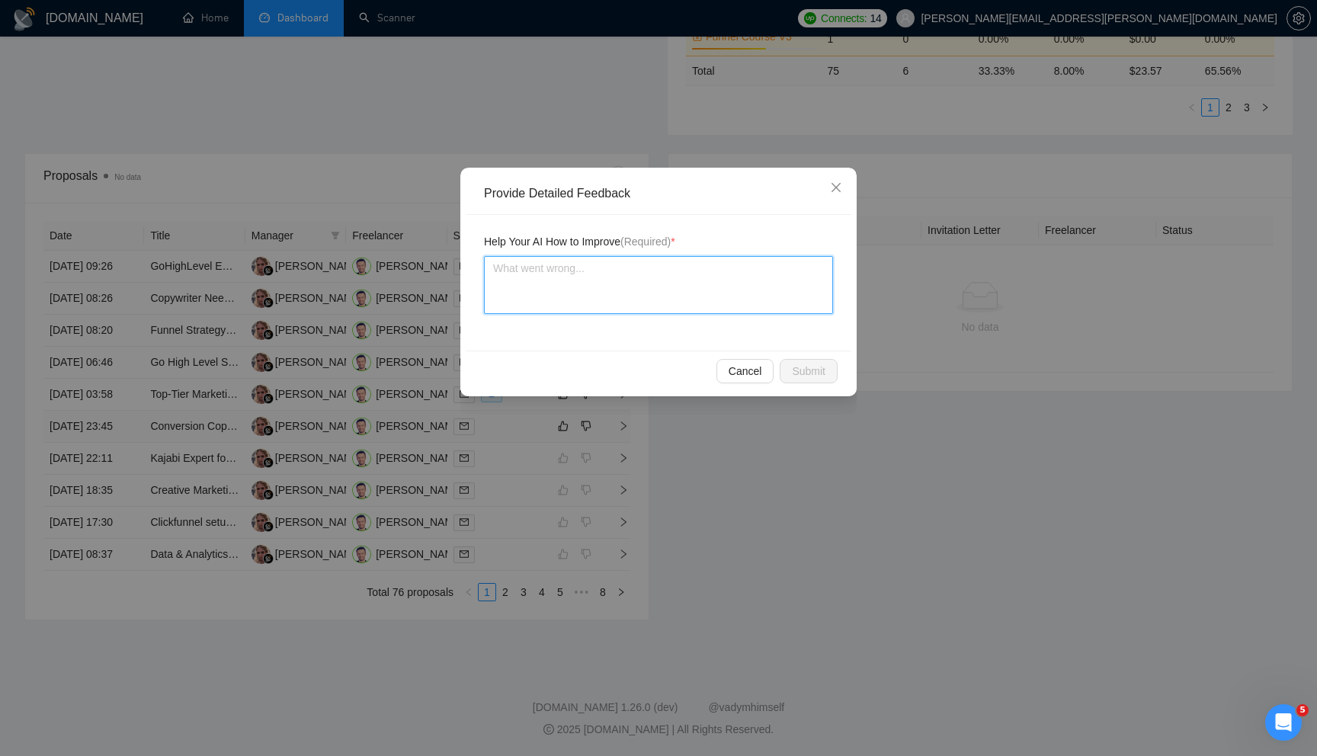
click at [601, 266] on textarea at bounding box center [658, 285] width 349 height 58
paste textarea "Separate pricing for each deliverable: -Email Nurturing Sequence -5 Email Campa…"
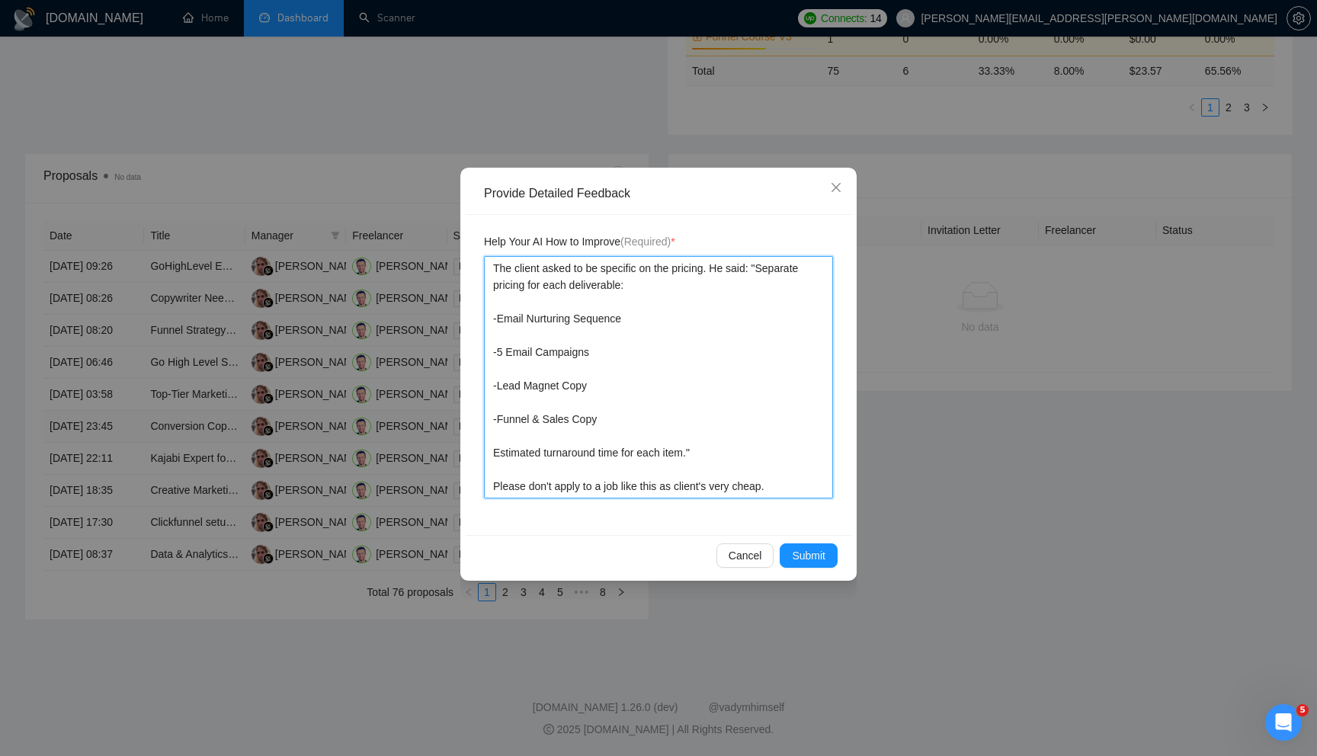
click at [786, 481] on textarea "The client asked to be specific on the pricing. He said: "Separate pricing for …" at bounding box center [658, 377] width 349 height 242
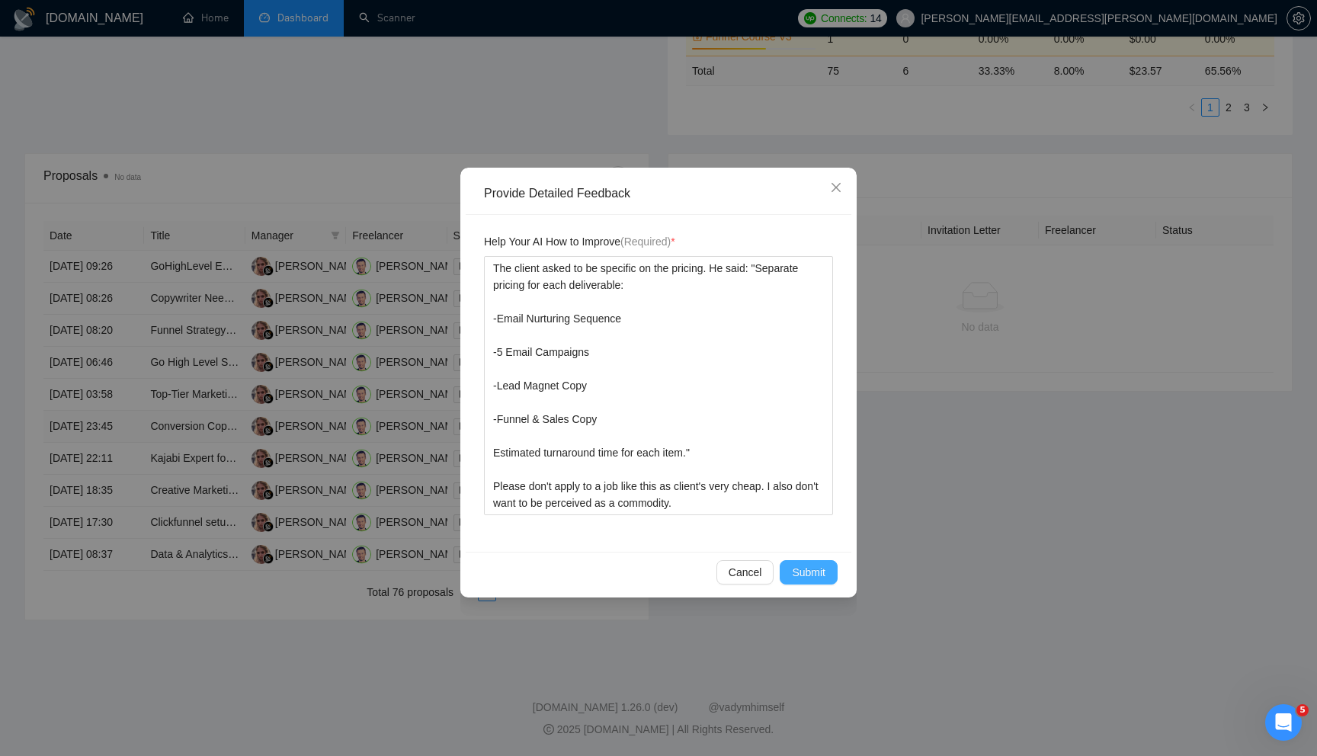
click at [816, 569] on span "Submit" at bounding box center [809, 572] width 34 height 17
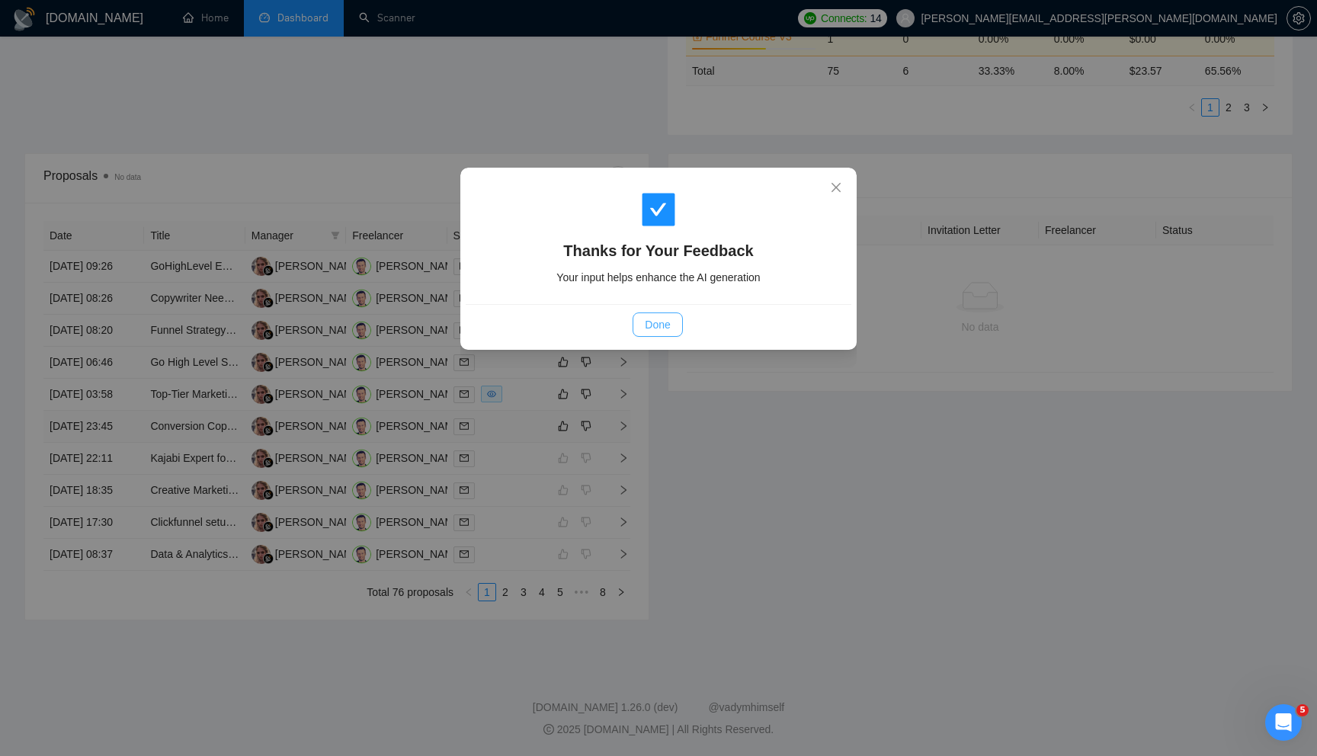
click at [665, 326] on span "Done" at bounding box center [657, 324] width 25 height 17
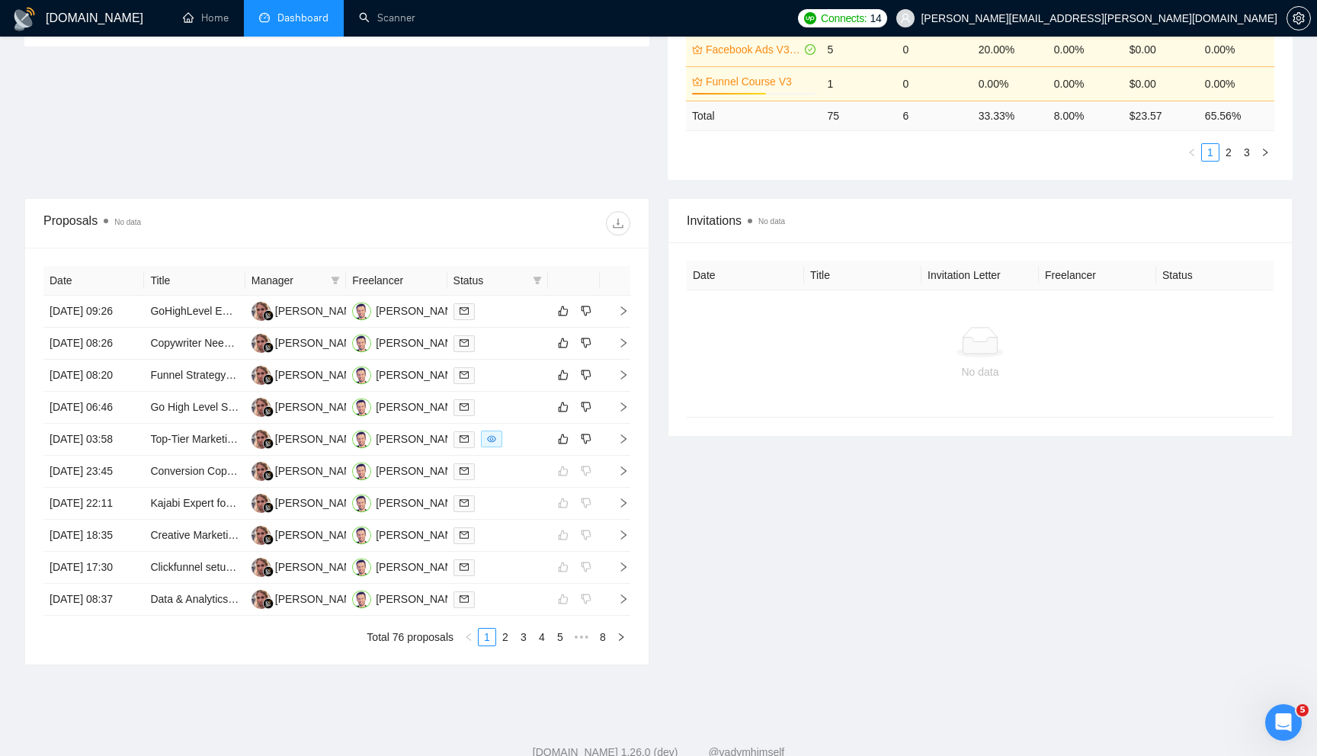
scroll to position [426, 0]
click at [627, 415] on icon "right" at bounding box center [623, 410] width 11 height 11
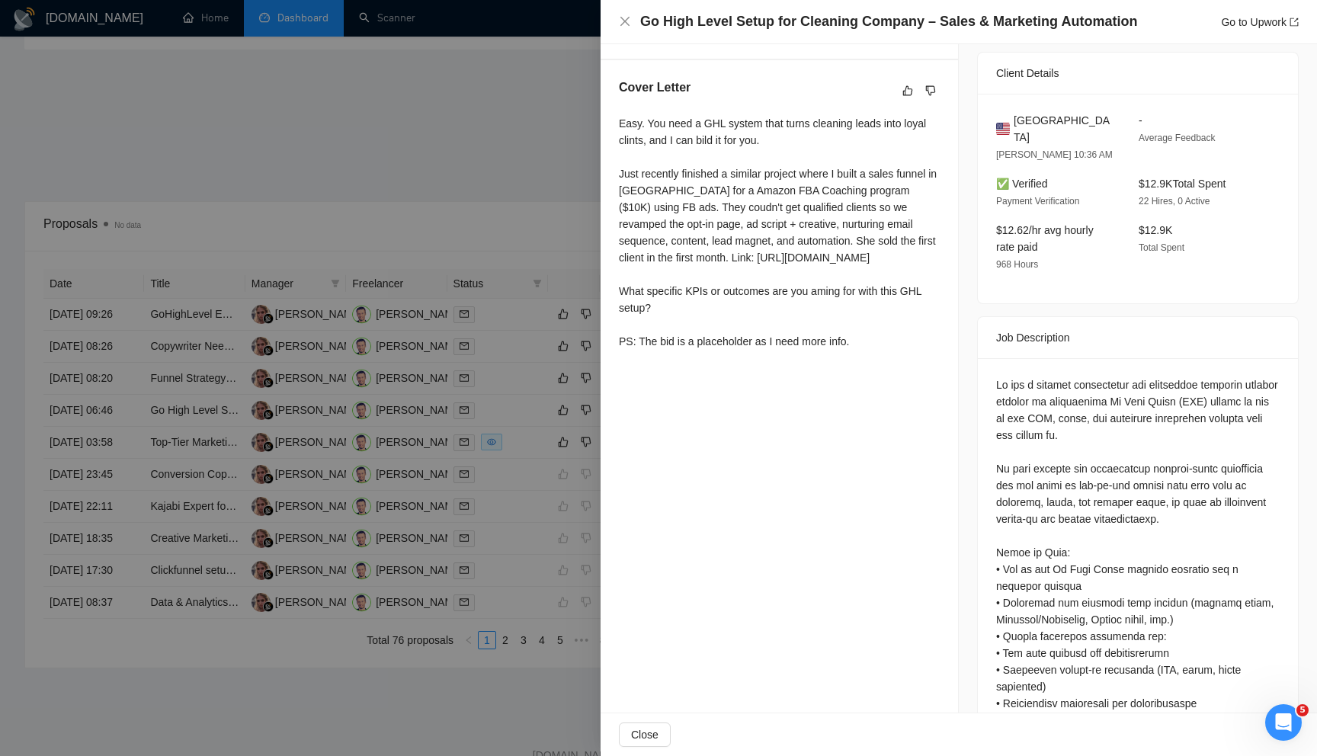
scroll to position [371, 0]
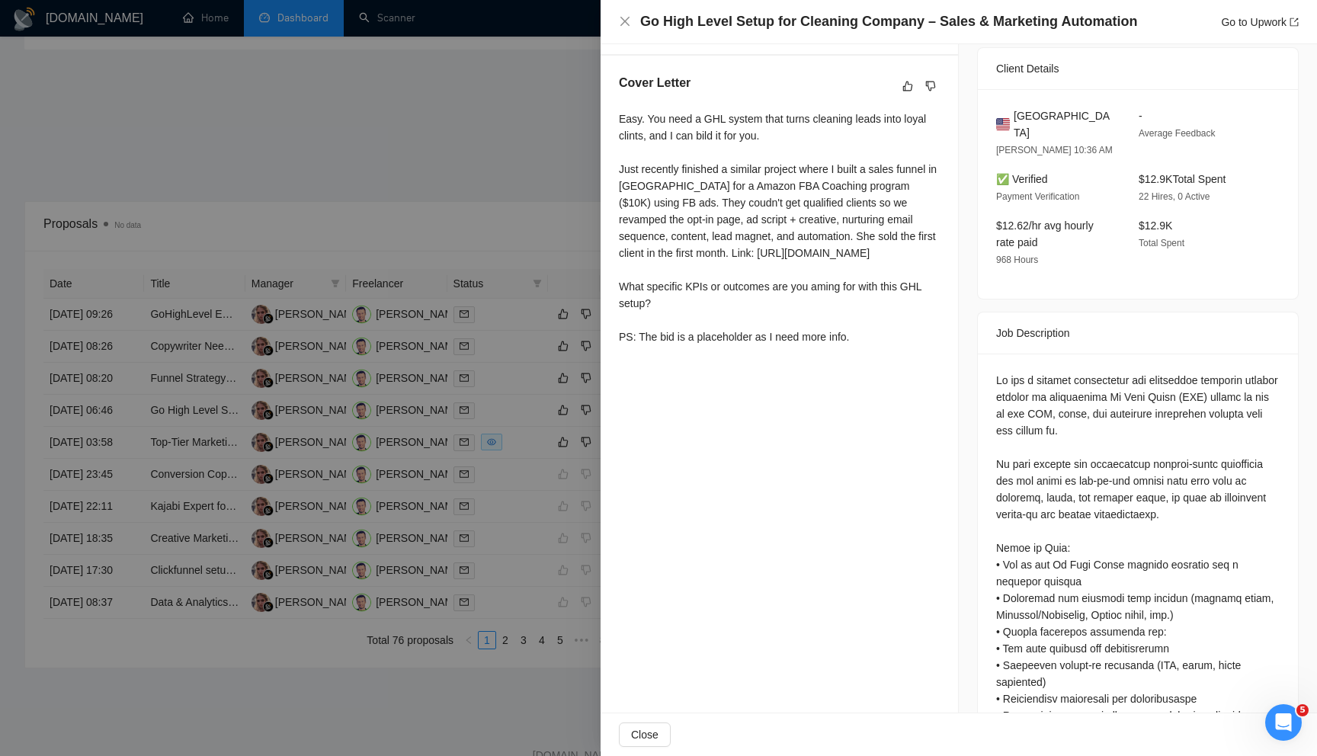
click at [450, 193] on div at bounding box center [658, 378] width 1317 height 756
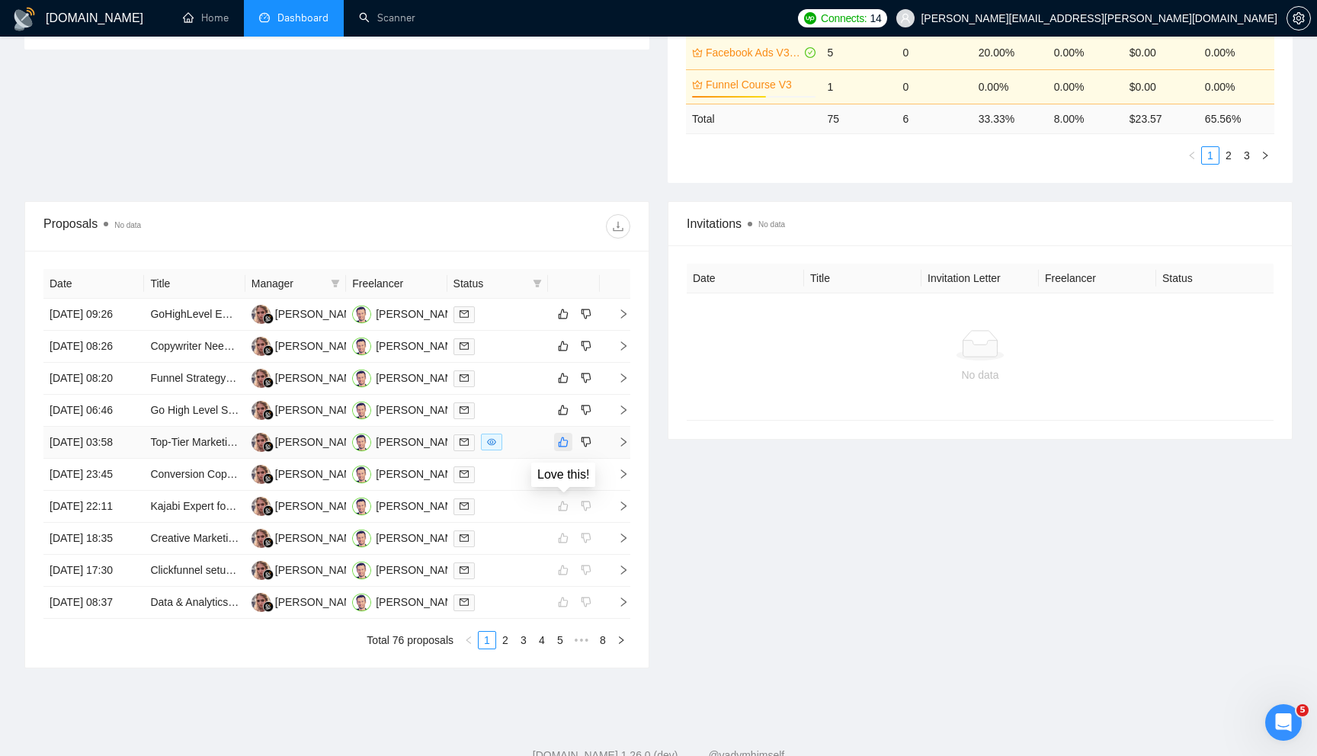
click at [561, 448] on icon "like" at bounding box center [563, 442] width 11 height 12
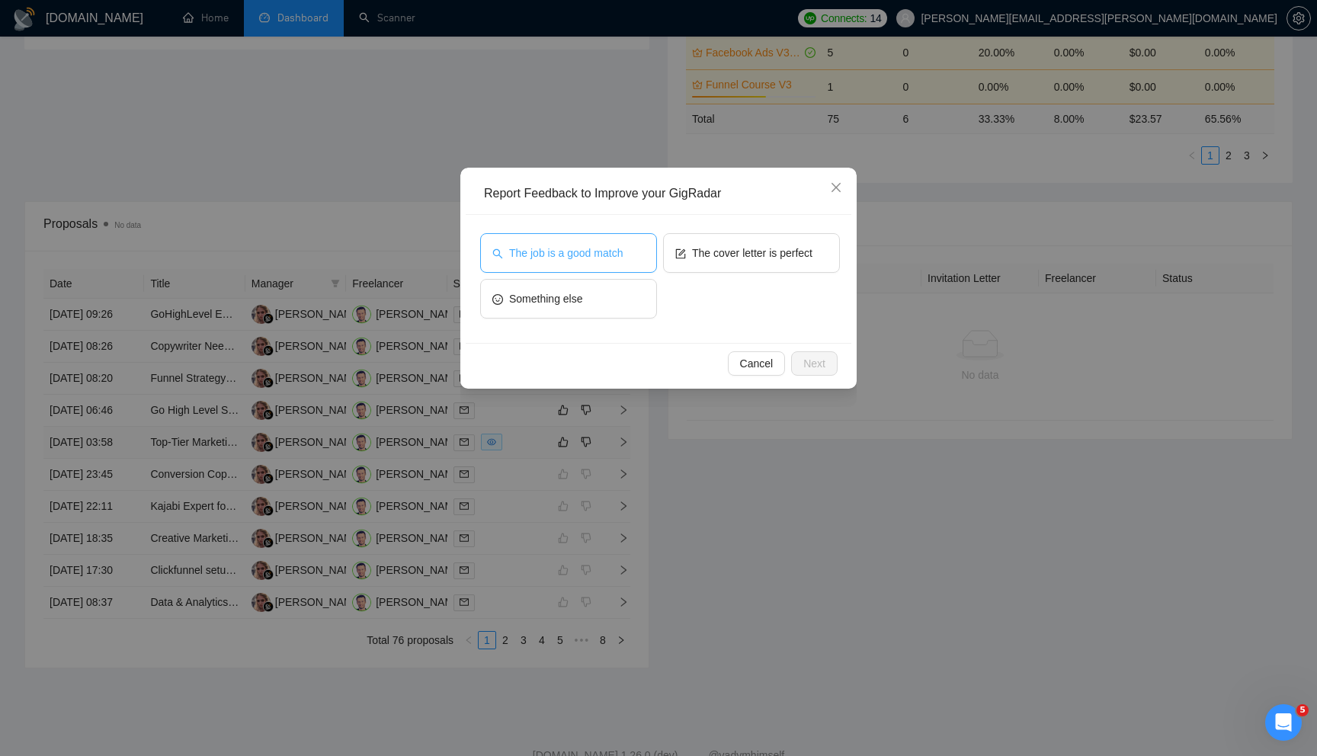
click at [610, 238] on button "The job is a good match" at bounding box center [568, 253] width 177 height 40
click at [818, 365] on span "Next" at bounding box center [814, 363] width 22 height 17
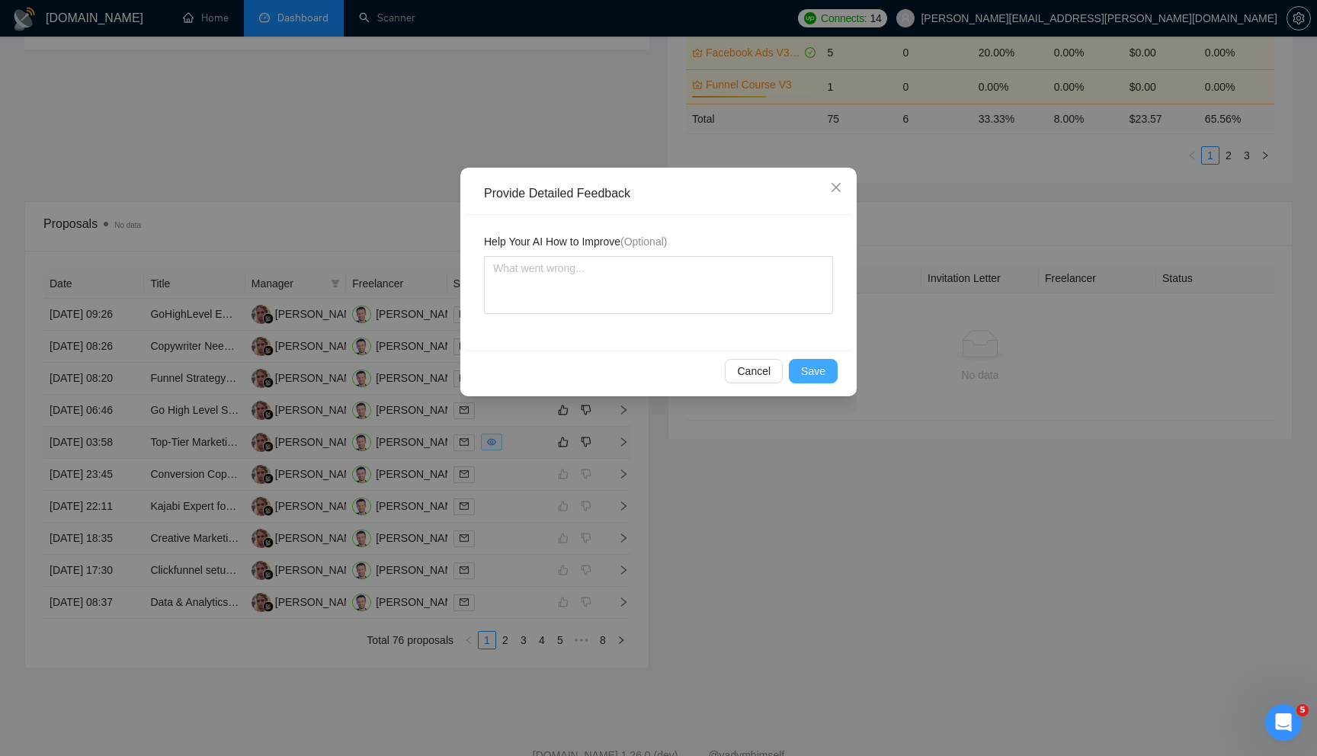
click at [808, 373] on span "Save" at bounding box center [813, 371] width 24 height 17
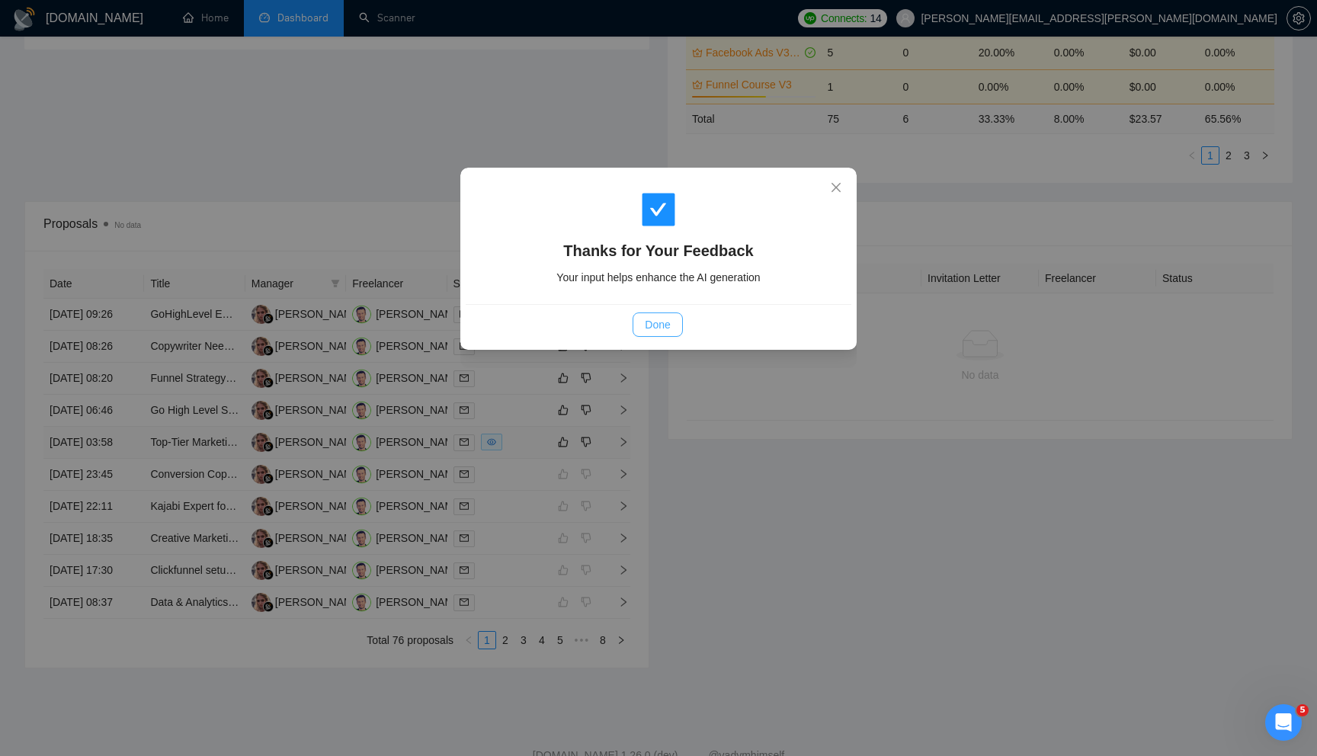
click at [665, 325] on span "Done" at bounding box center [657, 324] width 25 height 17
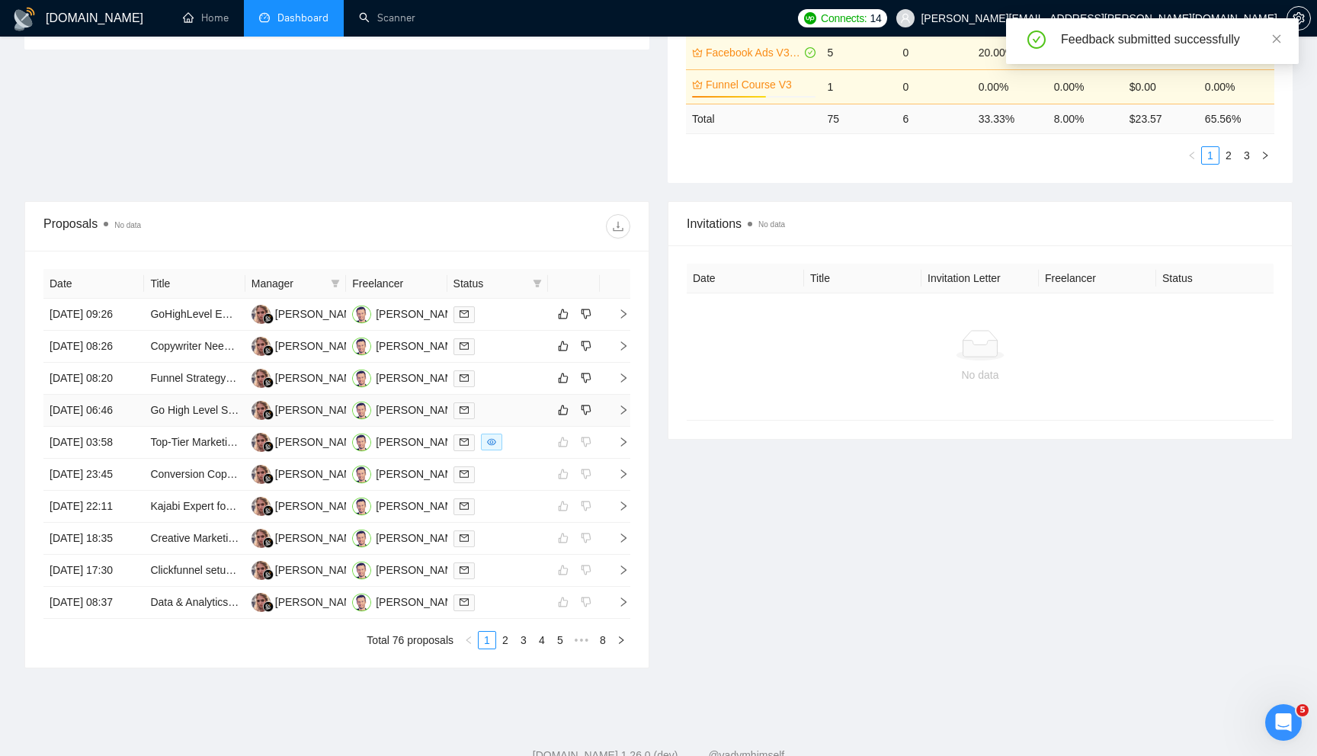
click at [624, 415] on icon "right" at bounding box center [623, 410] width 11 height 11
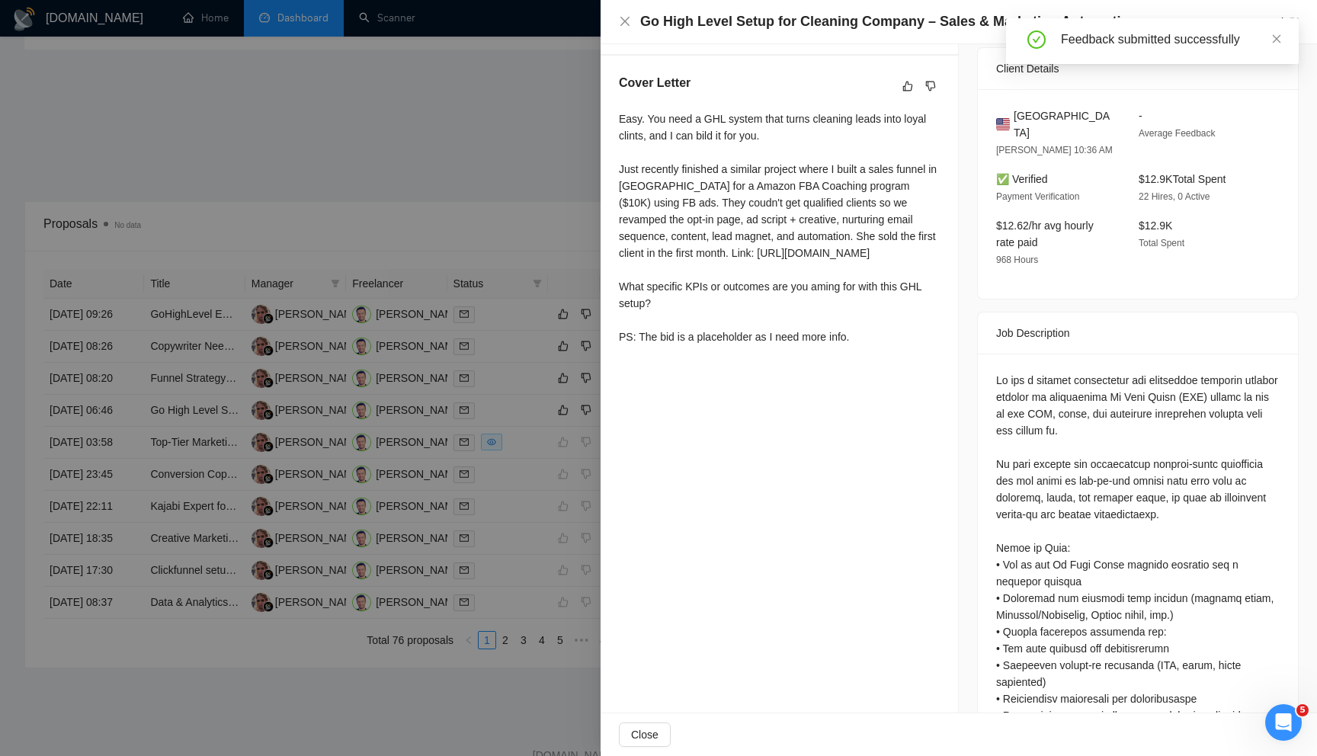
click at [527, 219] on div at bounding box center [658, 378] width 1317 height 756
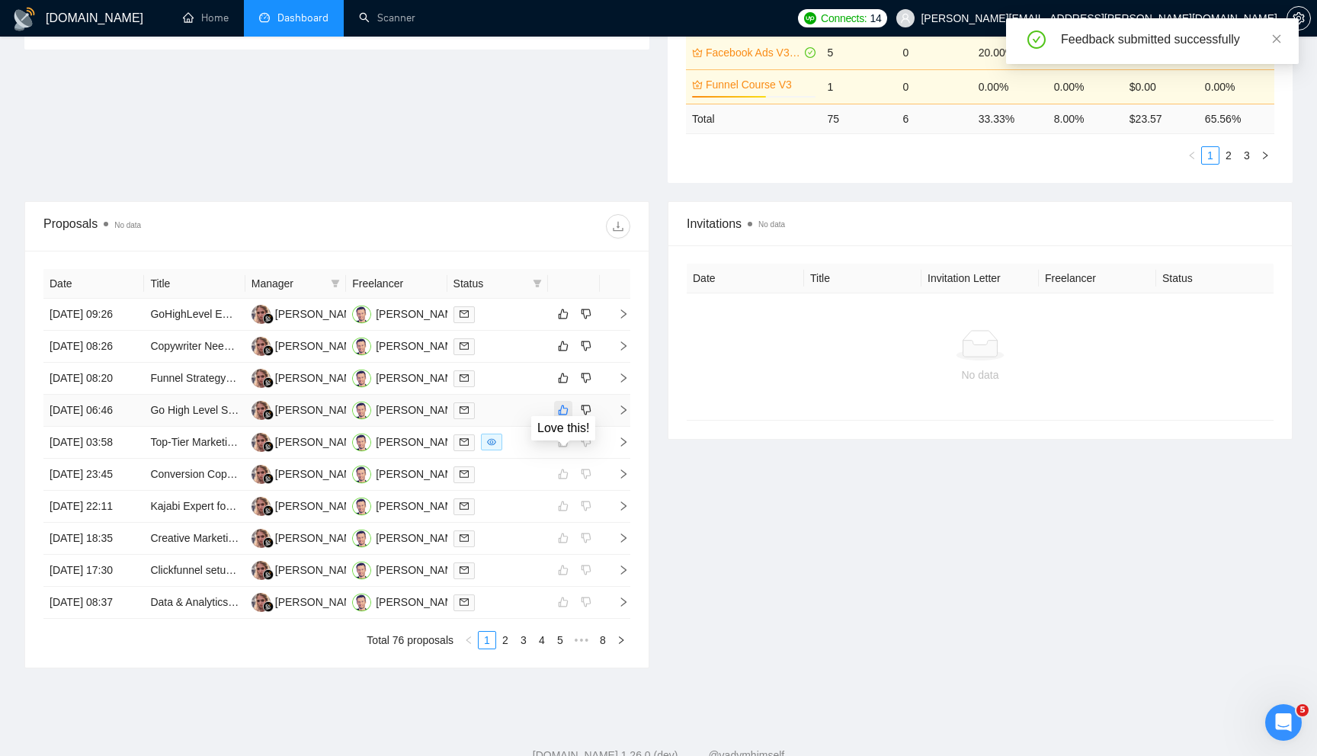
click at [568, 416] on icon "like" at bounding box center [563, 410] width 11 height 12
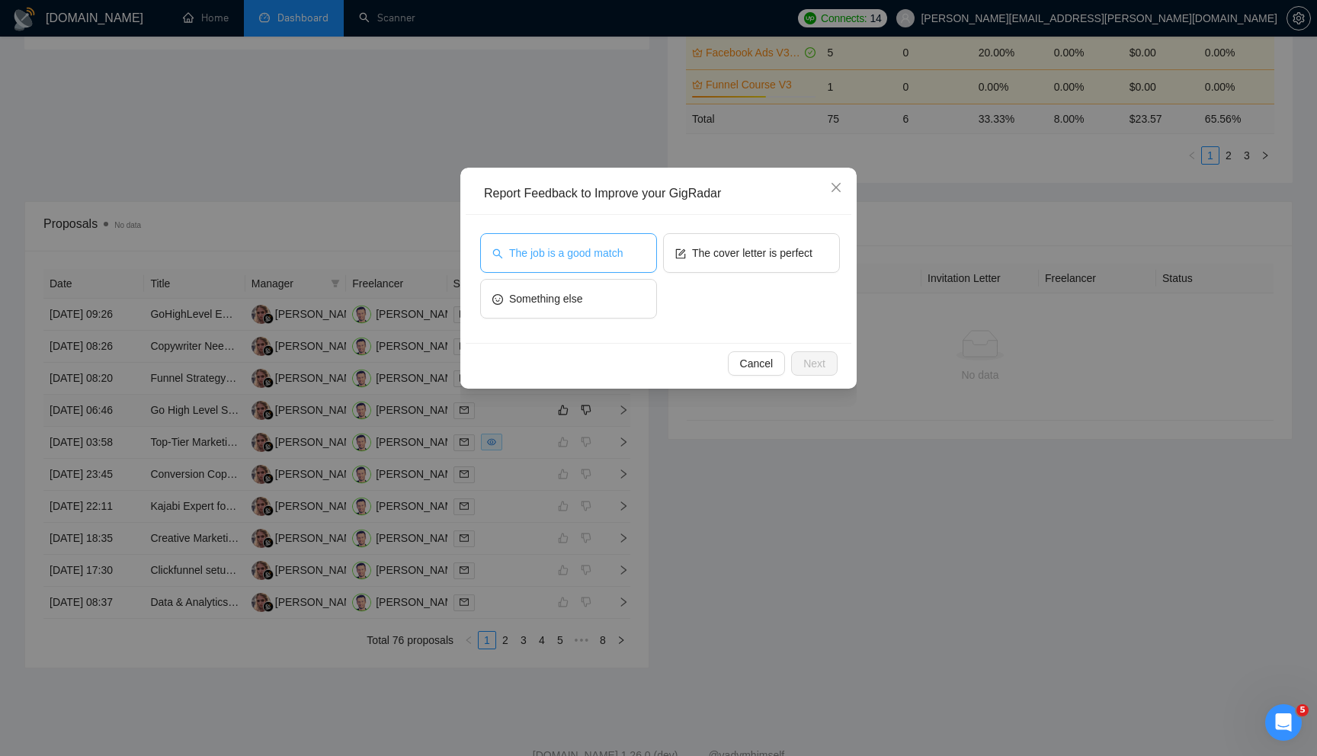
click at [611, 252] on span "The job is a good match" at bounding box center [566, 253] width 114 height 17
click at [814, 362] on span "Next" at bounding box center [814, 363] width 22 height 17
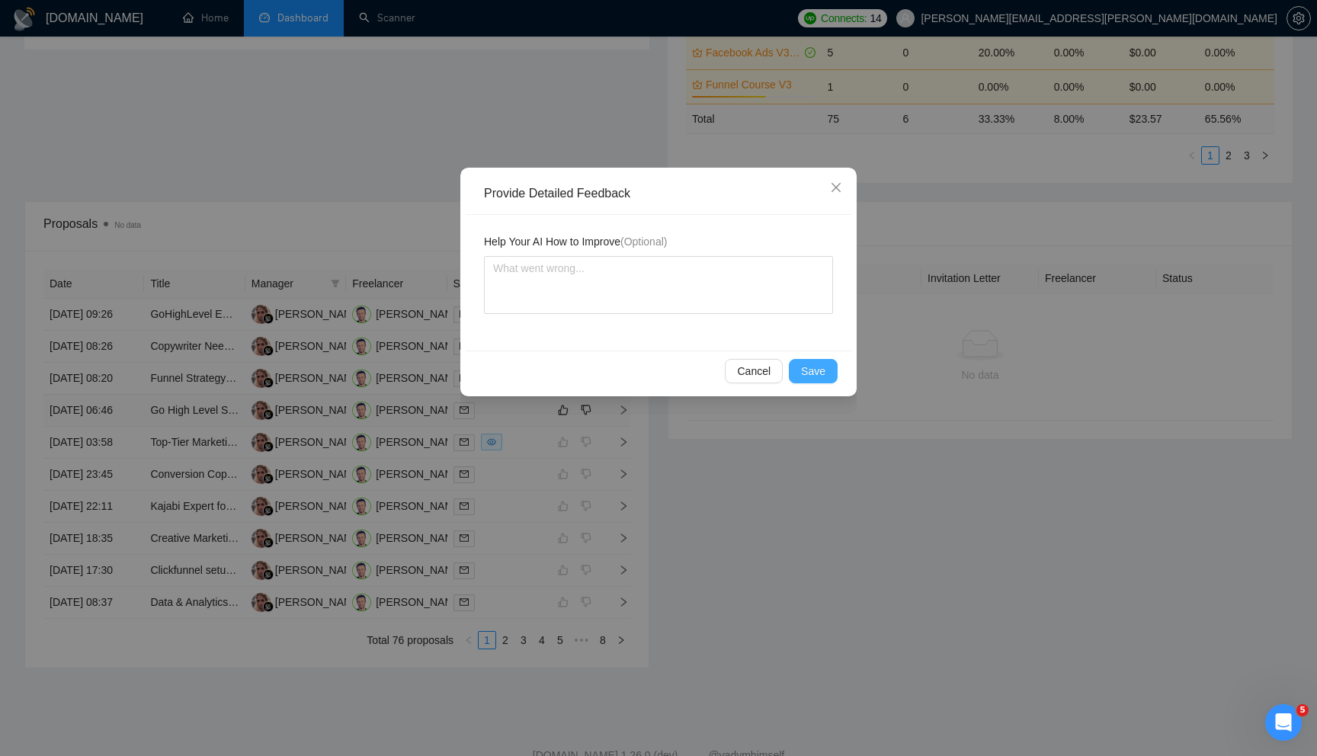
click at [814, 363] on span "Save" at bounding box center [813, 371] width 24 height 17
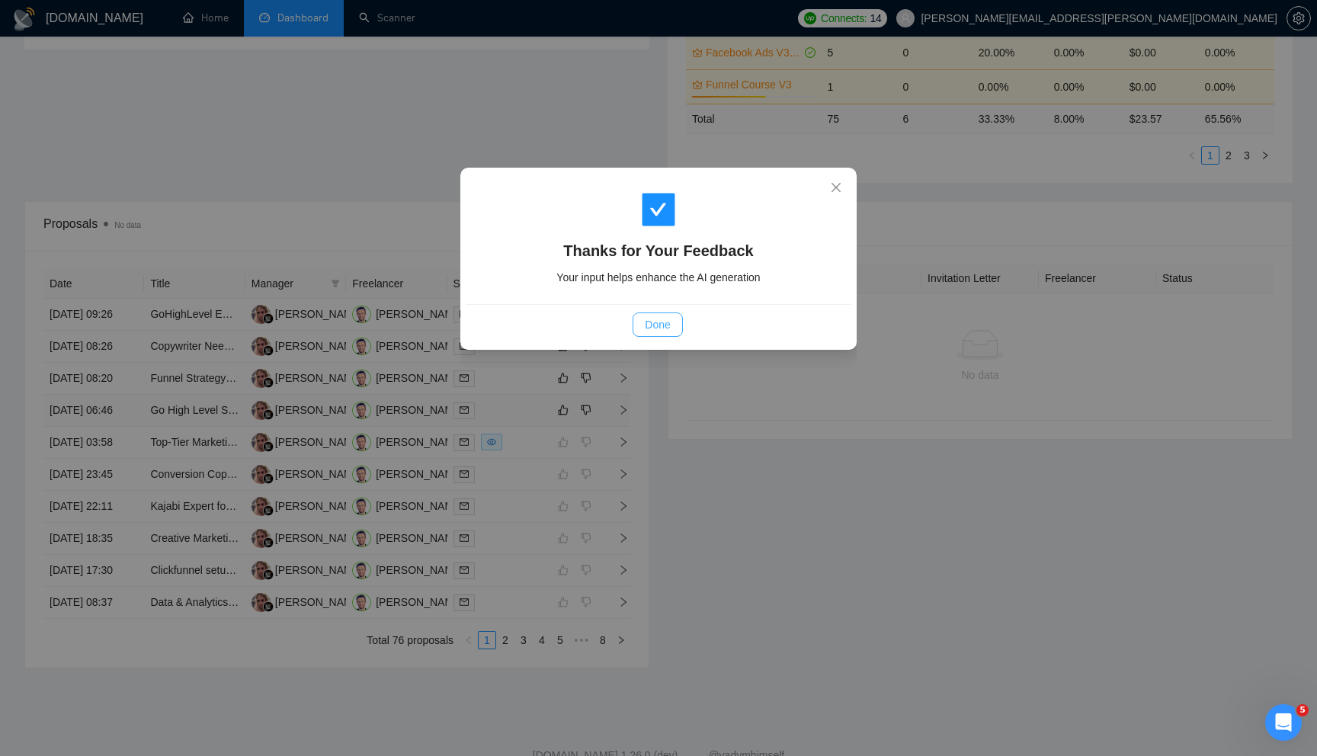
click at [655, 319] on span "Done" at bounding box center [657, 324] width 25 height 17
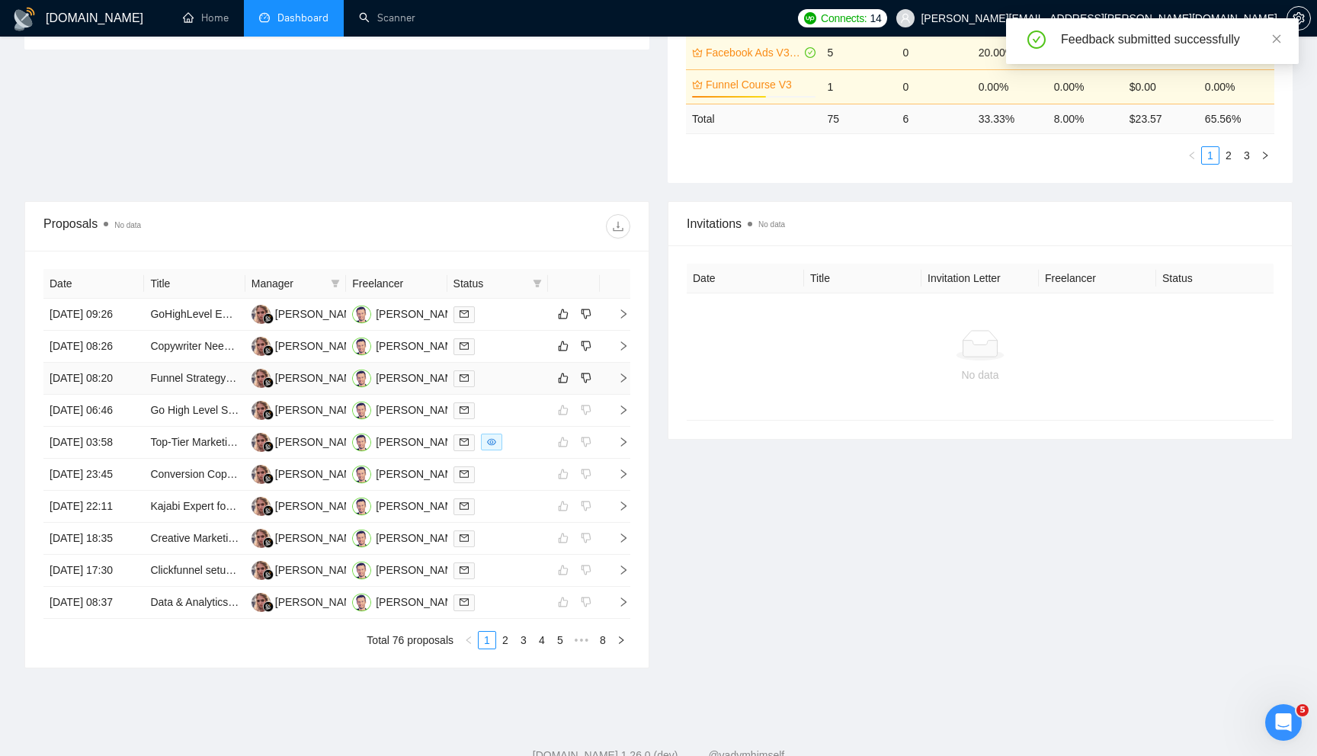
click at [620, 395] on td at bounding box center [615, 379] width 30 height 32
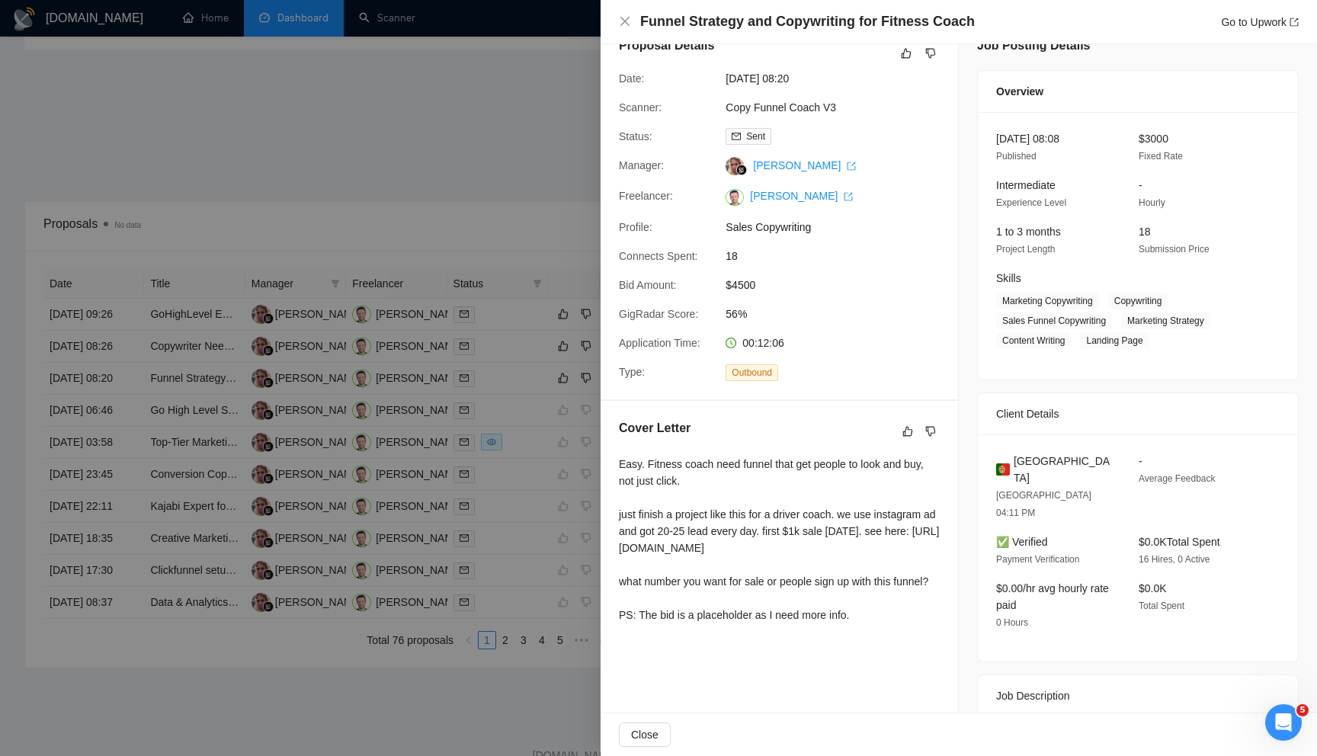
scroll to position [0, 0]
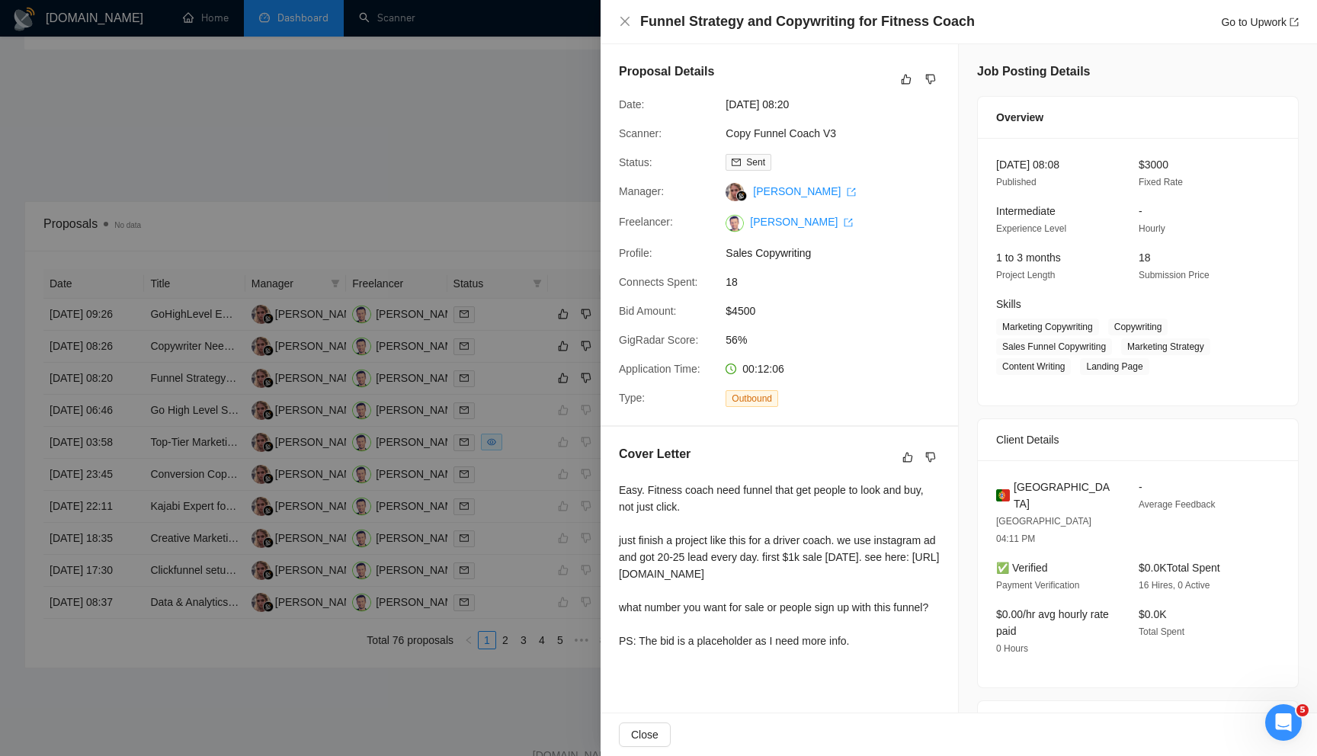
click at [451, 454] on div at bounding box center [658, 378] width 1317 height 756
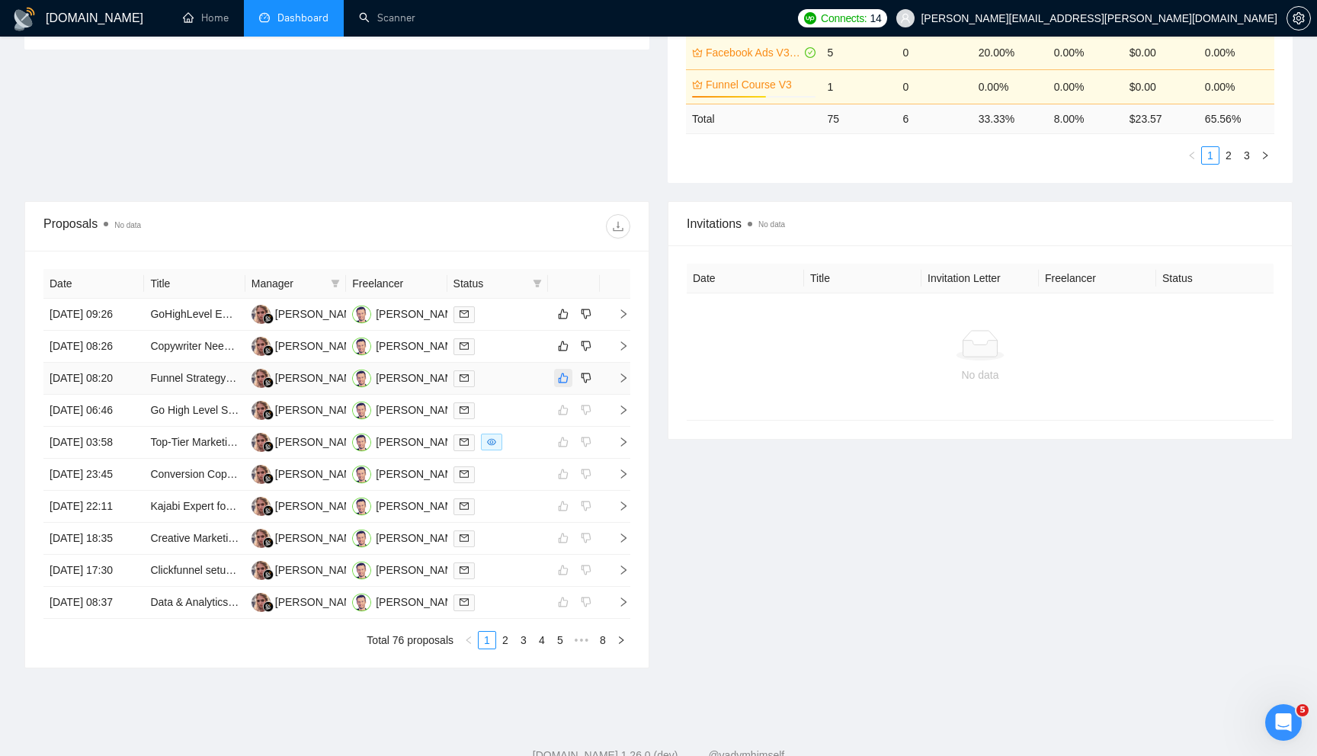
click at [564, 384] on icon "like" at bounding box center [563, 378] width 11 height 12
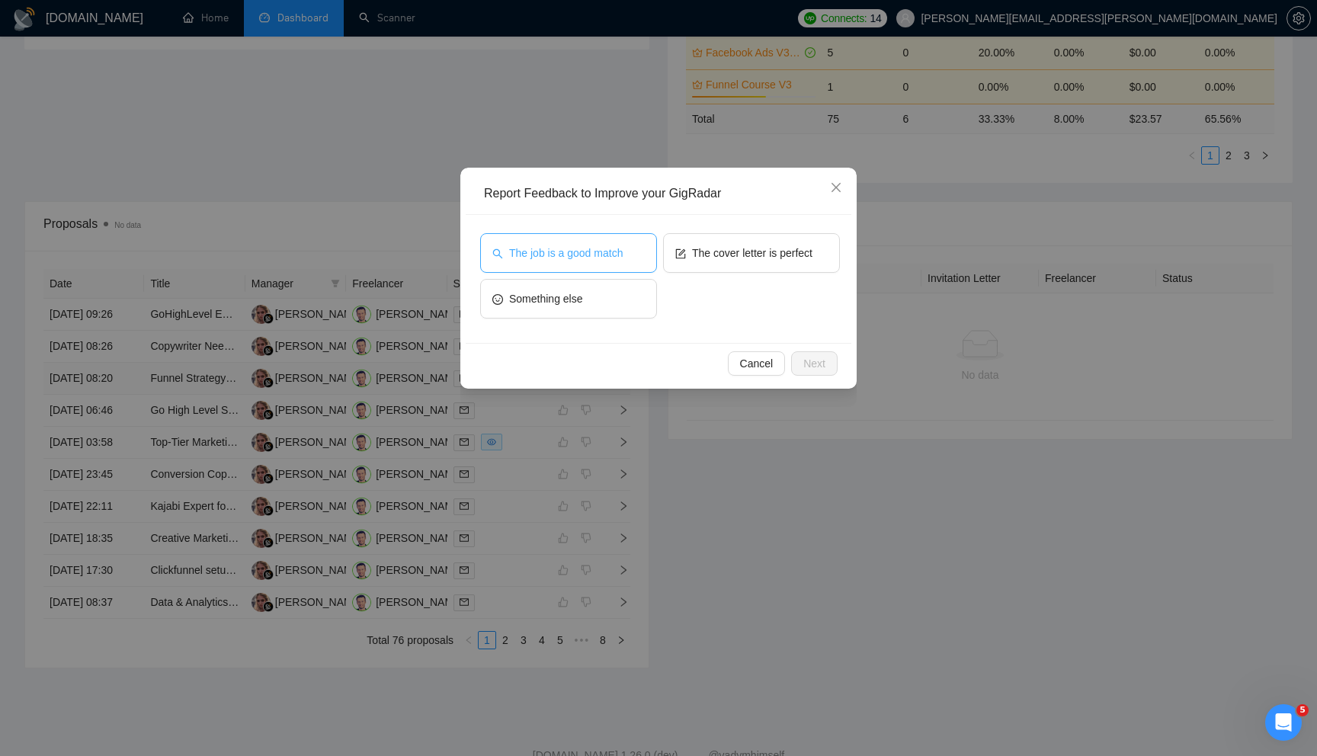
click at [611, 265] on button "The job is a good match" at bounding box center [568, 253] width 177 height 40
click at [807, 371] on span "Next" at bounding box center [814, 363] width 22 height 17
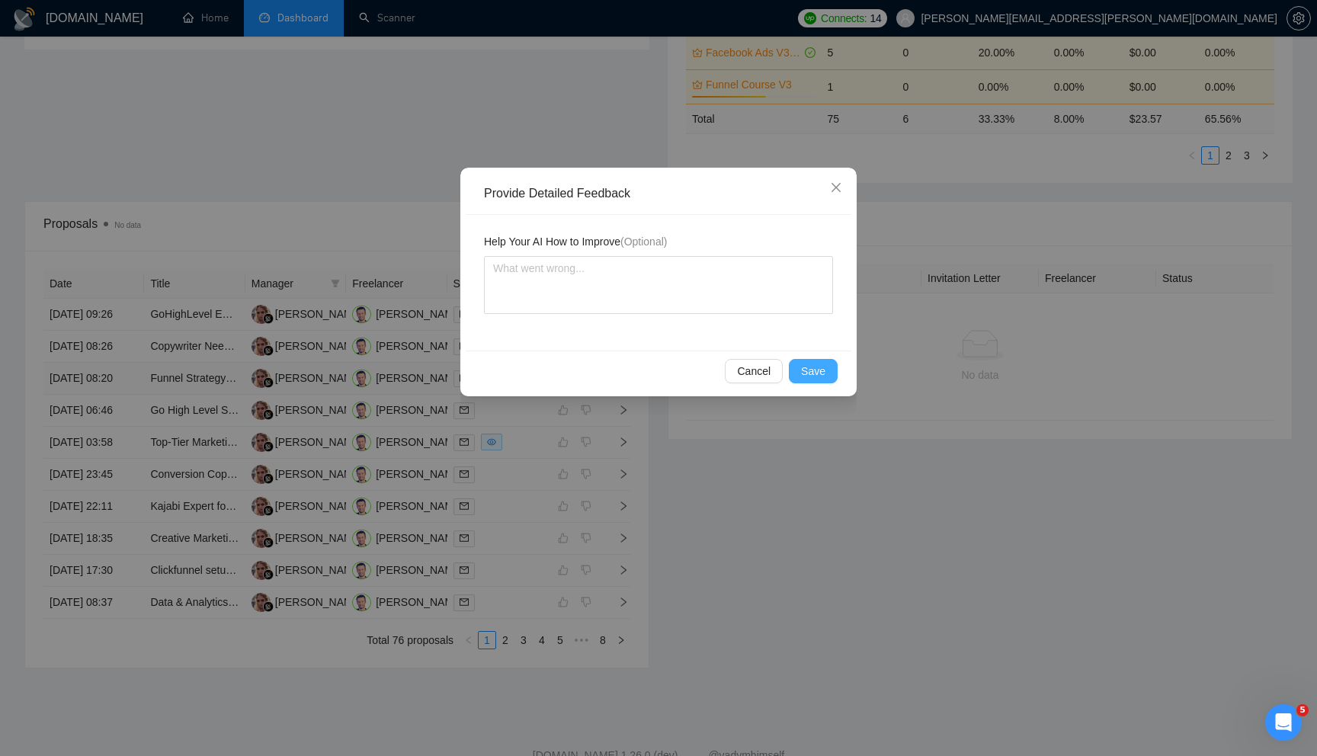
click at [812, 370] on span "Save" at bounding box center [813, 371] width 24 height 17
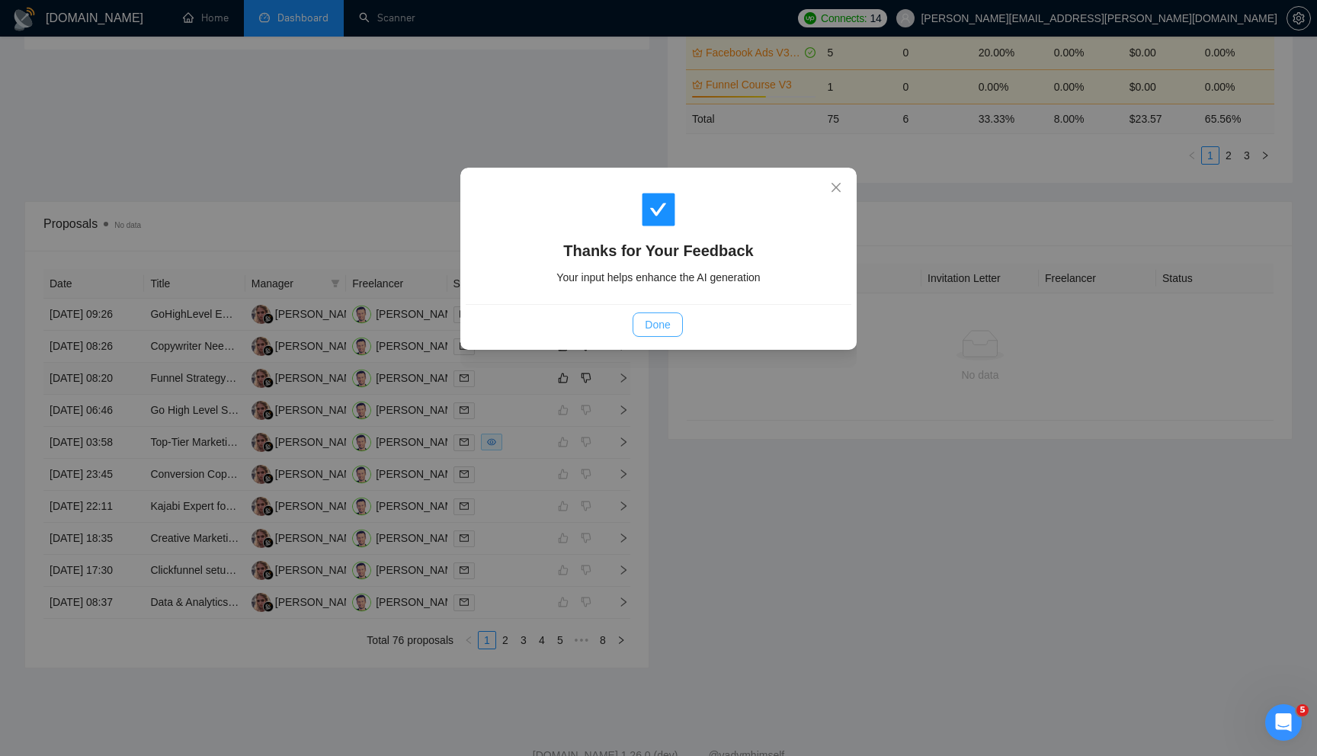
click at [667, 319] on span "Done" at bounding box center [657, 324] width 25 height 17
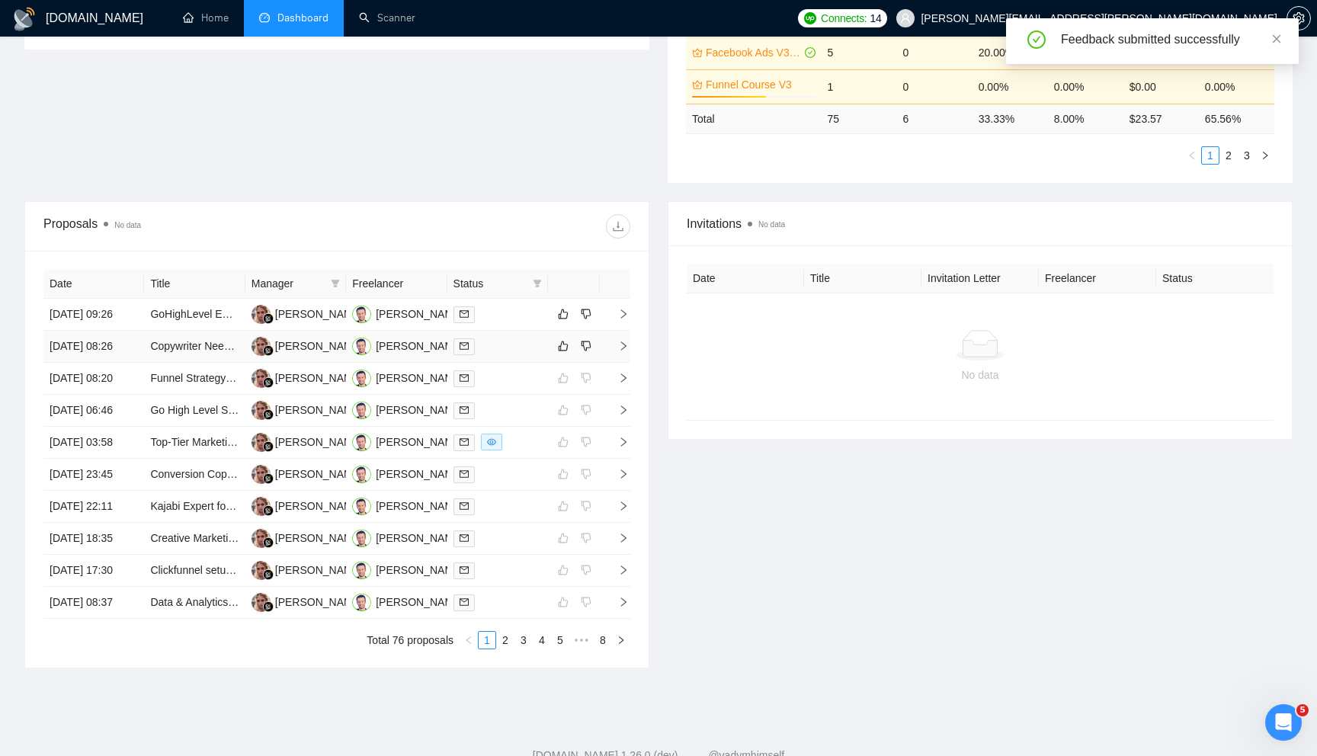
click at [627, 351] on icon "right" at bounding box center [623, 346] width 11 height 11
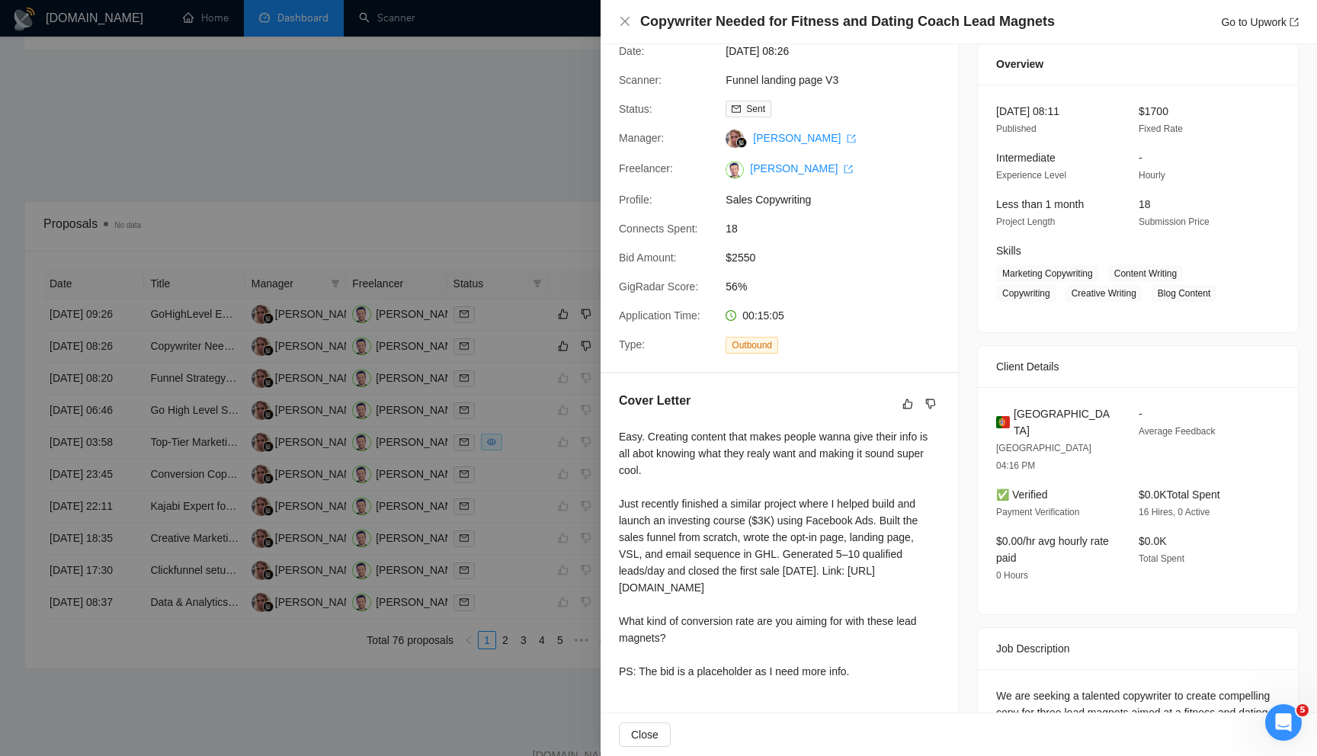
scroll to position [52, 0]
click at [509, 171] on div at bounding box center [658, 378] width 1317 height 756
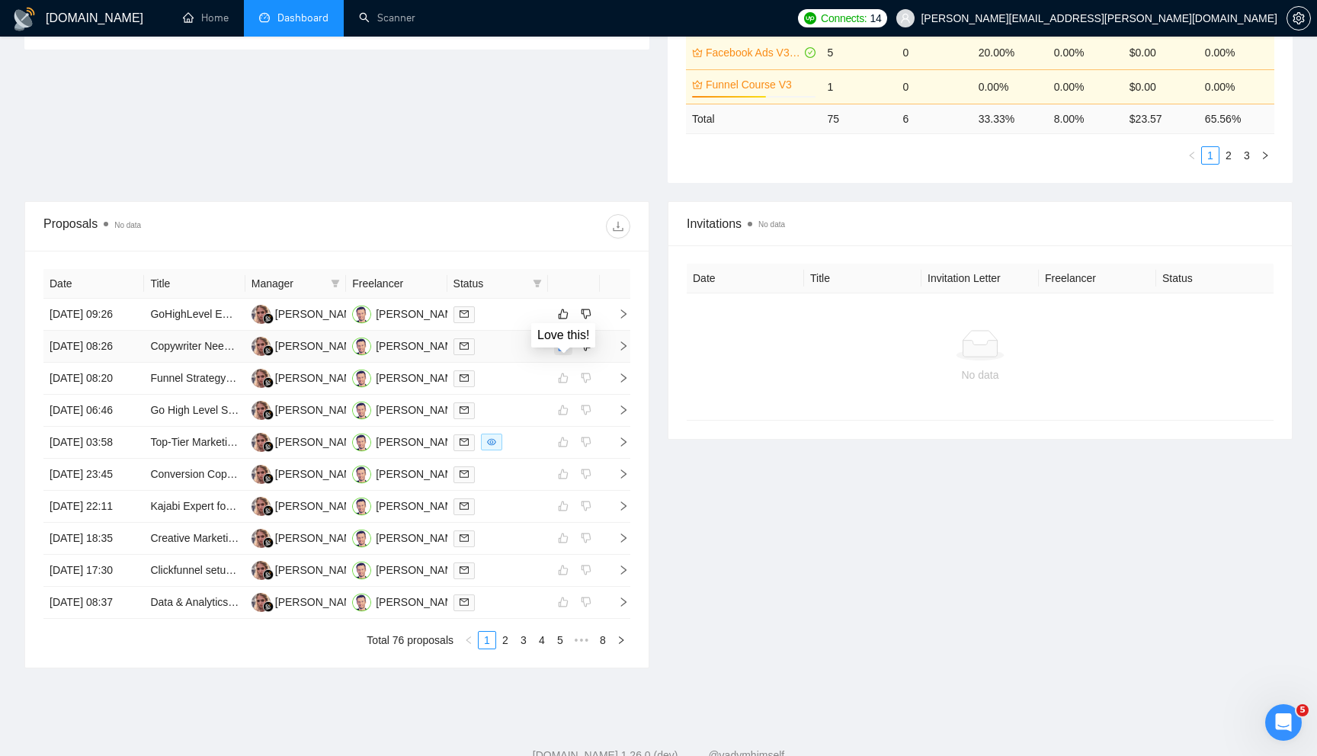
click at [563, 352] on icon "like" at bounding box center [563, 346] width 11 height 12
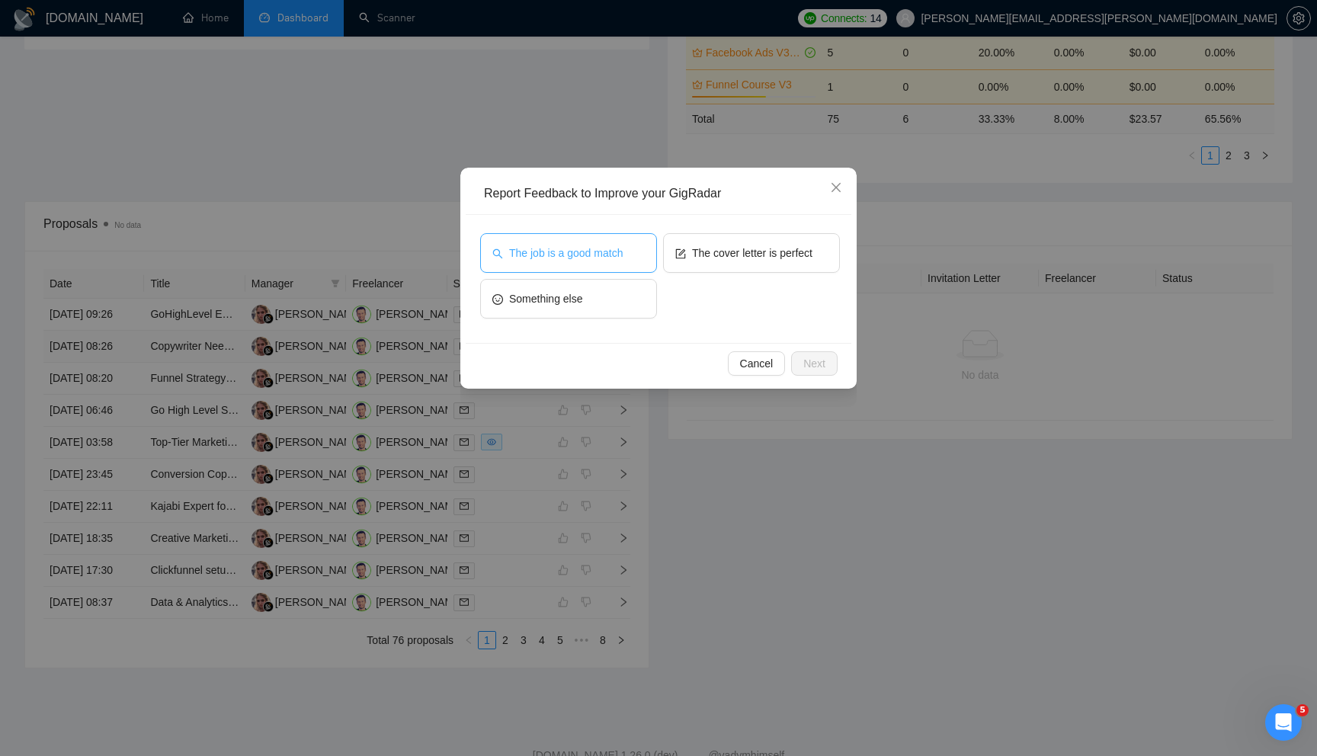
click at [636, 256] on button "The job is a good match" at bounding box center [568, 253] width 177 height 40
click at [819, 366] on span "Next" at bounding box center [814, 363] width 22 height 17
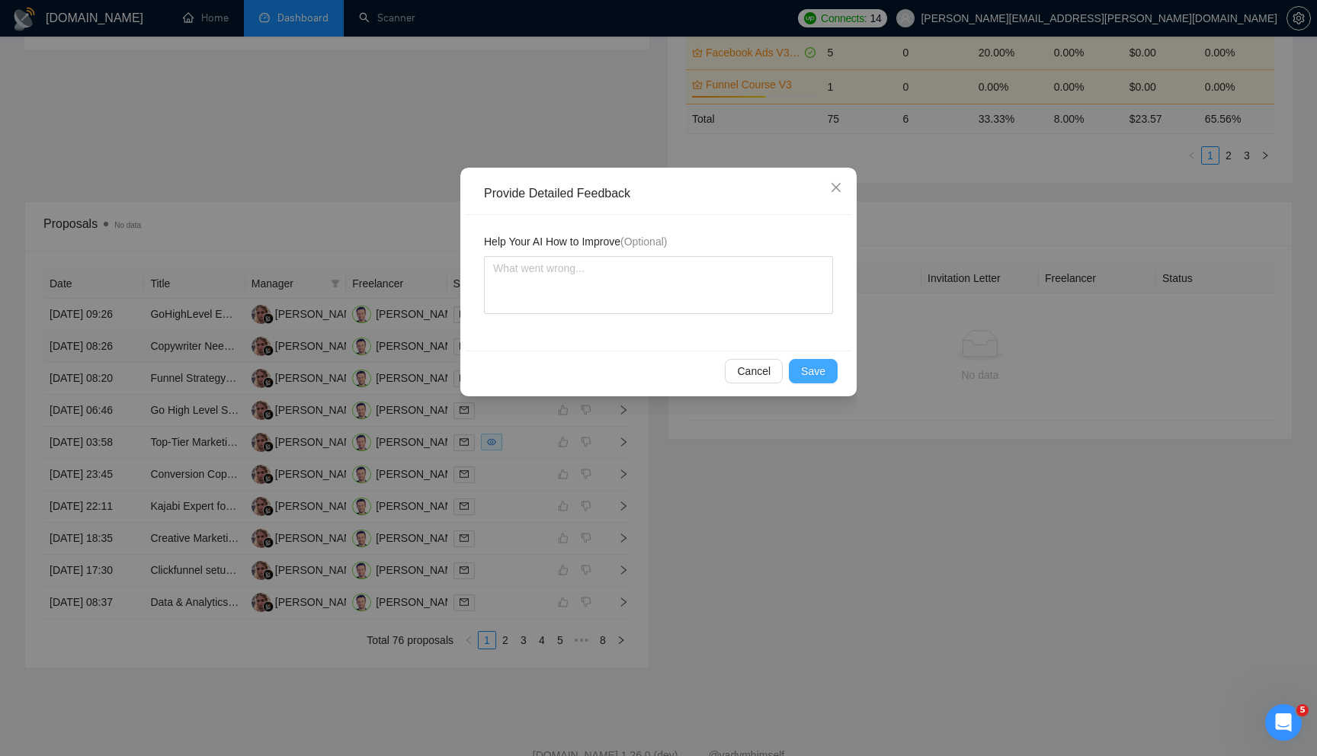
click at [816, 366] on span "Save" at bounding box center [813, 371] width 24 height 17
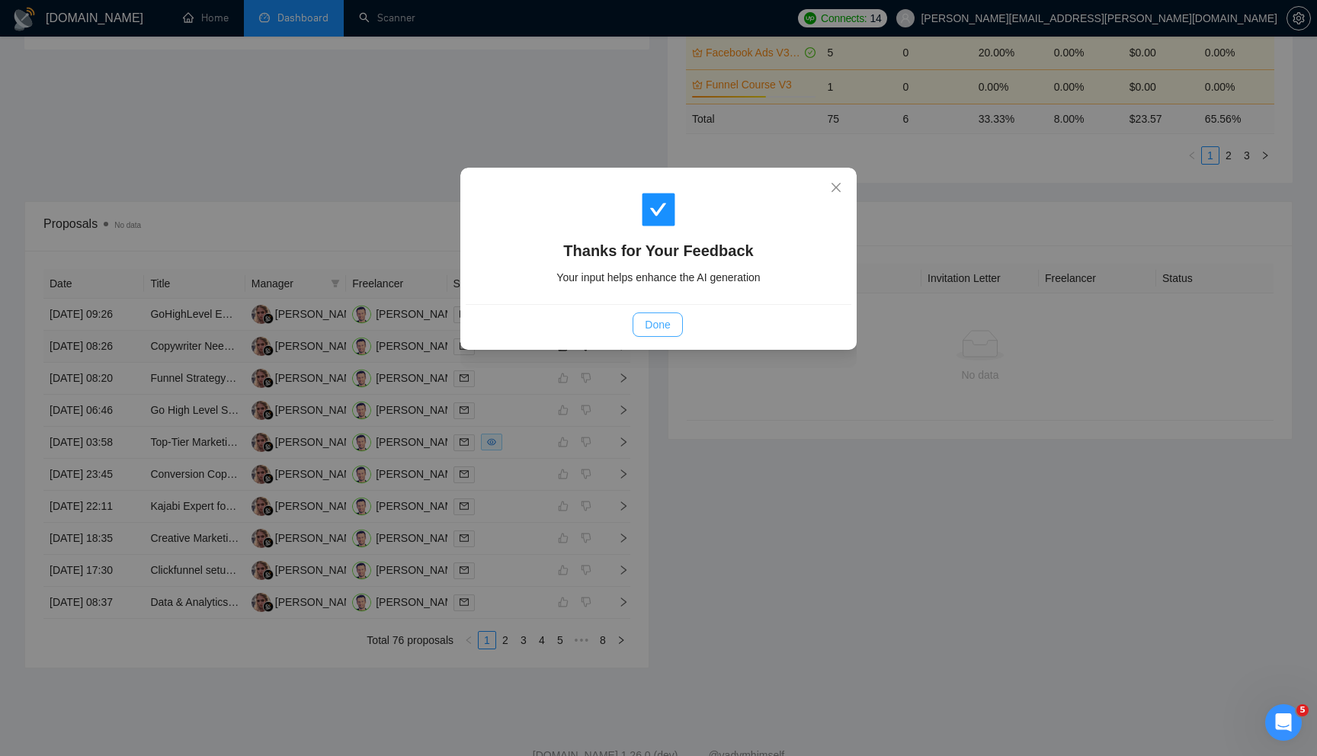
click at [672, 317] on button "Done" at bounding box center [658, 324] width 50 height 24
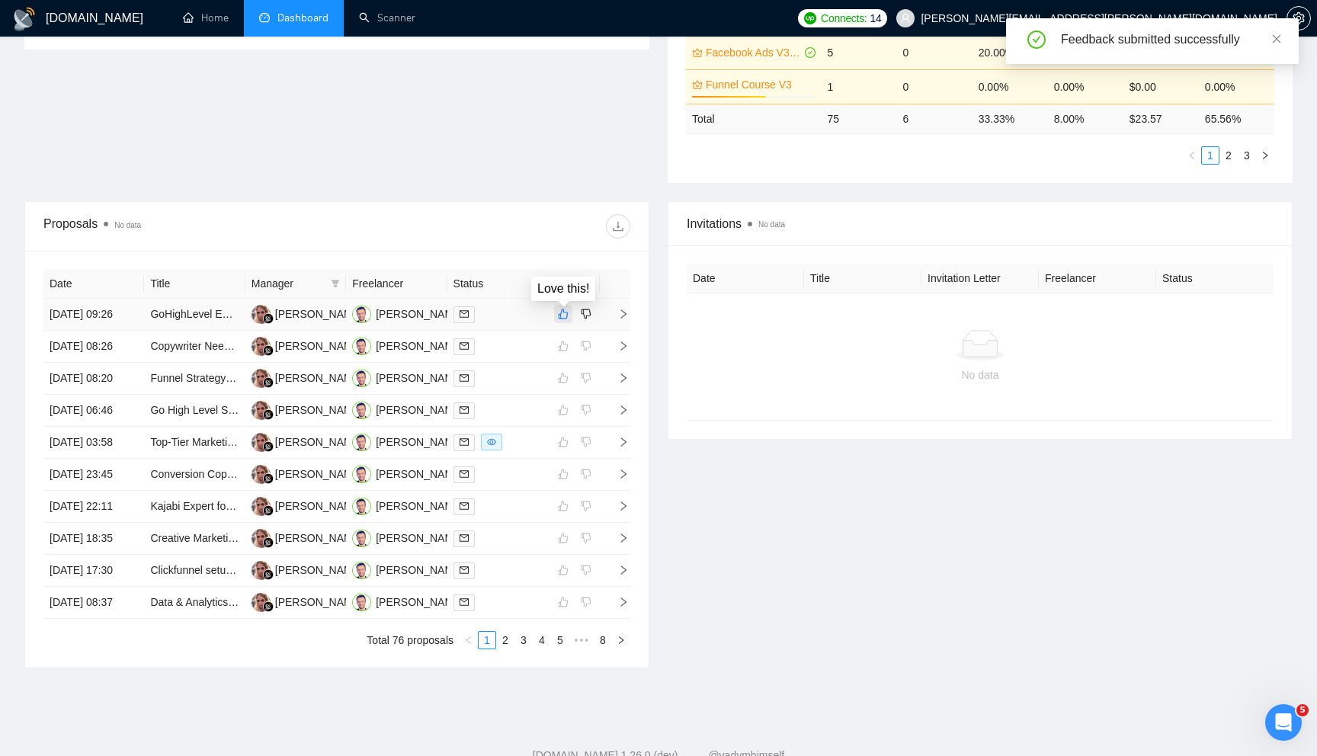
click at [562, 320] on icon "like" at bounding box center [563, 314] width 11 height 12
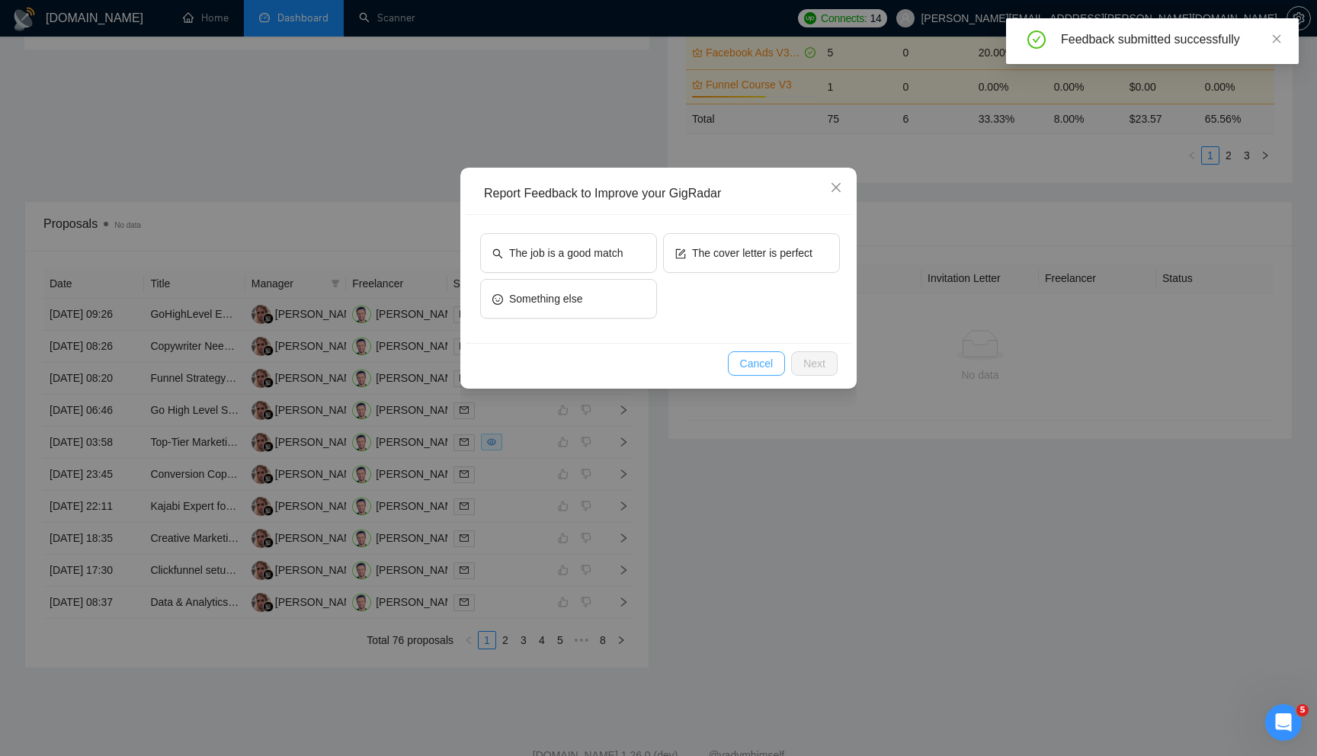
click at [755, 368] on span "Cancel" at bounding box center [757, 363] width 34 height 17
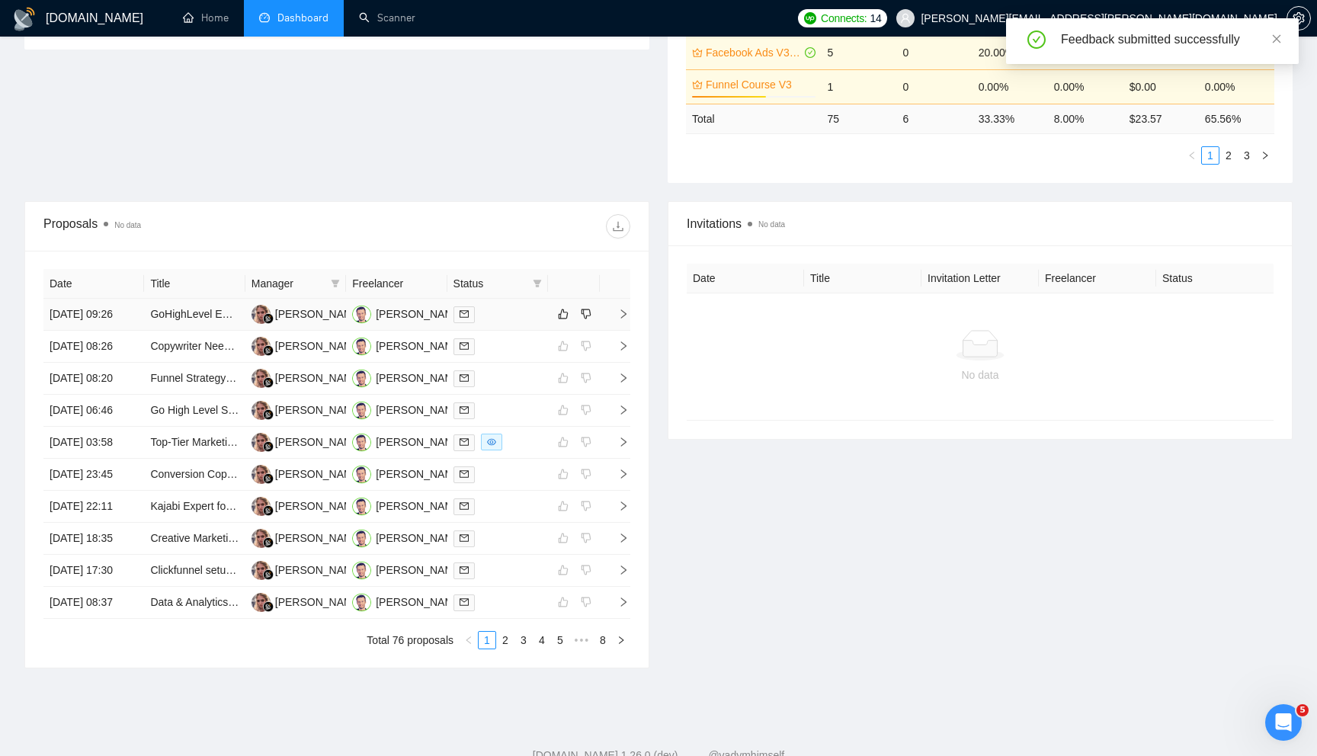
click at [625, 319] on icon "right" at bounding box center [623, 313] width 5 height 9
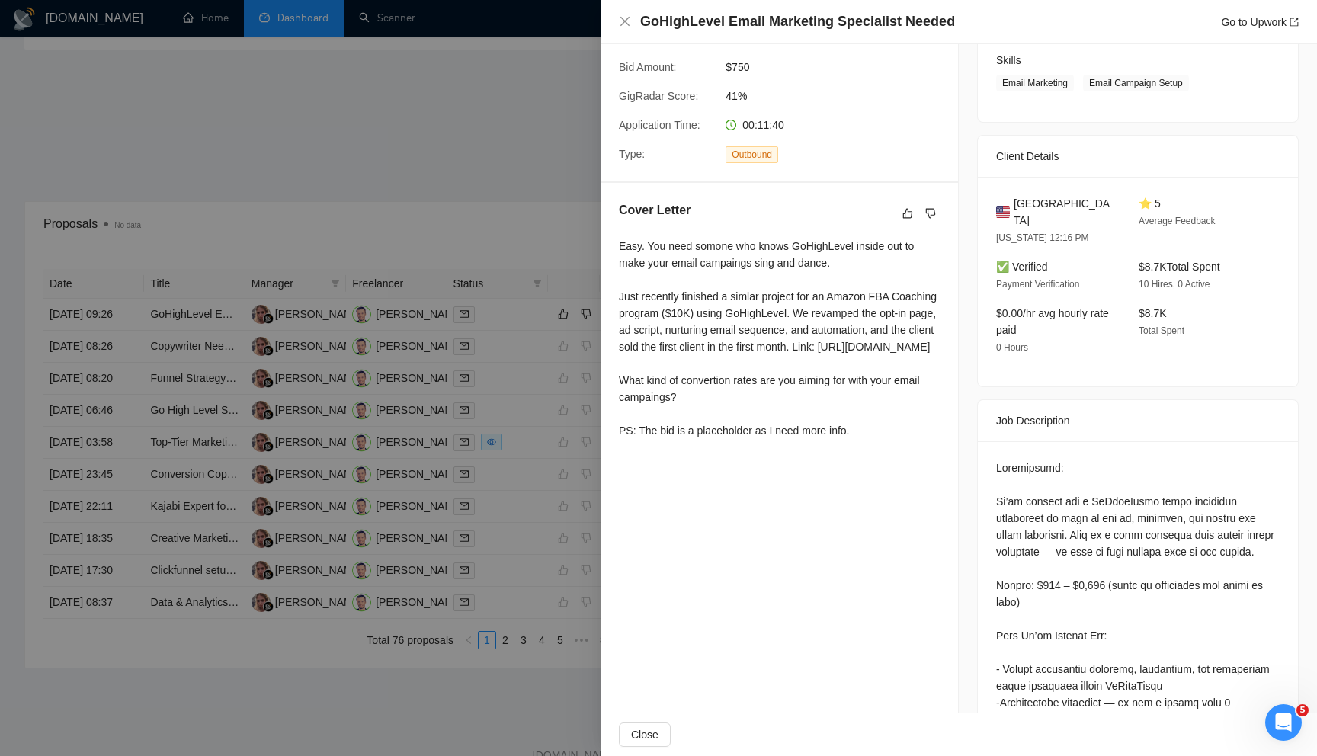
scroll to position [288, 0]
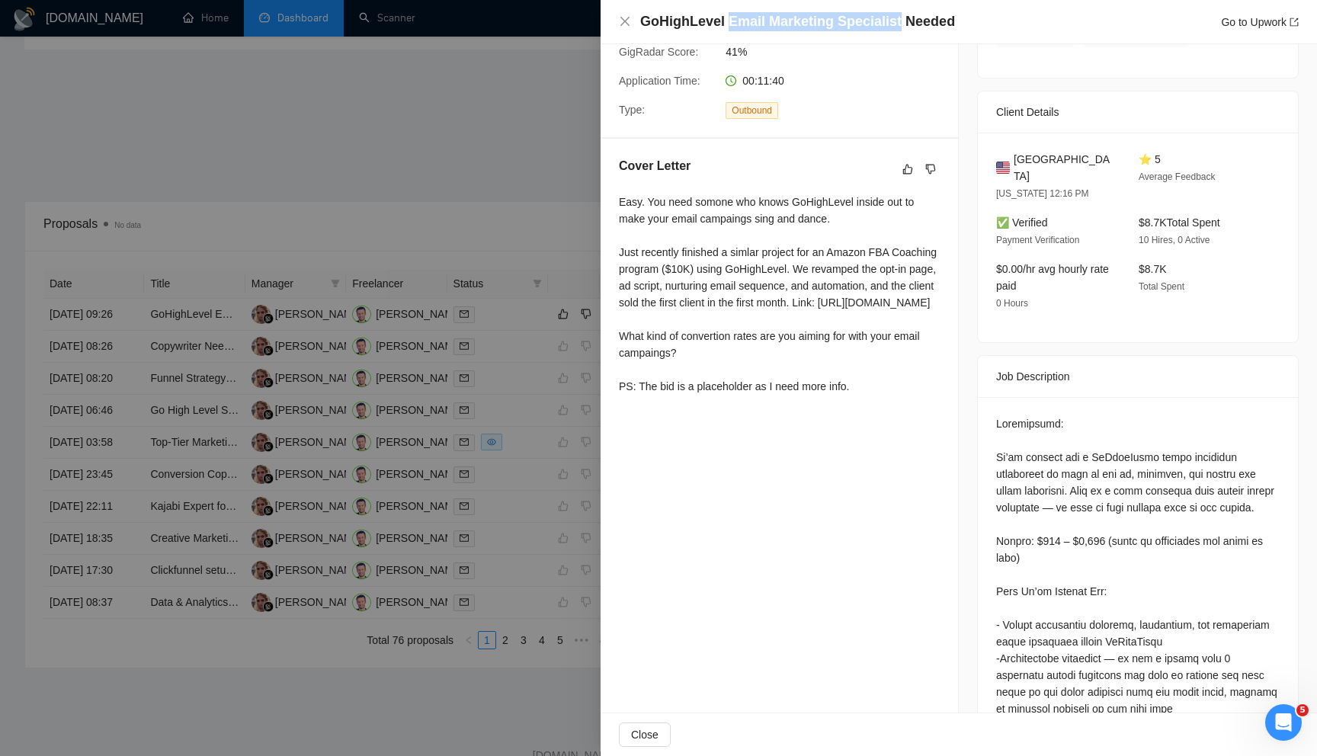
drag, startPoint x: 725, startPoint y: 22, endPoint x: 892, endPoint y: 21, distance: 167.7
click at [892, 21] on h4 "GoHighLevel Email Marketing Specialist Needed" at bounding box center [797, 21] width 315 height 19
click at [540, 162] on div at bounding box center [658, 378] width 1317 height 756
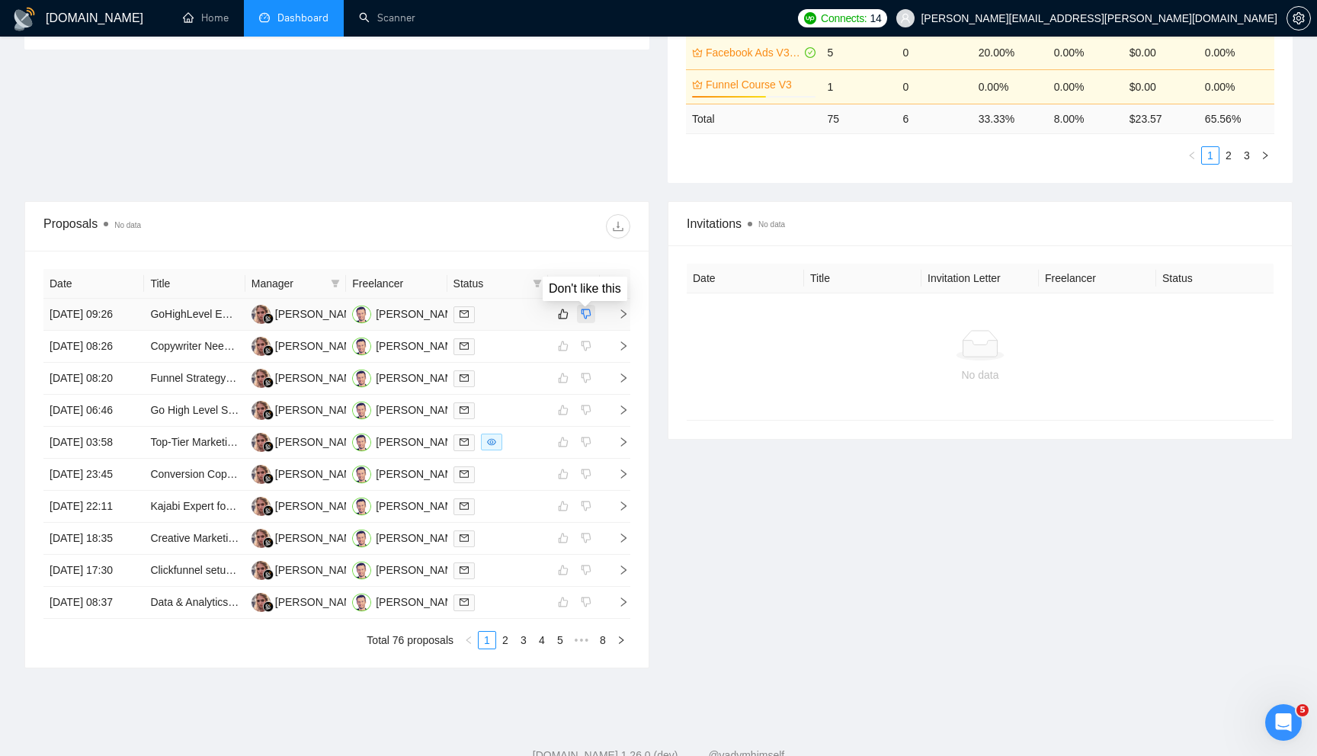
click at [586, 317] on icon "dislike" at bounding box center [586, 314] width 10 height 10
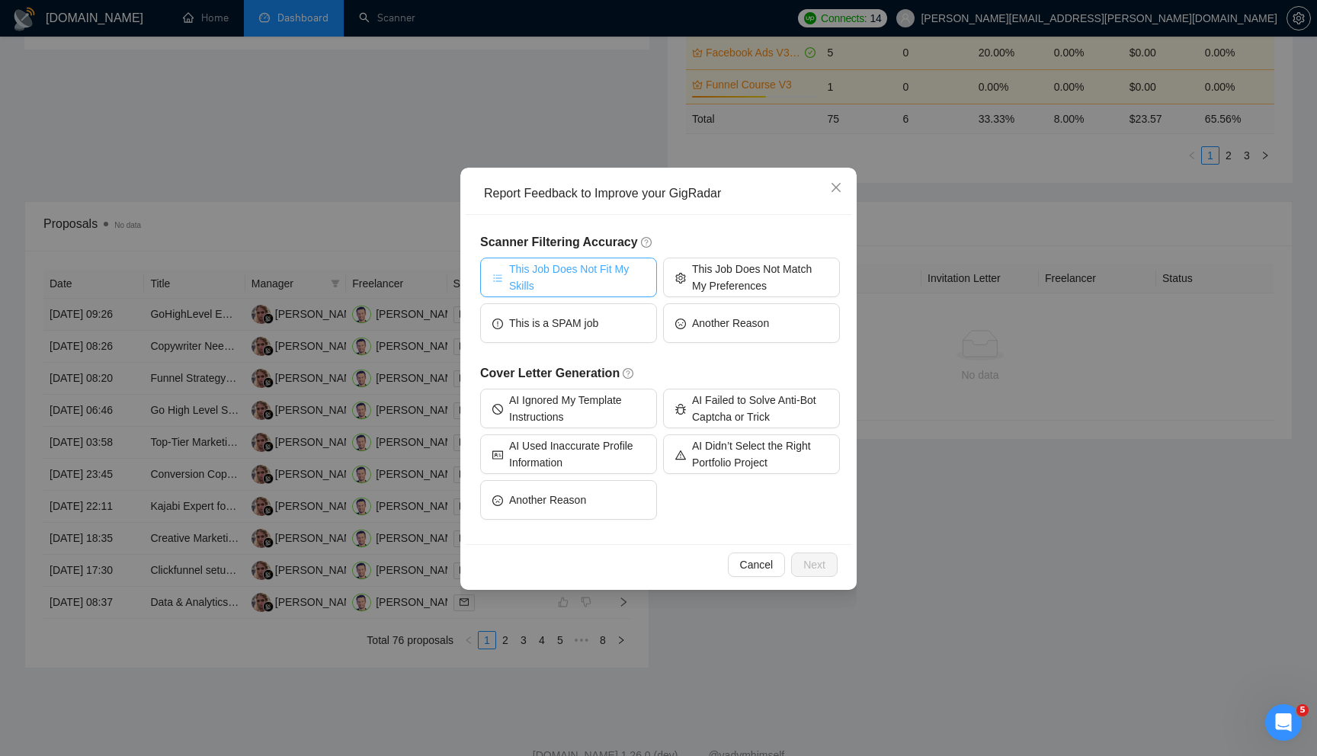
click at [604, 278] on span "This Job Does Not Fit My Skills" at bounding box center [577, 278] width 136 height 34
click at [809, 559] on span "Next" at bounding box center [814, 564] width 22 height 17
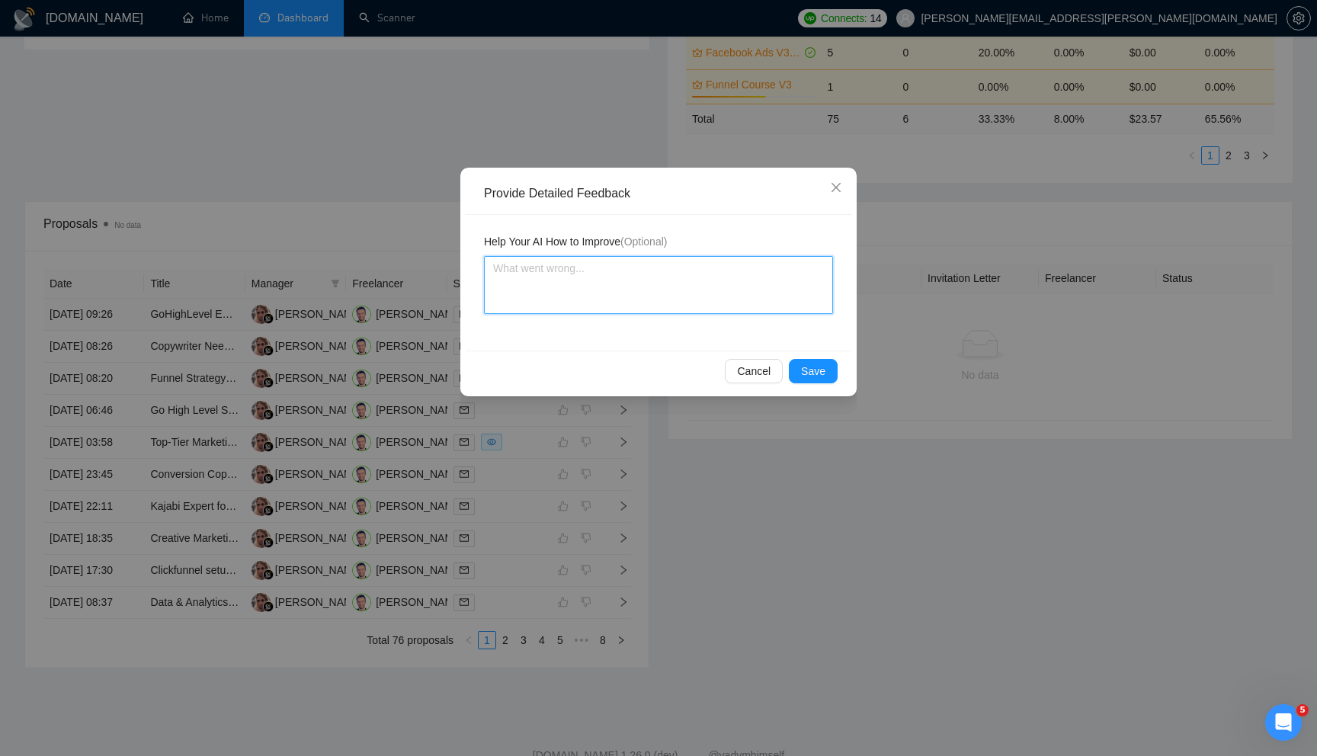
click at [613, 284] on textarea at bounding box center [658, 285] width 349 height 58
paste textarea "Email Marketing Specialist"
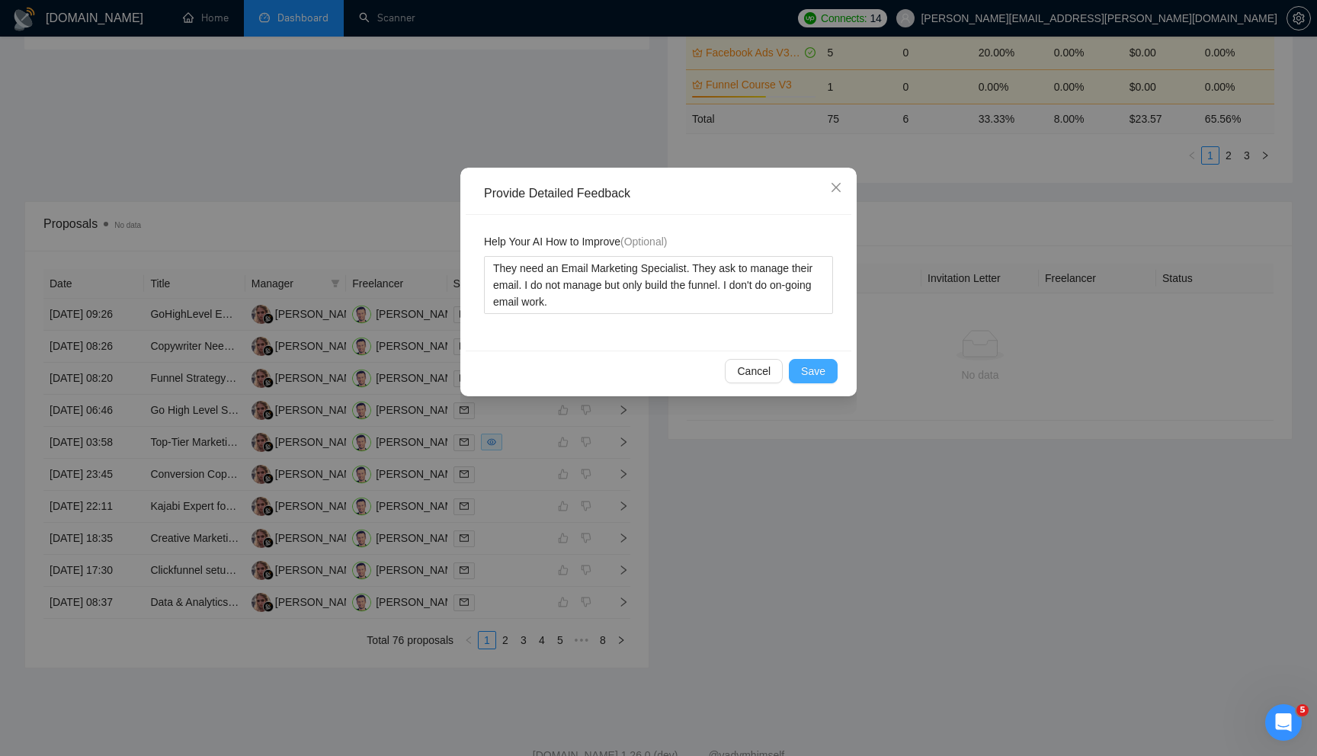
click at [816, 371] on span "Save" at bounding box center [813, 371] width 24 height 17
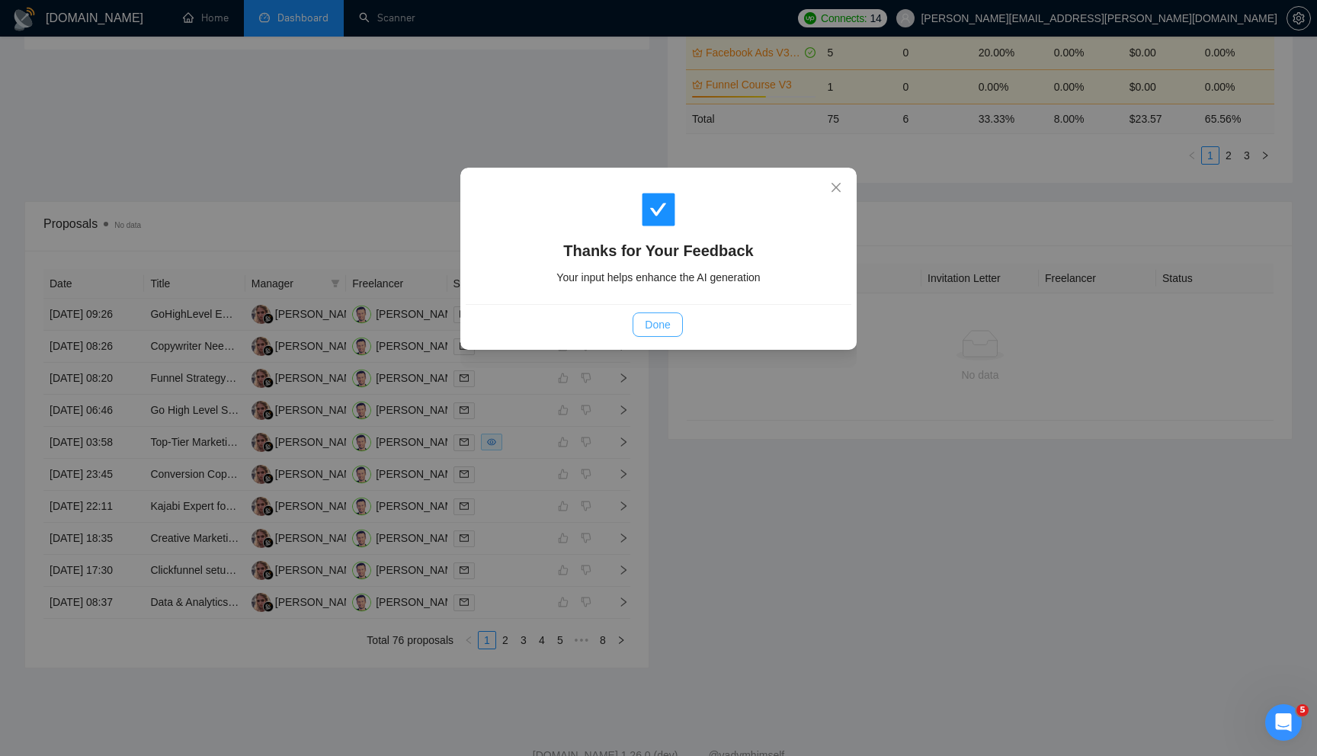
click at [665, 319] on span "Done" at bounding box center [657, 324] width 25 height 17
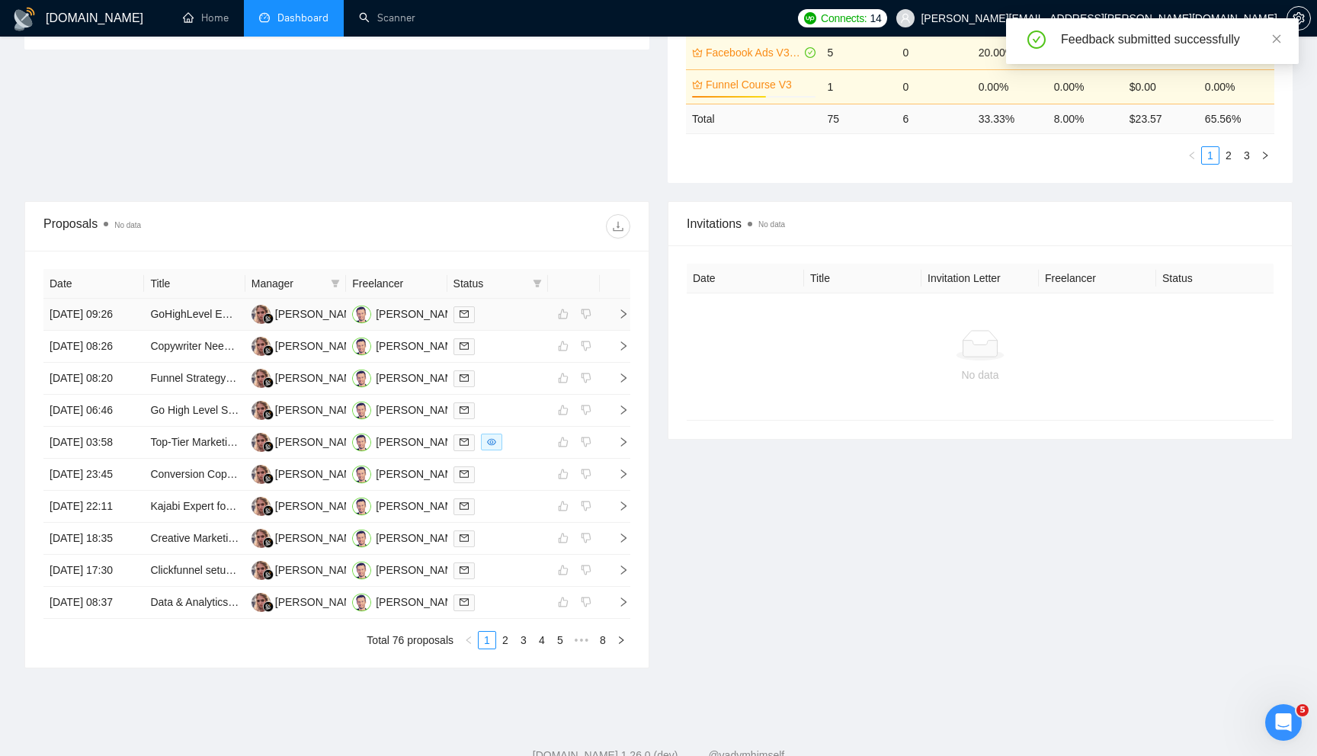
click at [626, 319] on icon "right" at bounding box center [623, 314] width 11 height 11
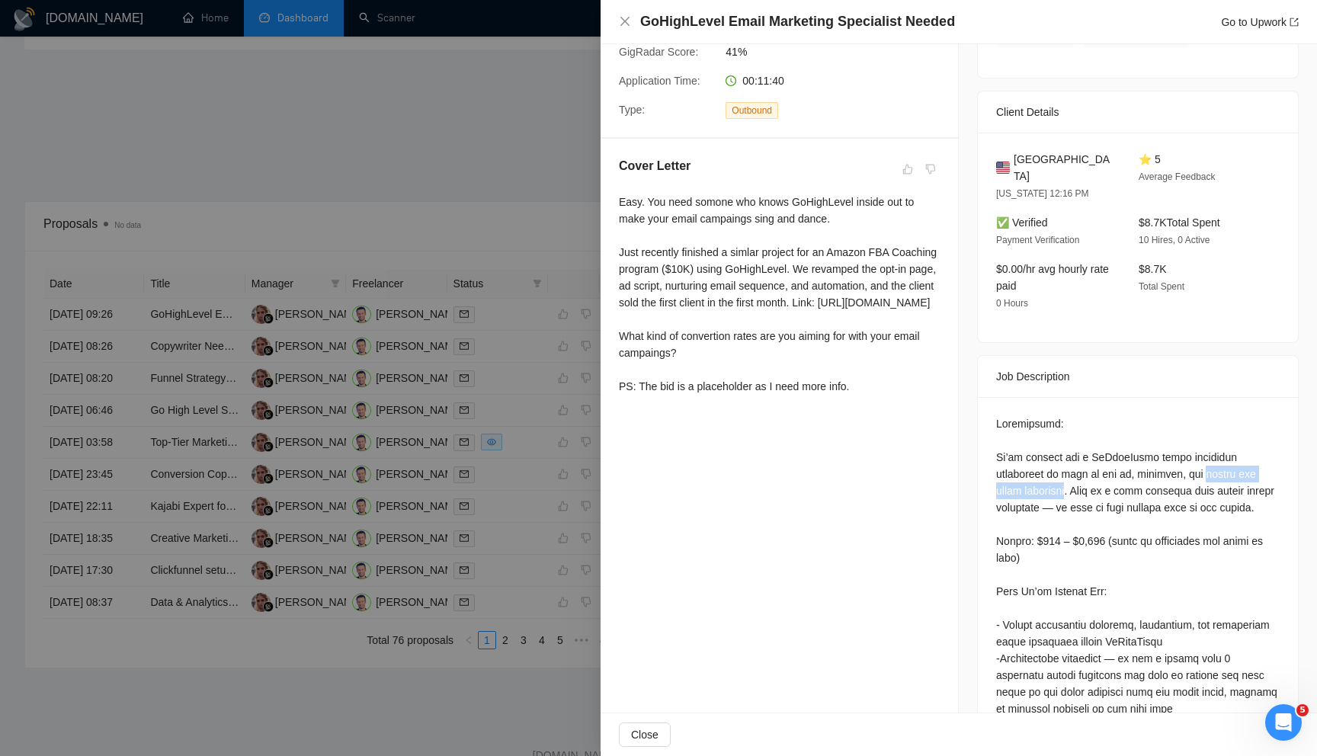
drag, startPoint x: 1203, startPoint y: 452, endPoint x: 1079, endPoint y: 465, distance: 124.1
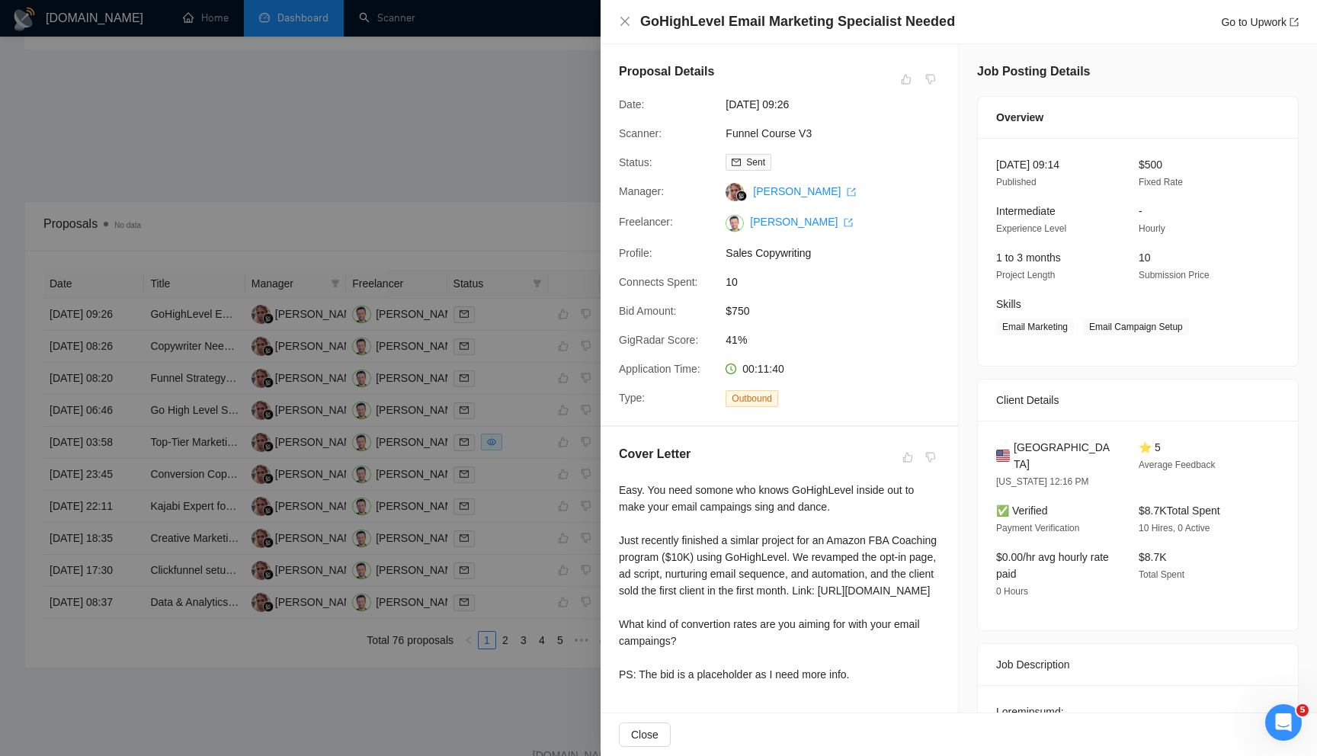
click at [499, 183] on div at bounding box center [658, 378] width 1317 height 756
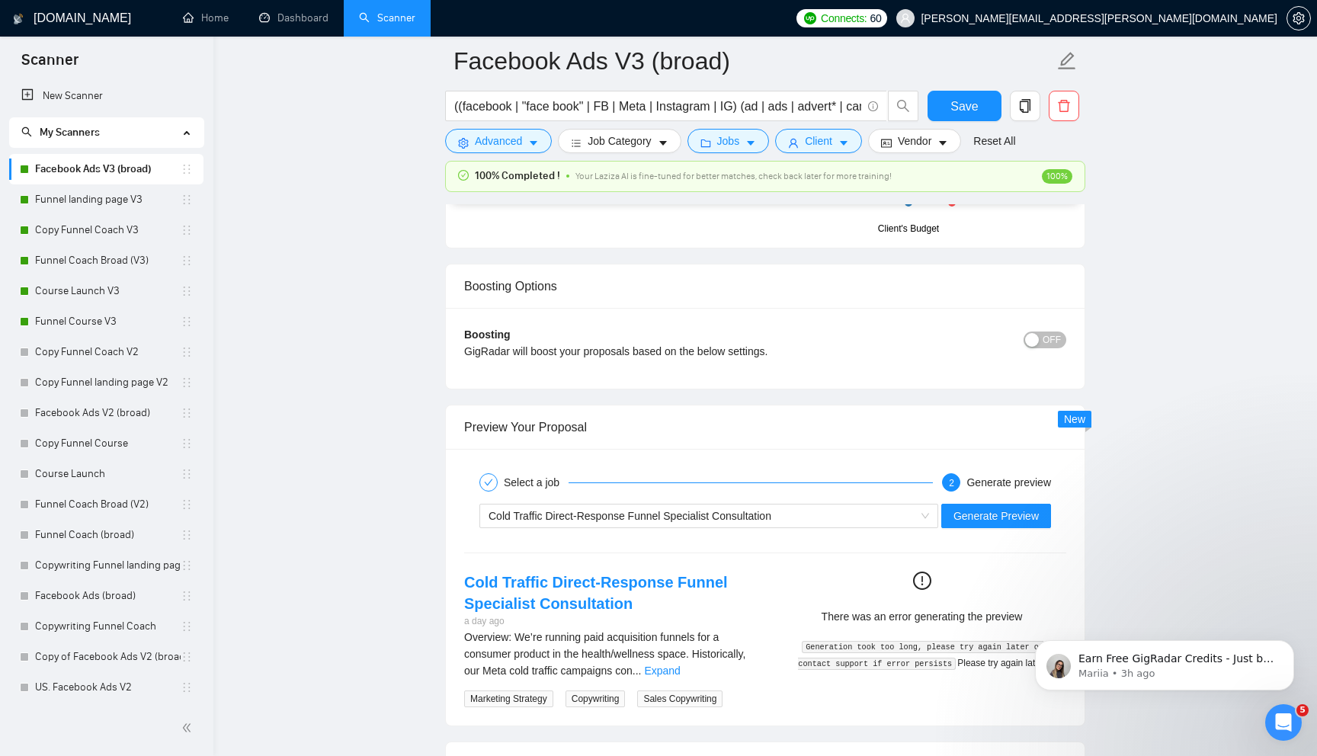
scroll to position [151, 0]
click at [953, 108] on span "Save" at bounding box center [963, 106] width 27 height 19
click at [71, 194] on link "Funnel landing page V3" at bounding box center [108, 199] width 146 height 30
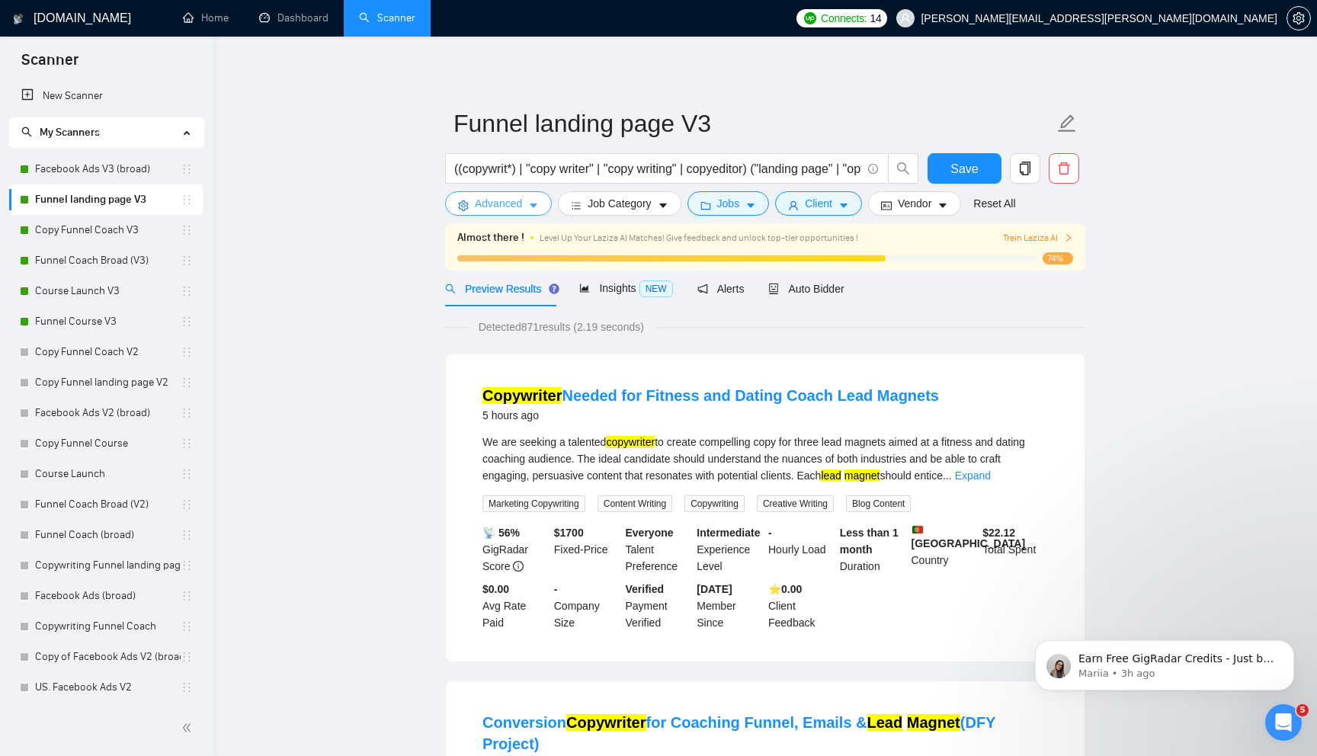
click at [469, 203] on button "Advanced" at bounding box center [498, 203] width 107 height 24
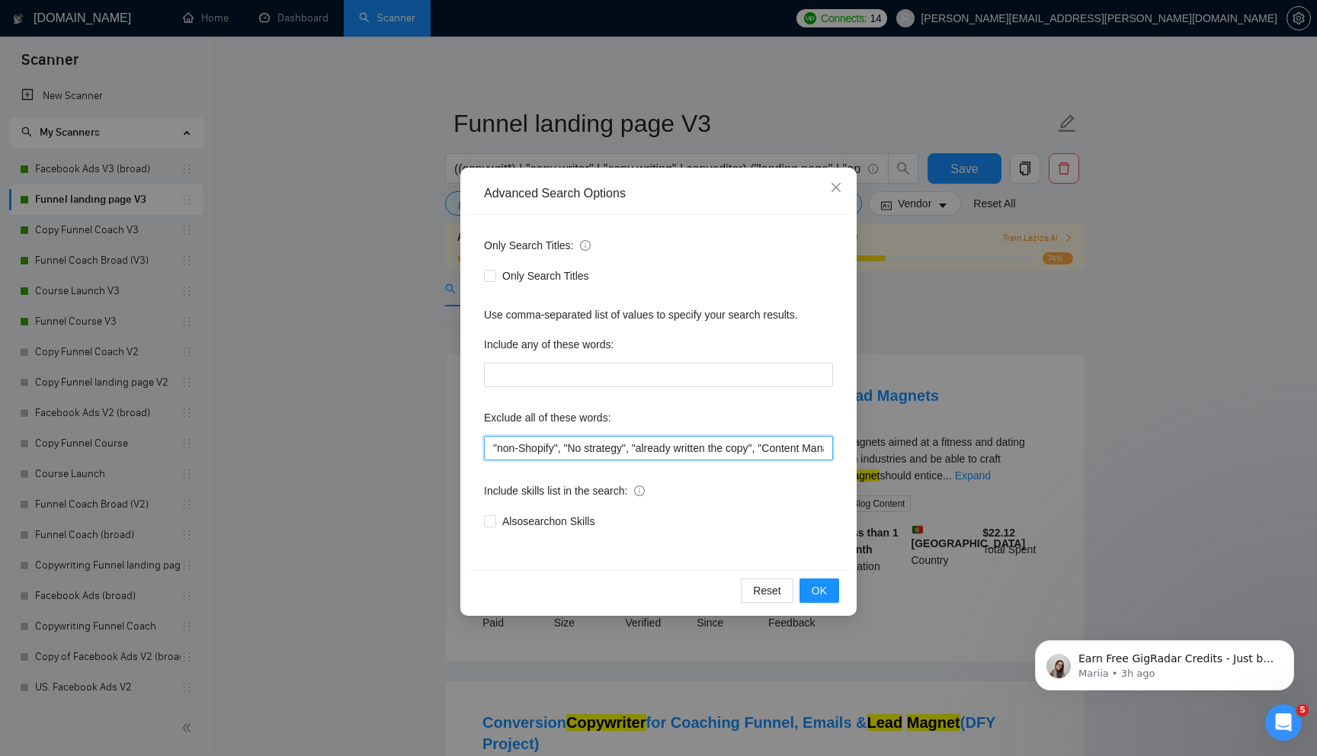
click at [537, 460] on input ""non-Shopify", "No strategy", "already written the copy", "Content Manager", ad…" at bounding box center [658, 448] width 349 height 24
click at [543, 453] on input ""non-Shopify", "No strategy", "already written the copy", "Content Manager", ad…" at bounding box center [658, 448] width 349 height 24
paste input "Content Creator"
type input ""Content Creator", "non-Shopify", "No strategy", "already written the copy", "C…"
click at [815, 589] on span "OK" at bounding box center [819, 590] width 15 height 17
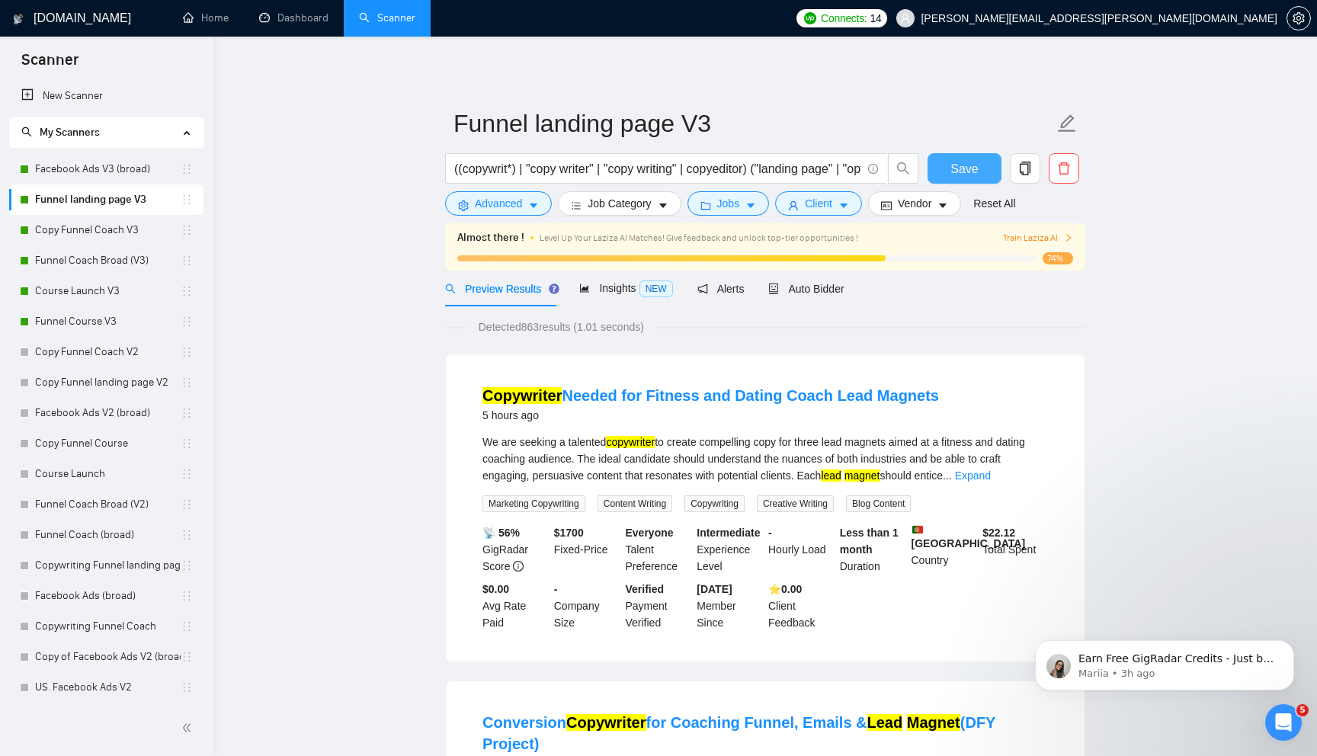
click at [963, 171] on span "Save" at bounding box center [963, 168] width 27 height 19
click at [105, 171] on link "Facebook Ads V3 (broad)" at bounding box center [108, 169] width 146 height 30
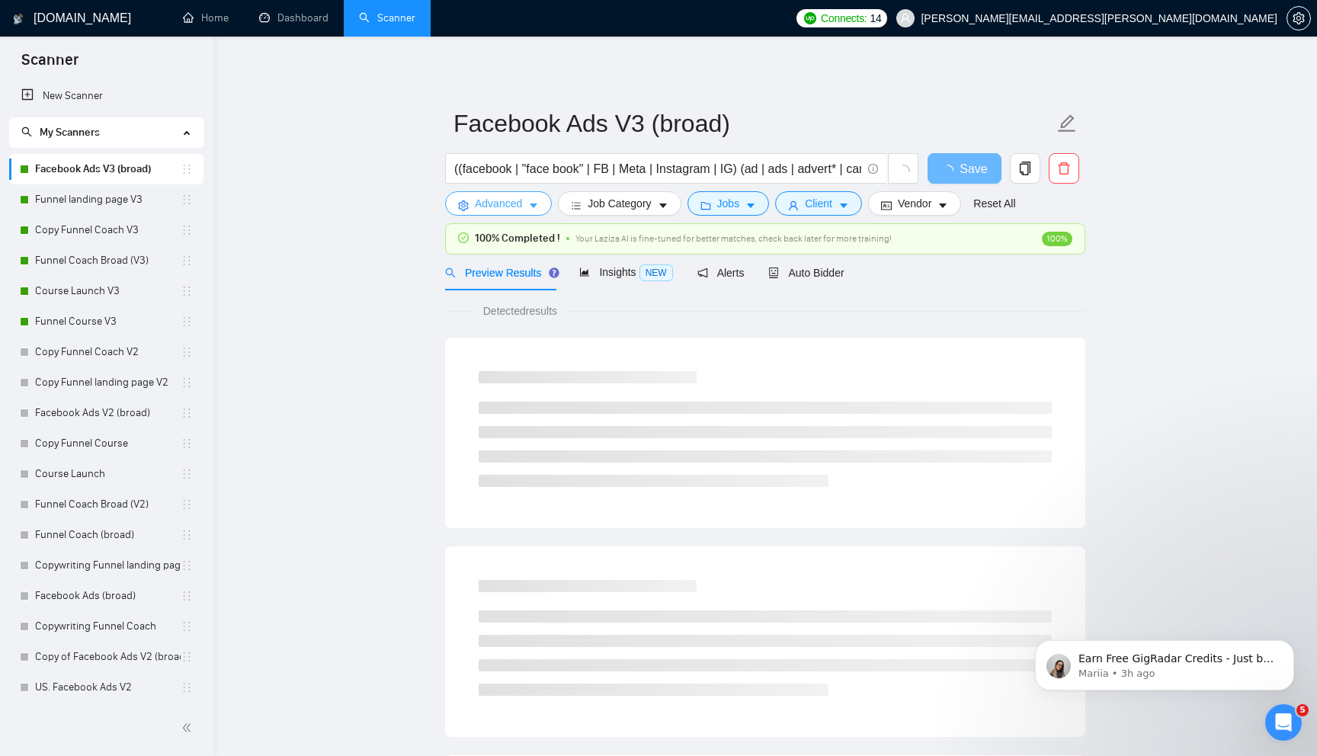
click at [498, 205] on span "Advanced" at bounding box center [498, 203] width 47 height 17
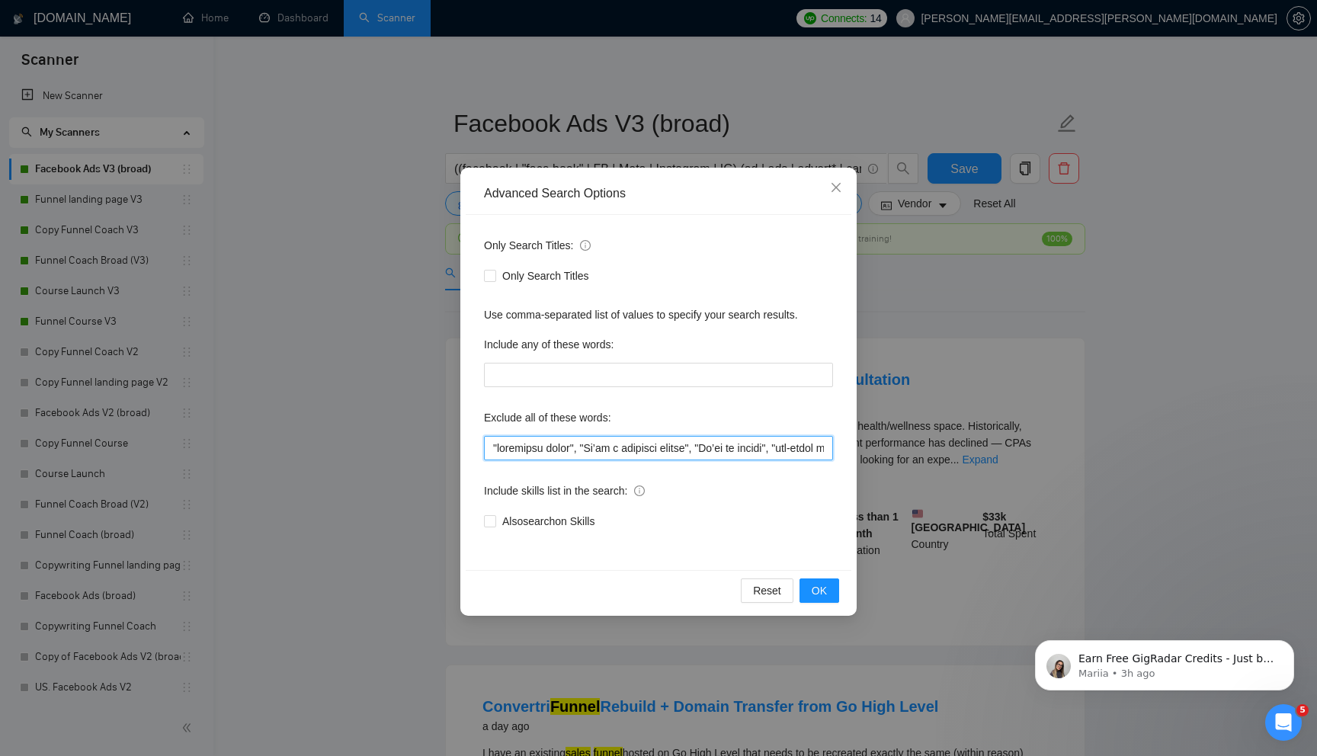
click at [513, 439] on input "text" at bounding box center [658, 448] width 349 height 24
paste input "expert in Convertri"
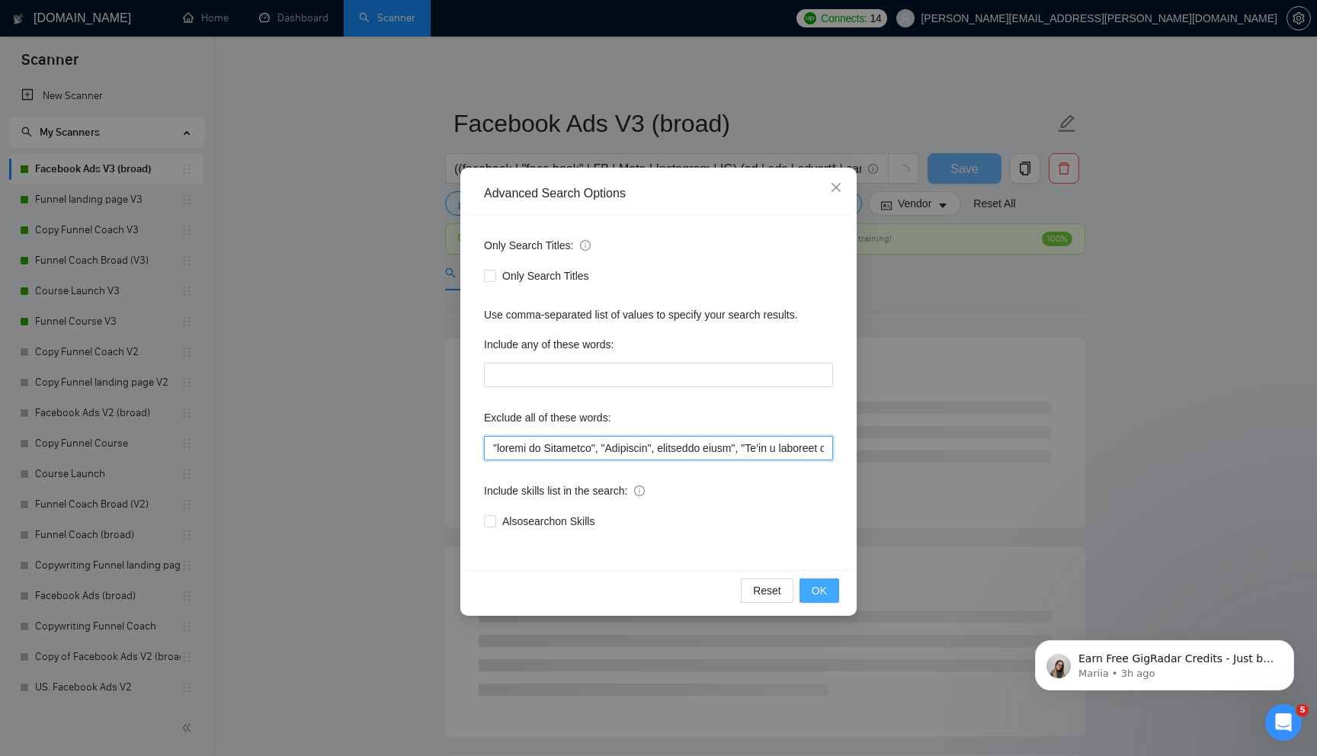
type input ""expert in Convertri", "Convertri", furniture brand", "We’re a creative agency"…"
click at [817, 593] on span "OK" at bounding box center [819, 590] width 15 height 17
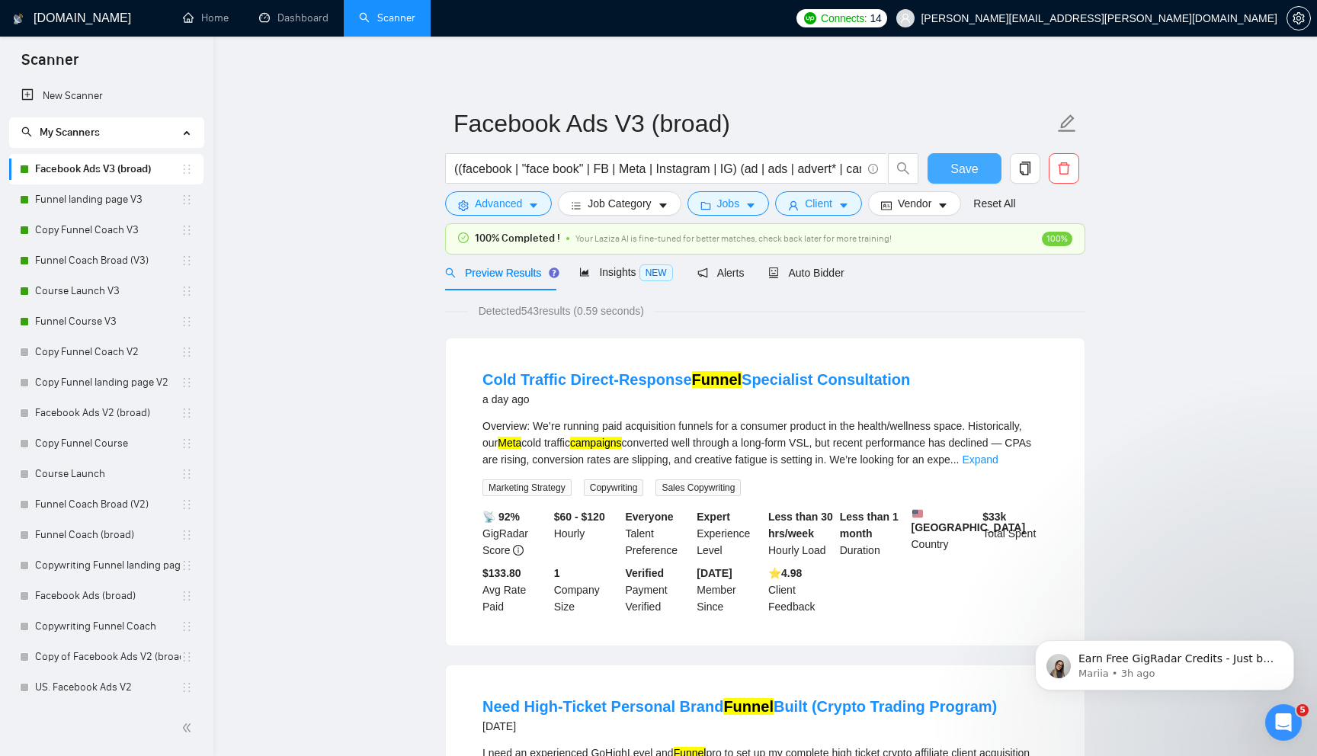
click at [953, 179] on button "Save" at bounding box center [964, 168] width 74 height 30
click at [126, 201] on link "Funnel landing page V3" at bounding box center [108, 199] width 146 height 30
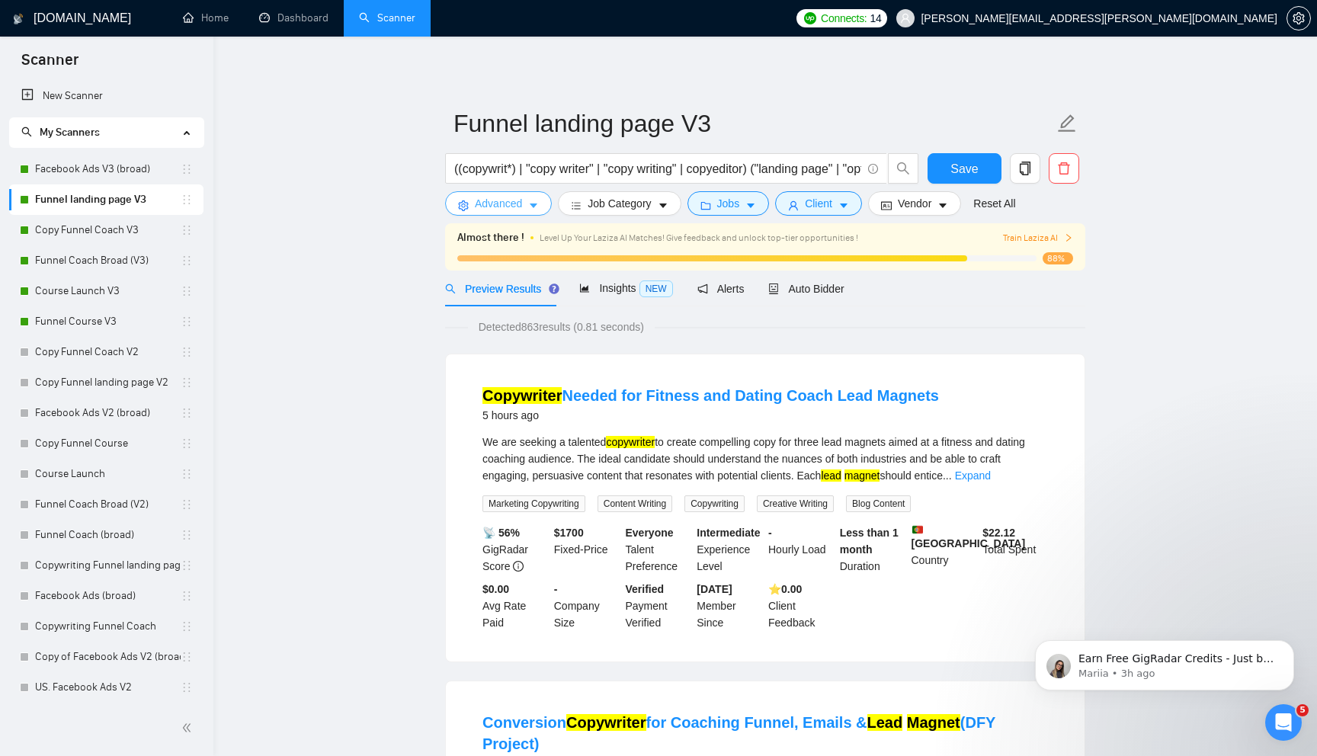
click at [524, 211] on button "Advanced" at bounding box center [498, 203] width 107 height 24
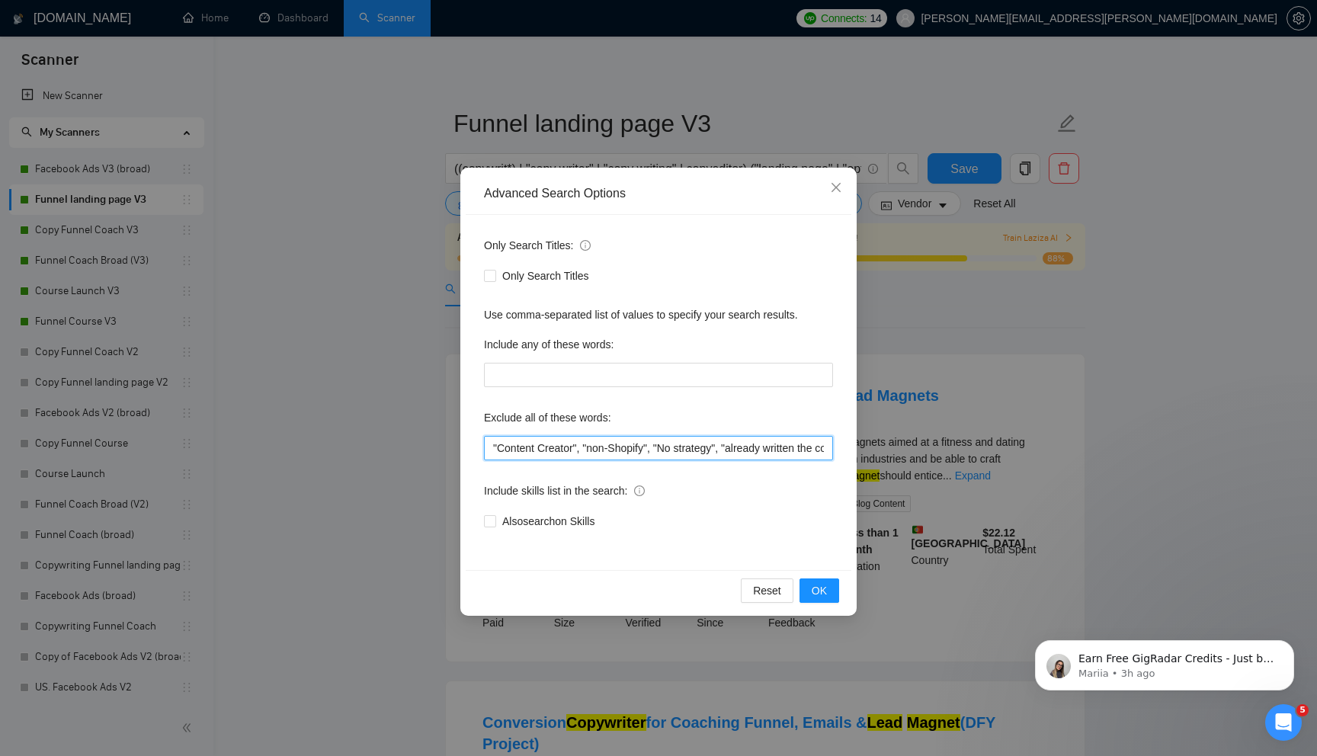
click at [514, 450] on input ""Content Creator", "non-Shopify", "No strategy", "already written the copy", "C…" at bounding box center [658, 448] width 349 height 24
paste input "Spanish-speaking audience"
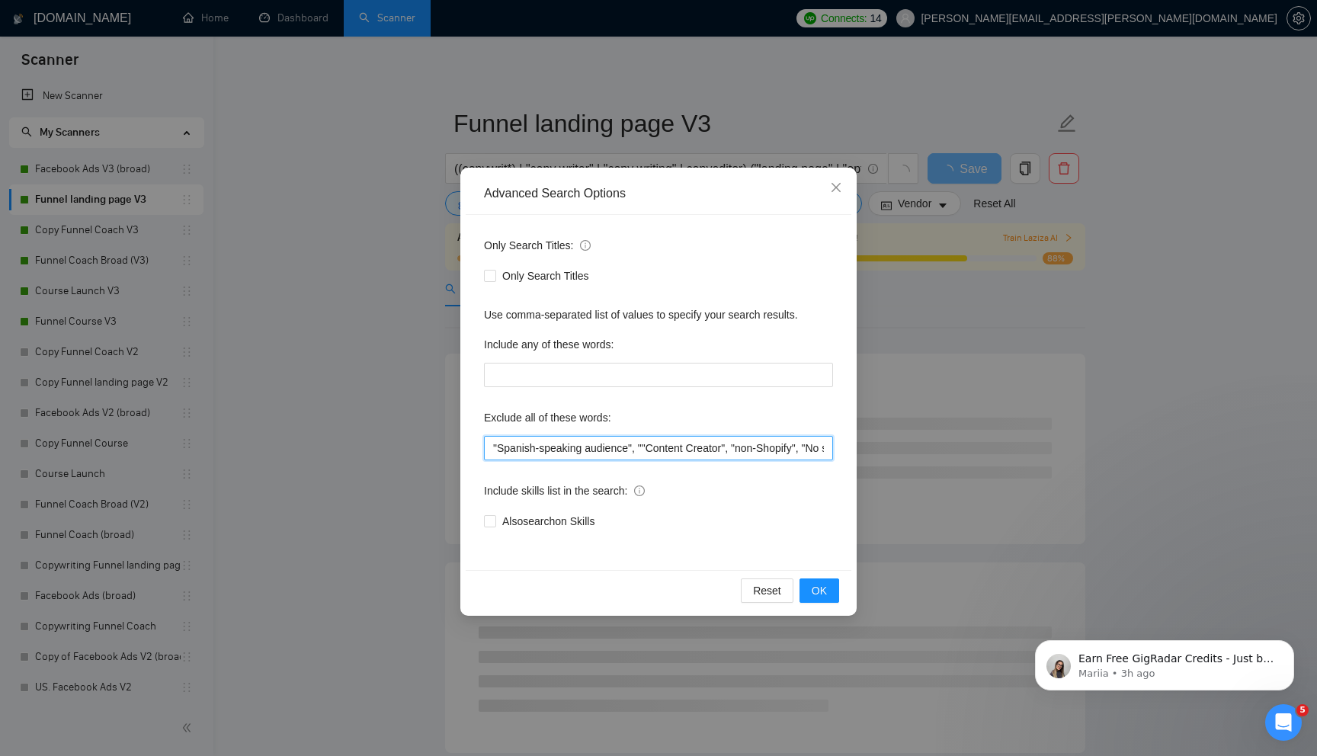
paste input "Spanish-speaking audience"
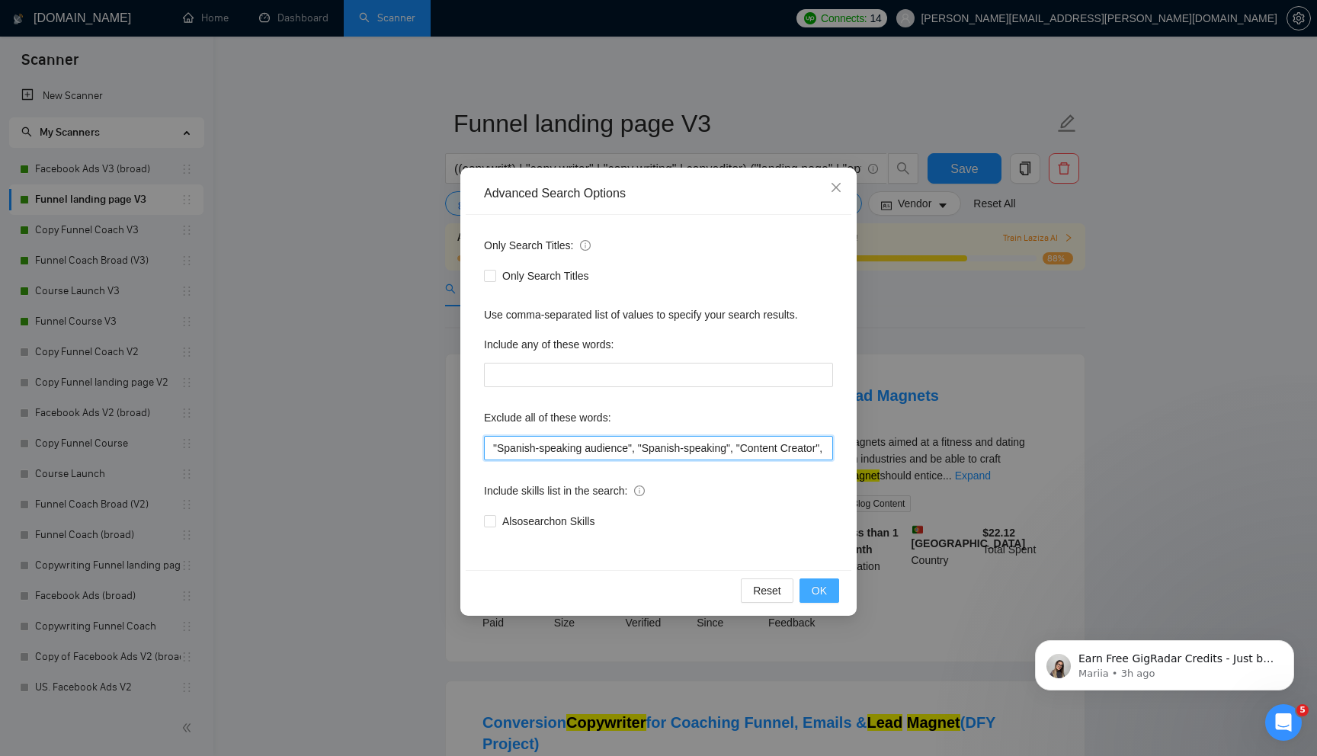
type input ""Spanish-speaking audience", "Spanish-speaking", "Content Creator", "non-Shopif…"
click at [819, 591] on span "OK" at bounding box center [819, 590] width 15 height 17
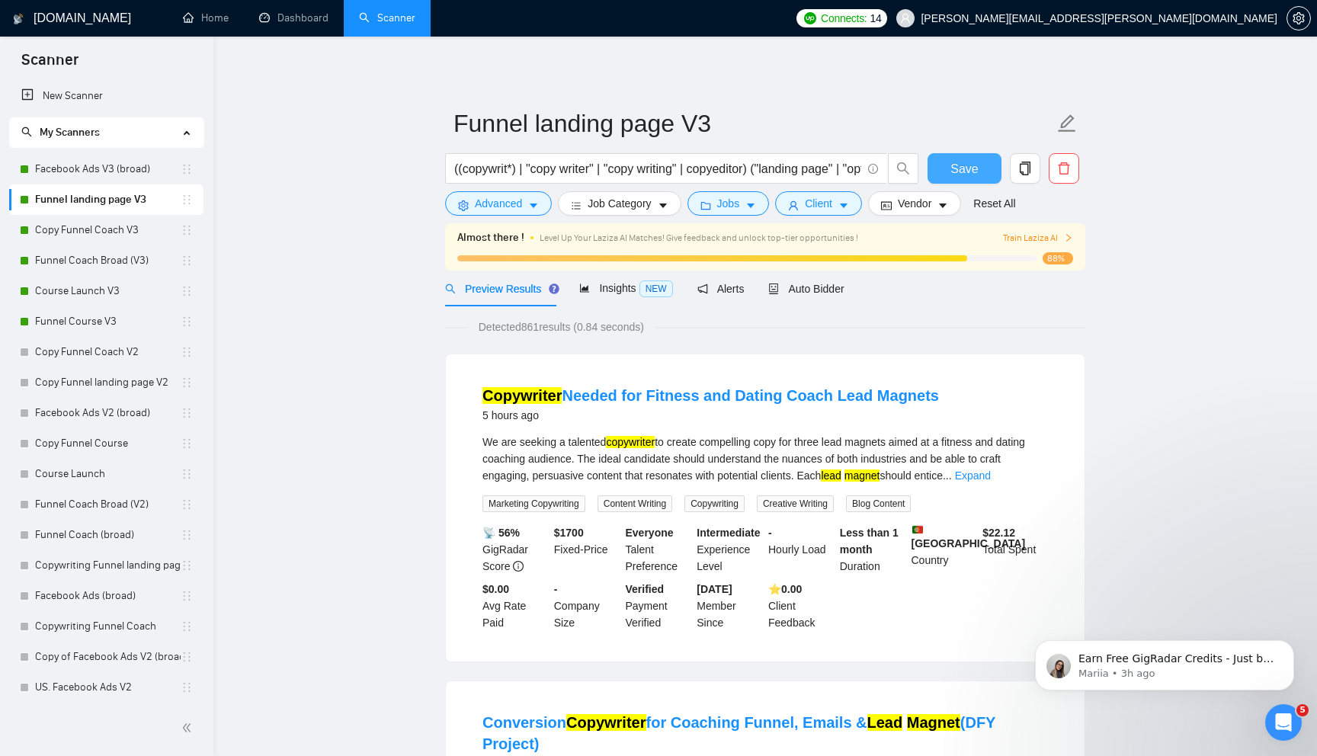
click at [973, 172] on span "Save" at bounding box center [963, 168] width 27 height 19
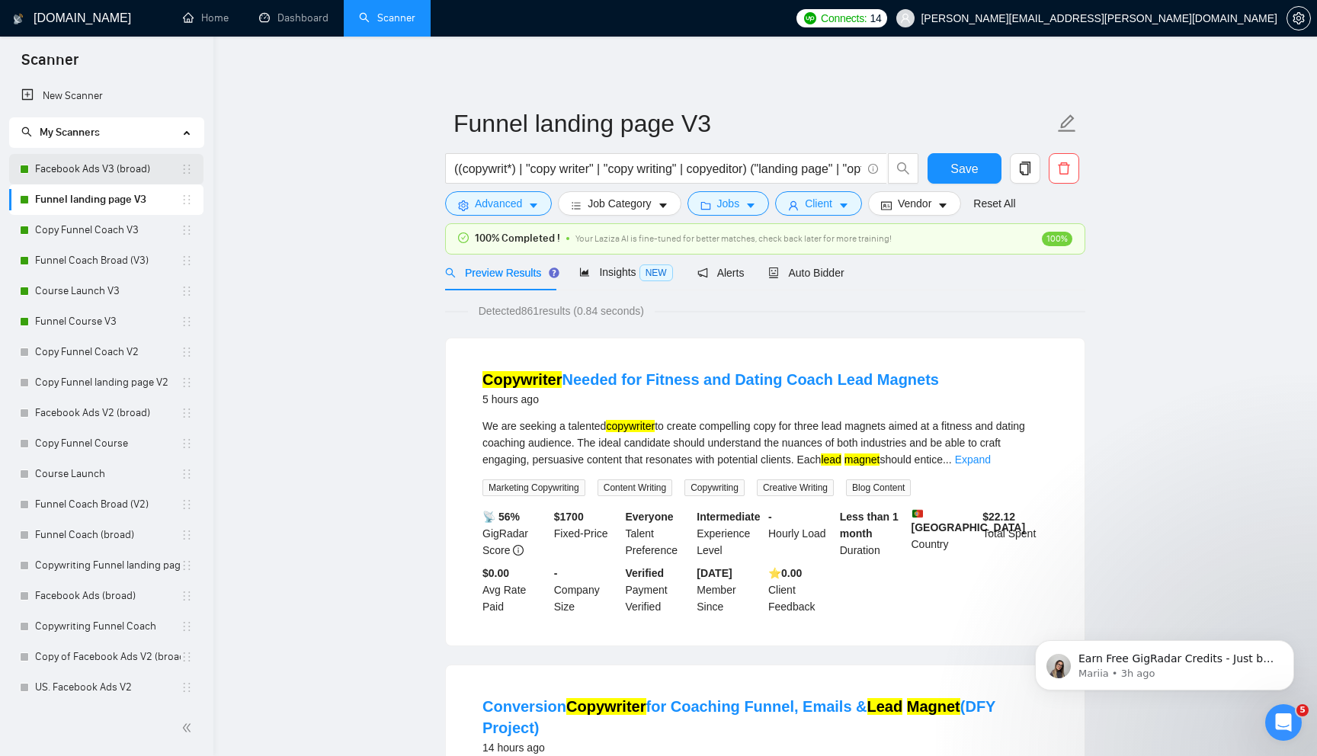
click at [109, 168] on link "Facebook Ads V3 (broad)" at bounding box center [108, 169] width 146 height 30
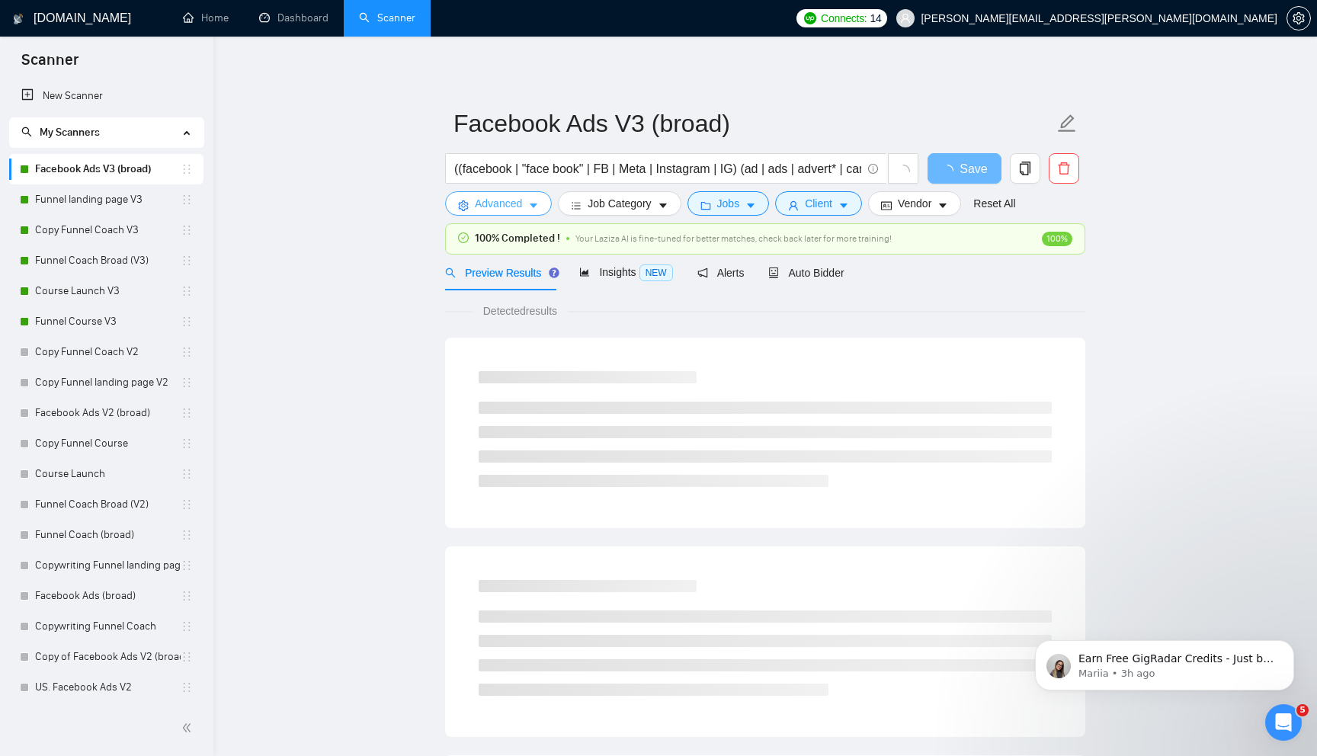
click at [510, 206] on span "Advanced" at bounding box center [498, 203] width 47 height 17
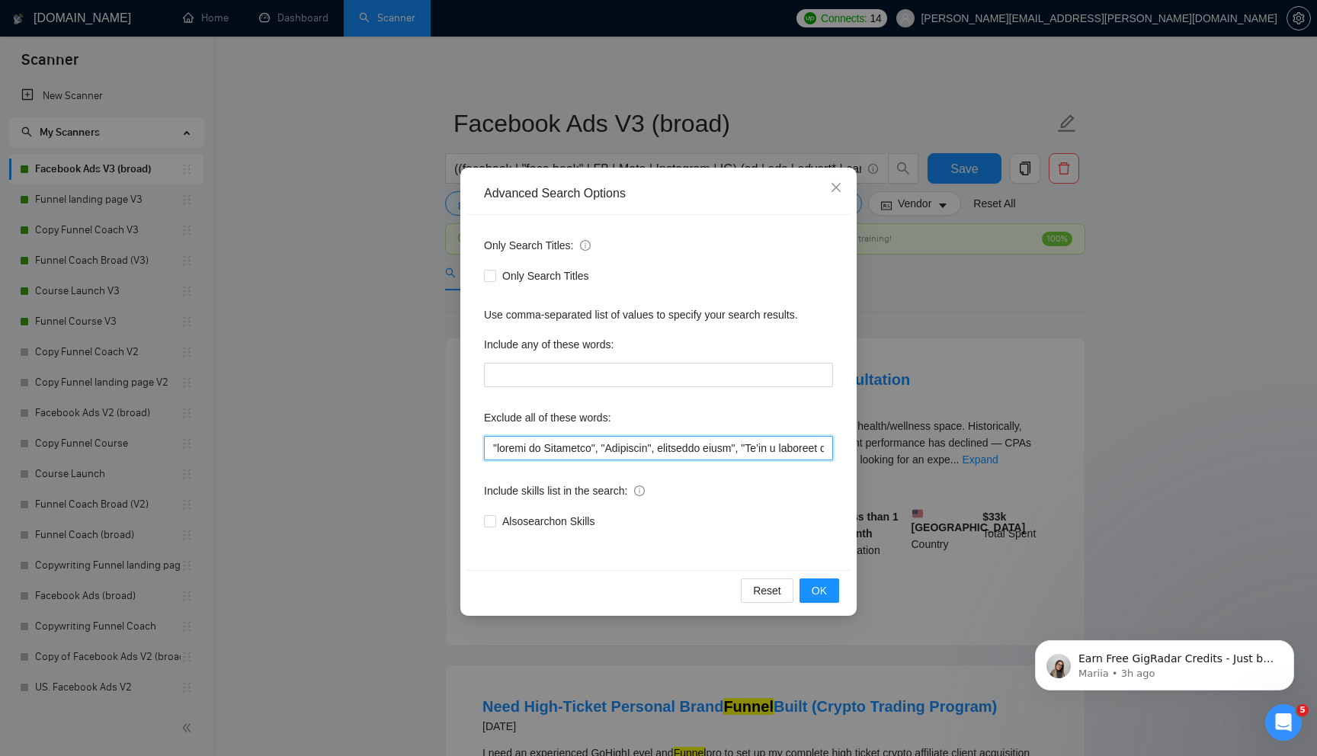
click at [528, 454] on input "text" at bounding box center [658, 448] width 349 height 24
click at [658, 453] on input "text" at bounding box center [658, 448] width 349 height 24
paste input "furniture"
click at [817, 585] on span "OK" at bounding box center [819, 590] width 15 height 17
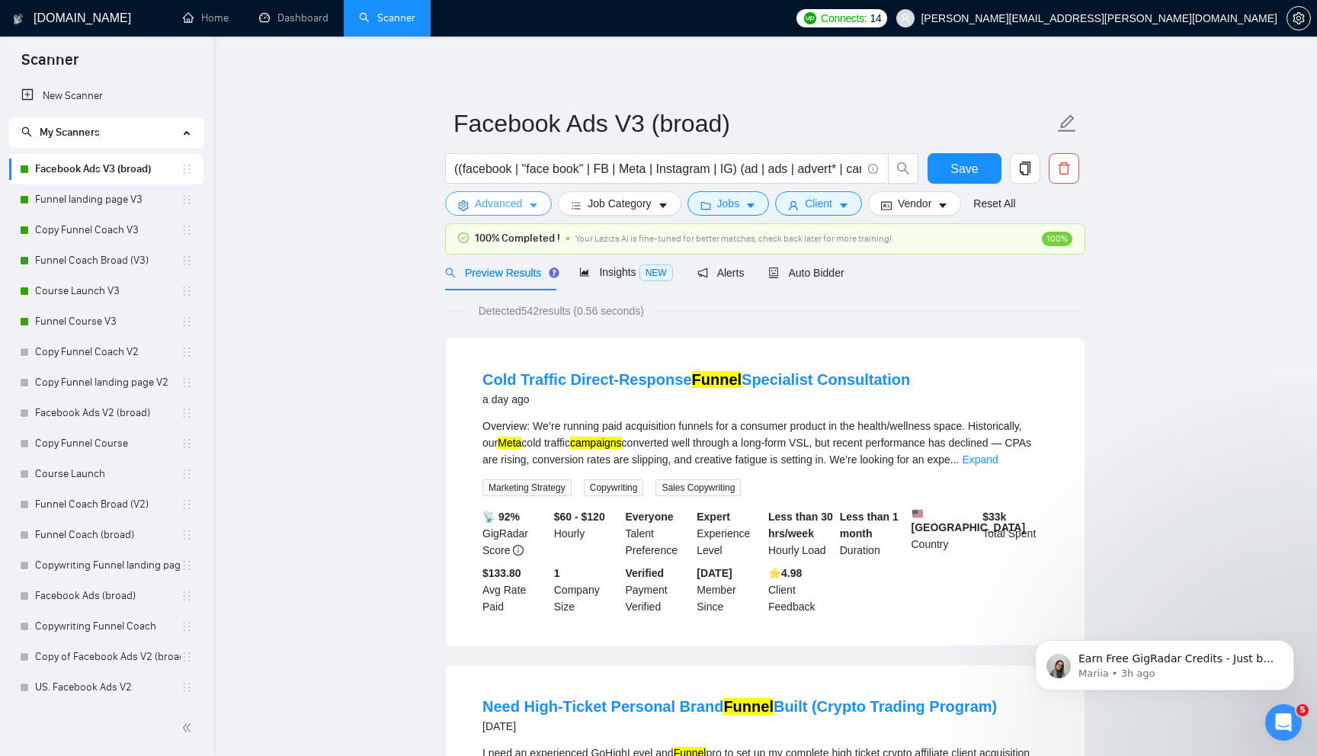
click at [514, 210] on span "Advanced" at bounding box center [498, 203] width 47 height 17
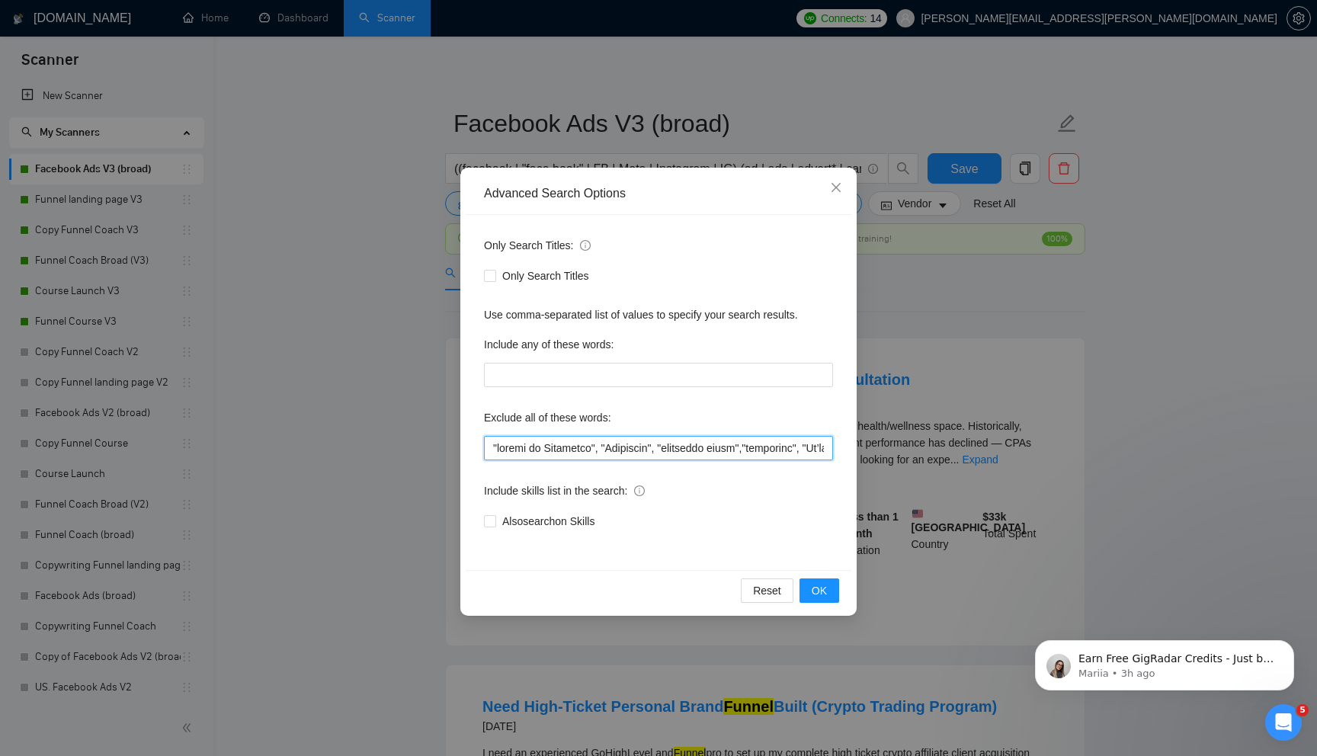
click at [744, 450] on input "text" at bounding box center [658, 448] width 349 height 24
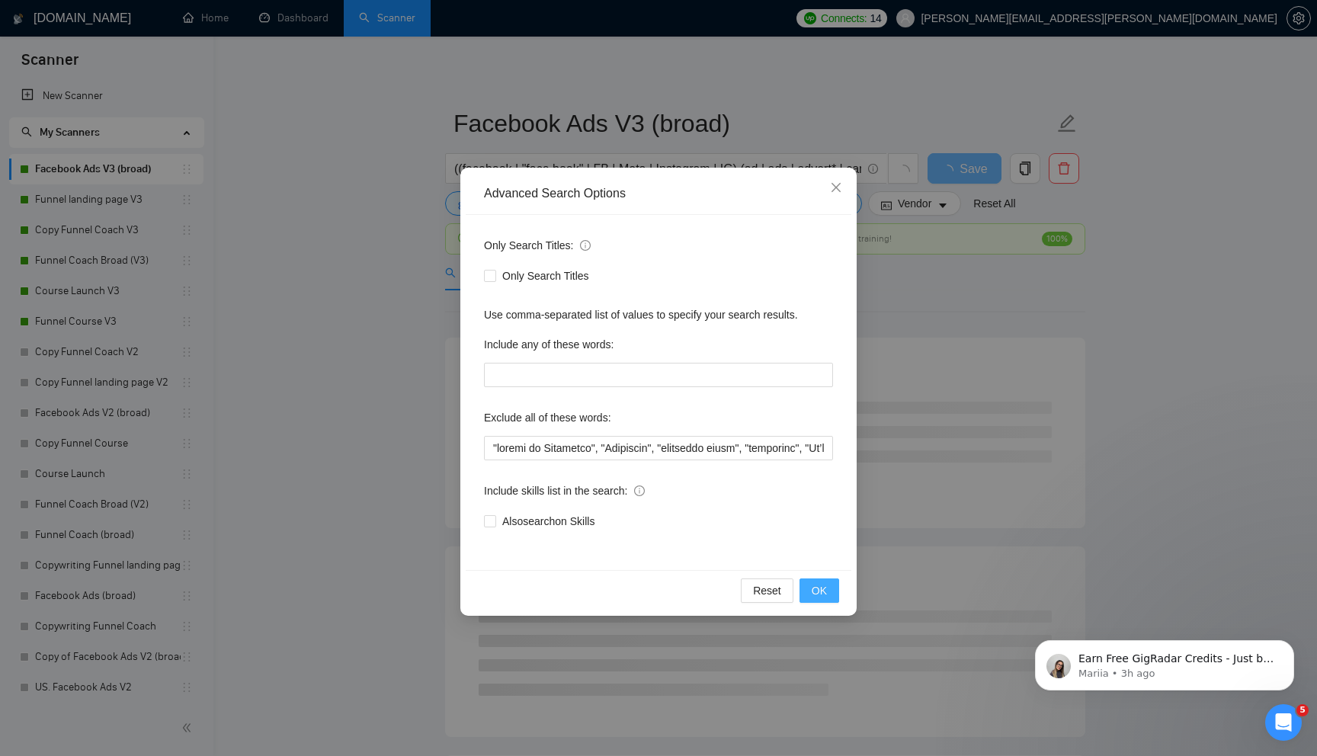
click at [812, 591] on span "OK" at bounding box center [819, 590] width 15 height 17
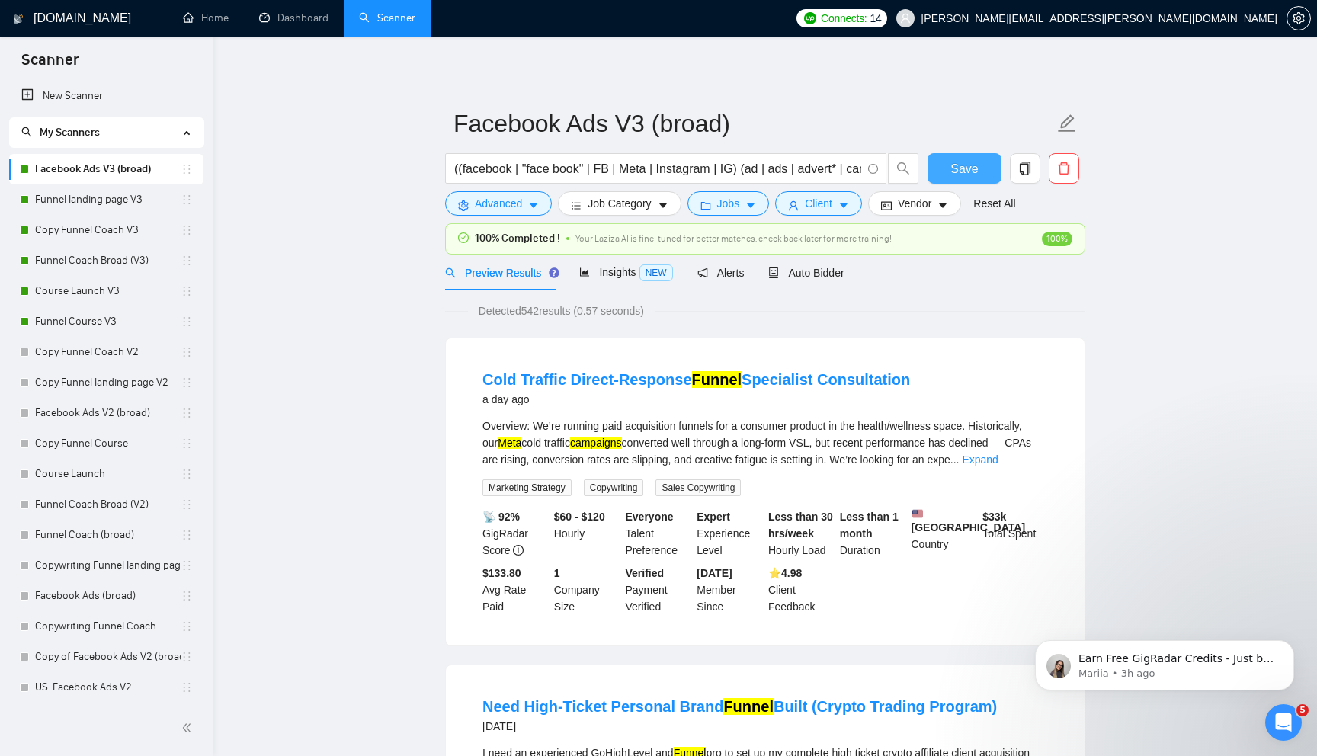
click at [961, 162] on span "Save" at bounding box center [963, 168] width 27 height 19
click at [482, 200] on span "Advanced" at bounding box center [498, 203] width 47 height 17
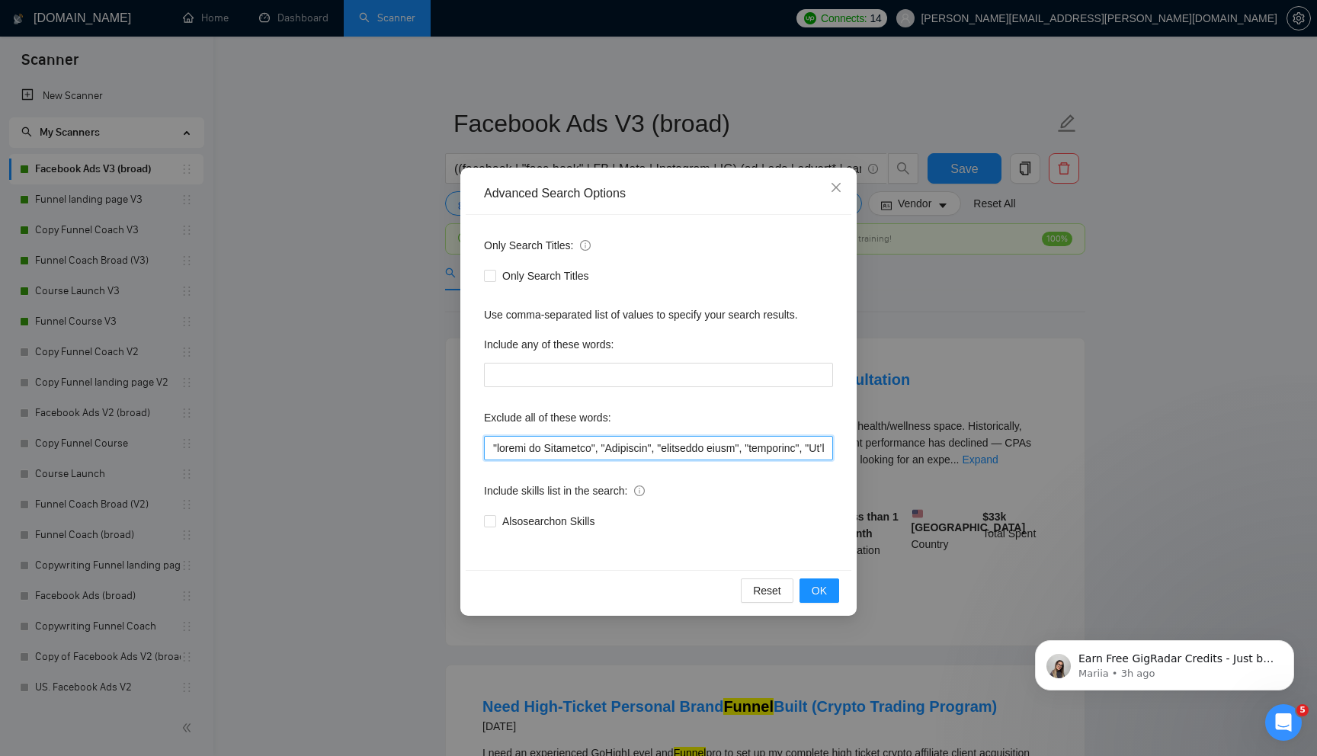
click at [507, 447] on input "text" at bounding box center [658, 448] width 349 height 24
paste input "creative agency"
paste input "Data & Analytics Specialist"
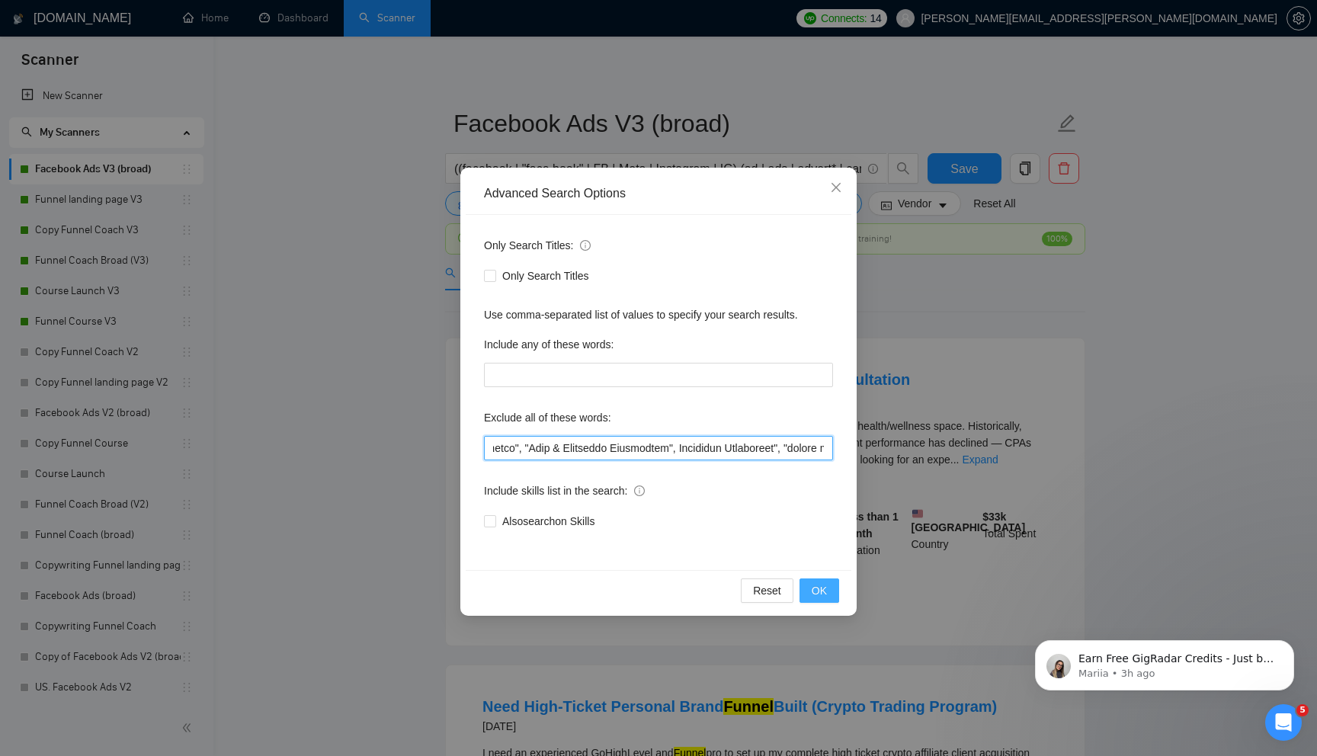
type input ""agency", "creative agency", "Data & Analytics Specialist", Analytics Specialis…"
click at [823, 589] on span "OK" at bounding box center [819, 590] width 15 height 17
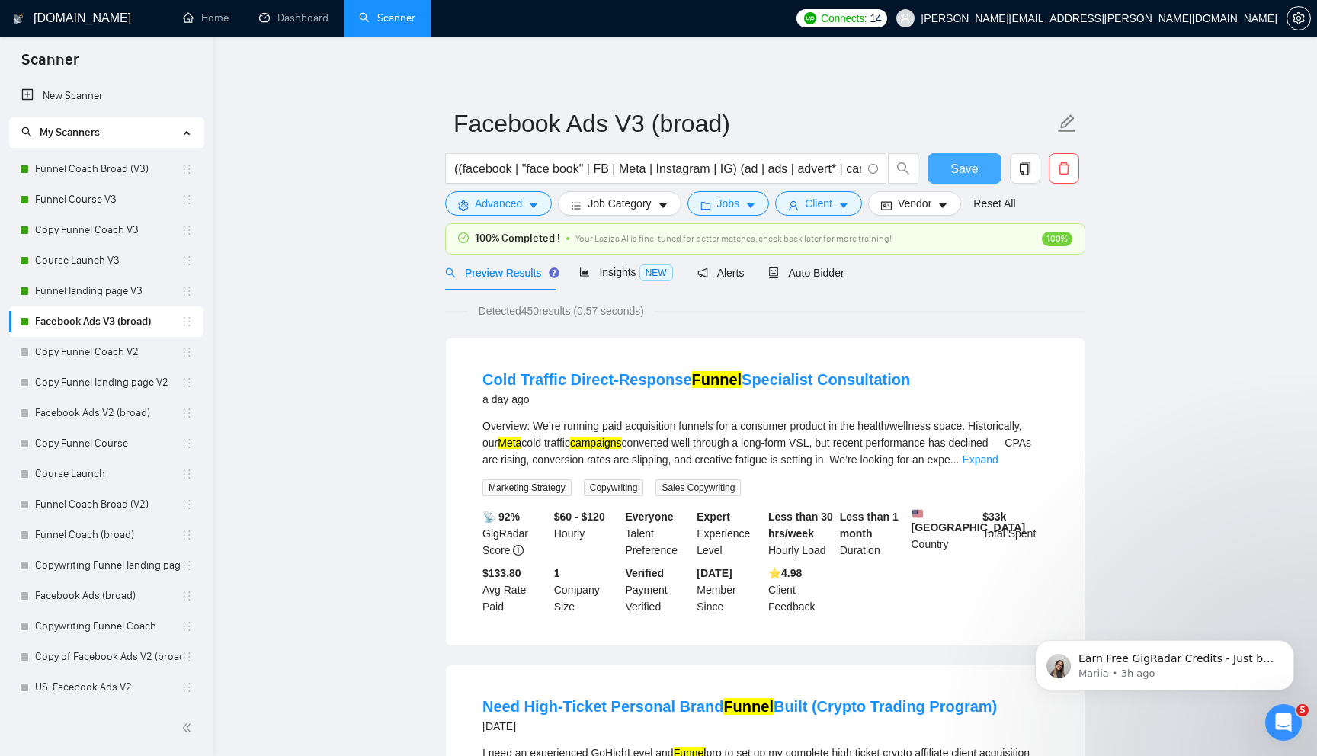
click at [949, 165] on button "Save" at bounding box center [964, 168] width 74 height 30
click at [100, 261] on link "Course Launch V3" at bounding box center [108, 260] width 146 height 30
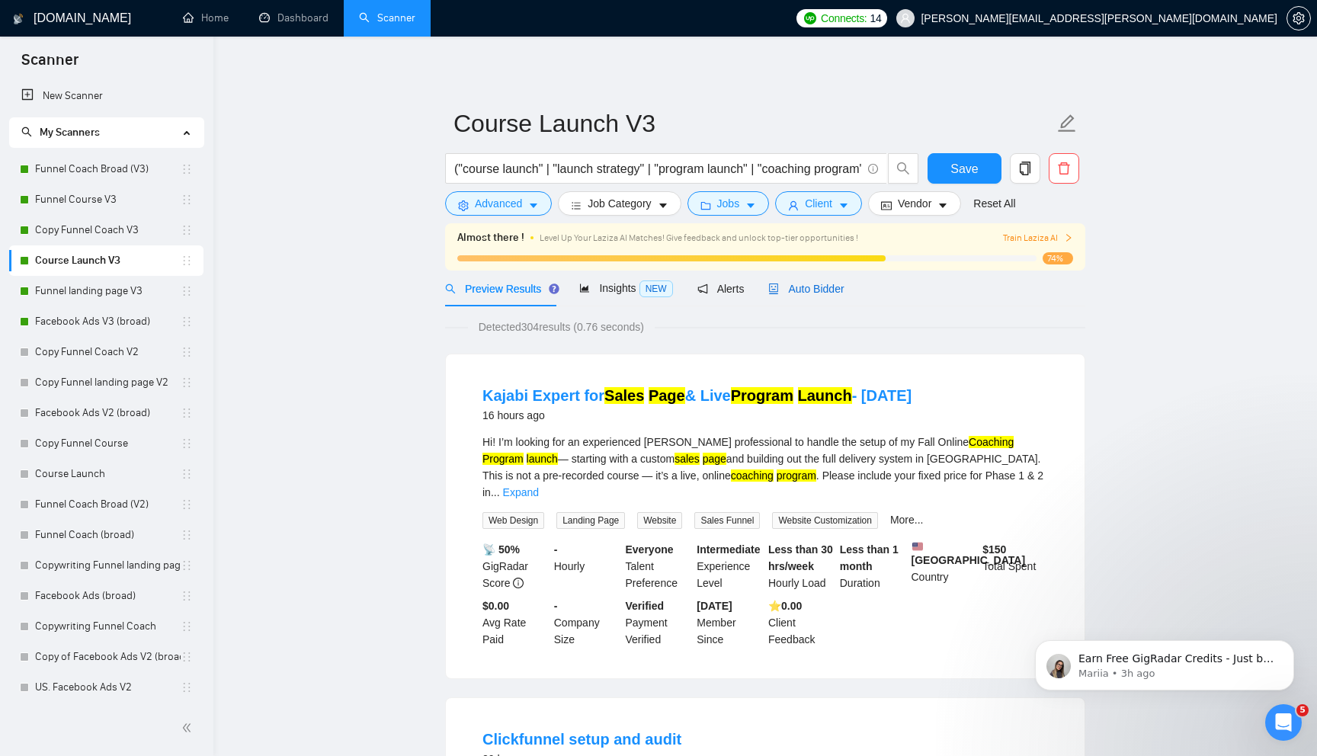
click at [799, 292] on span "Auto Bidder" at bounding box center [805, 289] width 75 height 12
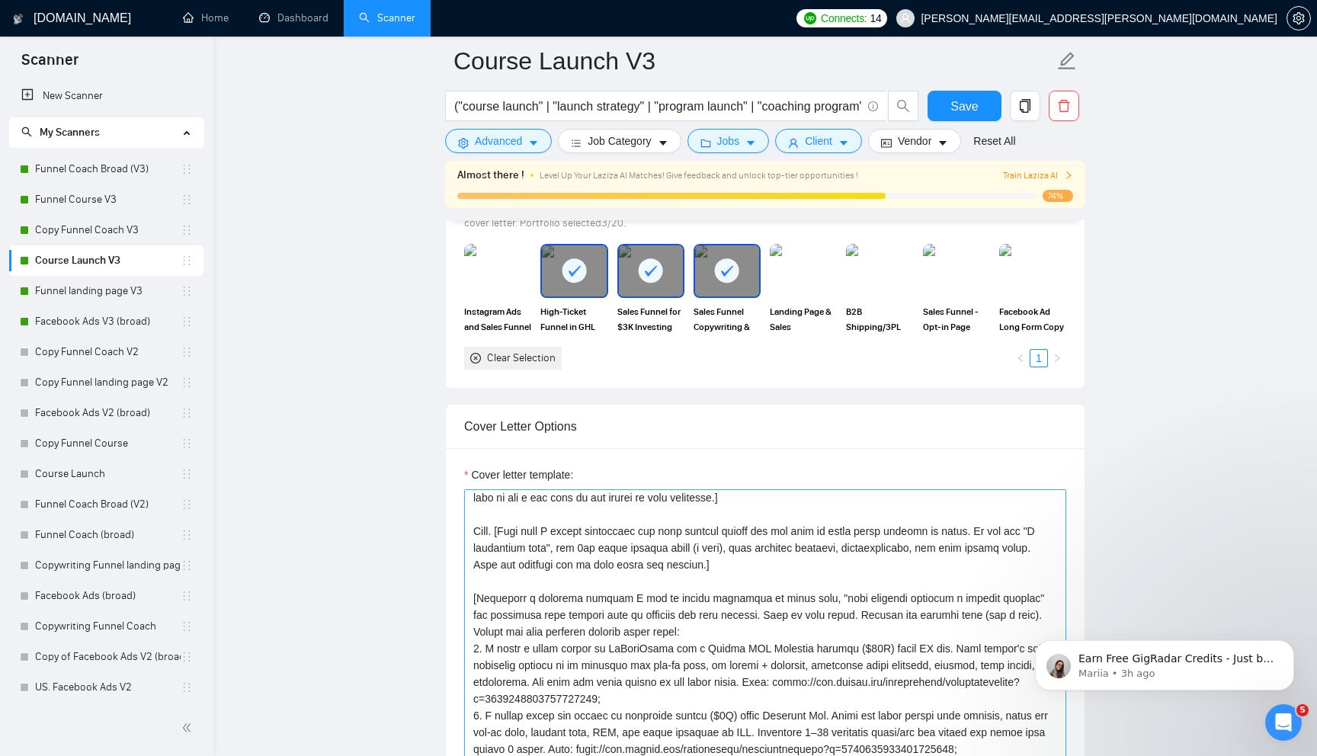
scroll to position [27, 0]
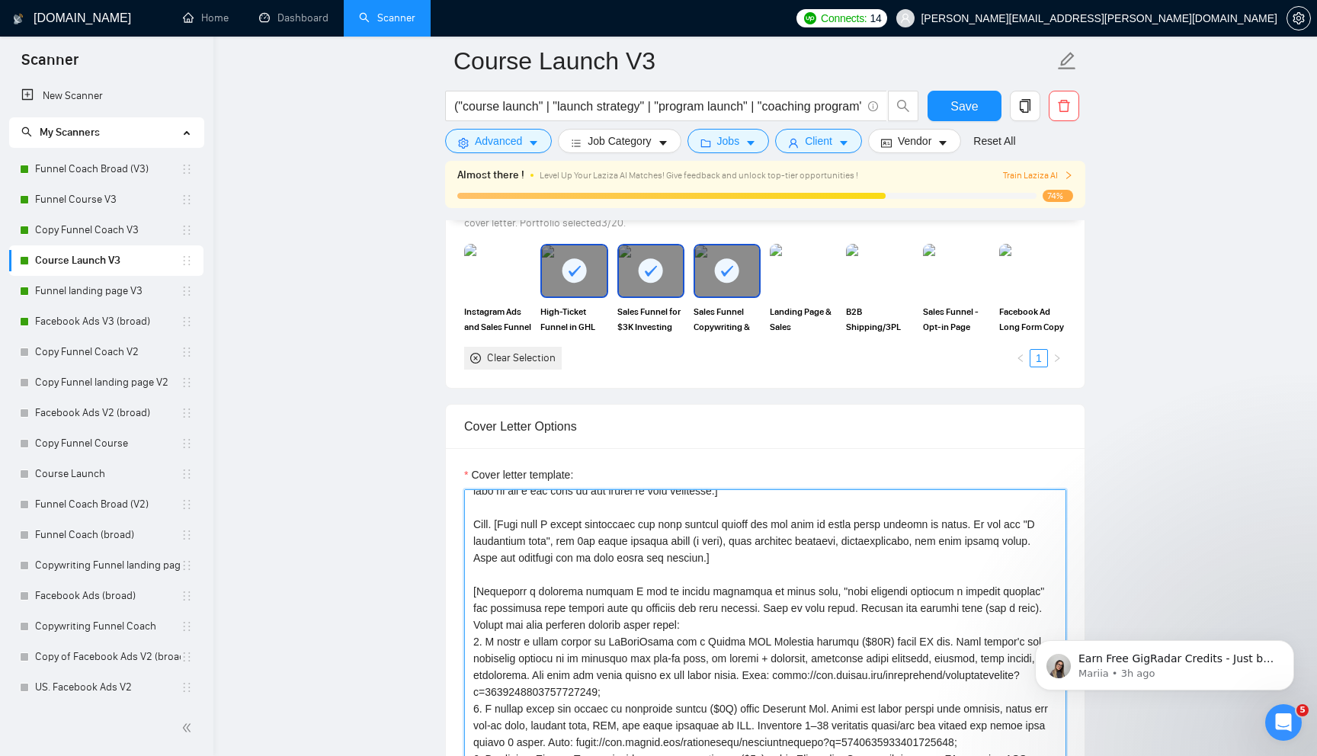
click at [756, 559] on textarea "Cover letter template:" at bounding box center [765, 660] width 602 height 343
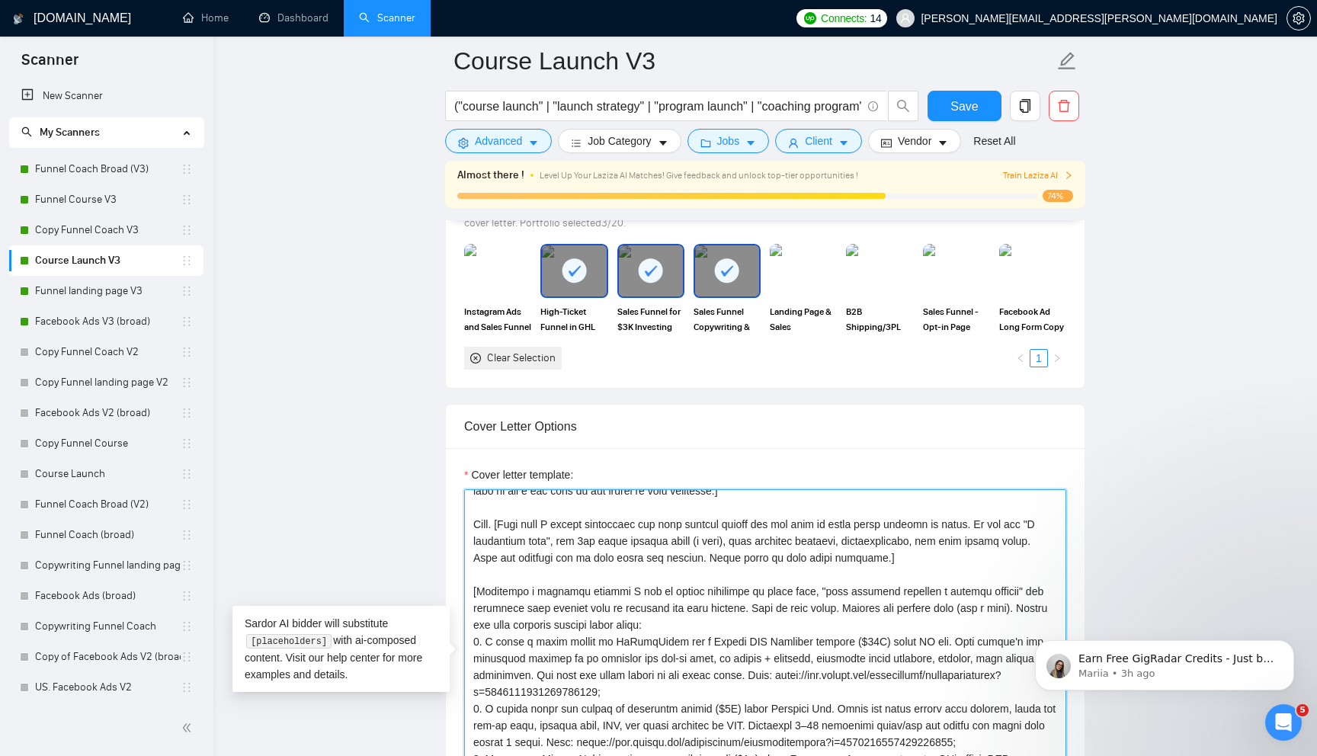
paste textarea "and Im your guy for that (I can do it fast, no probelm)."
click at [819, 563] on textarea "Cover letter template:" at bounding box center [765, 660] width 602 height 343
click at [834, 580] on textarea "Cover letter template:" at bounding box center [765, 660] width 602 height 343
type textarea "[Start the greeting with their name "{Hey client's name,....}". If none are fou…"
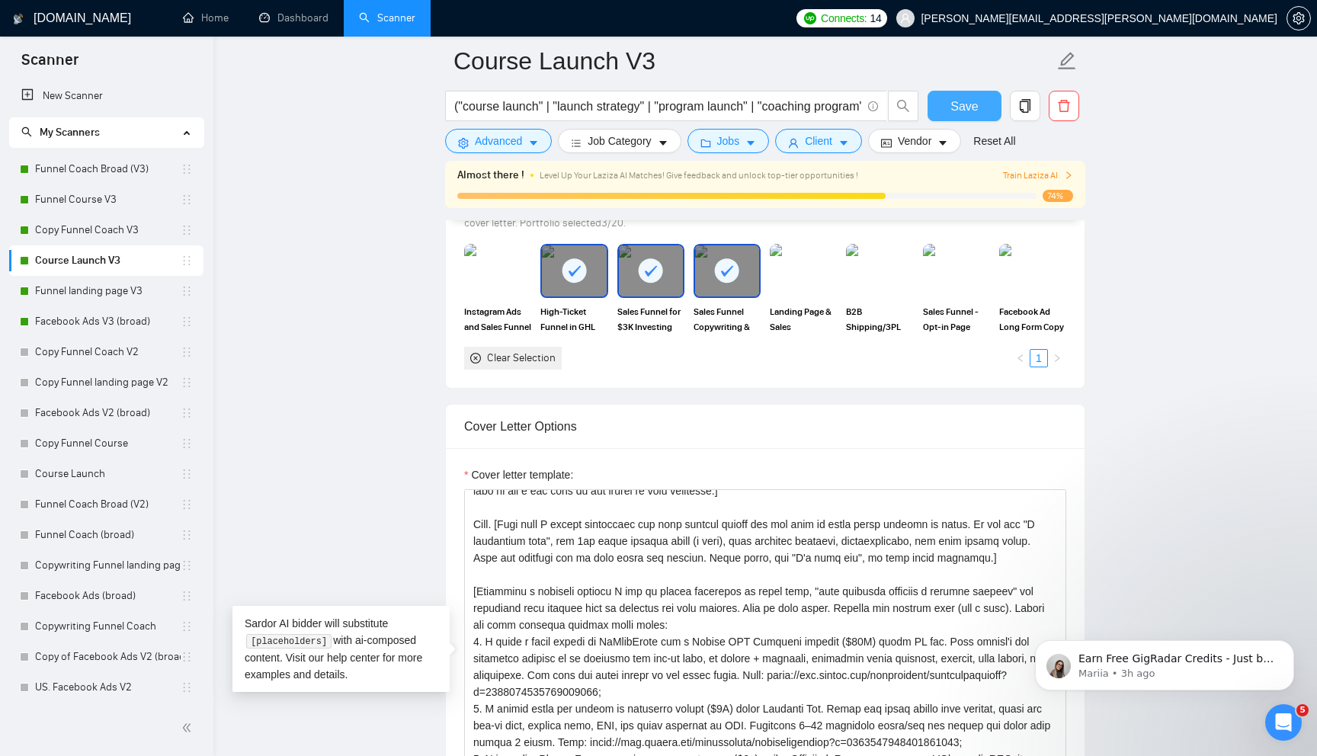
click at [958, 104] on span "Save" at bounding box center [963, 106] width 27 height 19
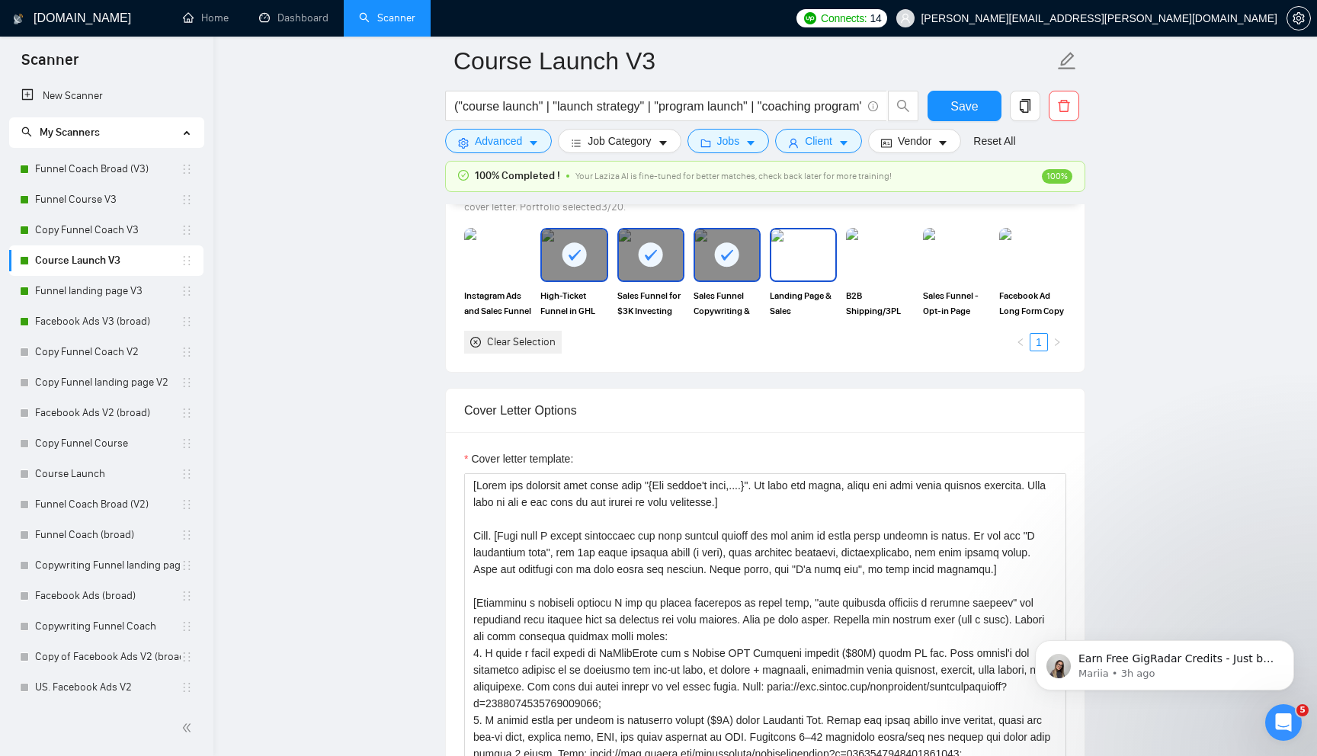
click at [794, 258] on img at bounding box center [803, 254] width 64 height 50
click at [872, 242] on img at bounding box center [879, 254] width 64 height 50
click at [959, 105] on span "Save" at bounding box center [963, 106] width 27 height 19
click at [133, 199] on link "Funnel Course V3" at bounding box center [108, 199] width 146 height 30
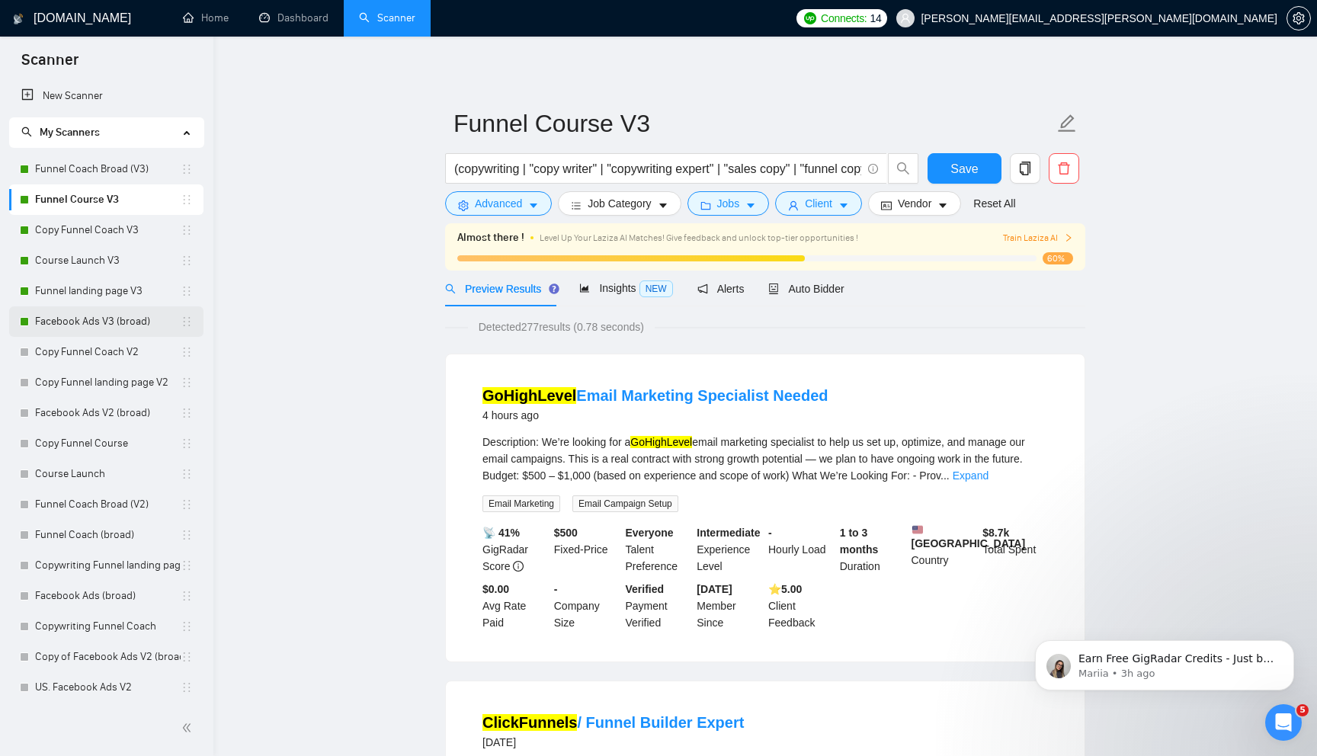
click at [119, 313] on link "Facebook Ads V3 (broad)" at bounding box center [108, 321] width 146 height 30
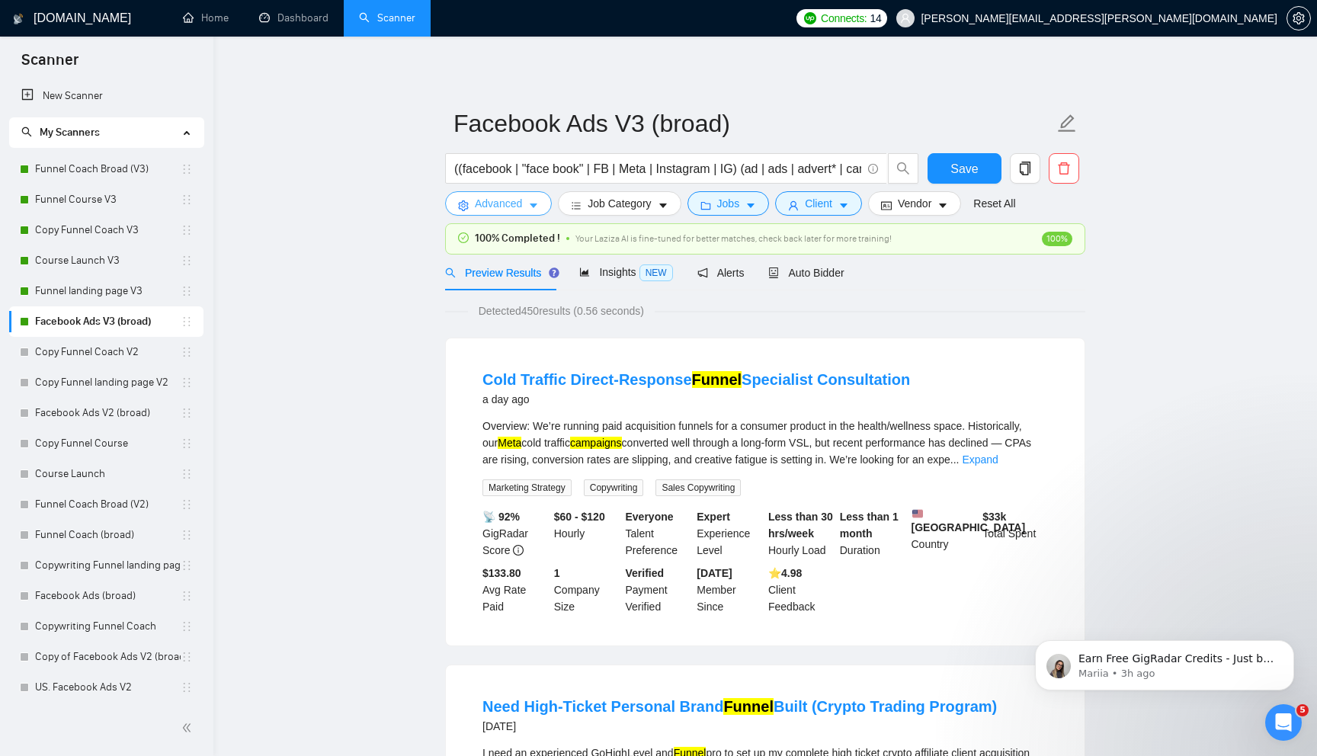
click at [536, 200] on span "caret-down" at bounding box center [533, 205] width 11 height 11
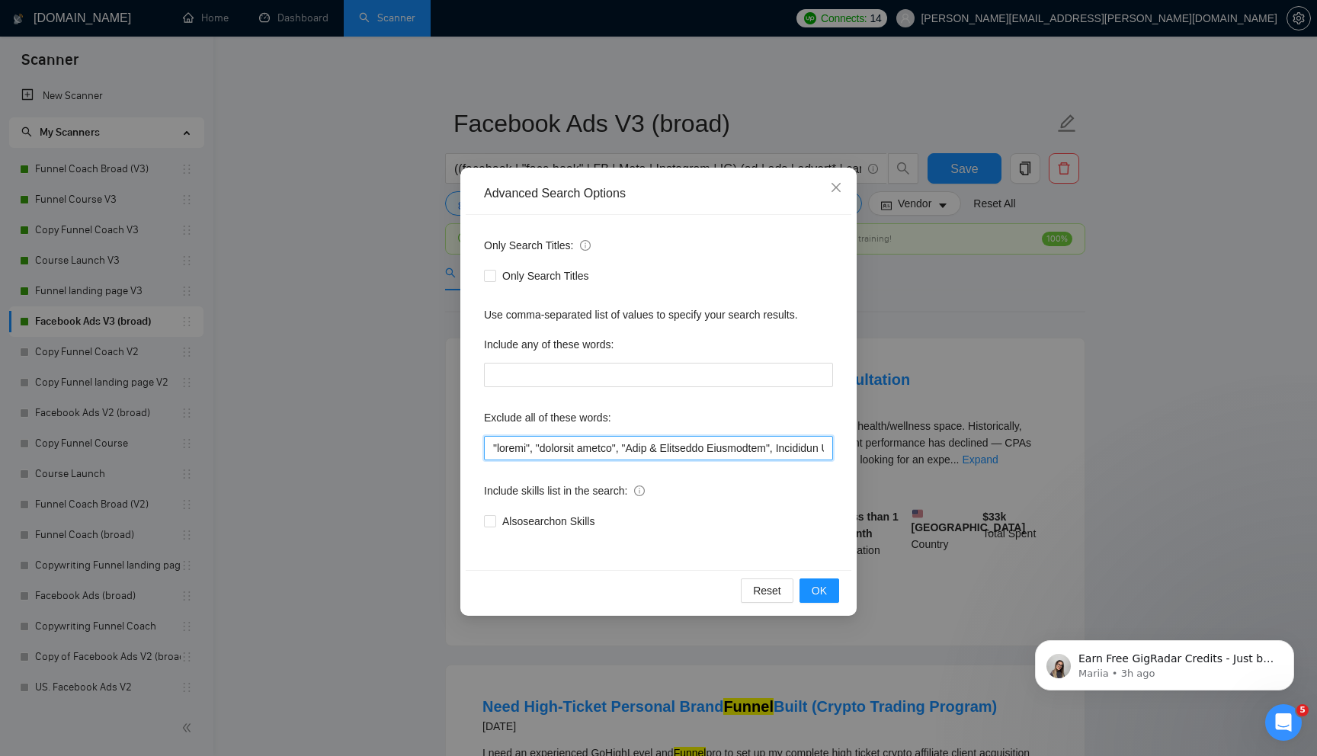
click at [554, 451] on input "text" at bounding box center [658, 448] width 349 height 24
paste input "without calls"
type input ""without calls", "agency", "creative agency", "Data & Analytics Specialist", An…"
click at [814, 590] on span "OK" at bounding box center [819, 590] width 15 height 17
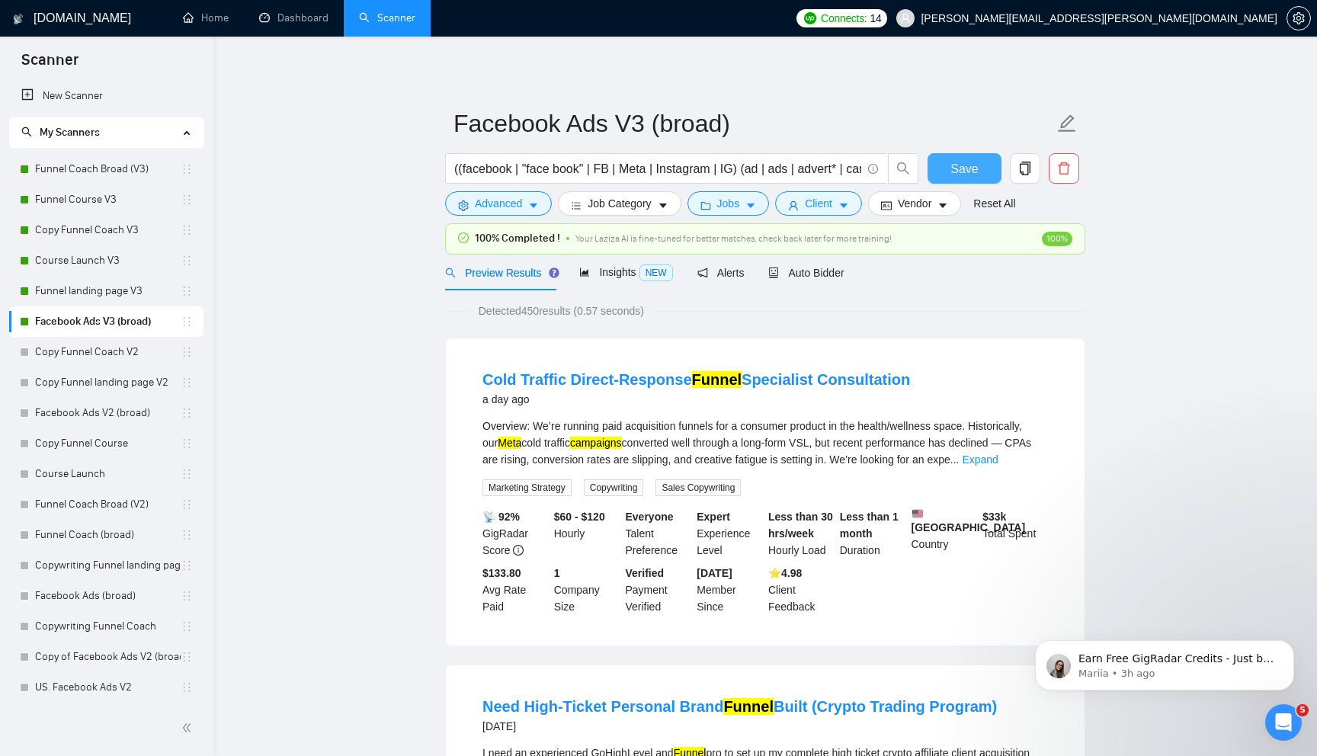
click at [960, 169] on span "Save" at bounding box center [963, 168] width 27 height 19
click at [812, 271] on span "Auto Bidder" at bounding box center [805, 273] width 75 height 12
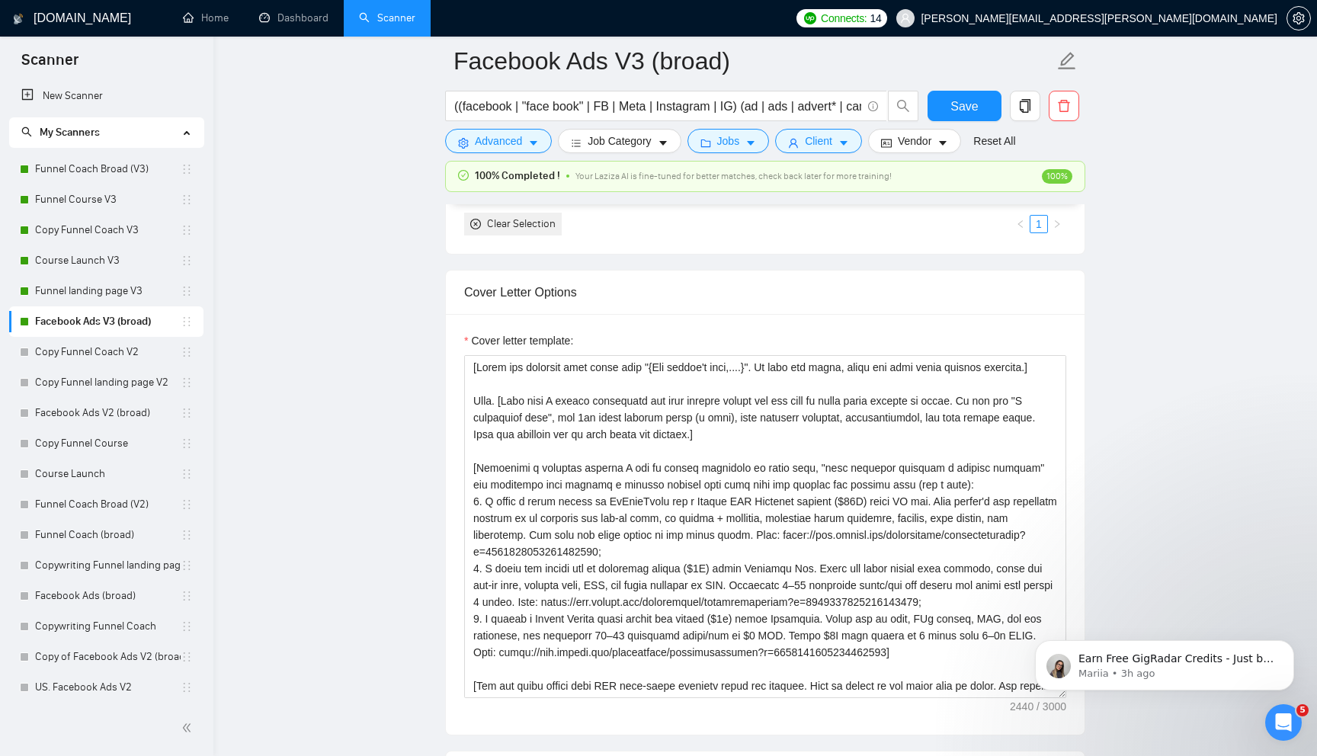
scroll to position [1614, 0]
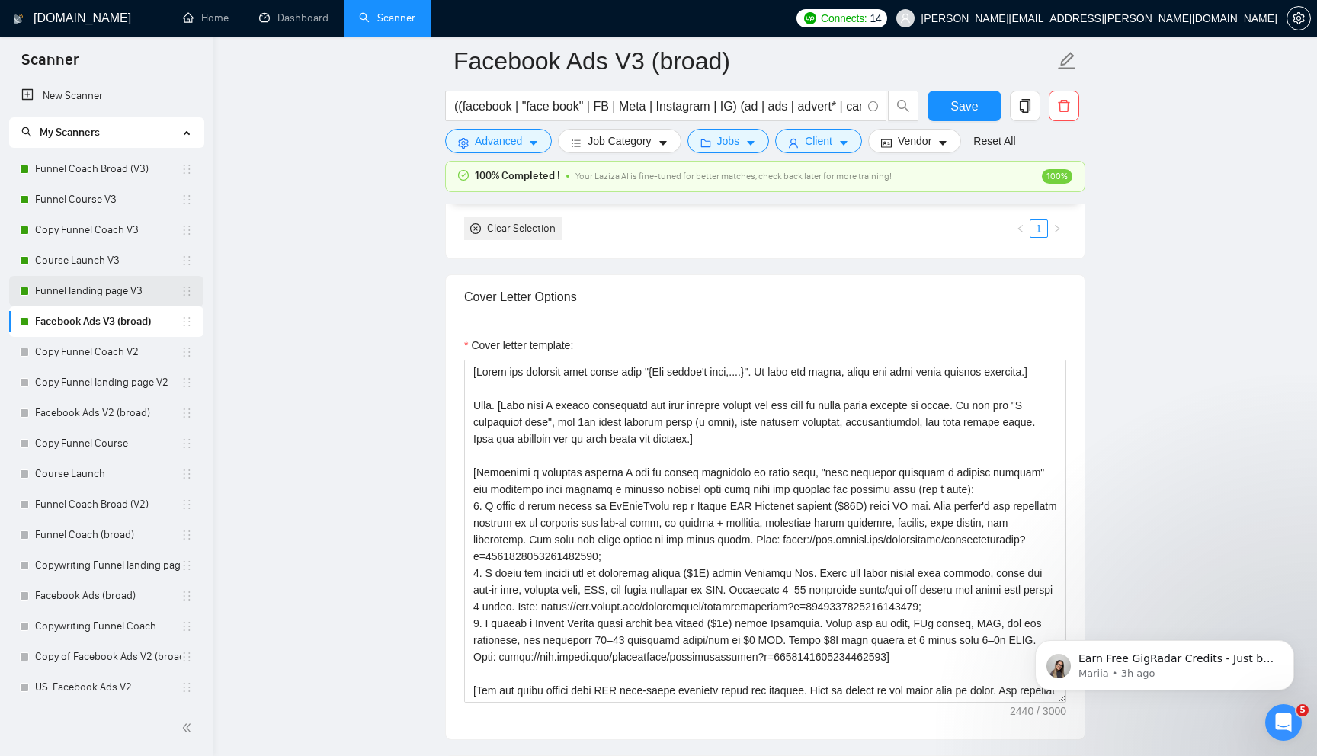
click at [123, 293] on link "Funnel landing page V3" at bounding box center [108, 291] width 146 height 30
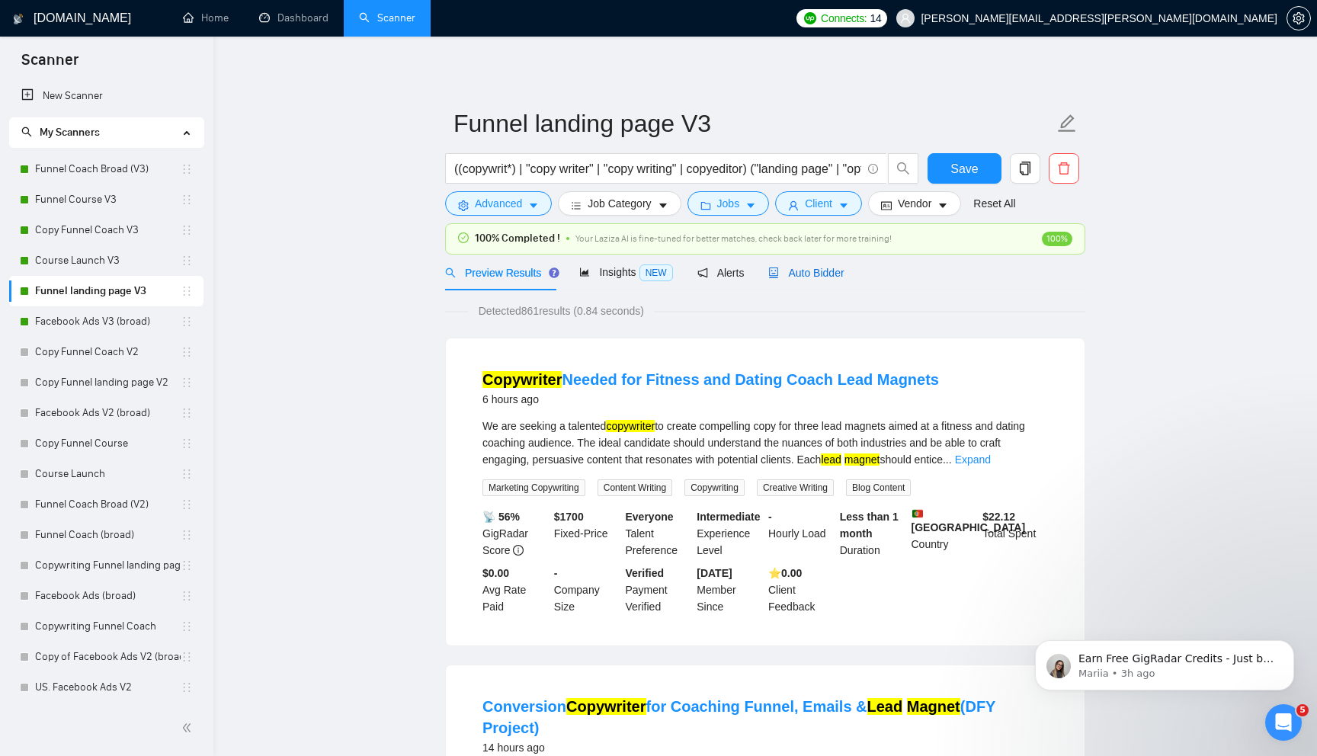
click at [791, 274] on span "Auto Bidder" at bounding box center [805, 273] width 75 height 12
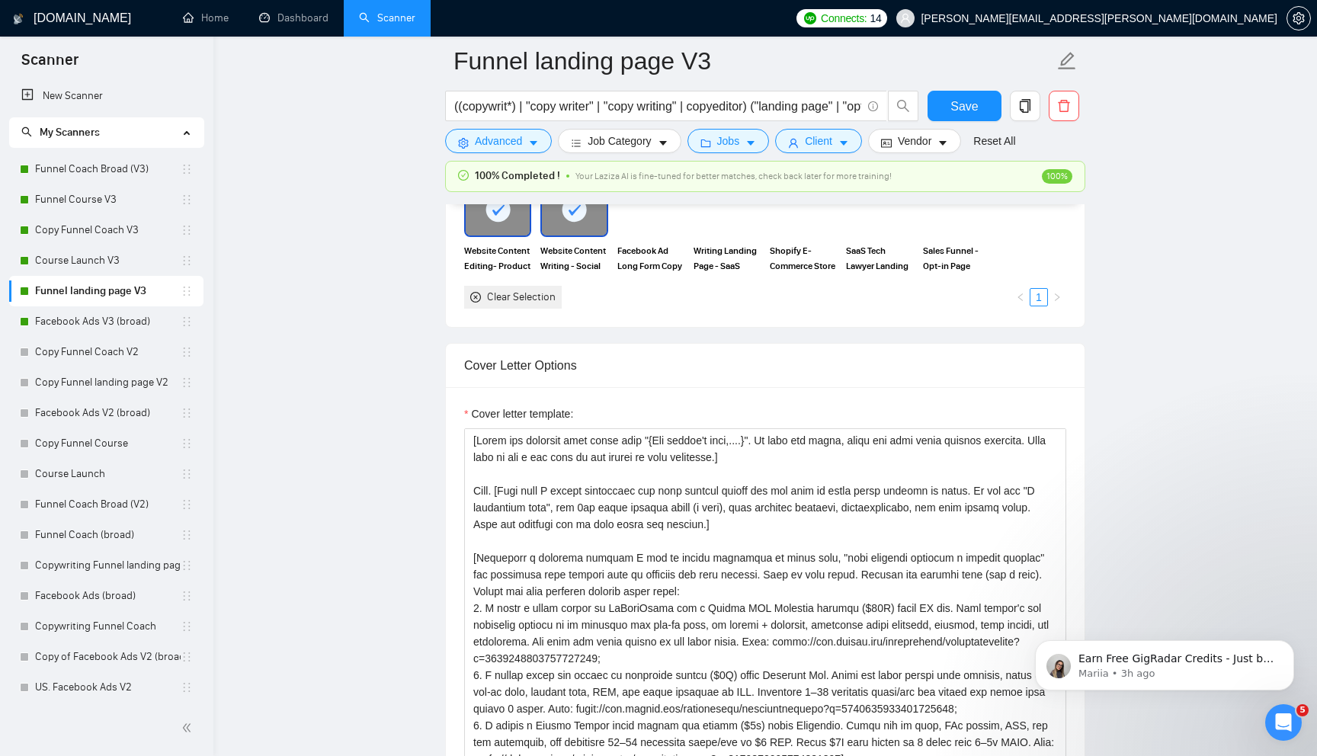
scroll to position [1649, 0]
click at [109, 177] on link "Funnel Coach Broad (V3)" at bounding box center [108, 169] width 146 height 30
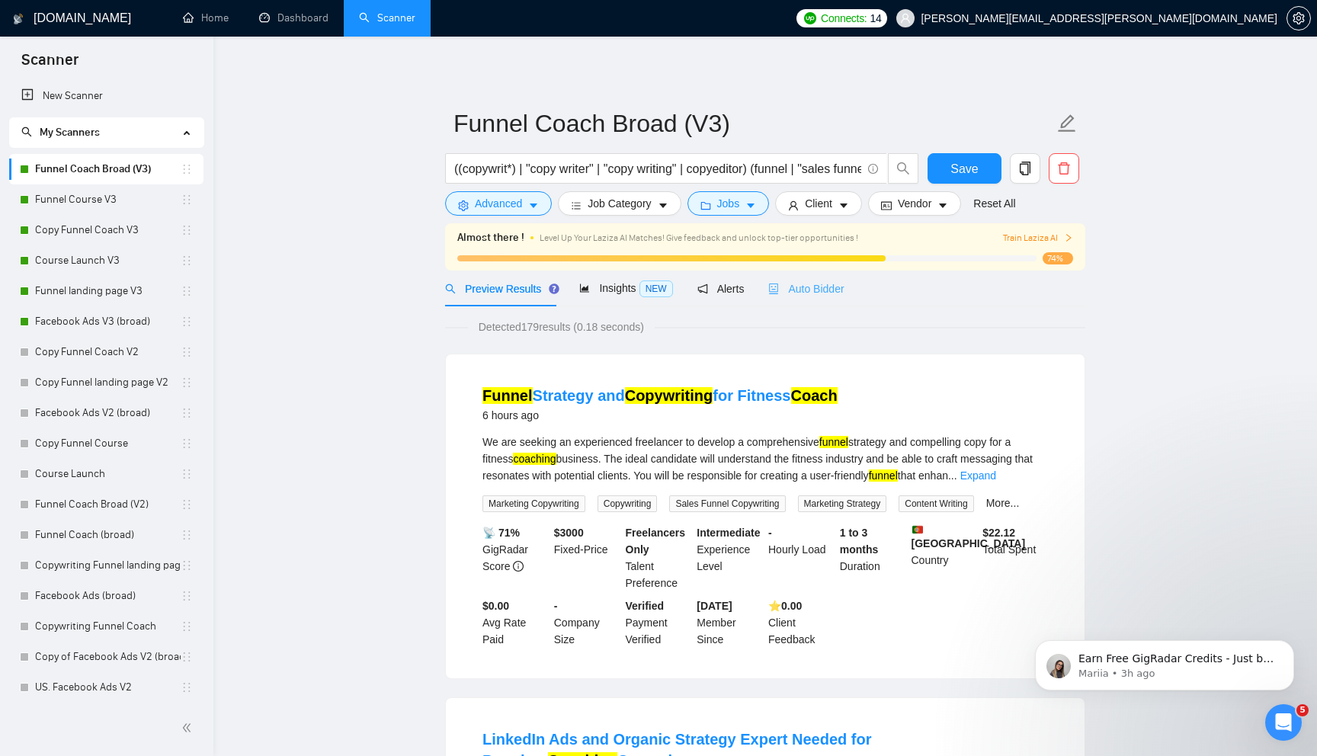
click at [835, 298] on div "Auto Bidder" at bounding box center [805, 289] width 75 height 36
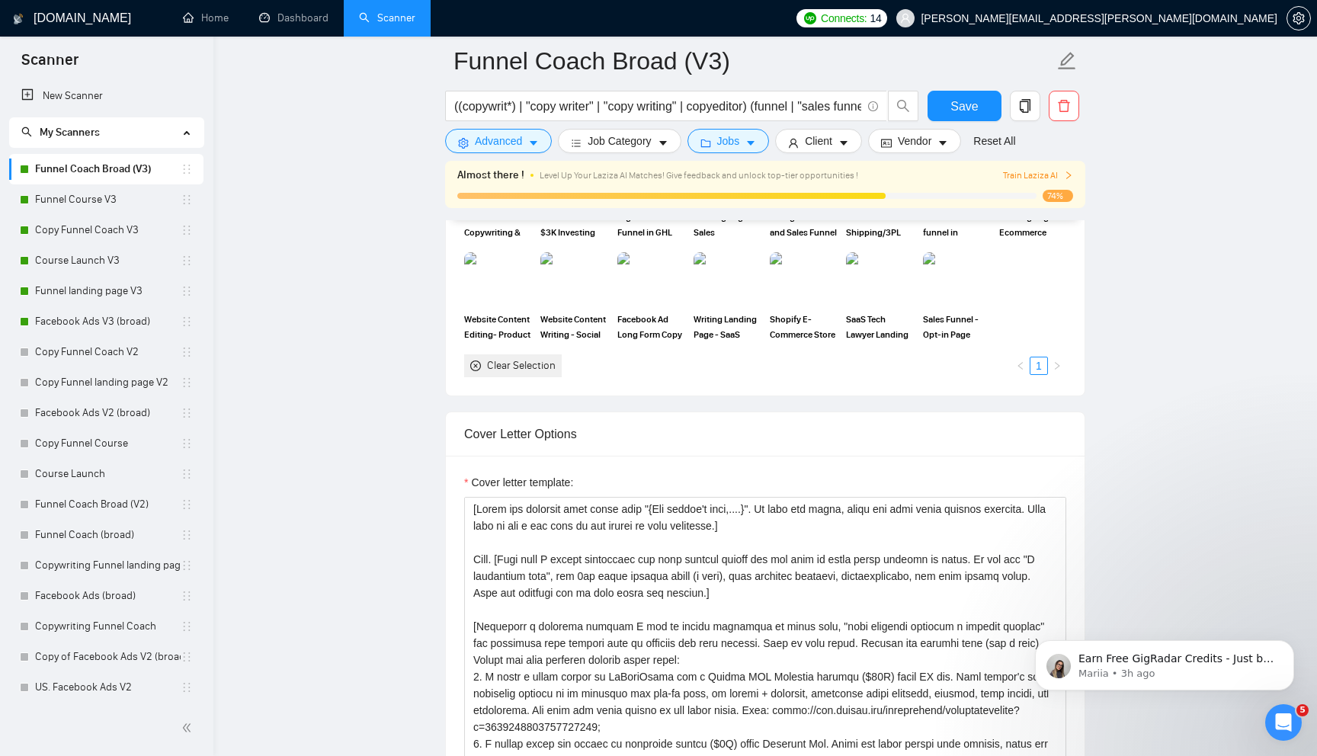
scroll to position [1573, 0]
click at [101, 210] on link "Funnel Course V3" at bounding box center [108, 199] width 146 height 30
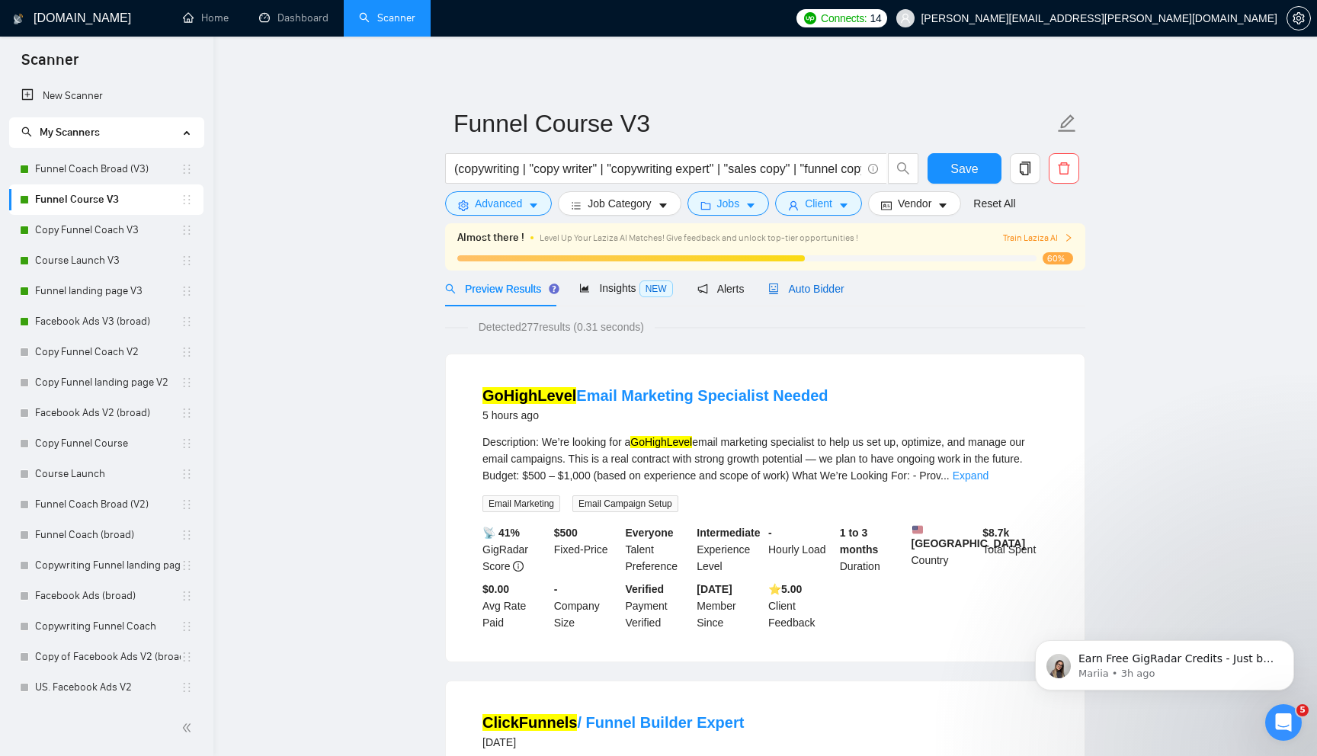
click at [804, 288] on span "Auto Bidder" at bounding box center [805, 289] width 75 height 12
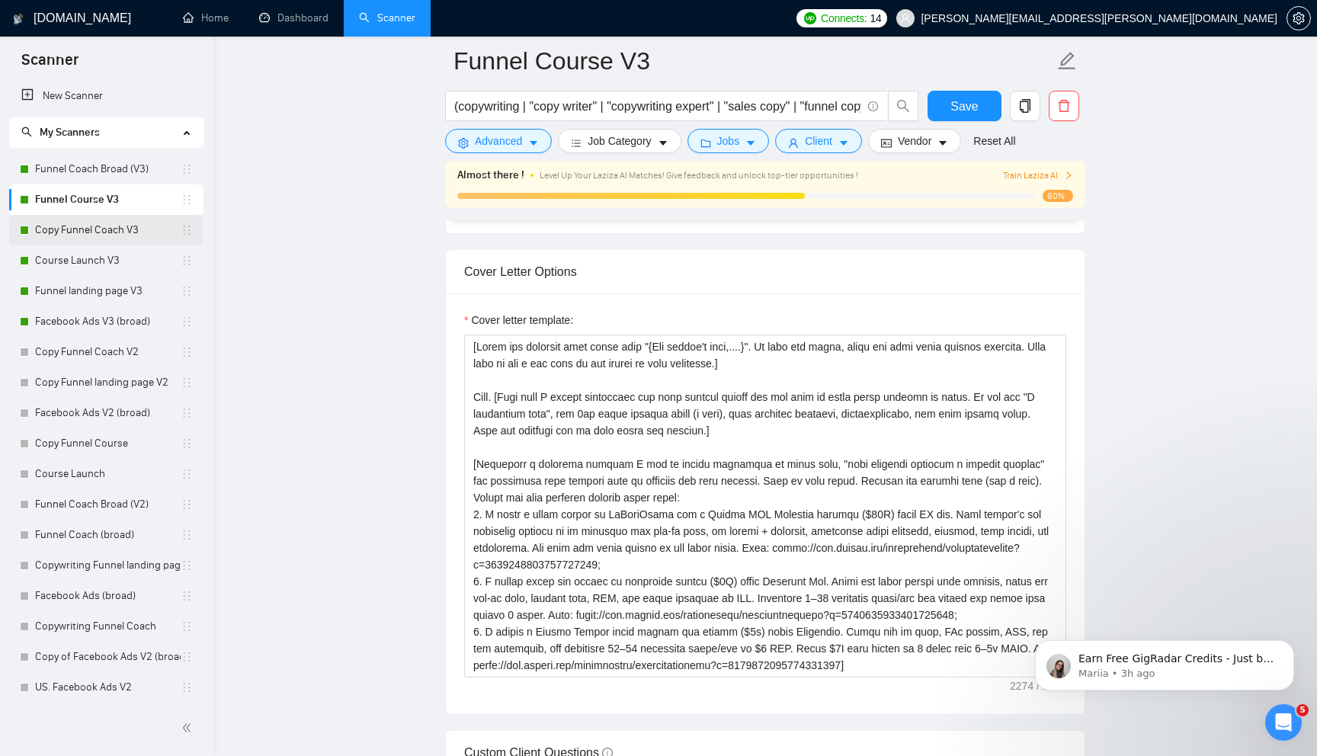
click at [99, 230] on link "Copy Funnel Coach V3" at bounding box center [108, 230] width 146 height 30
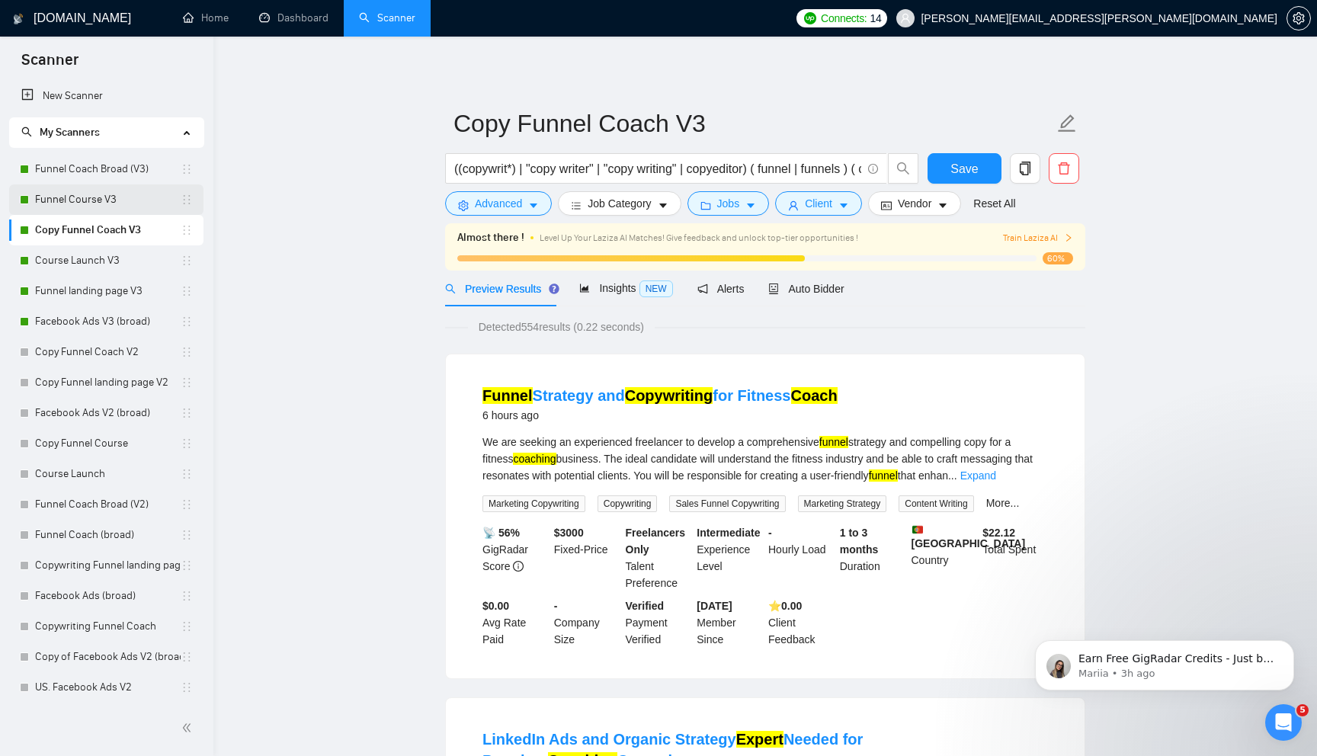
click at [96, 205] on link "Funnel Course V3" at bounding box center [108, 199] width 146 height 30
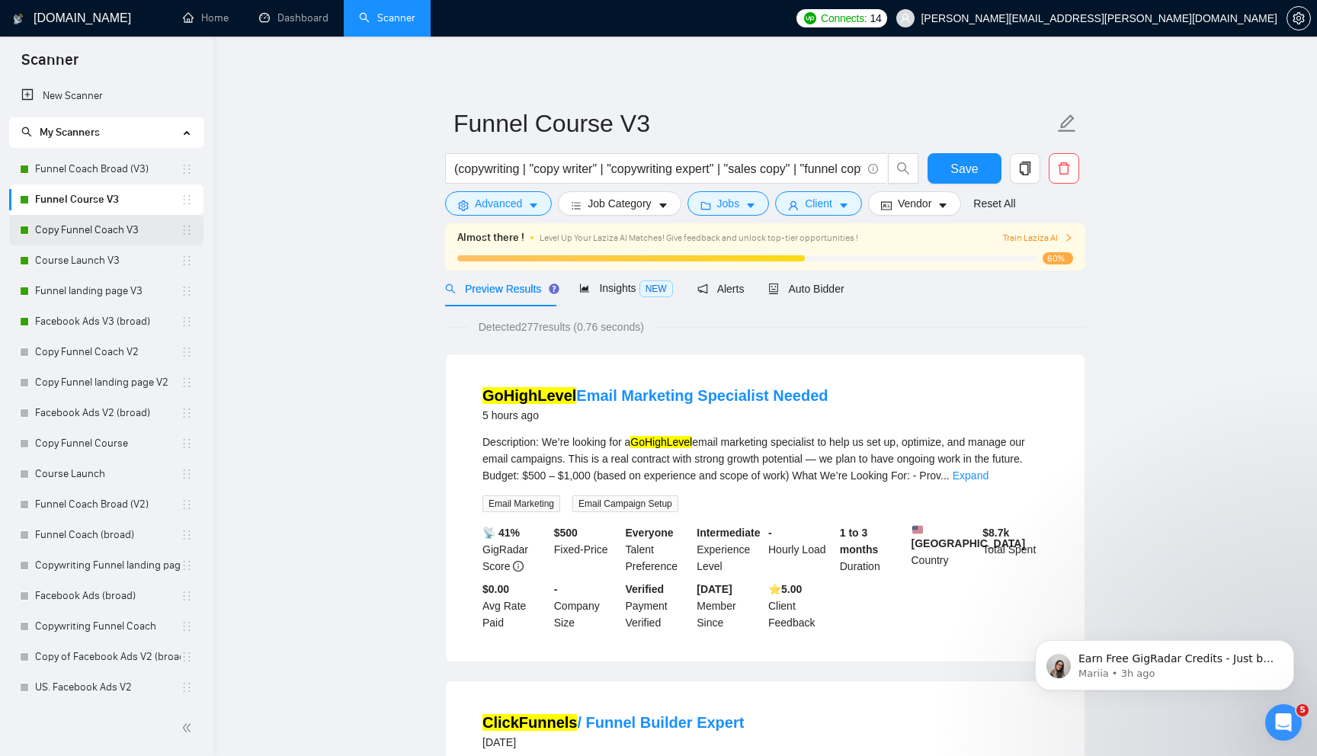
click at [96, 229] on link "Copy Funnel Coach V3" at bounding box center [108, 230] width 146 height 30
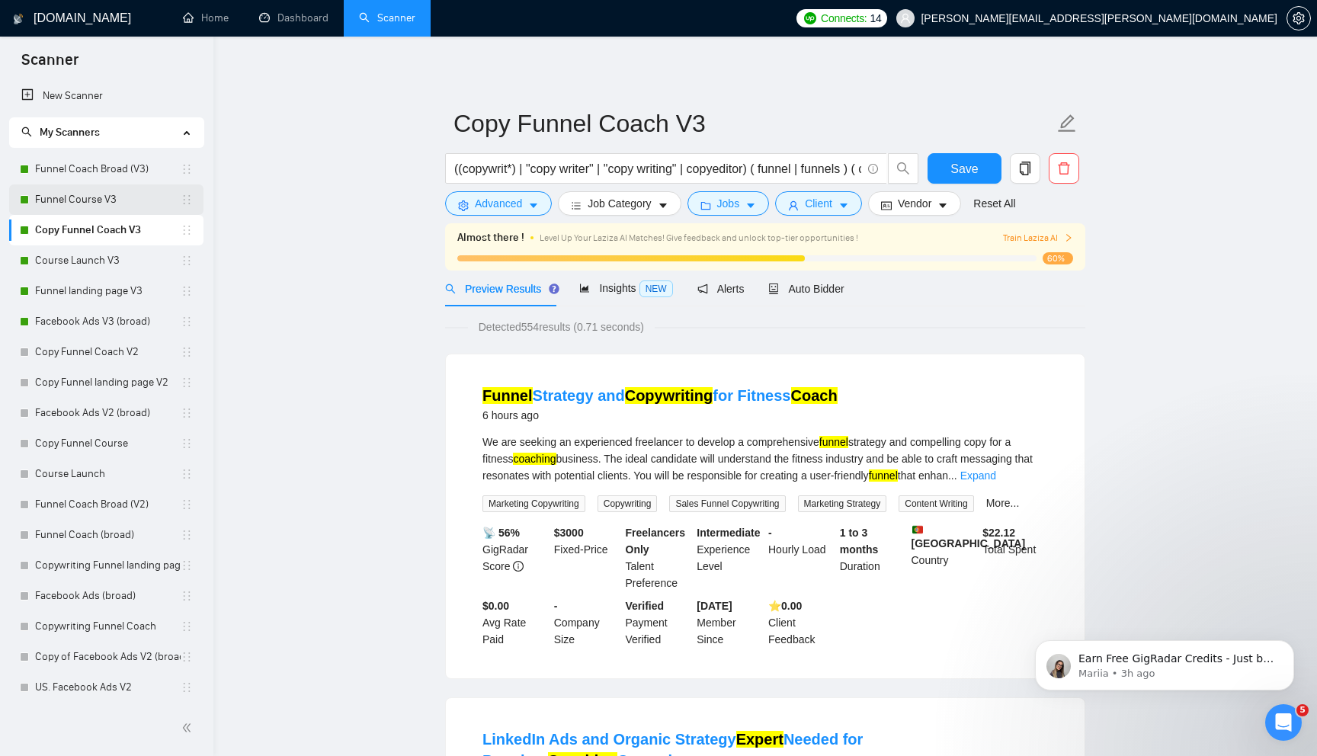
click at [98, 198] on link "Funnel Course V3" at bounding box center [108, 199] width 146 height 30
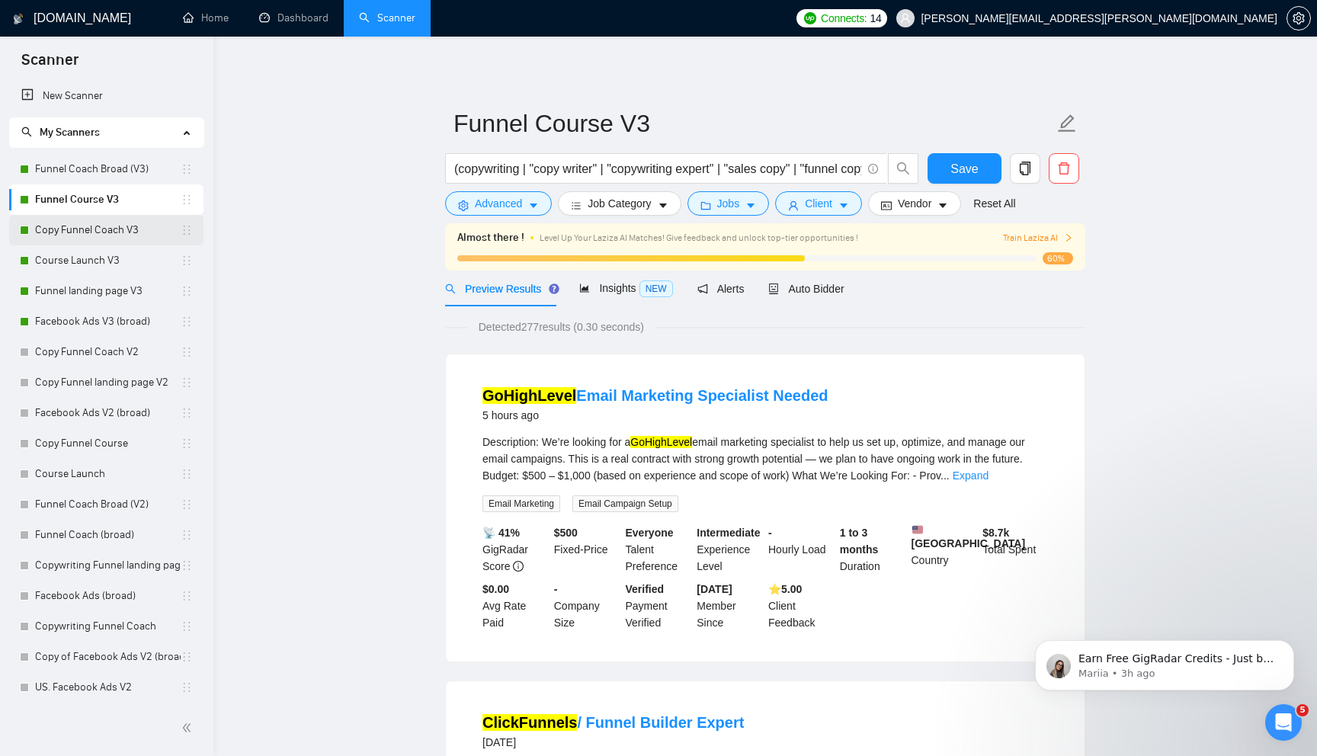
click at [99, 229] on link "Copy Funnel Coach V3" at bounding box center [108, 230] width 146 height 30
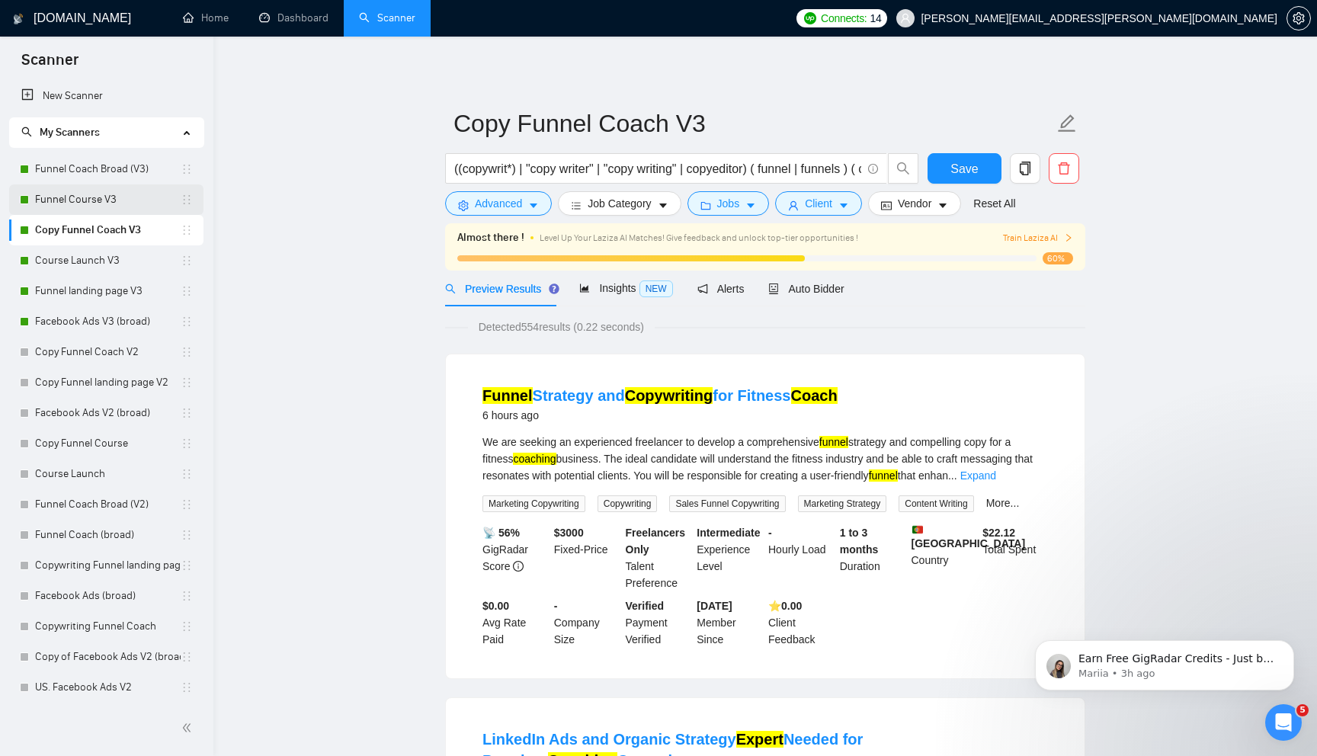
click at [101, 197] on link "Funnel Course V3" at bounding box center [108, 199] width 146 height 30
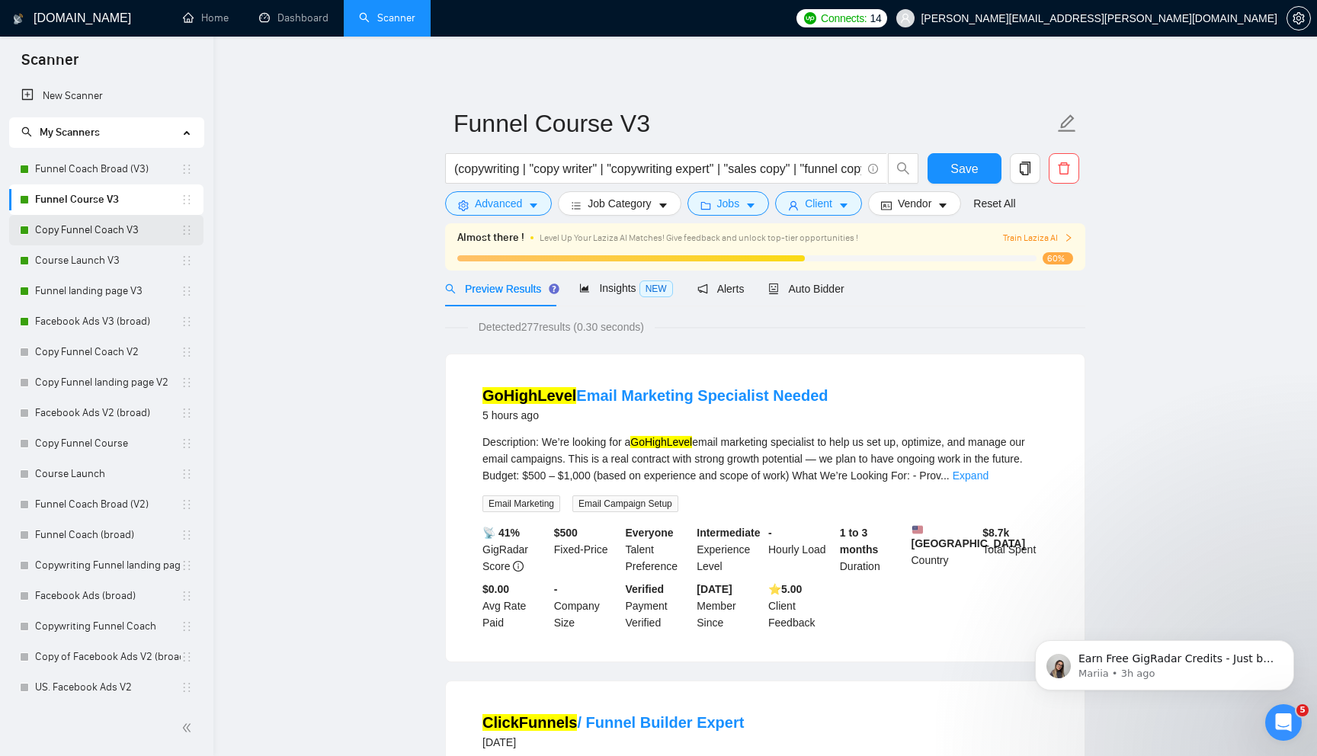
click at [100, 229] on link "Copy Funnel Coach V3" at bounding box center [108, 230] width 146 height 30
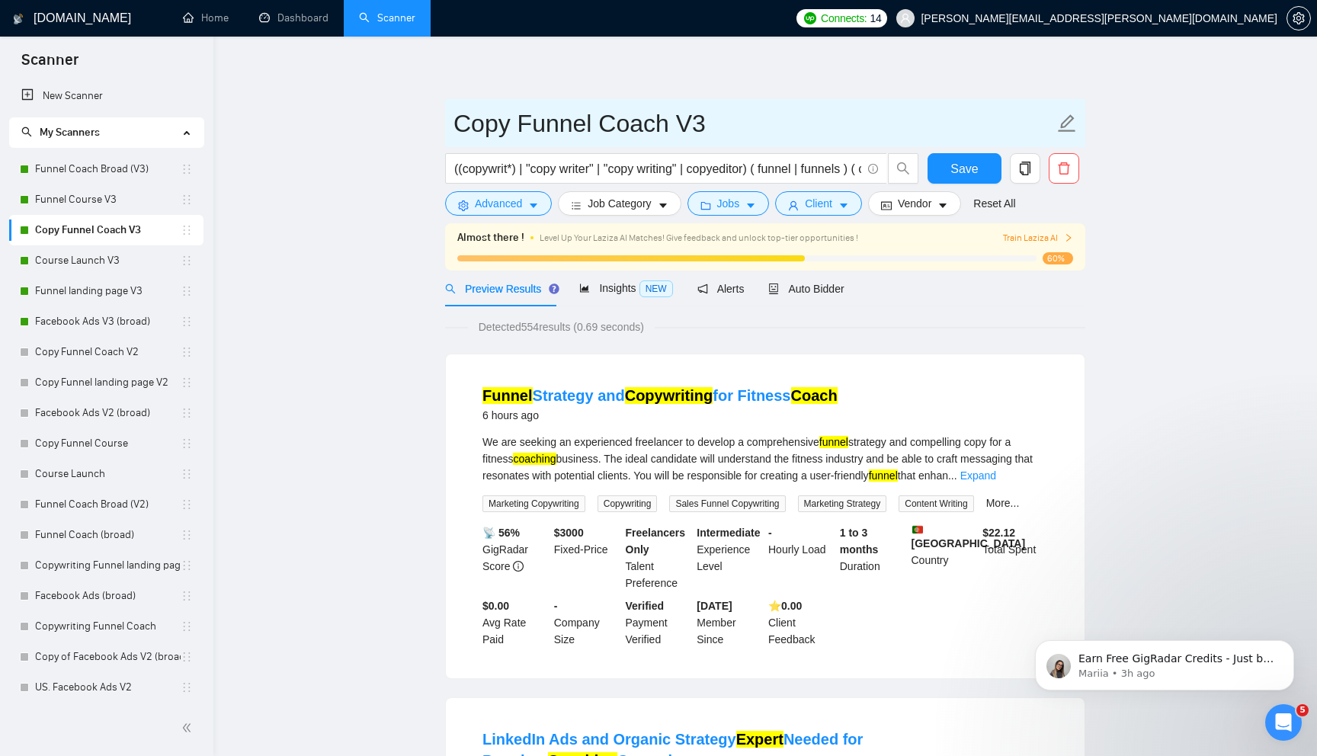
click at [508, 131] on input "Copy Funnel Coach V3" at bounding box center [753, 123] width 601 height 38
type input "Copywriter Funnel Coach V3"
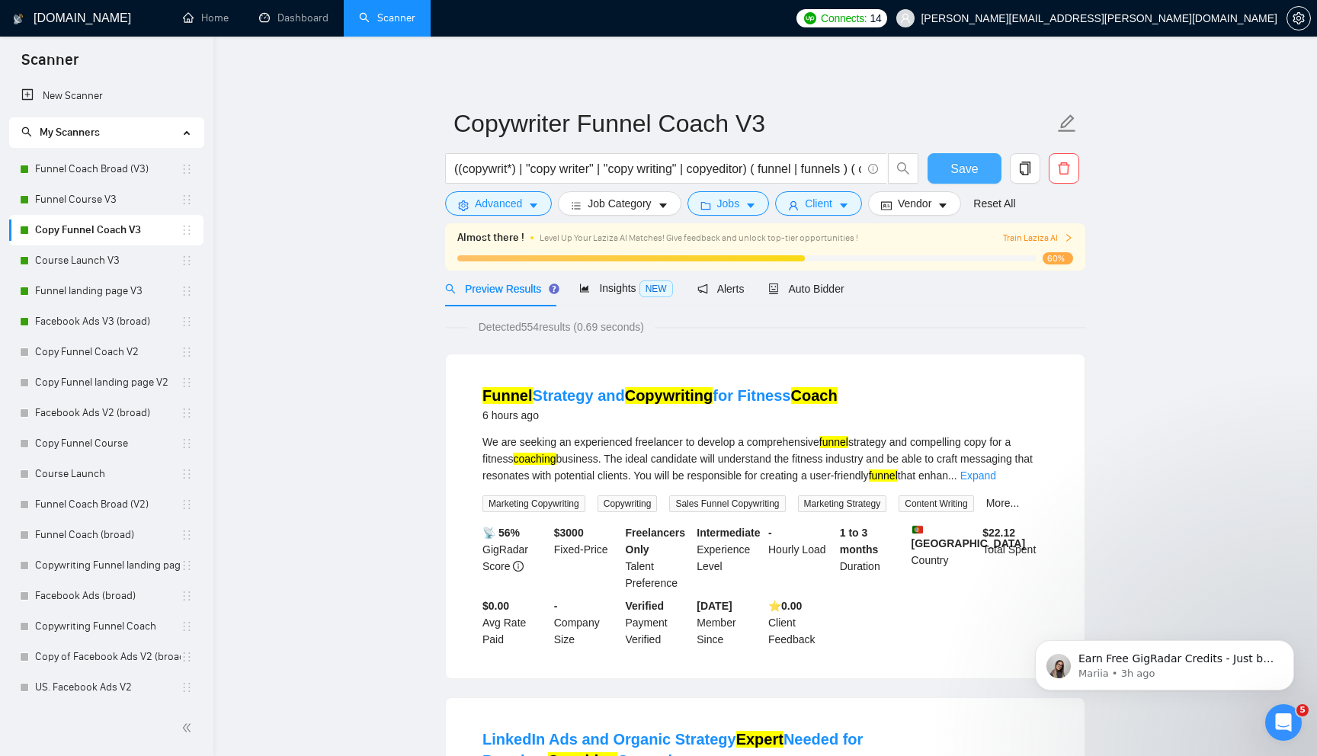
click at [952, 175] on span "Save" at bounding box center [963, 168] width 27 height 19
click at [844, 275] on div "Auto Bidder" at bounding box center [805, 289] width 75 height 36
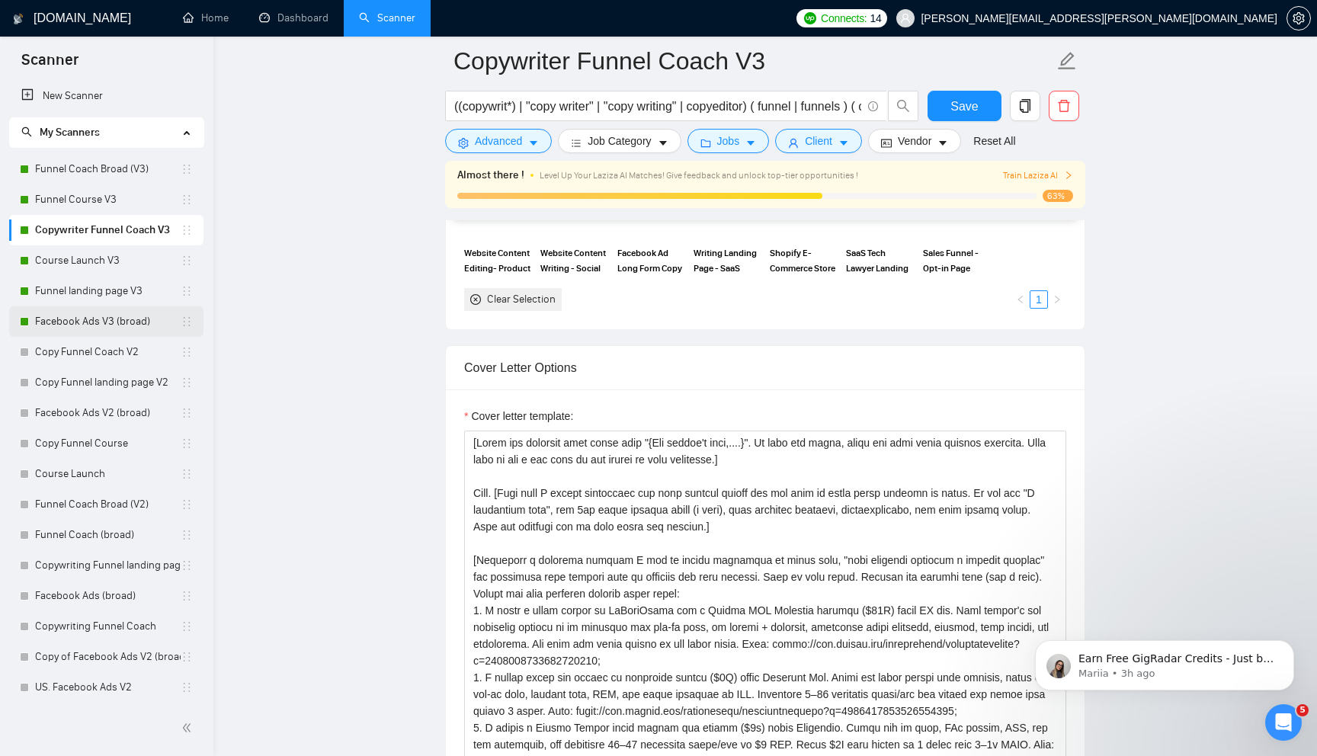
click at [118, 325] on link "Facebook Ads V3 (broad)" at bounding box center [108, 321] width 146 height 30
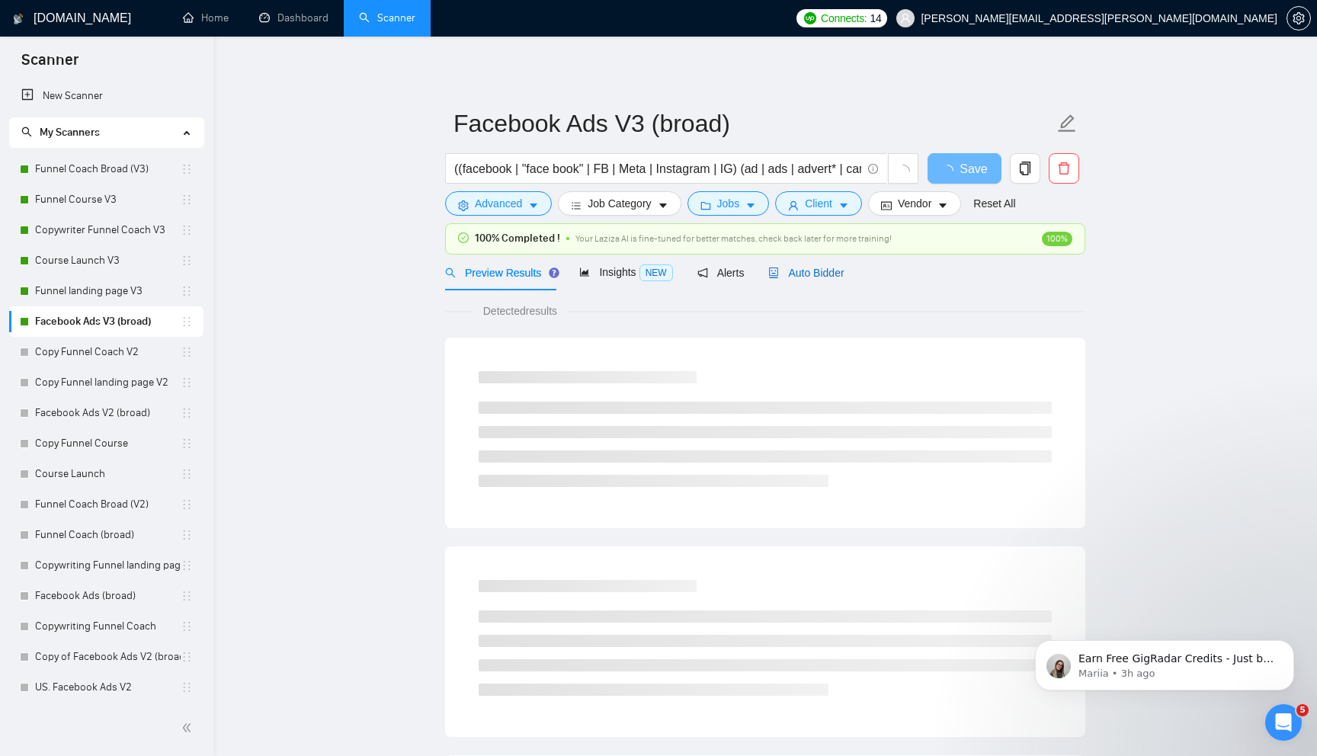
click at [807, 277] on span "Auto Bidder" at bounding box center [805, 273] width 75 height 12
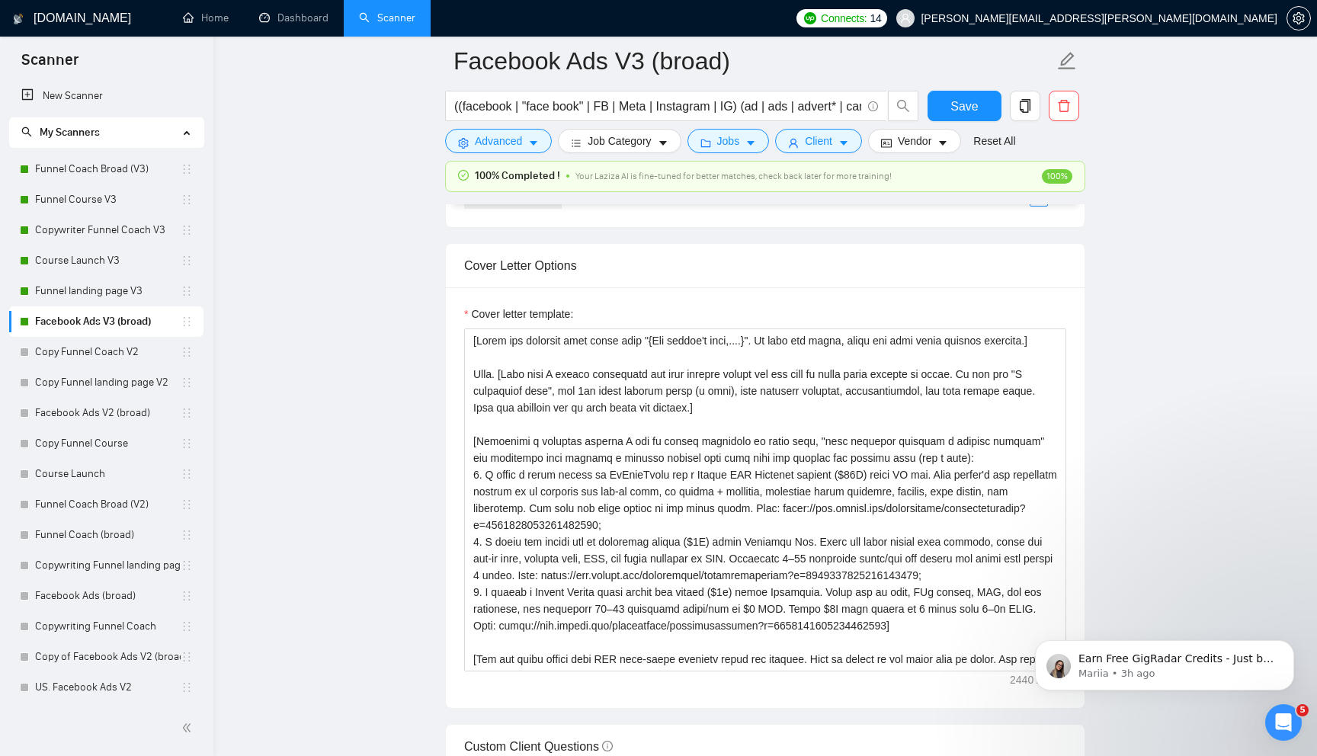
scroll to position [1642, 0]
click at [130, 296] on link "Funnel landing page V3" at bounding box center [108, 291] width 146 height 30
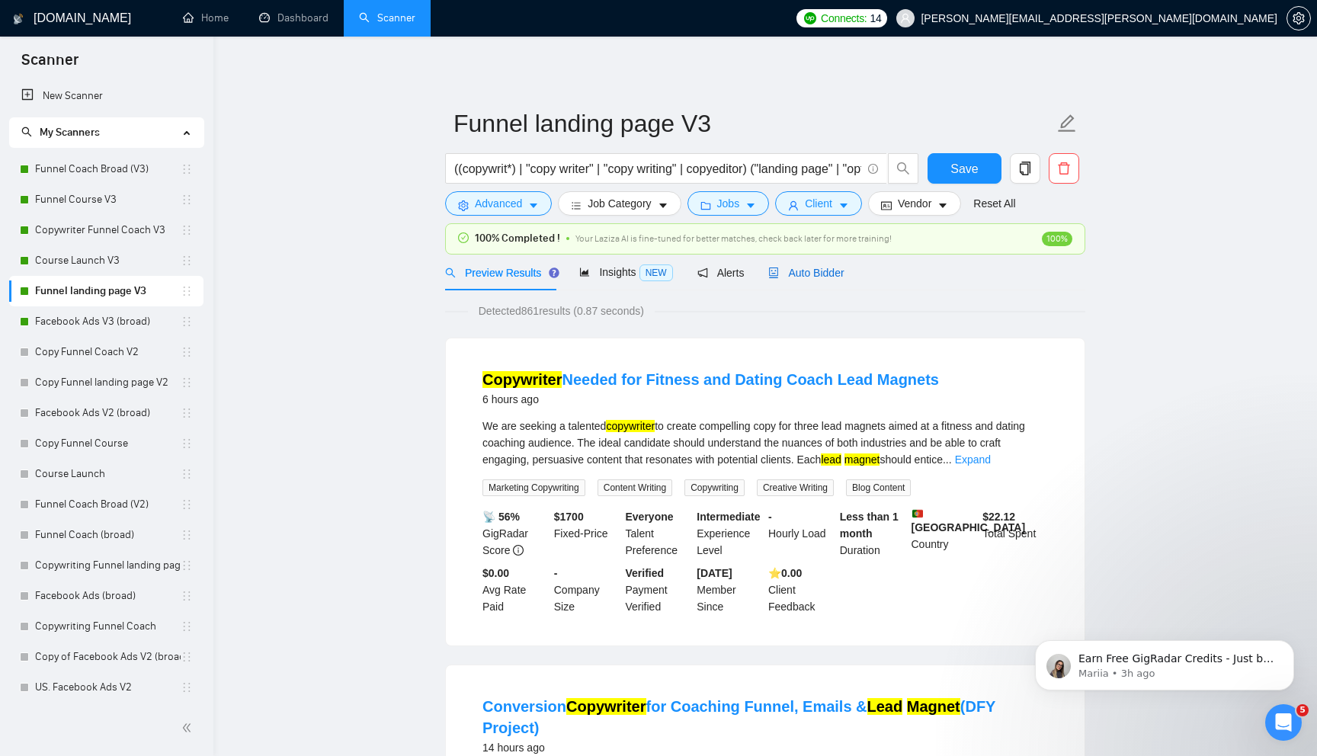
click at [824, 267] on span "Auto Bidder" at bounding box center [805, 273] width 75 height 12
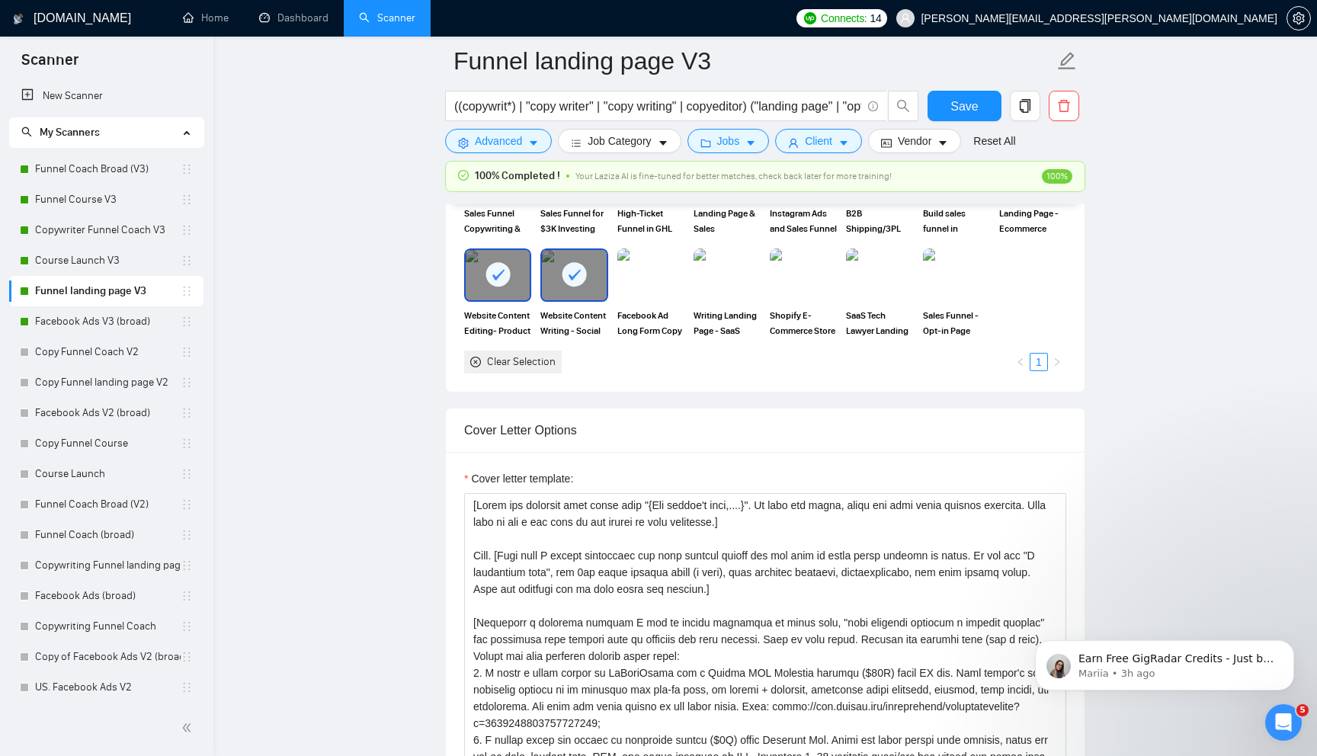
scroll to position [1726, 0]
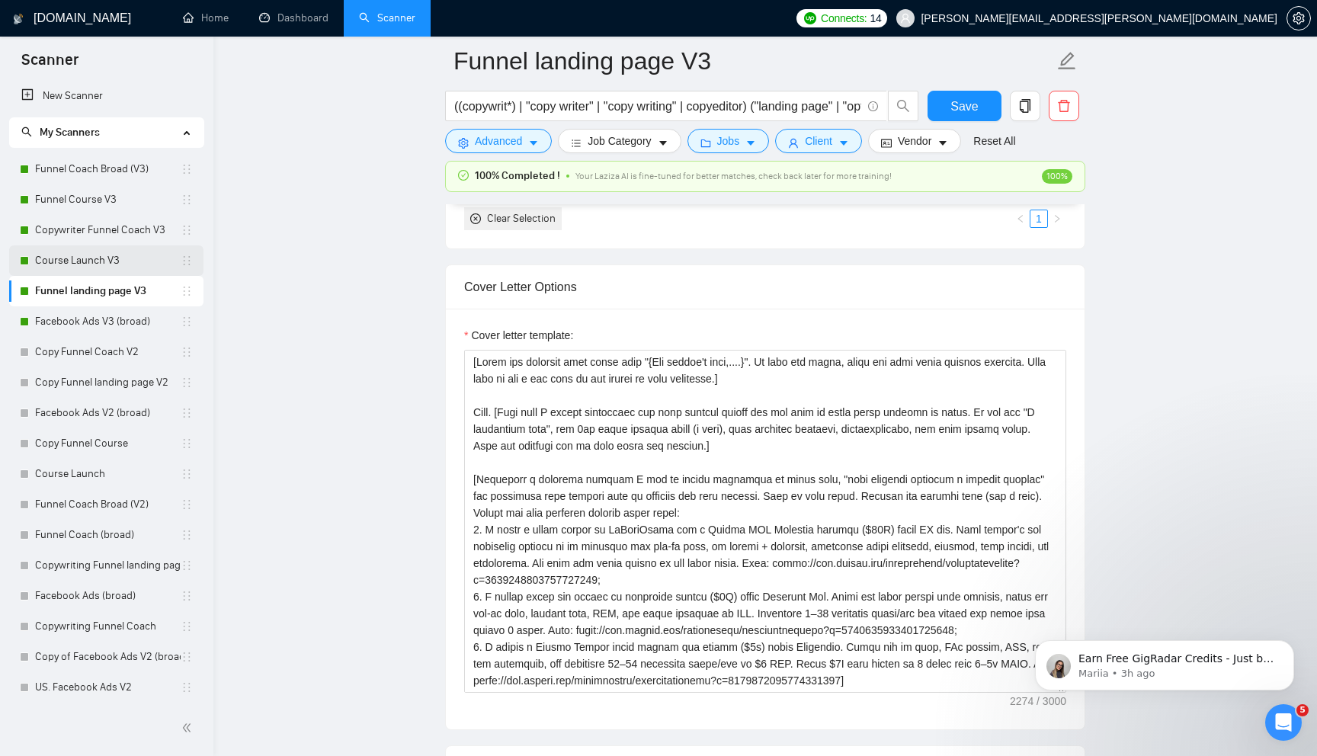
click at [143, 260] on link "Course Launch V3" at bounding box center [108, 260] width 146 height 30
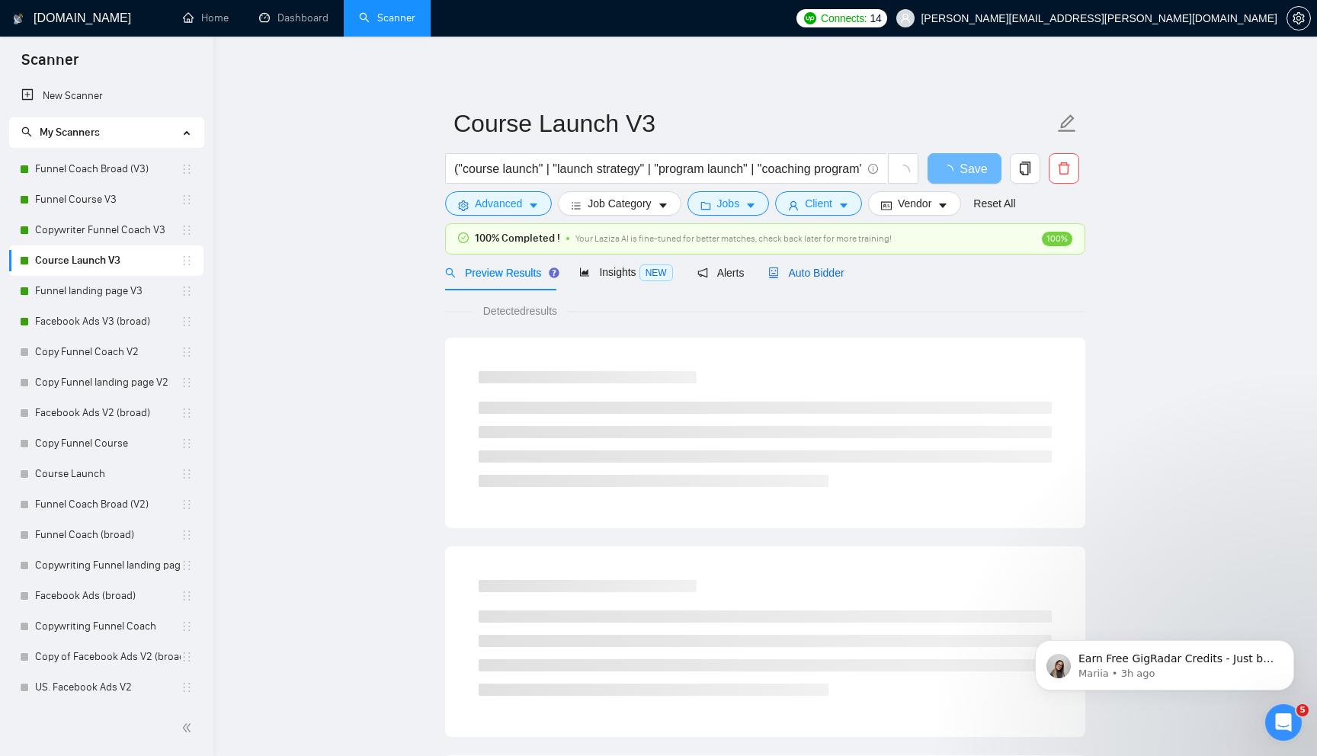
click at [808, 276] on span "Auto Bidder" at bounding box center [805, 273] width 75 height 12
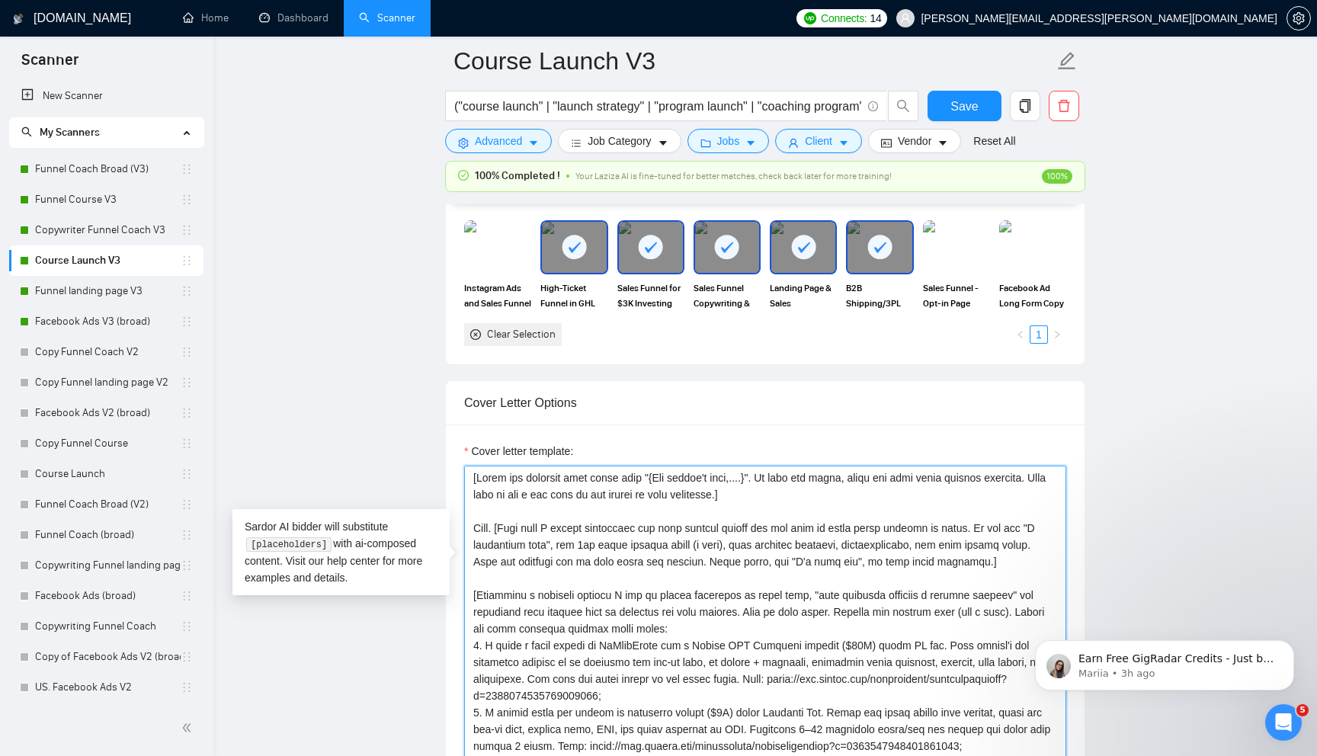
drag, startPoint x: 1039, startPoint y: 474, endPoint x: 474, endPoint y: 525, distance: 567.0
click at [474, 525] on textarea "Cover letter template:" at bounding box center [765, 637] width 602 height 343
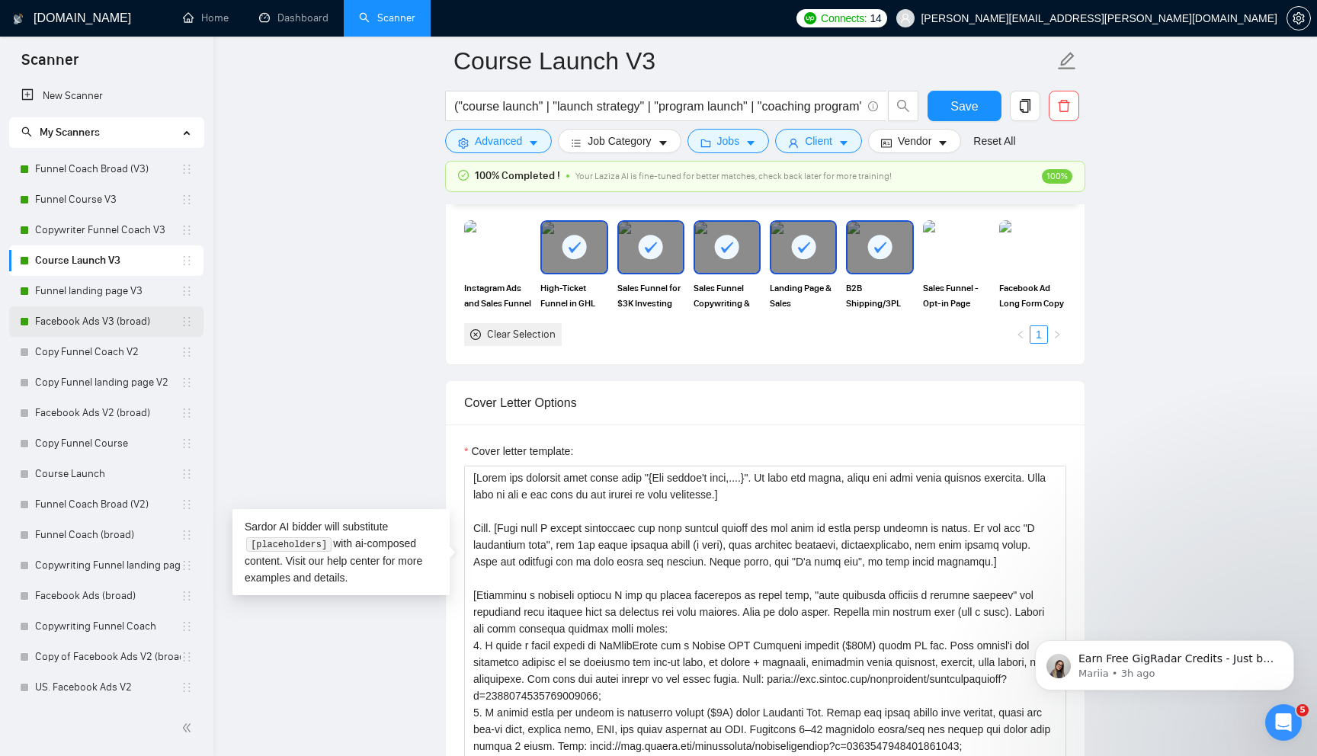
click at [108, 318] on link "Facebook Ads V3 (broad)" at bounding box center [108, 321] width 146 height 30
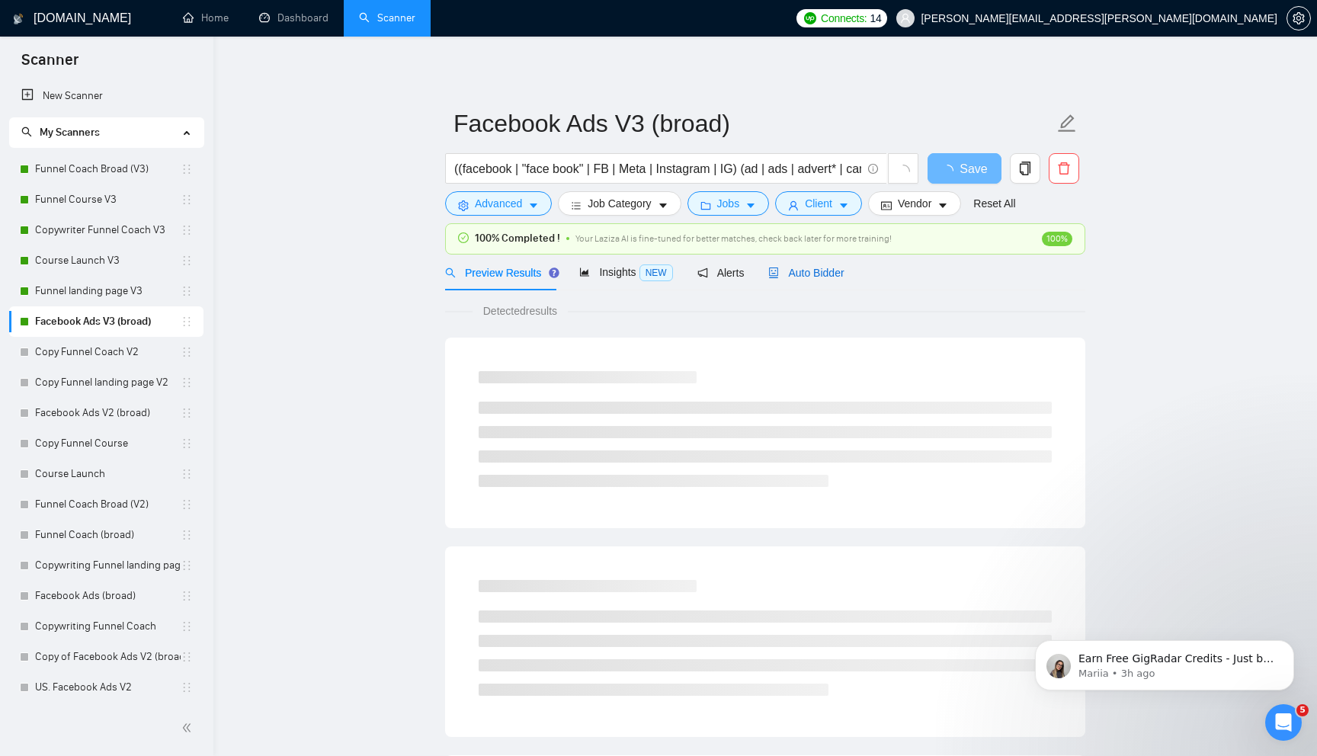
click at [815, 279] on div "Auto Bidder" at bounding box center [805, 272] width 75 height 17
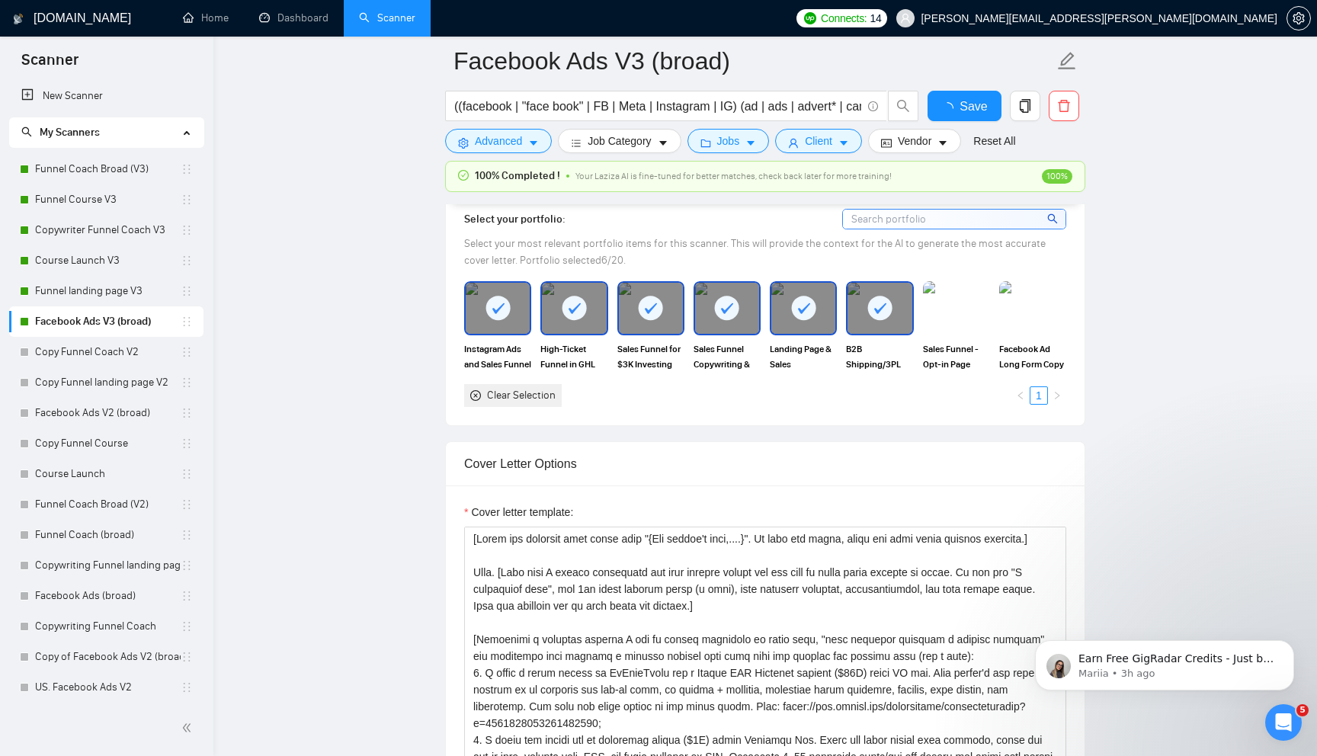
scroll to position [1530, 0]
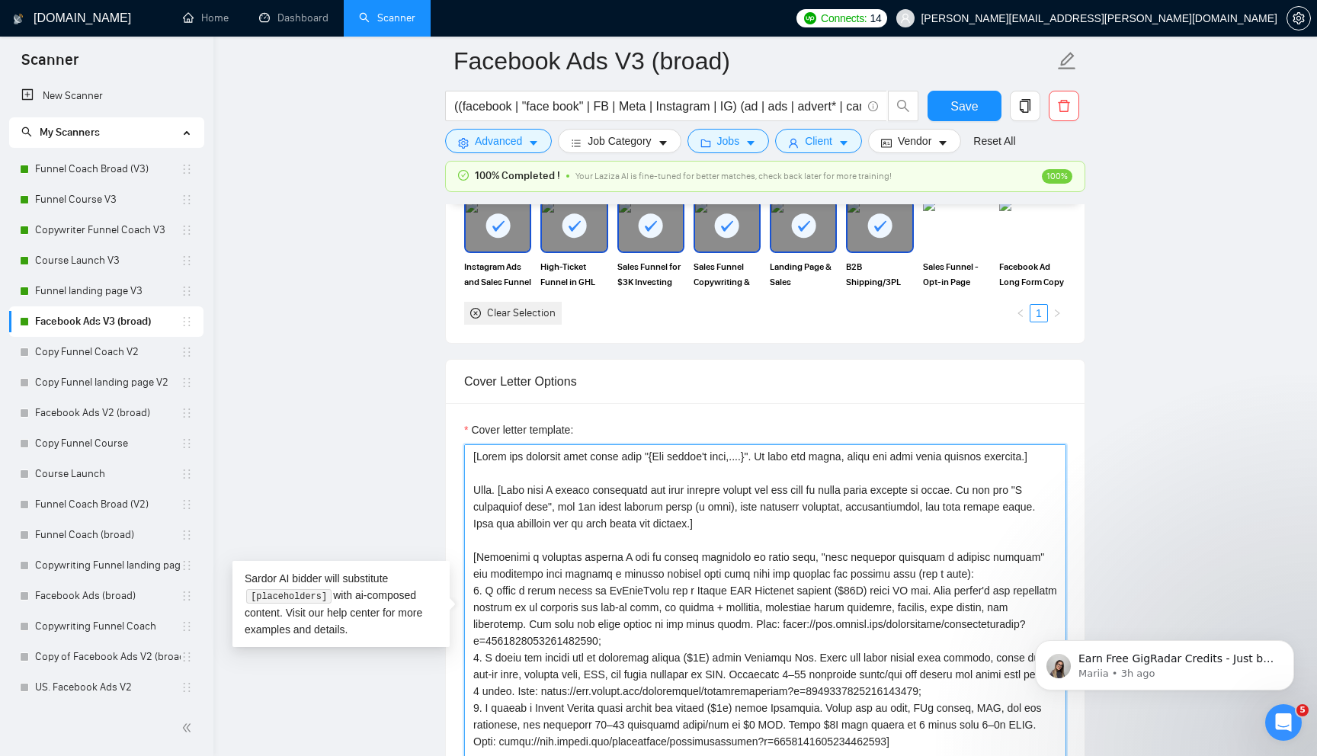
drag, startPoint x: 777, startPoint y: 526, endPoint x: 448, endPoint y: 490, distance: 330.4
click at [448, 490] on div "Cover letter template:" at bounding box center [765, 613] width 639 height 421
paste textarea "Never bragg, say "I'm your guy", or talk about timeline."
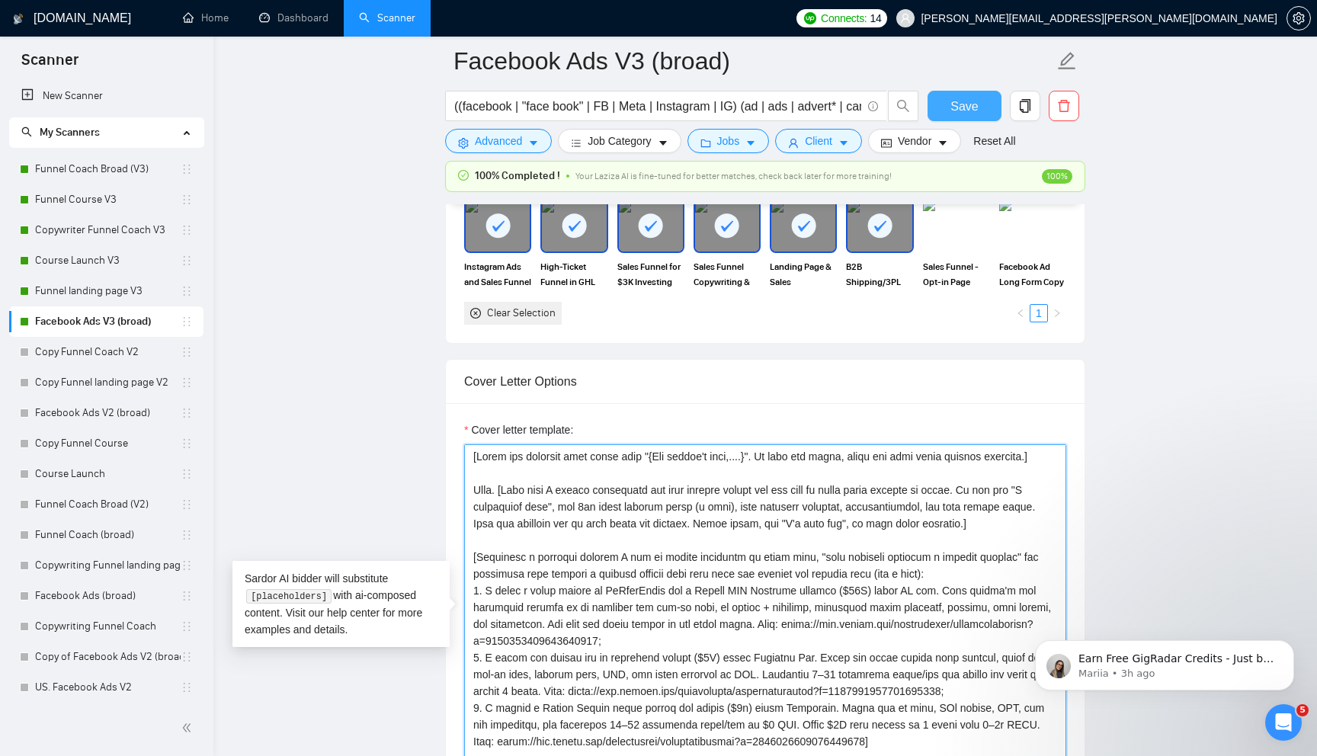
type textarea "[Start the greeting with their name "{Hey client's name,....}". If none are fou…"
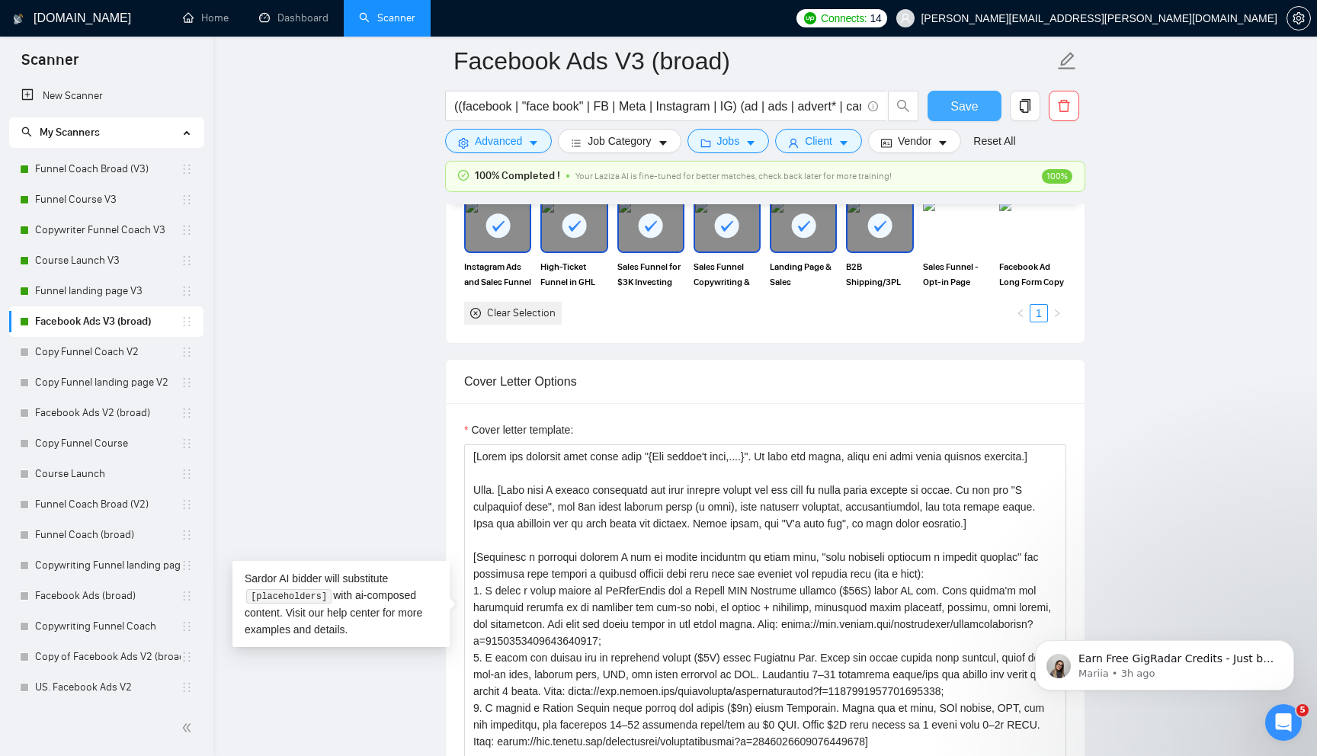
click at [959, 111] on span "Save" at bounding box center [963, 106] width 27 height 19
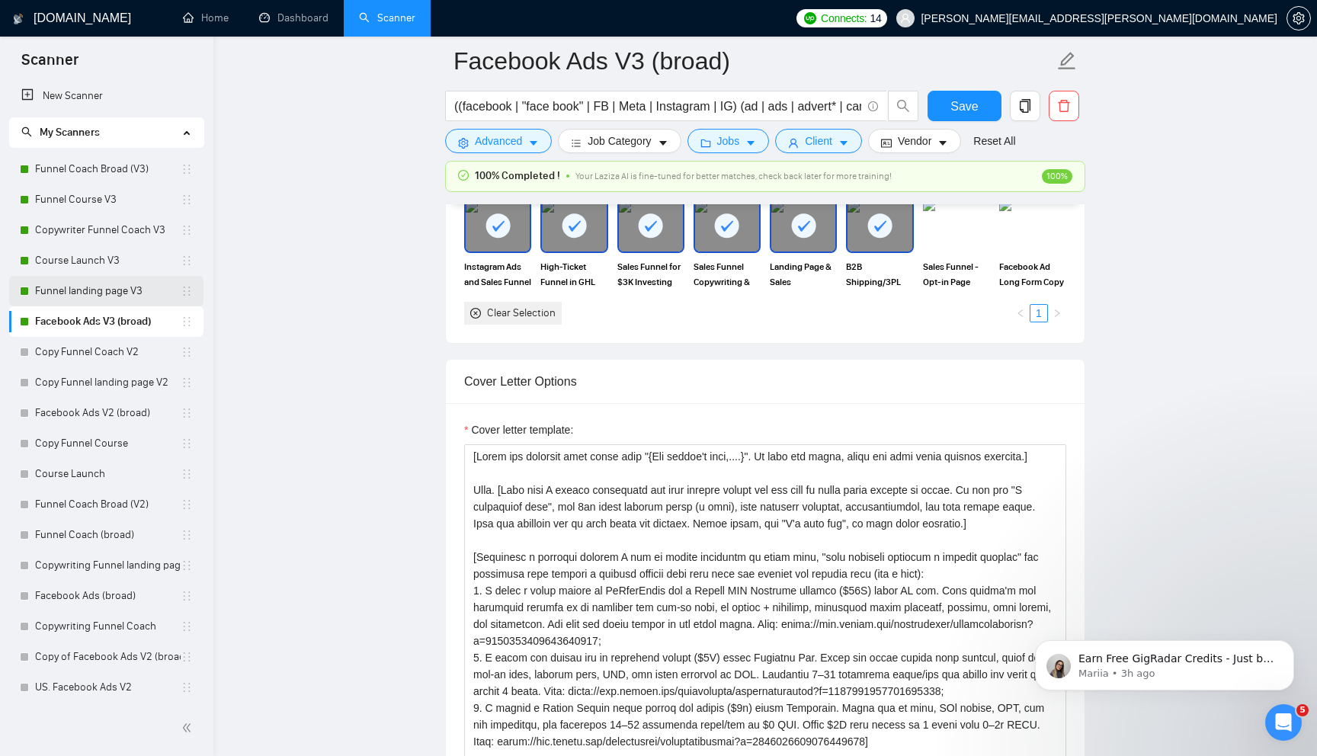
click at [125, 286] on link "Funnel landing page V3" at bounding box center [108, 291] width 146 height 30
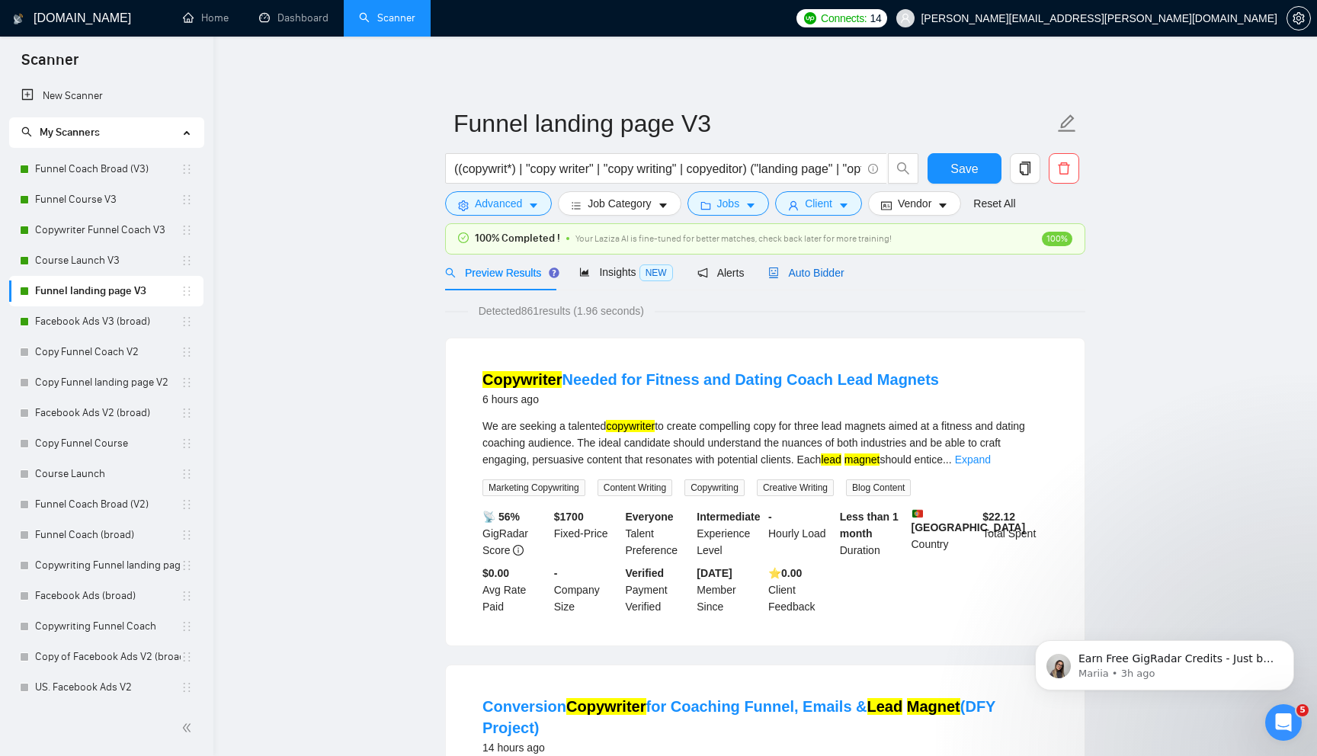
click at [816, 274] on span "Auto Bidder" at bounding box center [805, 273] width 75 height 12
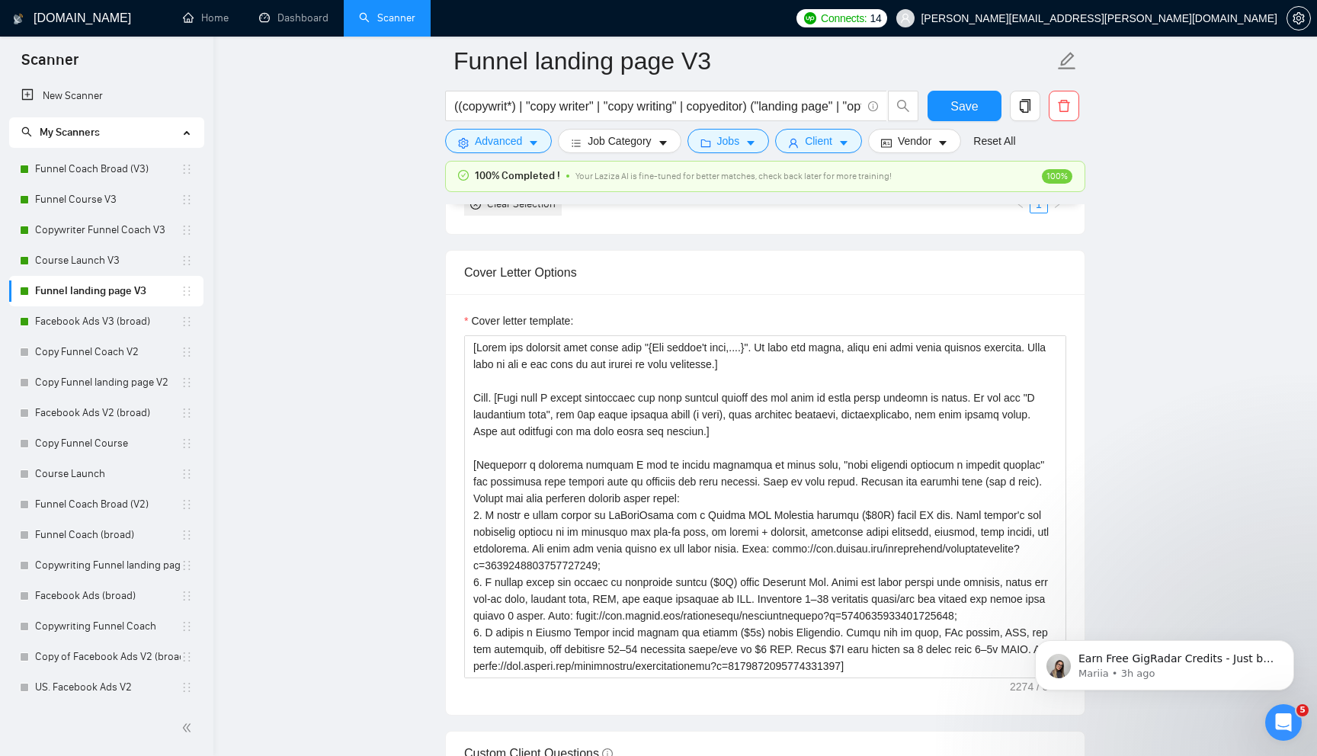
scroll to position [13, 0]
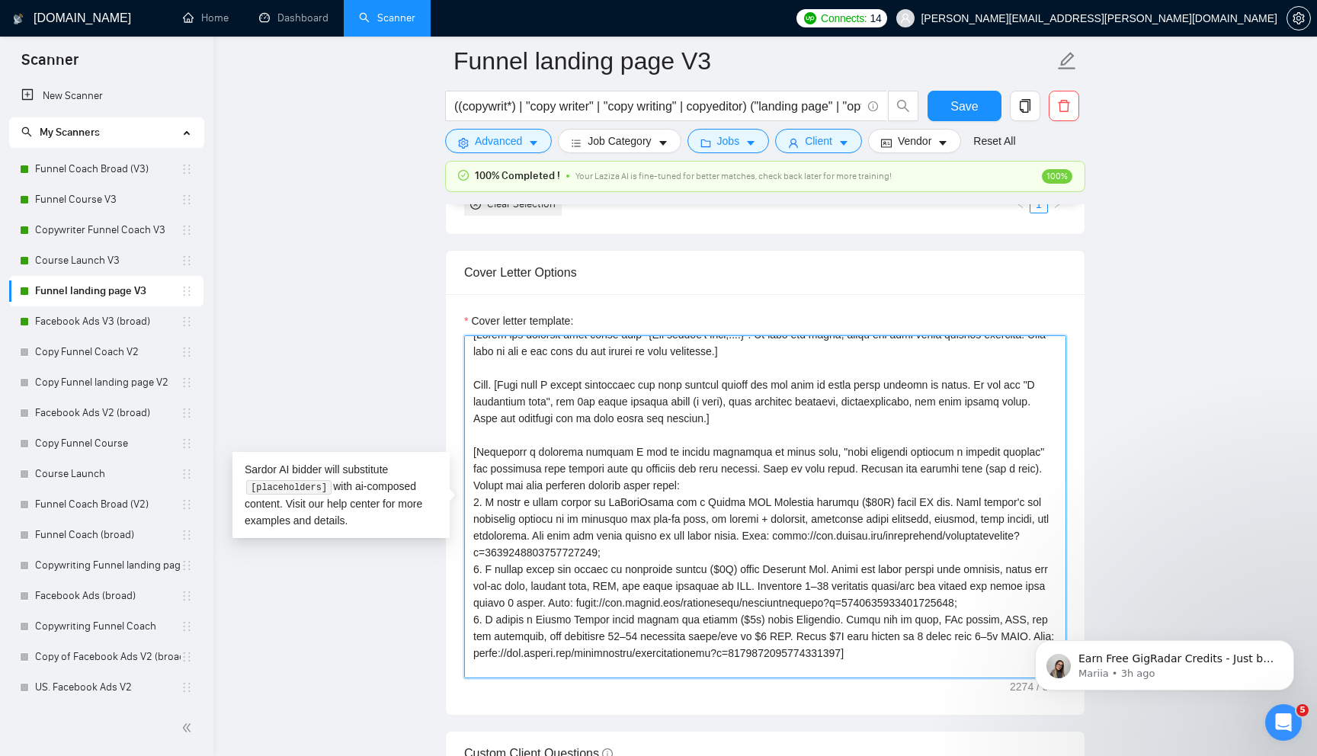
drag, startPoint x: 767, startPoint y: 418, endPoint x: 470, endPoint y: 386, distance: 298.2
click at [470, 386] on textarea "Cover letter template:" at bounding box center [765, 506] width 602 height 343
paste textarea "Never bragg, say "I'm your guy", or talk about timeline."
type textarea "[Start the greeting with their name "{Hey client's name,....}". If none are fou…"
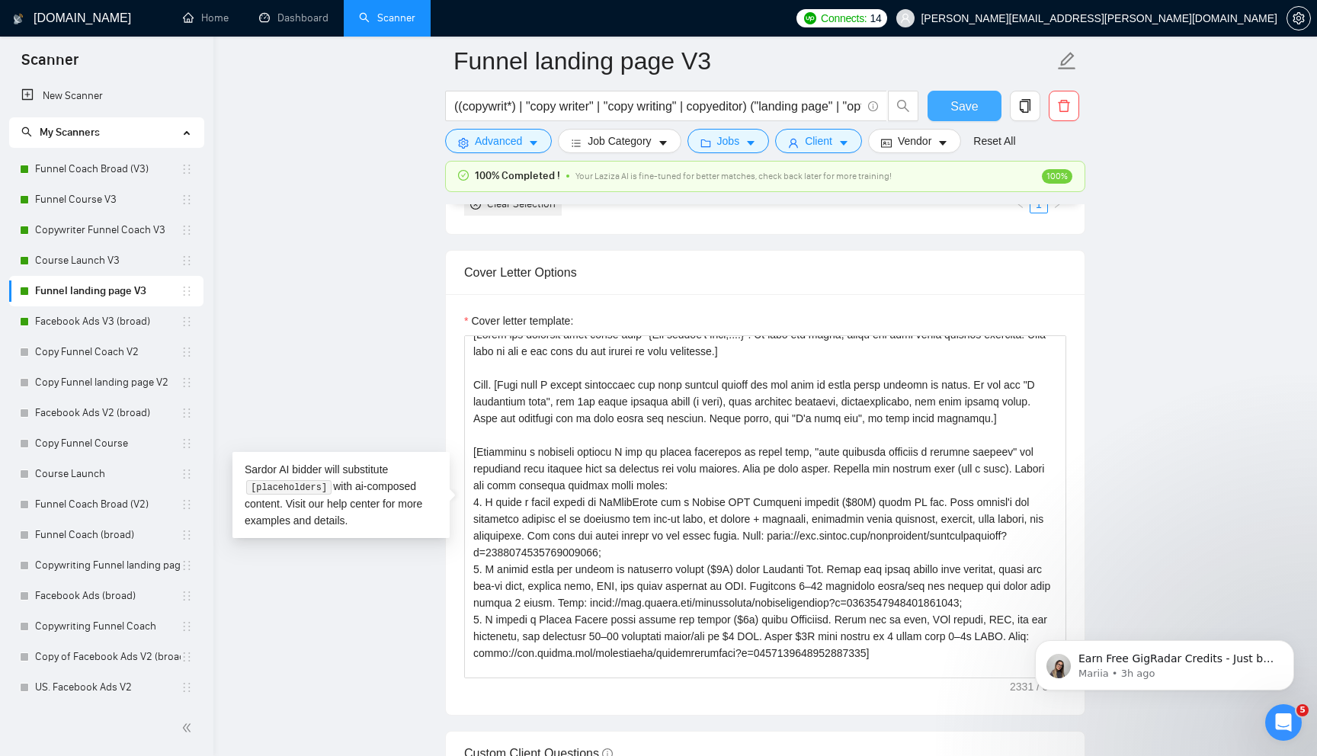
click at [956, 97] on span "Save" at bounding box center [963, 106] width 27 height 19
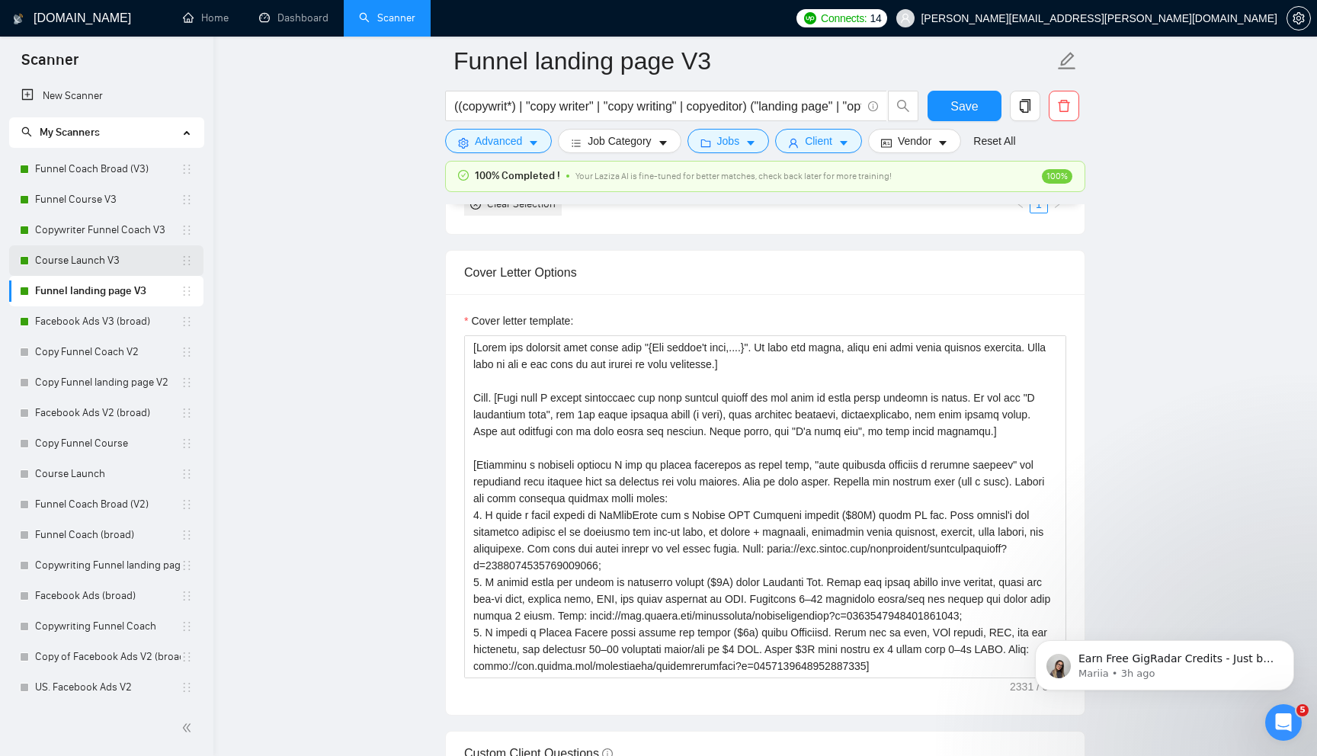
click at [119, 257] on link "Course Launch V3" at bounding box center [108, 260] width 146 height 30
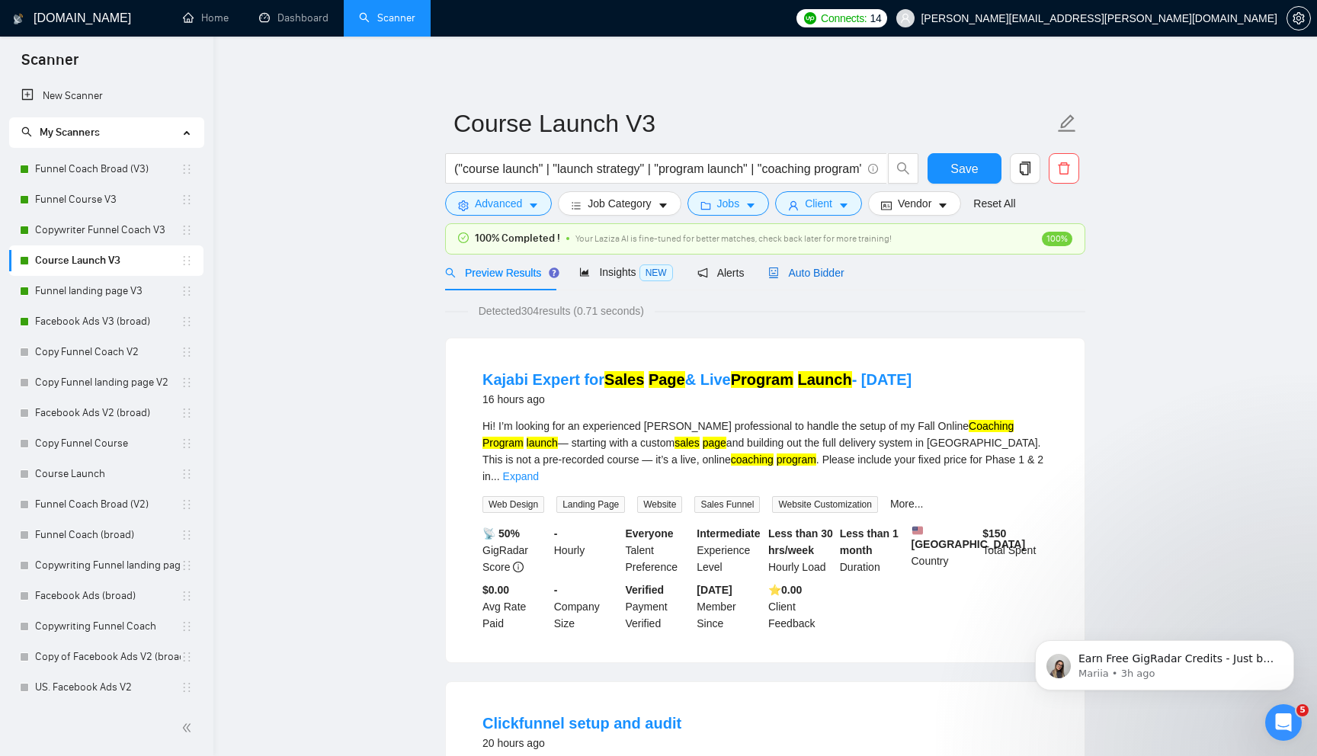
click at [832, 277] on span "Auto Bidder" at bounding box center [805, 273] width 75 height 12
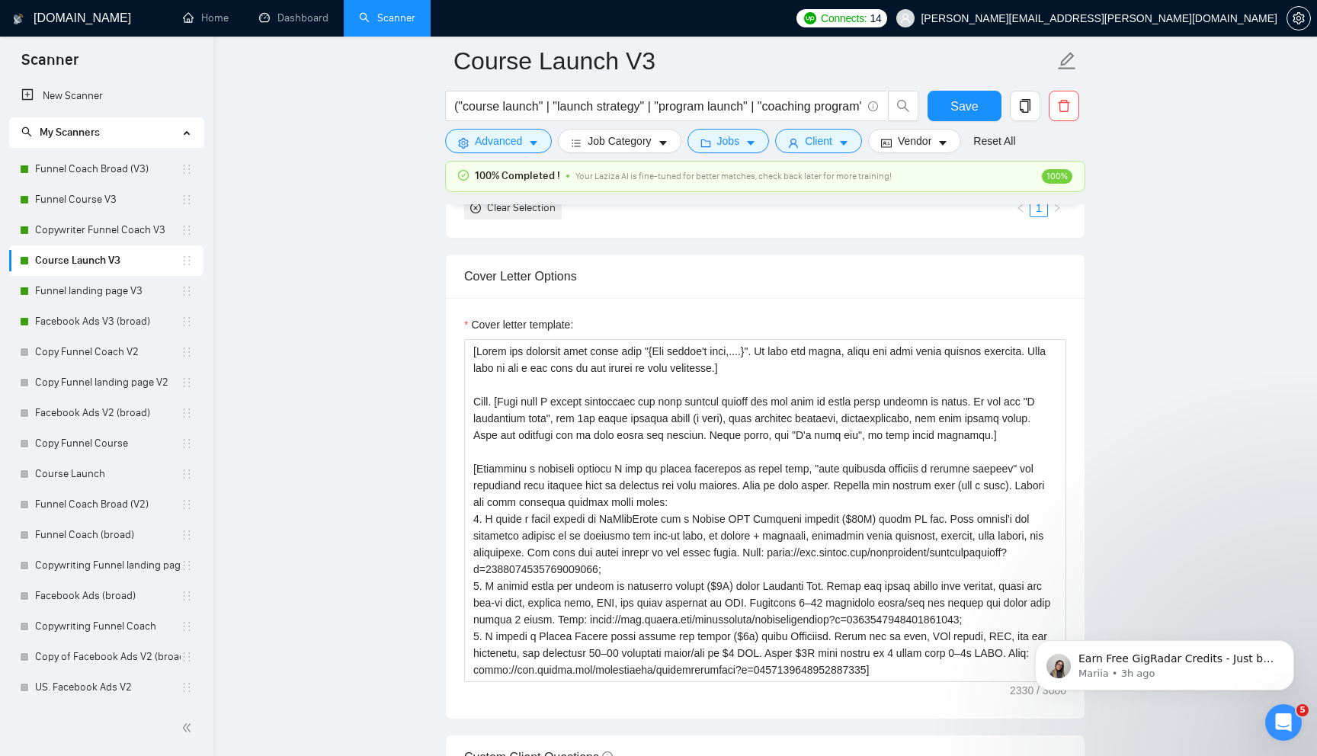
scroll to position [1631, 0]
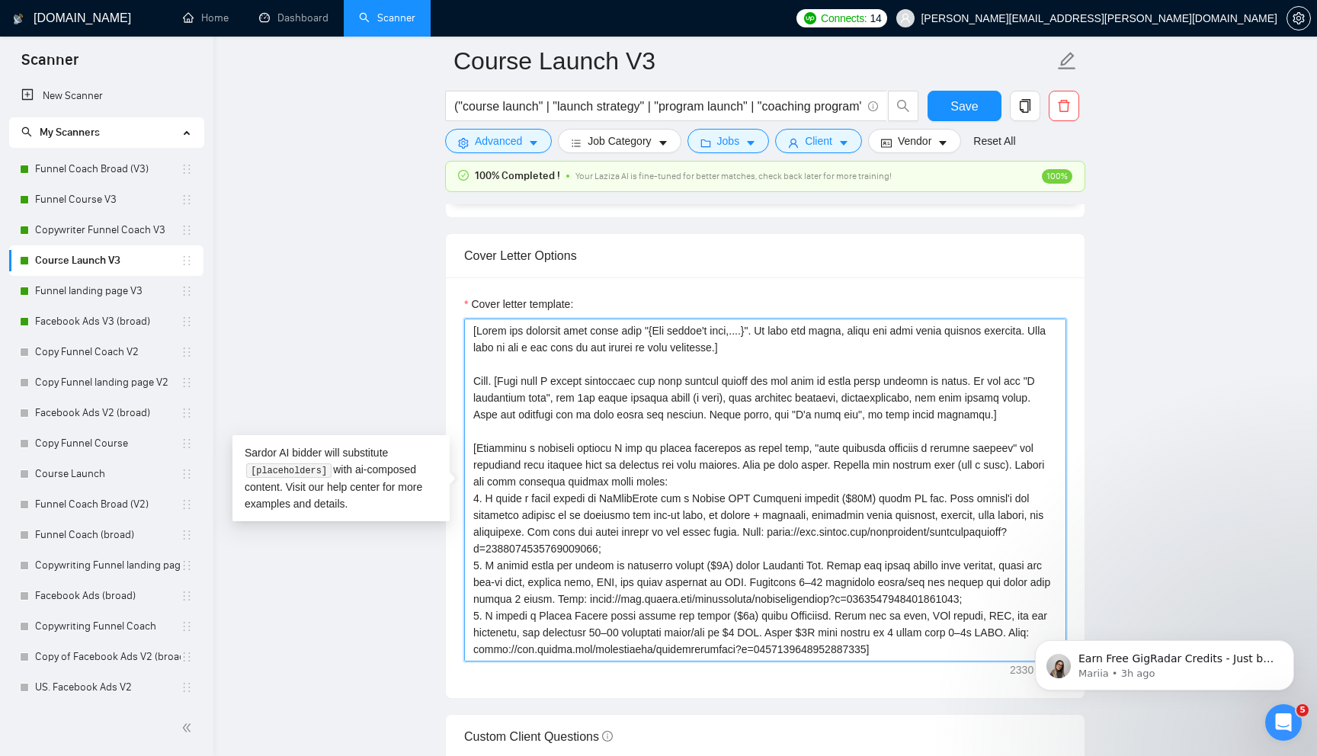
drag, startPoint x: 1036, startPoint y: 412, endPoint x: 472, endPoint y: 383, distance: 565.5
click at [472, 383] on textarea "Cover letter template:" at bounding box center [765, 490] width 602 height 343
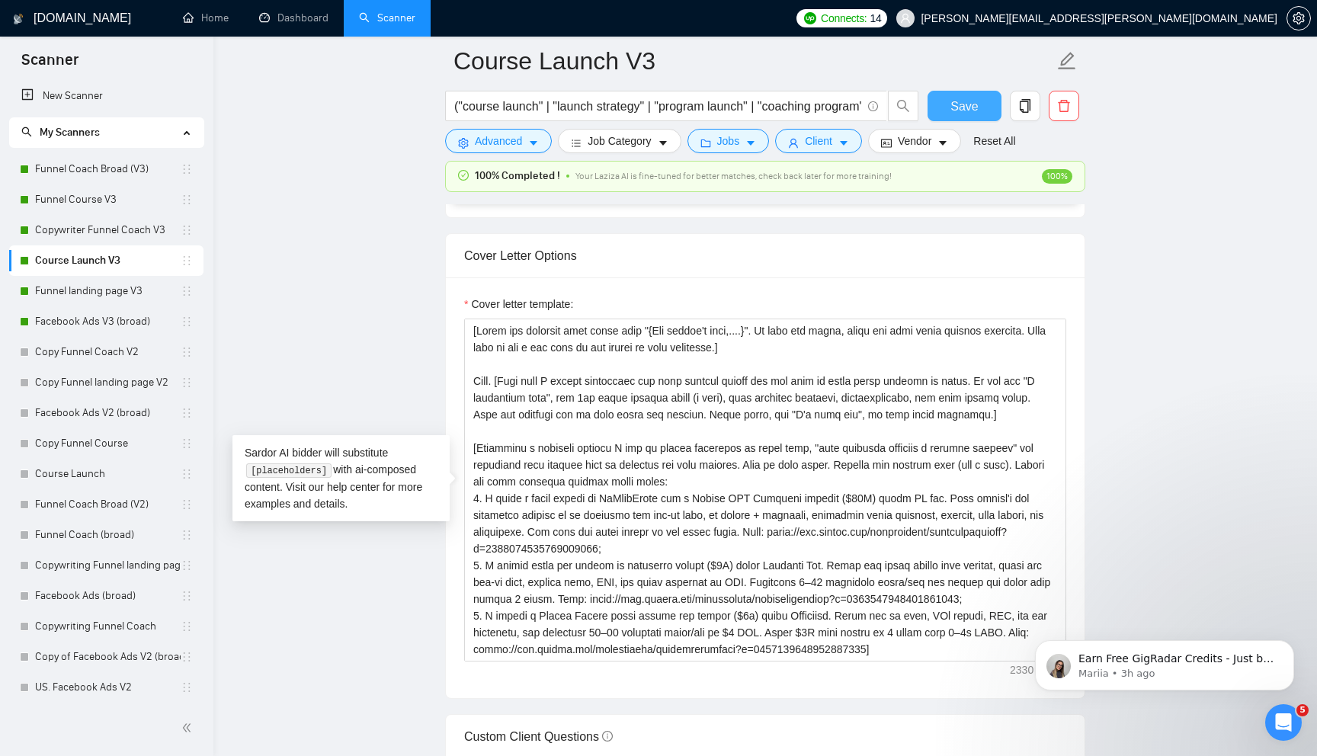
click at [956, 110] on span "Save" at bounding box center [963, 106] width 27 height 19
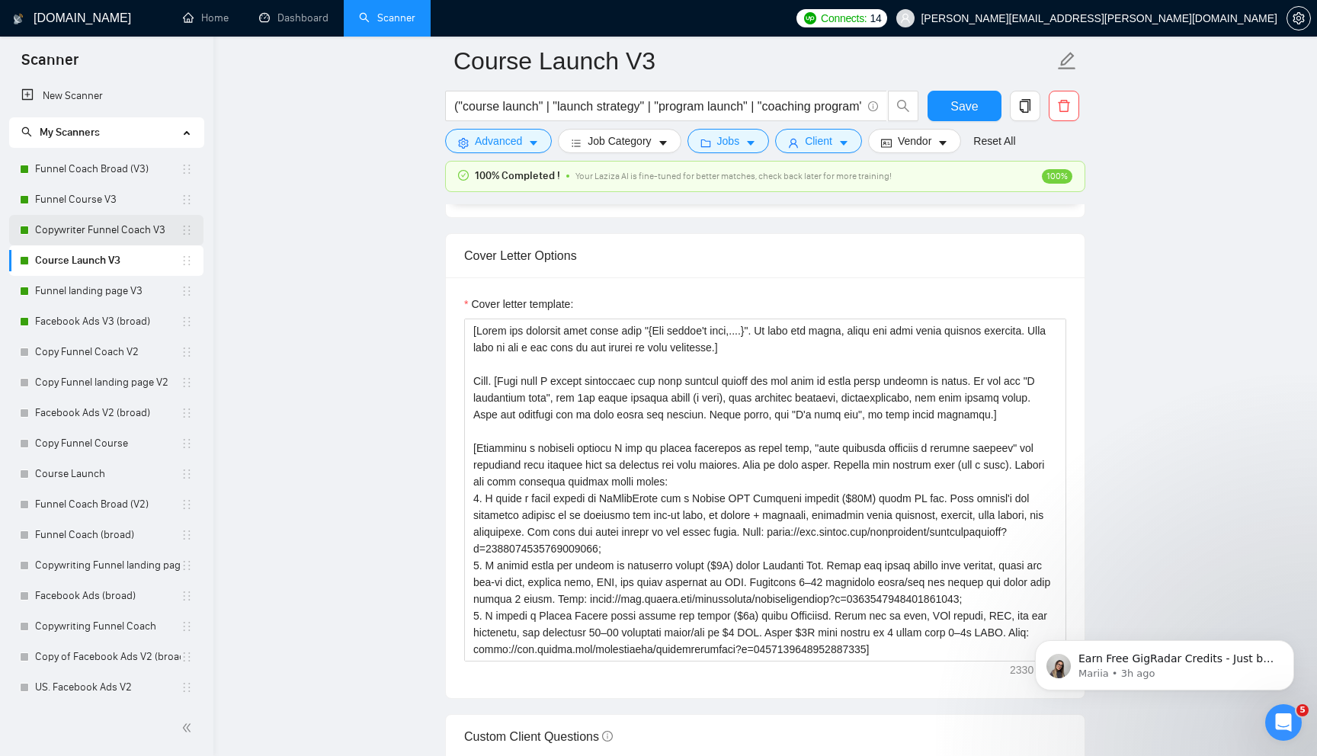
click at [140, 226] on link "Copywriter Funnel Coach V3" at bounding box center [108, 230] width 146 height 30
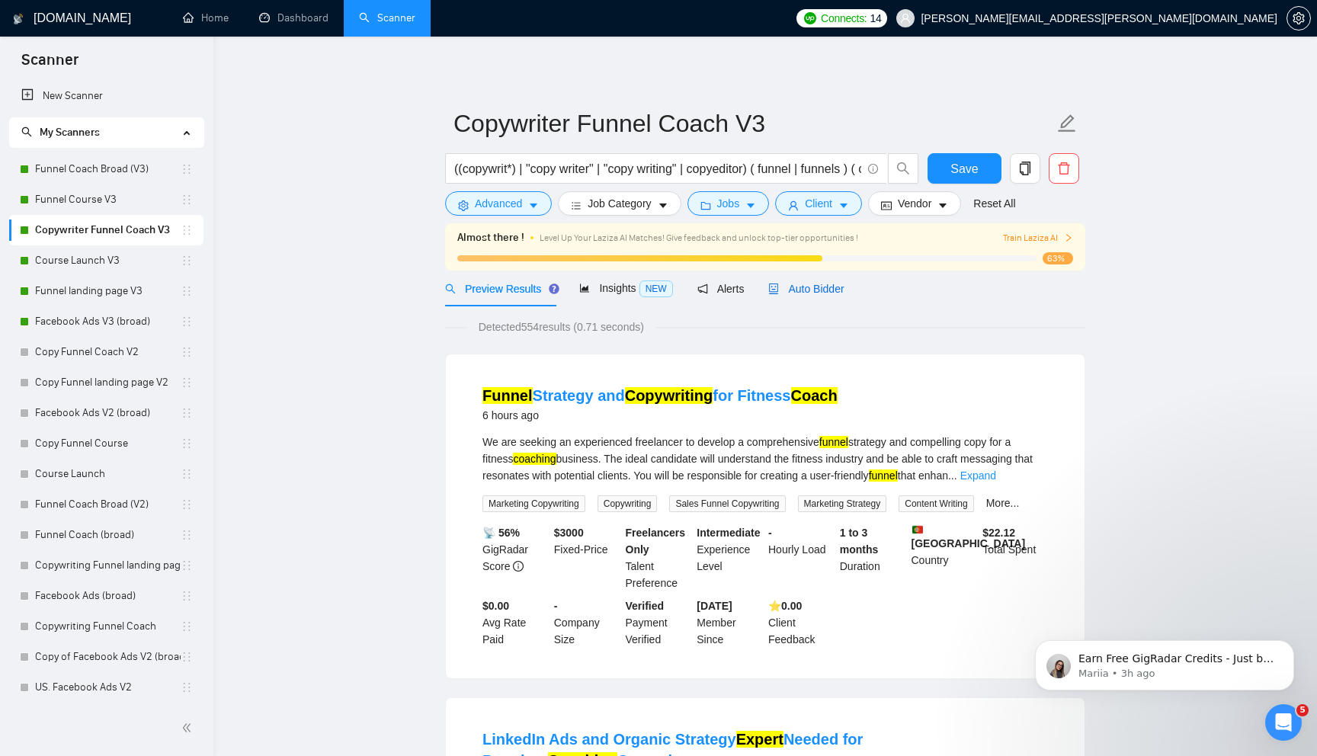
click at [793, 293] on span "Auto Bidder" at bounding box center [805, 289] width 75 height 12
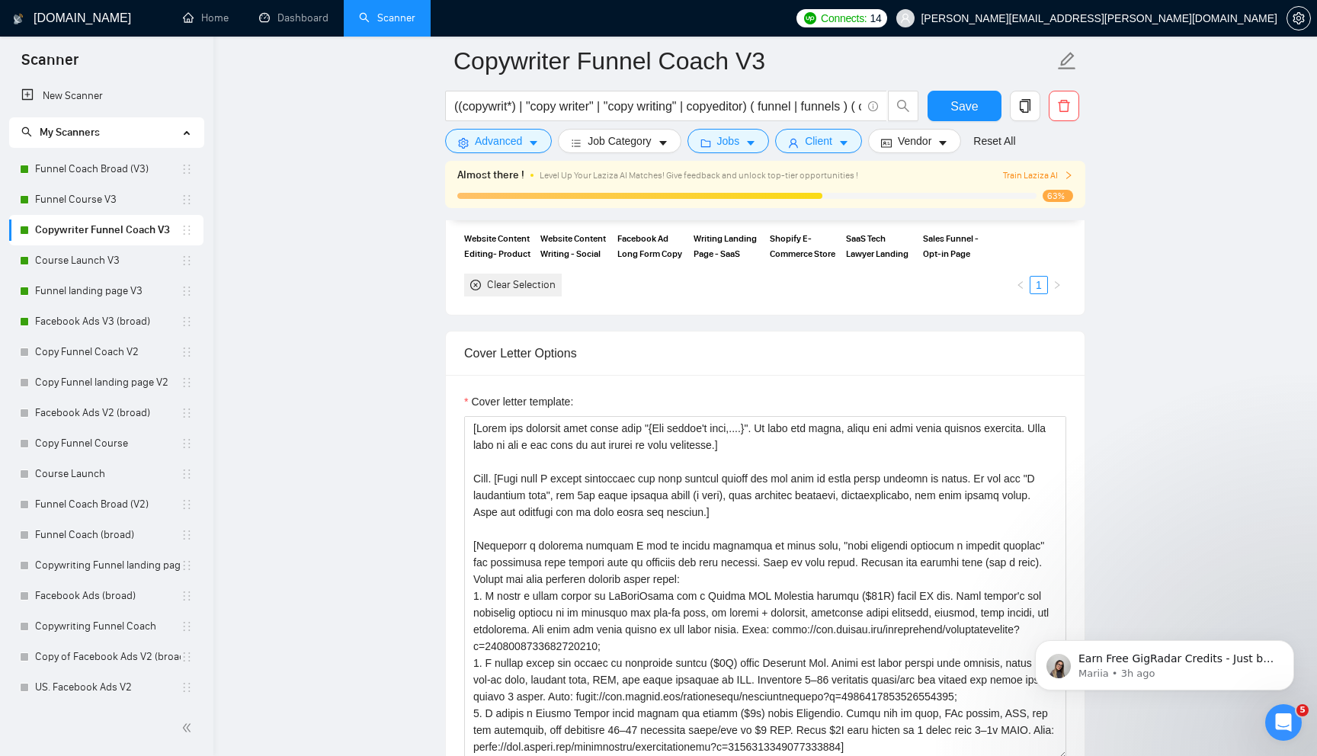
scroll to position [1704, 0]
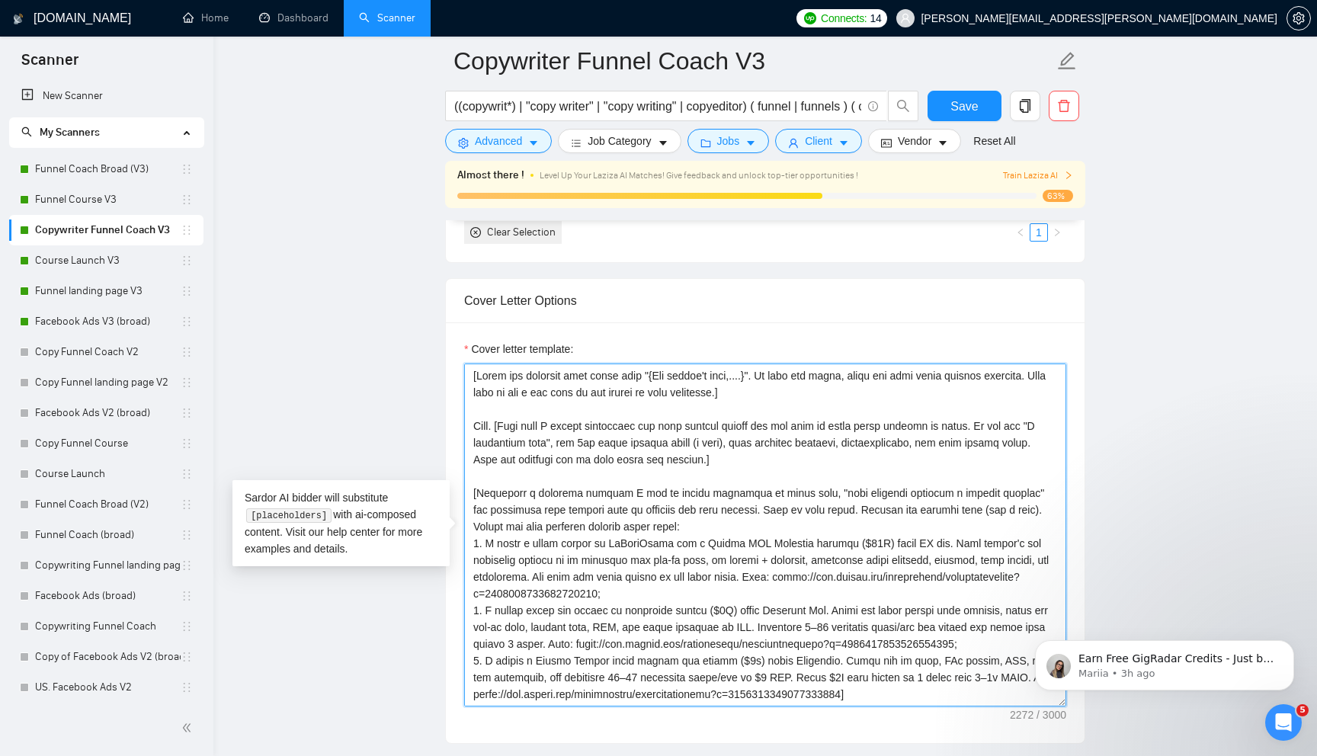
drag, startPoint x: 760, startPoint y: 460, endPoint x: 463, endPoint y: 430, distance: 298.8
click at [463, 430] on div "Cover letter template:" at bounding box center [765, 532] width 639 height 421
paste textarea "Never bragg, say "I'm your guy", or talk about timeline."
type textarea "[Start the greeting with their name "{Hey client's name,....}". If none are fou…"
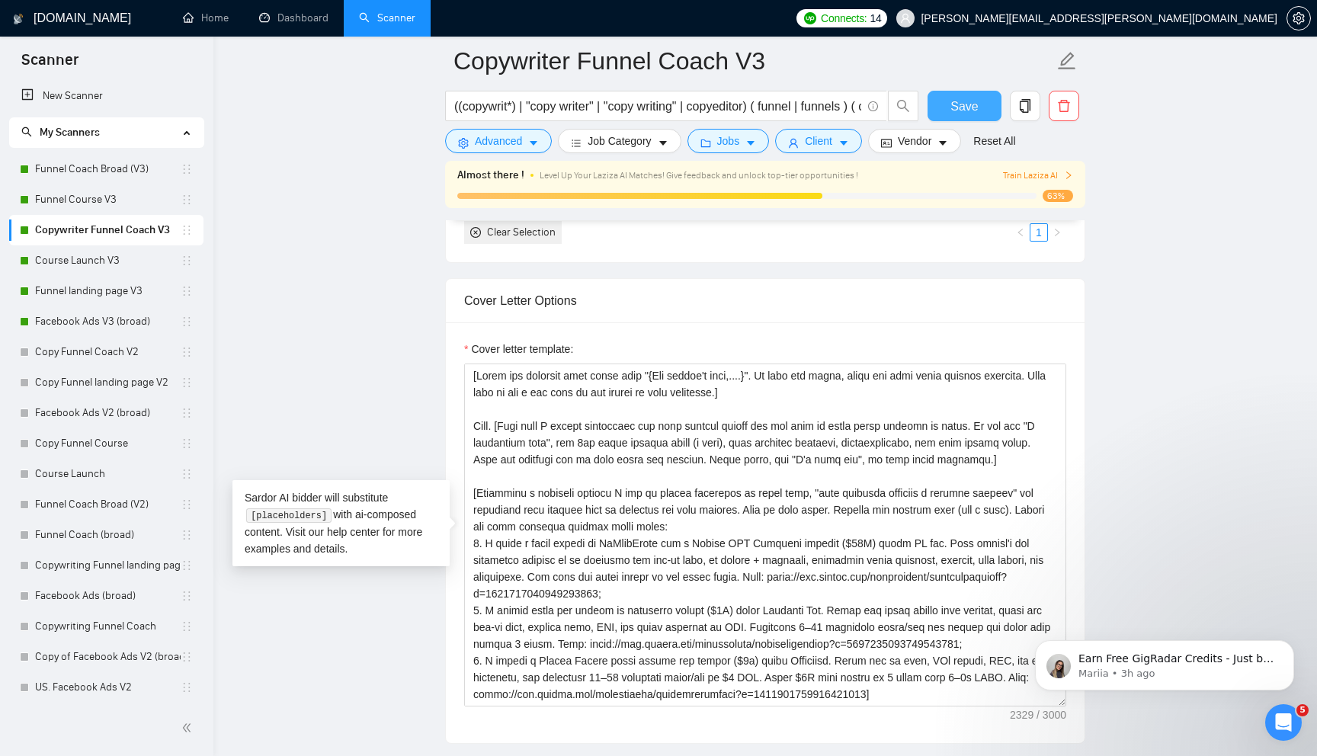
click at [967, 107] on span "Save" at bounding box center [963, 106] width 27 height 19
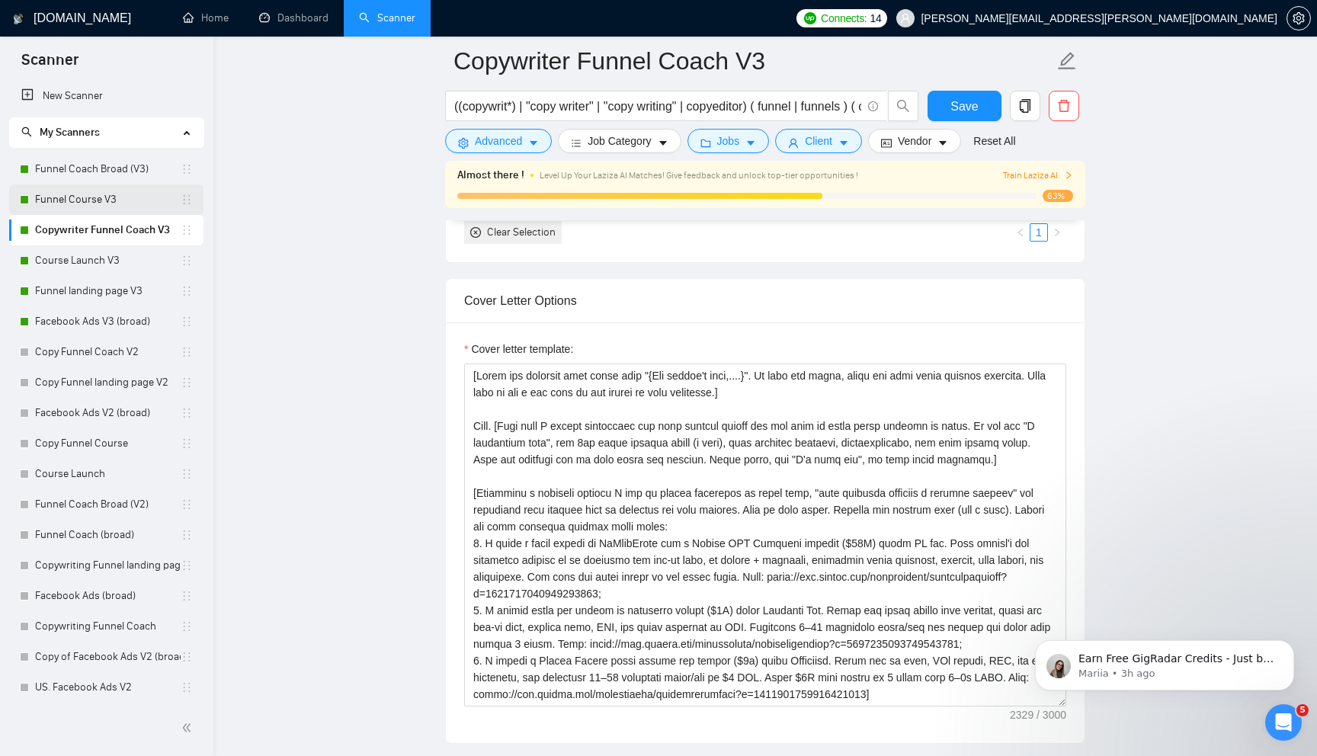
click at [129, 197] on link "Funnel Course V3" at bounding box center [108, 199] width 146 height 30
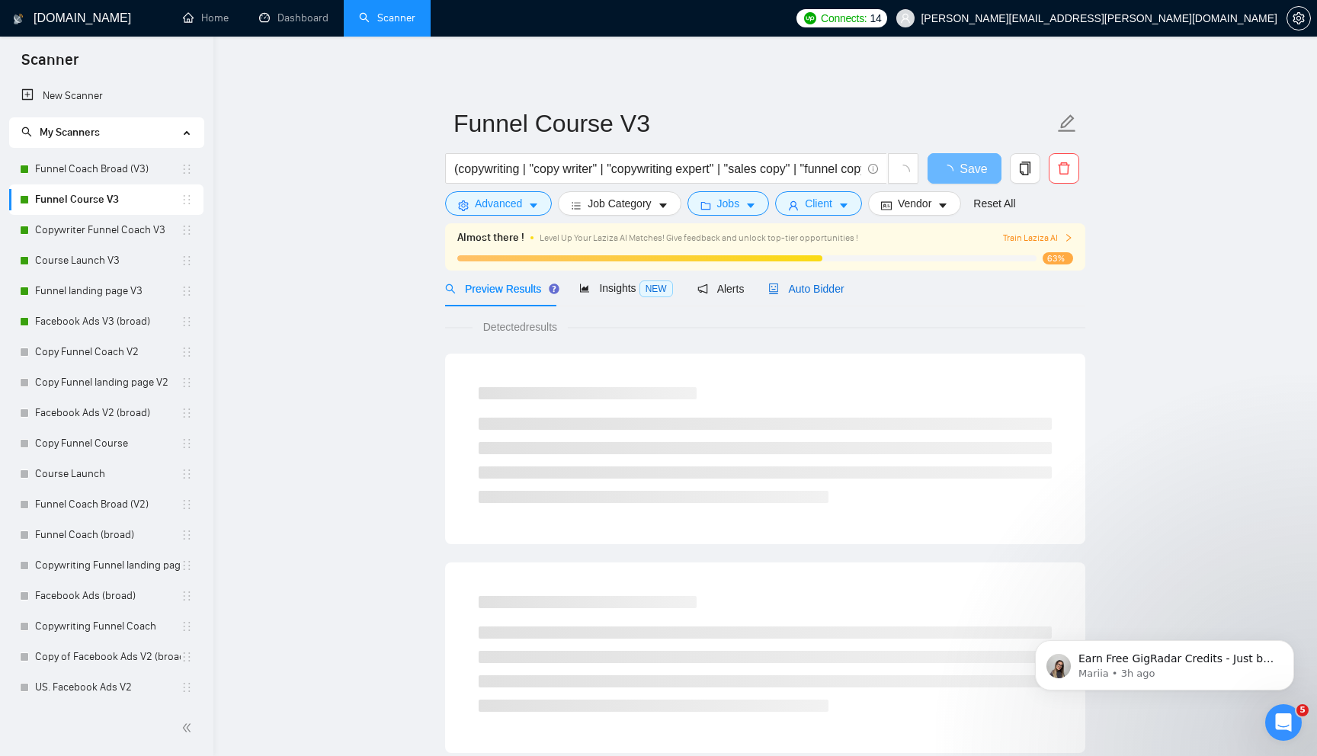
click at [814, 283] on span "Auto Bidder" at bounding box center [805, 289] width 75 height 12
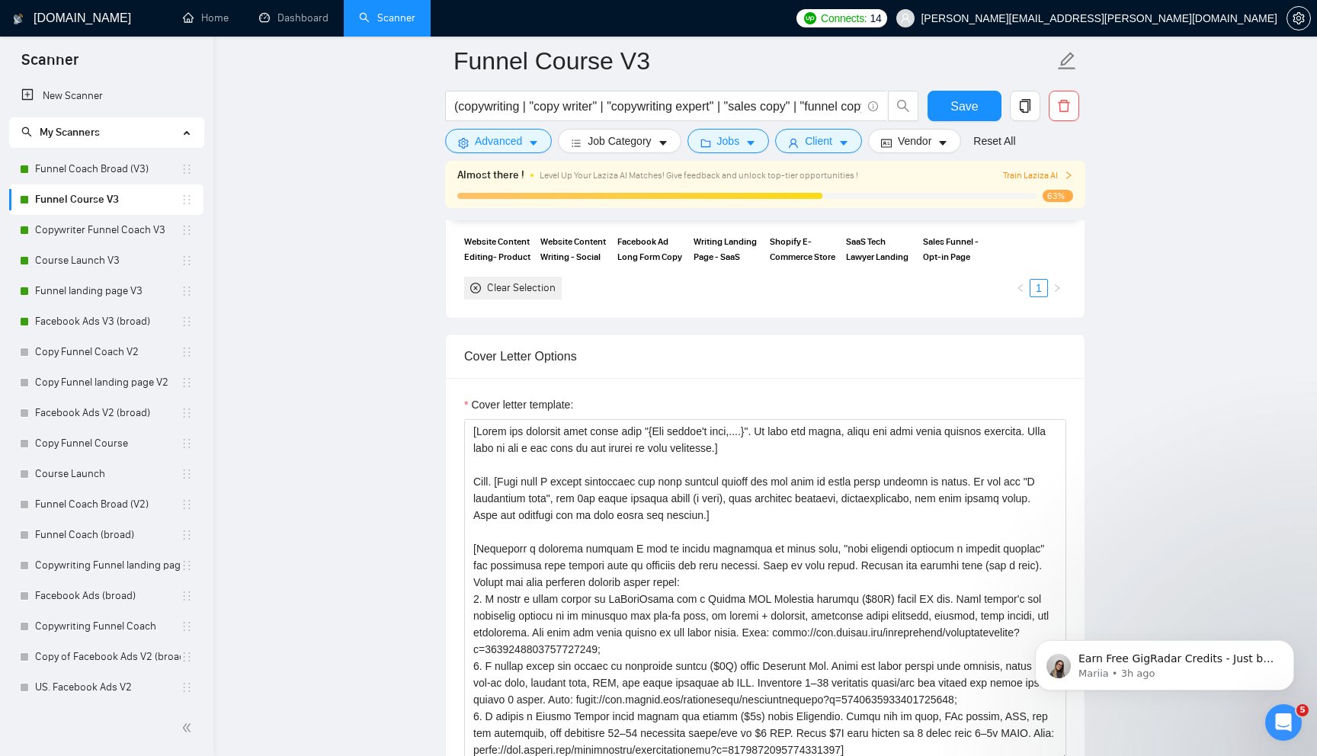
scroll to position [1684, 0]
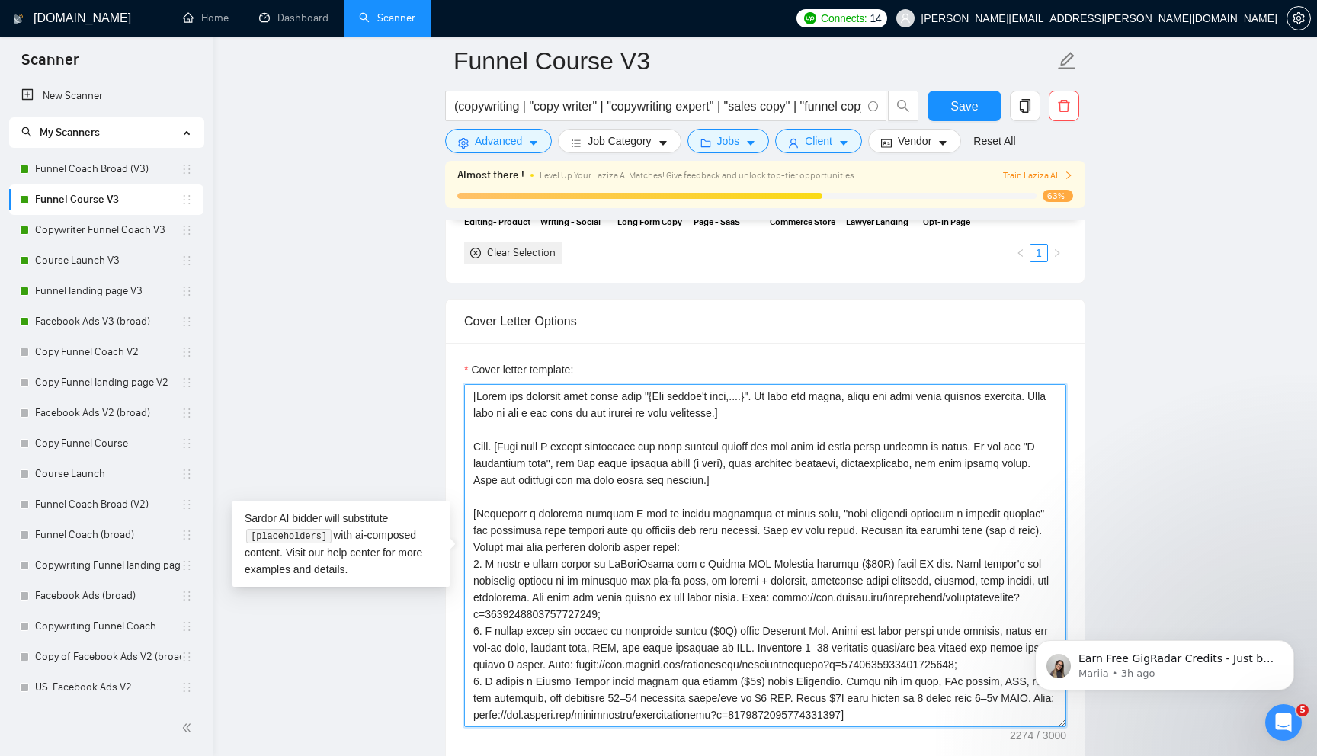
drag, startPoint x: 767, startPoint y: 482, endPoint x: 469, endPoint y: 443, distance: 299.8
click at [469, 443] on textarea "Cover letter template:" at bounding box center [765, 555] width 602 height 343
paste textarea "Never bragg, say "I'm your guy", or talk about timeline."
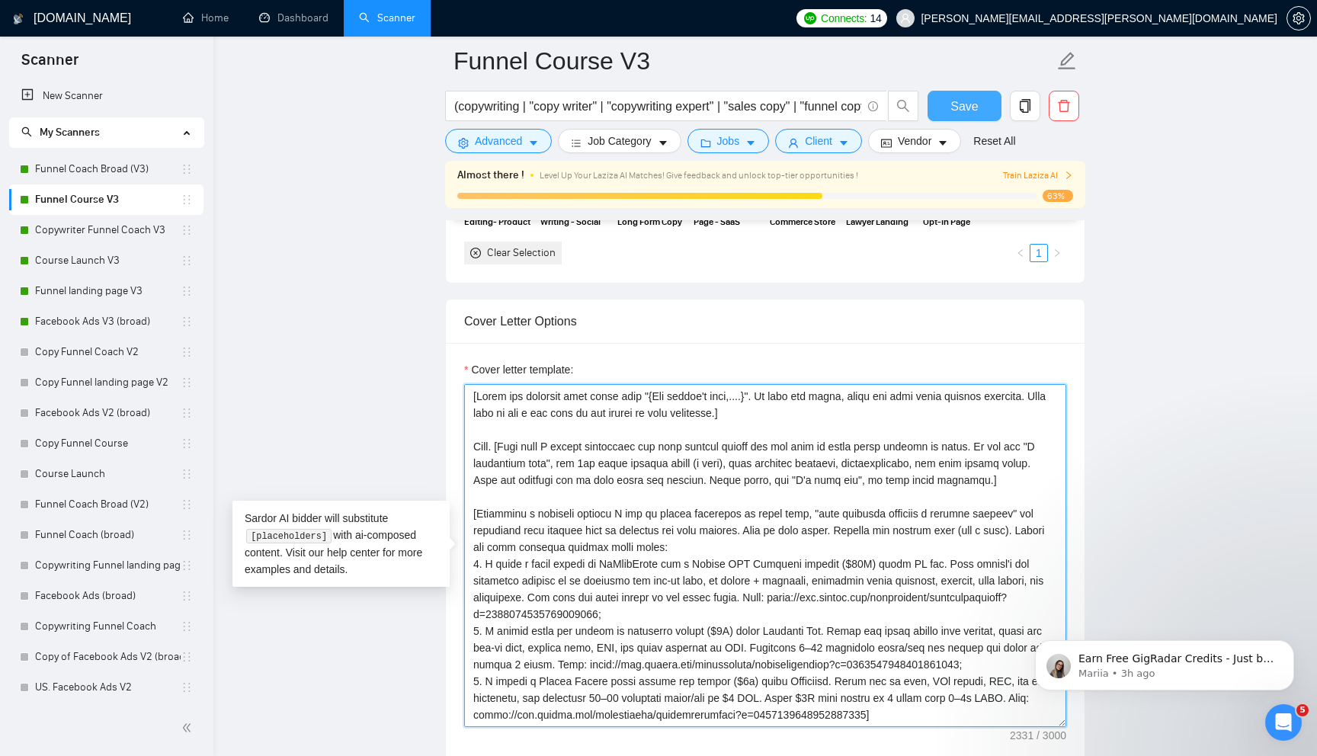
type textarea "[Start the greeting with their name "{Hey client's name,....}". If none are fou…"
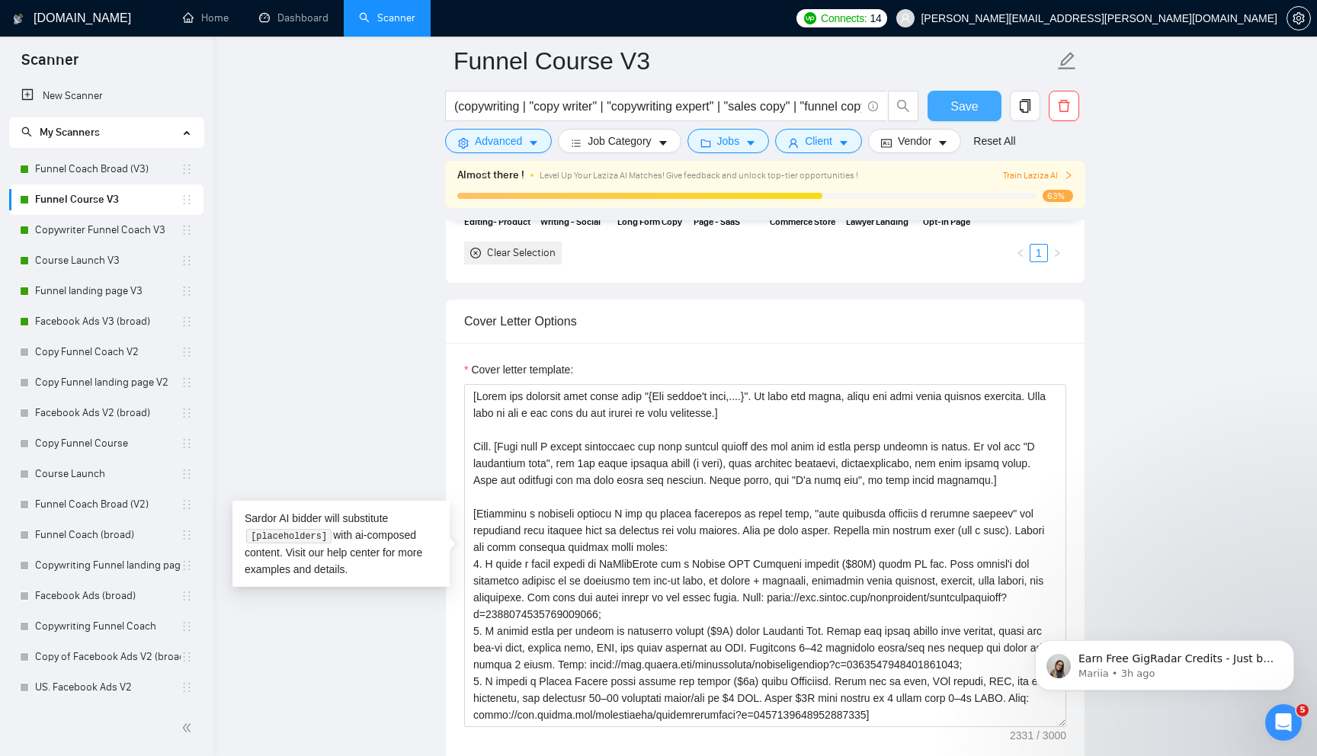
click at [958, 109] on span "Save" at bounding box center [963, 106] width 27 height 19
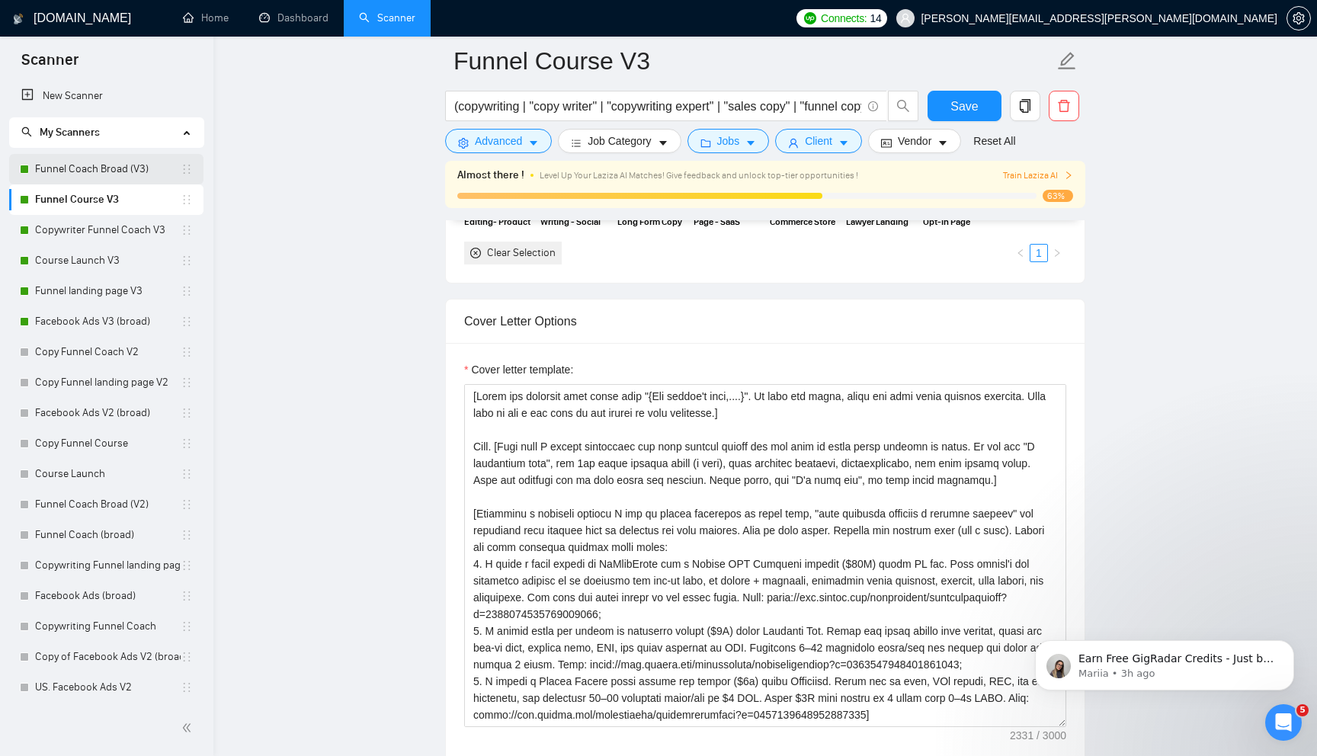
click at [132, 174] on link "Funnel Coach Broad (V3)" at bounding box center [108, 169] width 146 height 30
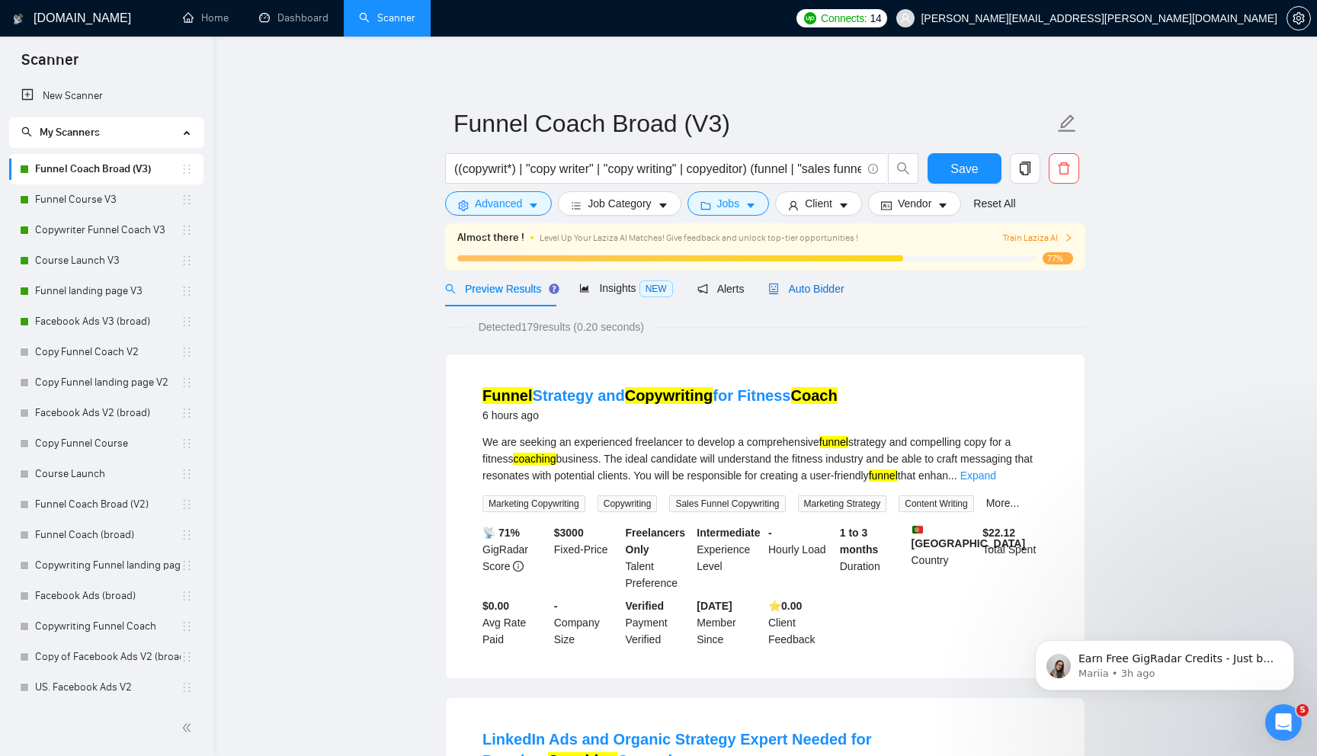
click at [802, 290] on span "Auto Bidder" at bounding box center [805, 289] width 75 height 12
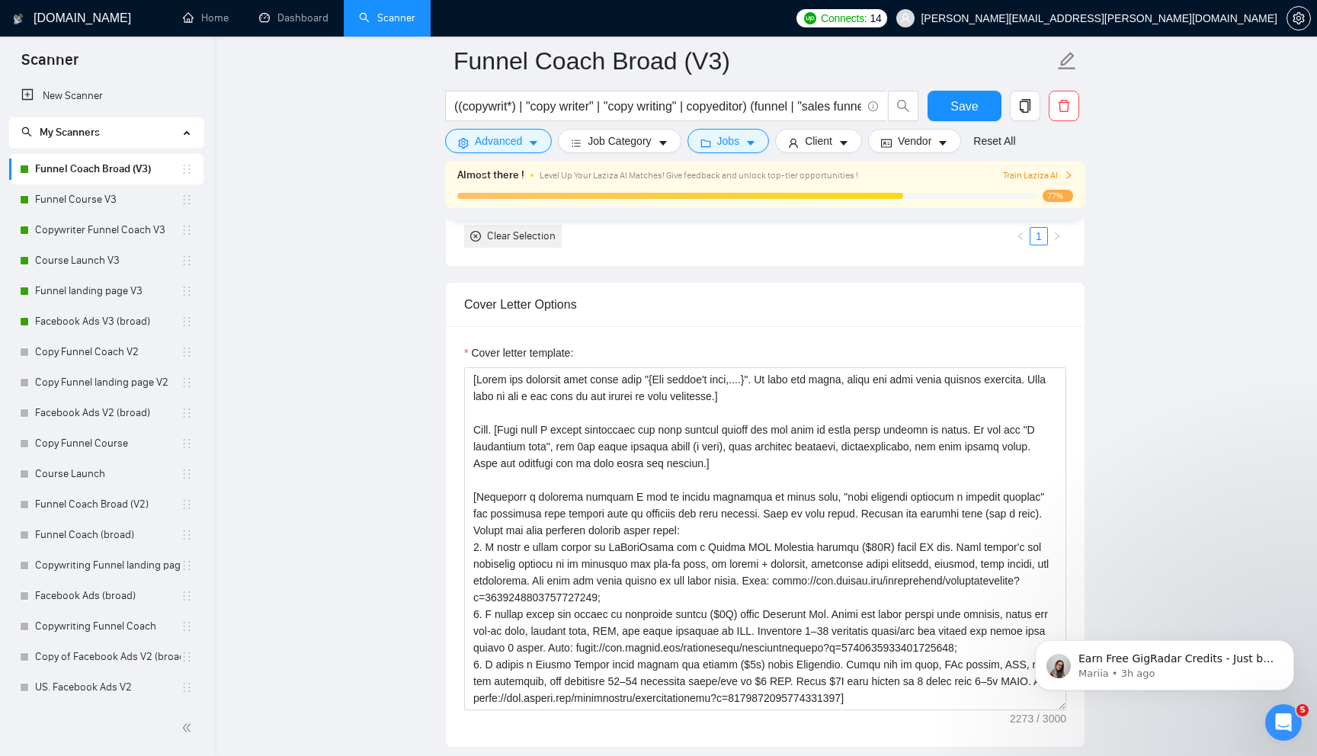
scroll to position [22, 0]
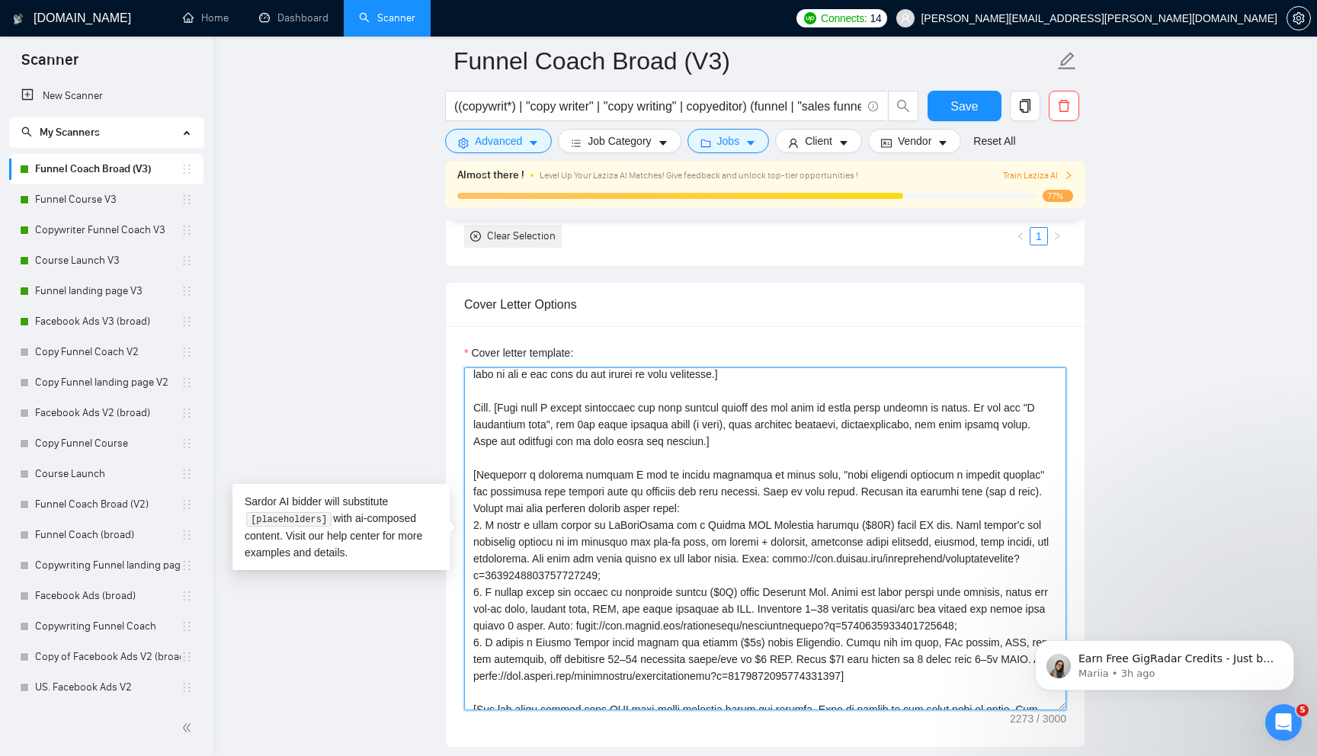
drag, startPoint x: 772, startPoint y: 440, endPoint x: 467, endPoint y: 410, distance: 306.3
click at [467, 410] on textarea "Cover letter template:" at bounding box center [765, 538] width 602 height 343
paste textarea "Never bragg, say "I'm your guy", or talk about timeline."
type textarea "[Start the greeting with their name "{Hey client's name,....}". If none are fou…"
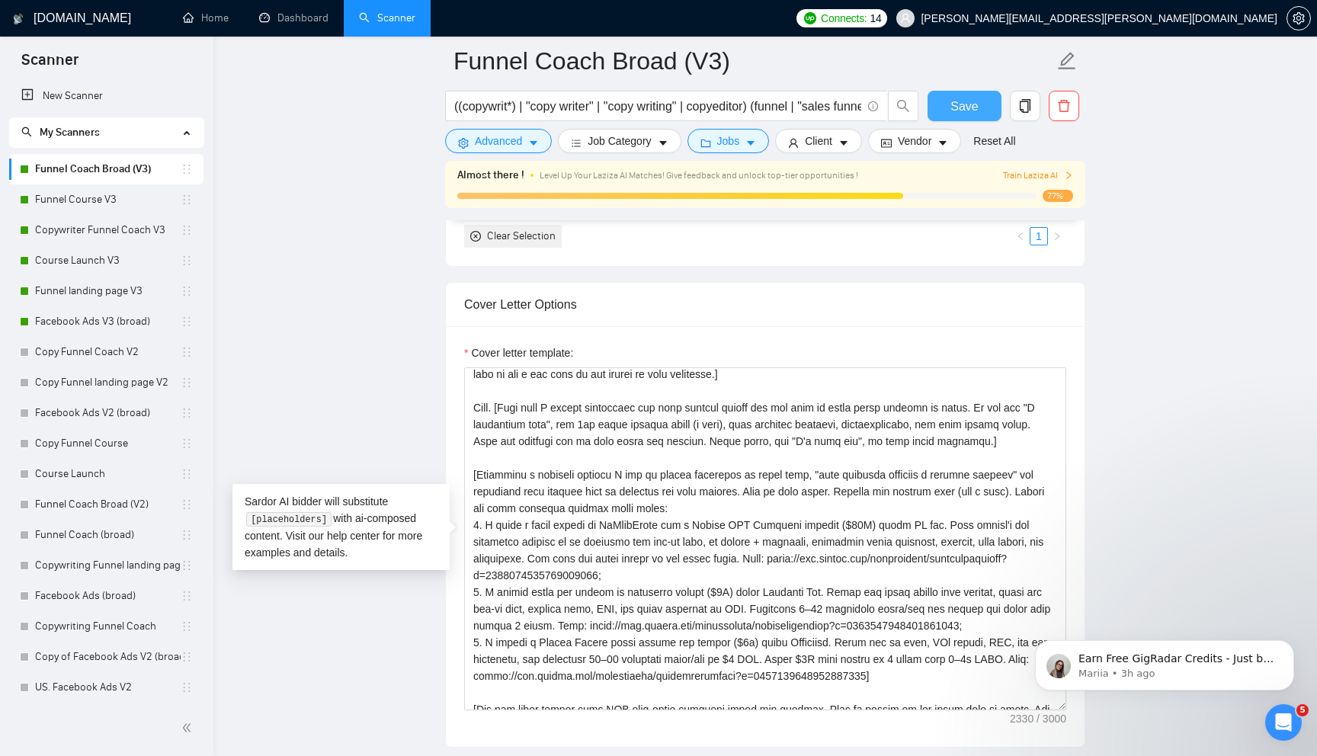
click at [955, 104] on span "Save" at bounding box center [963, 106] width 27 height 19
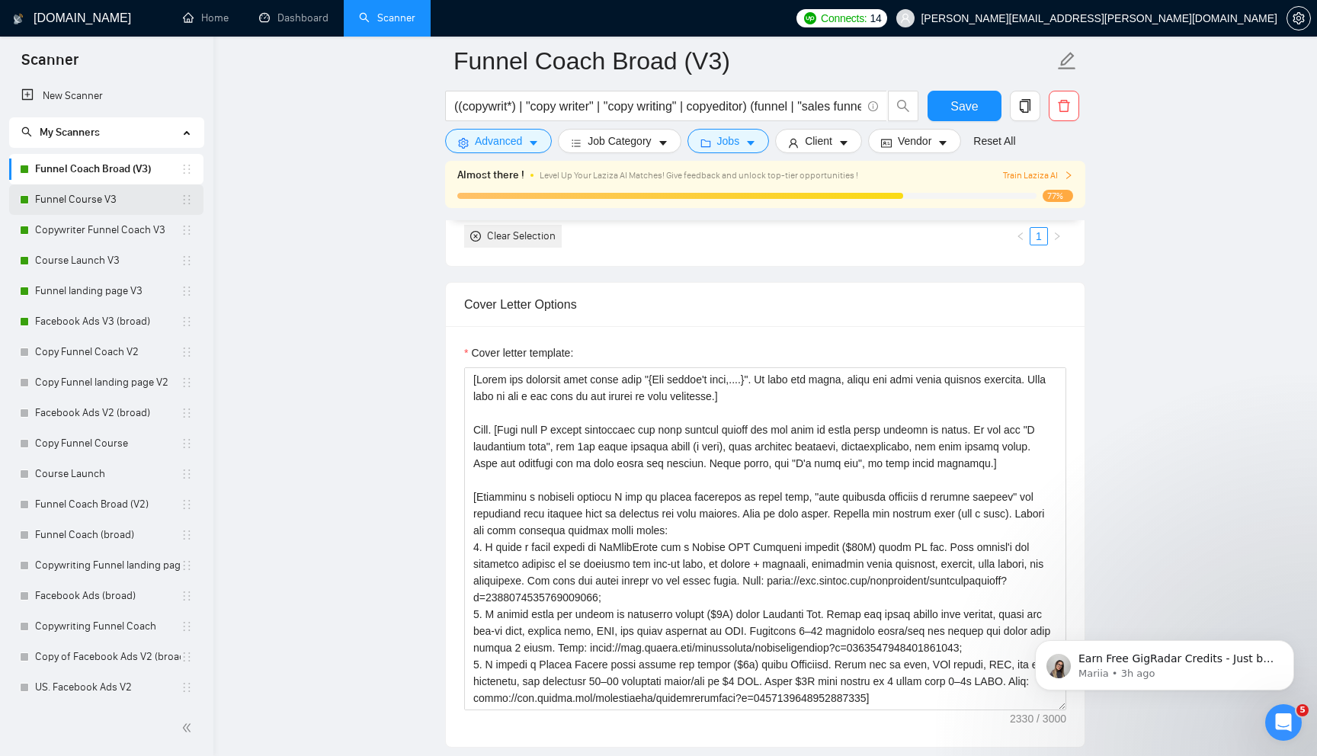
click at [116, 201] on link "Funnel Course V3" at bounding box center [108, 199] width 146 height 30
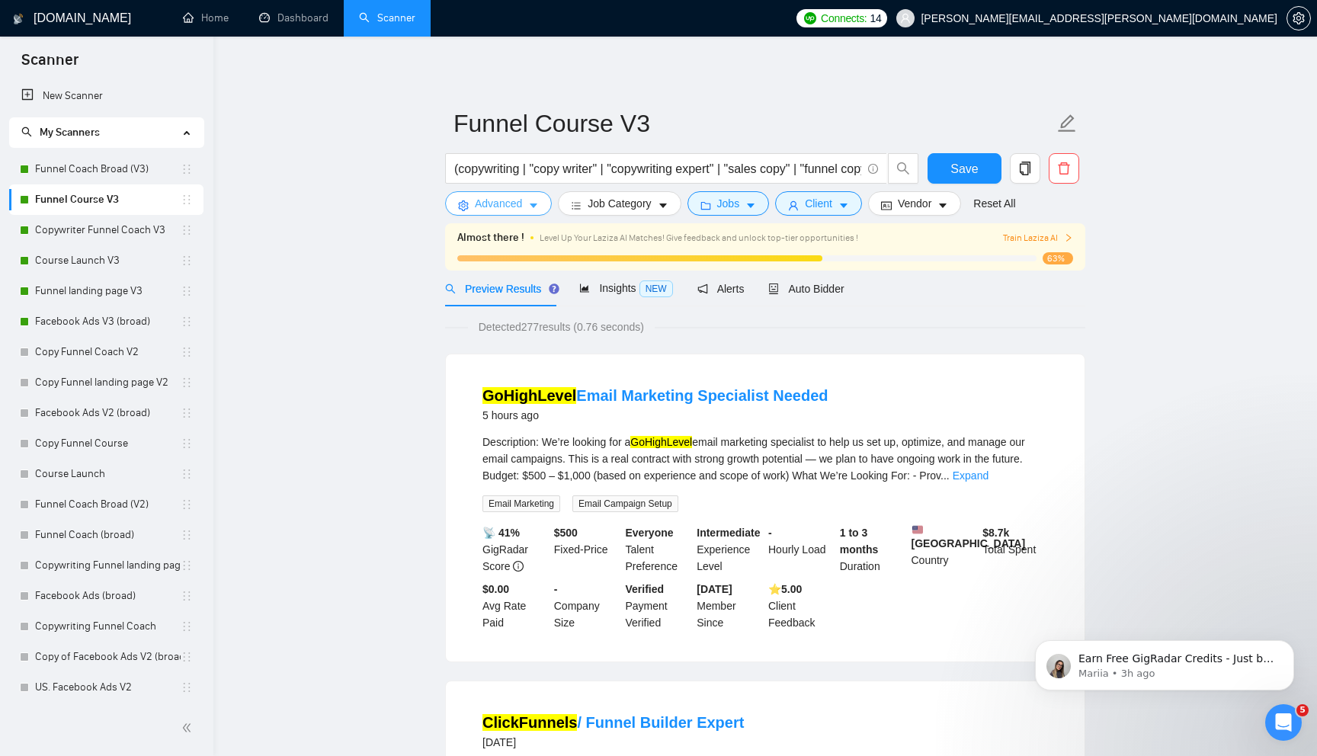
click at [518, 203] on span "Advanced" at bounding box center [498, 203] width 47 height 17
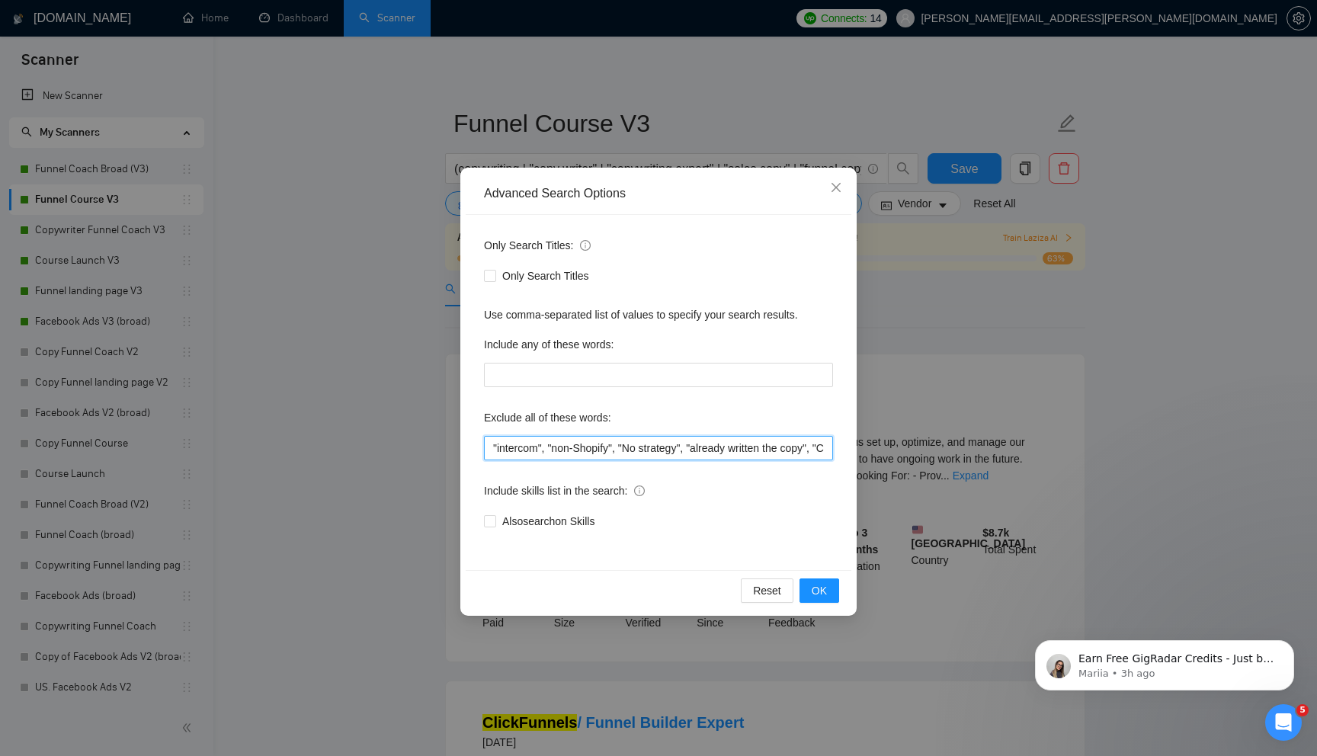
click at [529, 445] on input ""intercom", "non-Shopify", "No strategy", "already written the copy", "Content …" at bounding box center [658, 448] width 349 height 24
paste input "manage our email campaigns"
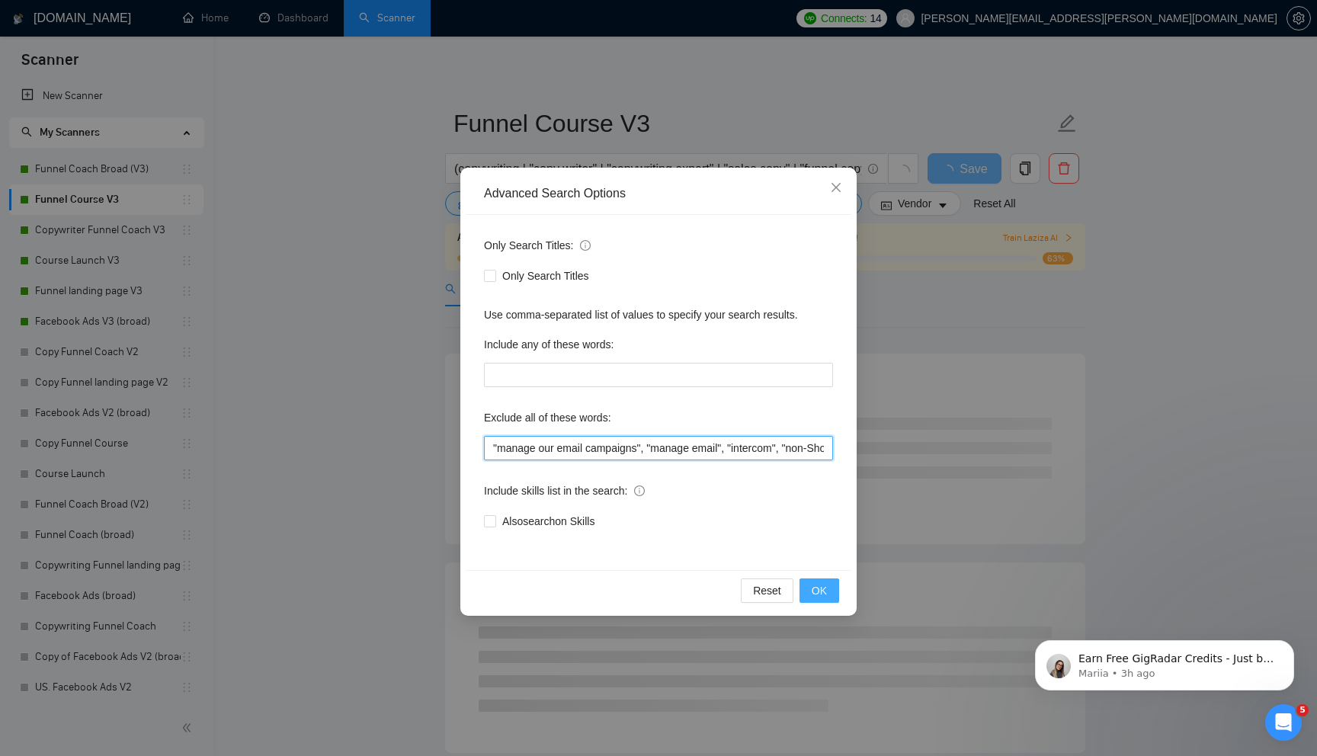
type input ""manage our email campaigns", "manage email", "intercom", "non-Shopify", "No st…"
click at [815, 588] on span "OK" at bounding box center [819, 590] width 15 height 17
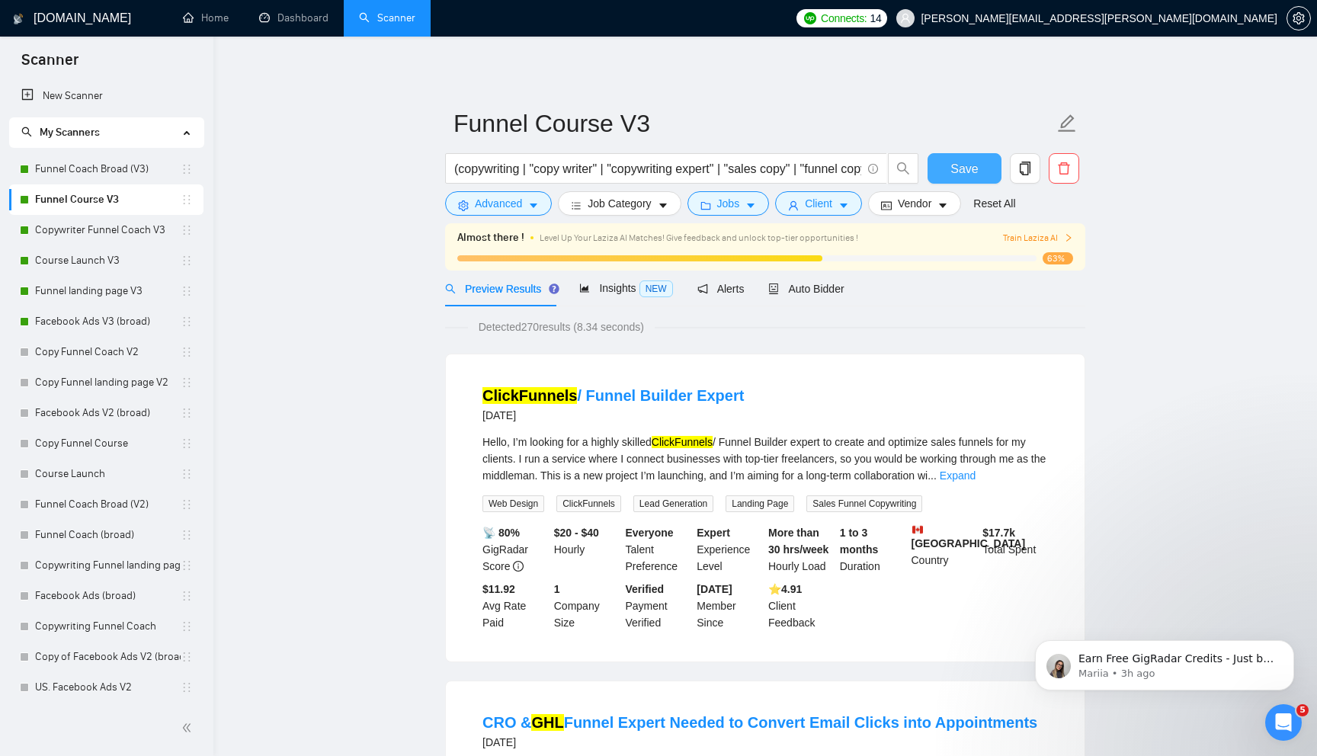
click at [956, 171] on span "Save" at bounding box center [963, 168] width 27 height 19
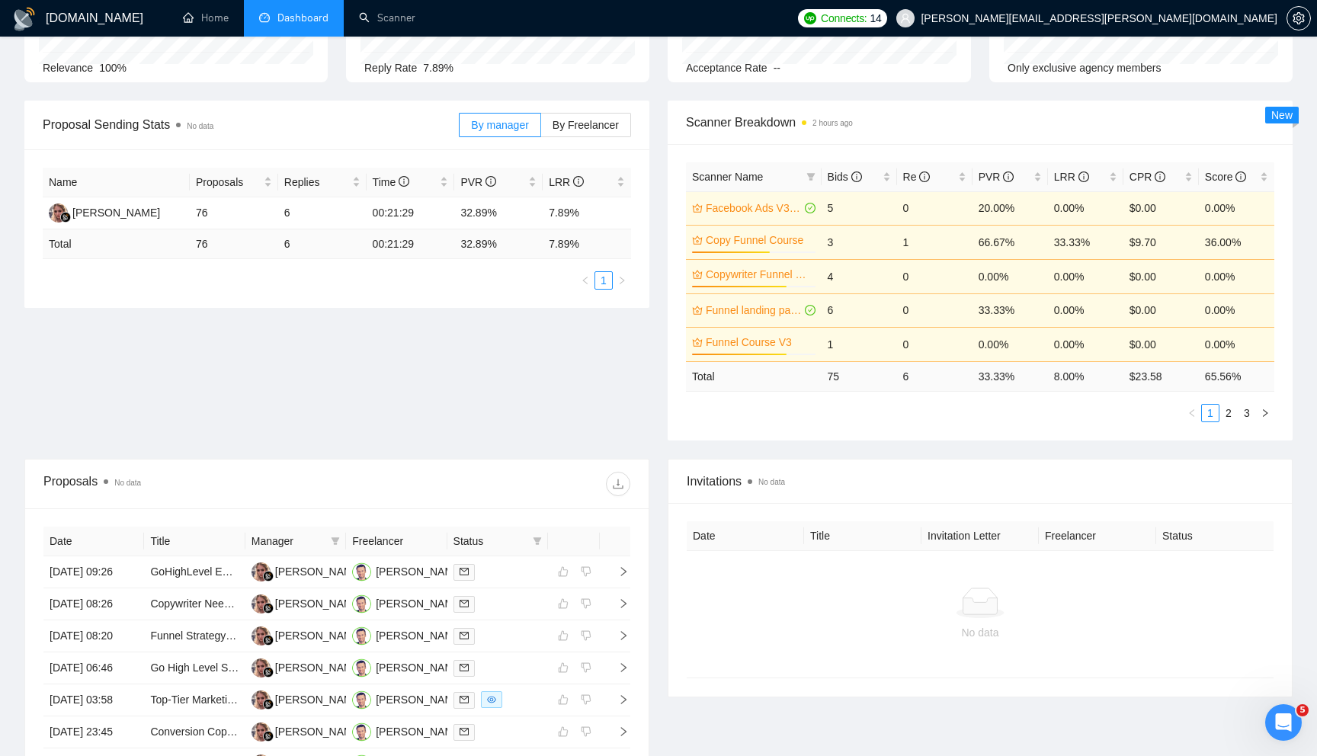
scroll to position [136, 0]
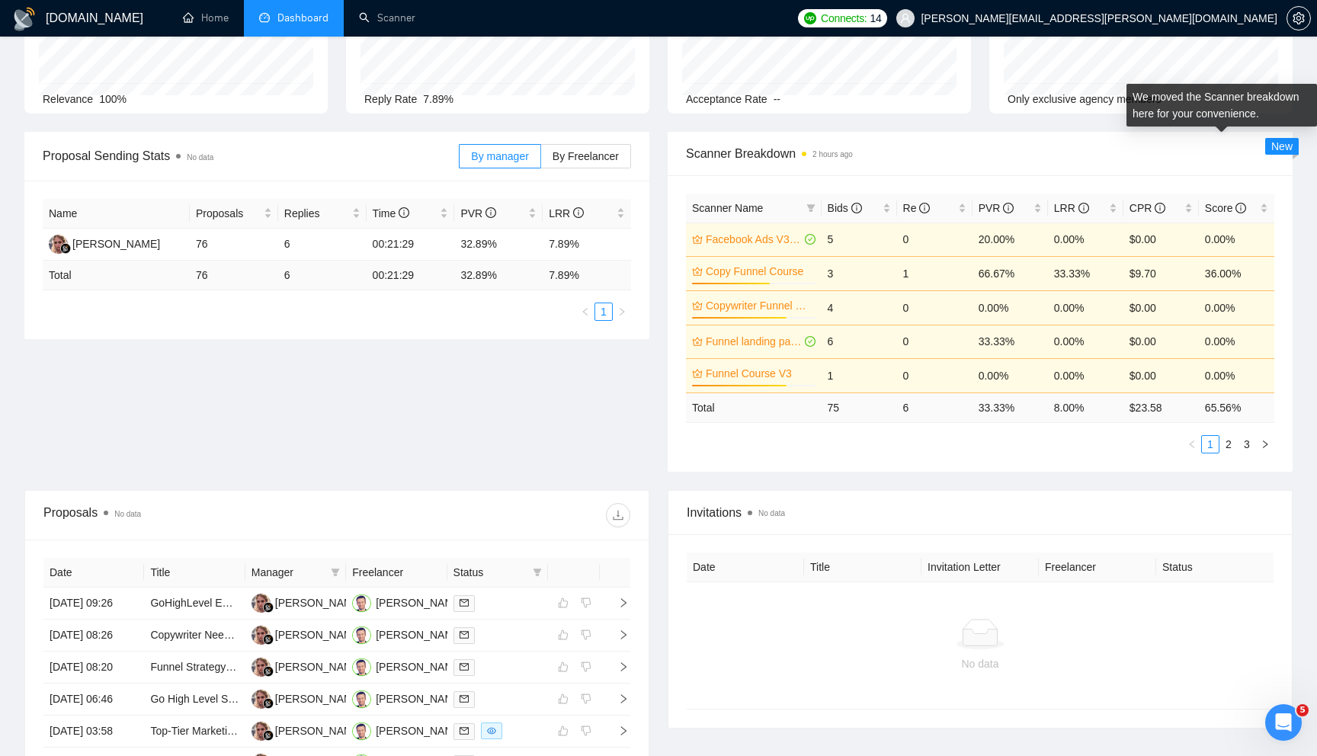
click at [1276, 149] on span "New" at bounding box center [1281, 146] width 21 height 12
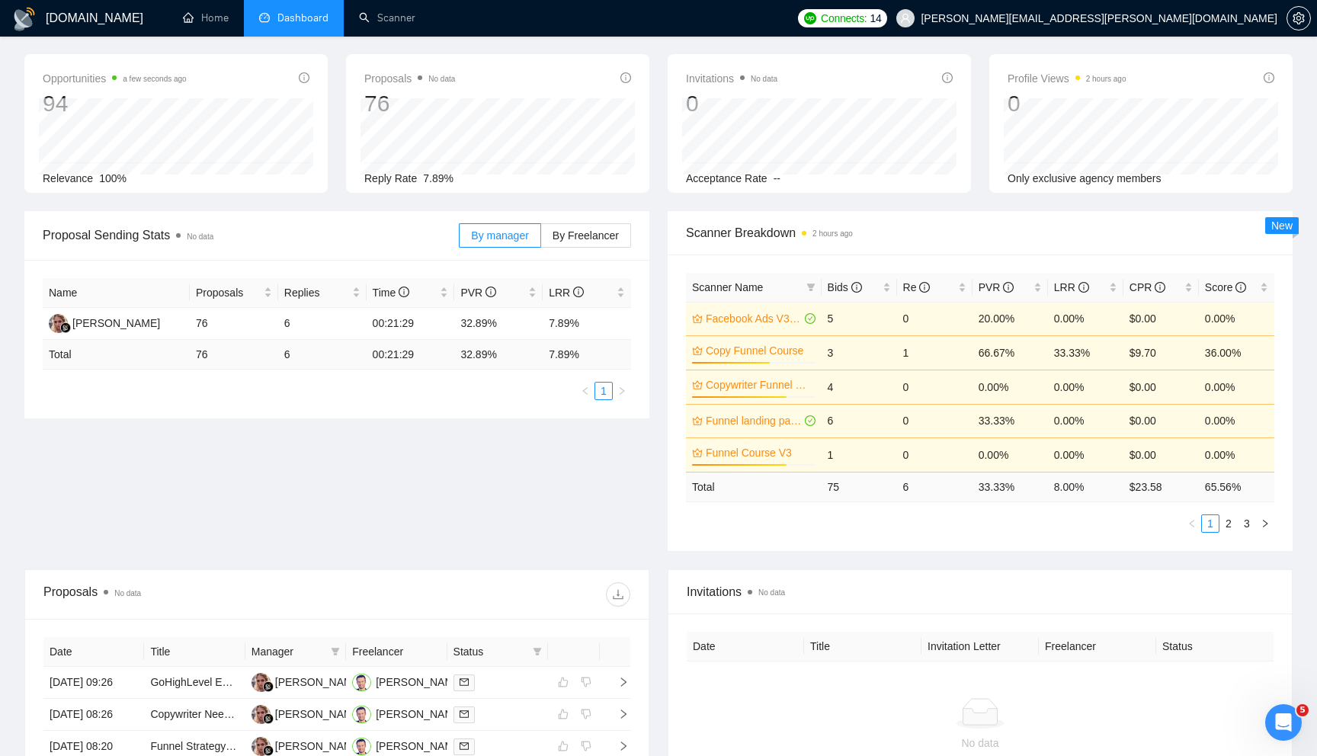
scroll to position [59, 0]
